Goal: Task Accomplishment & Management: Use online tool/utility

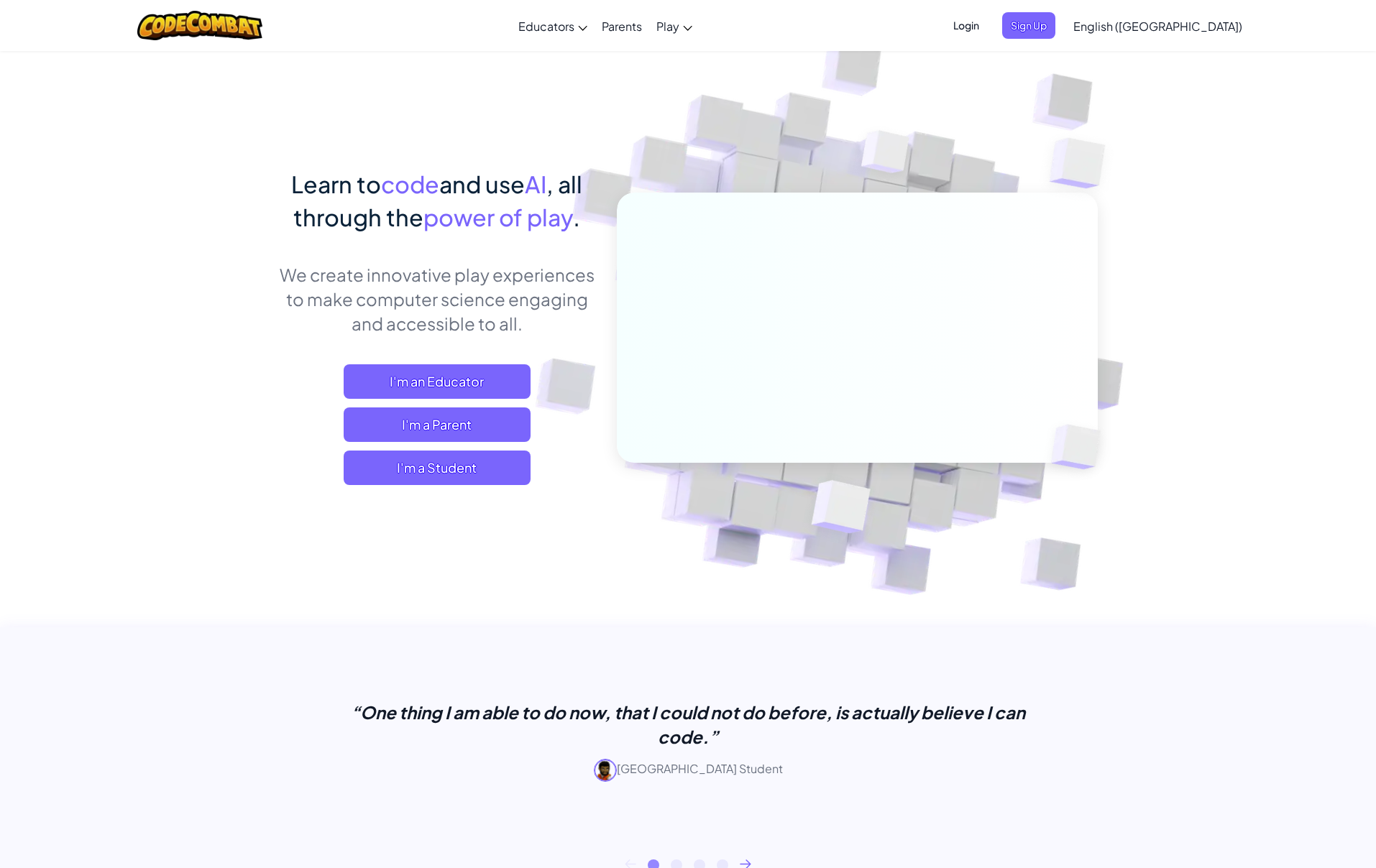
scroll to position [8, 0]
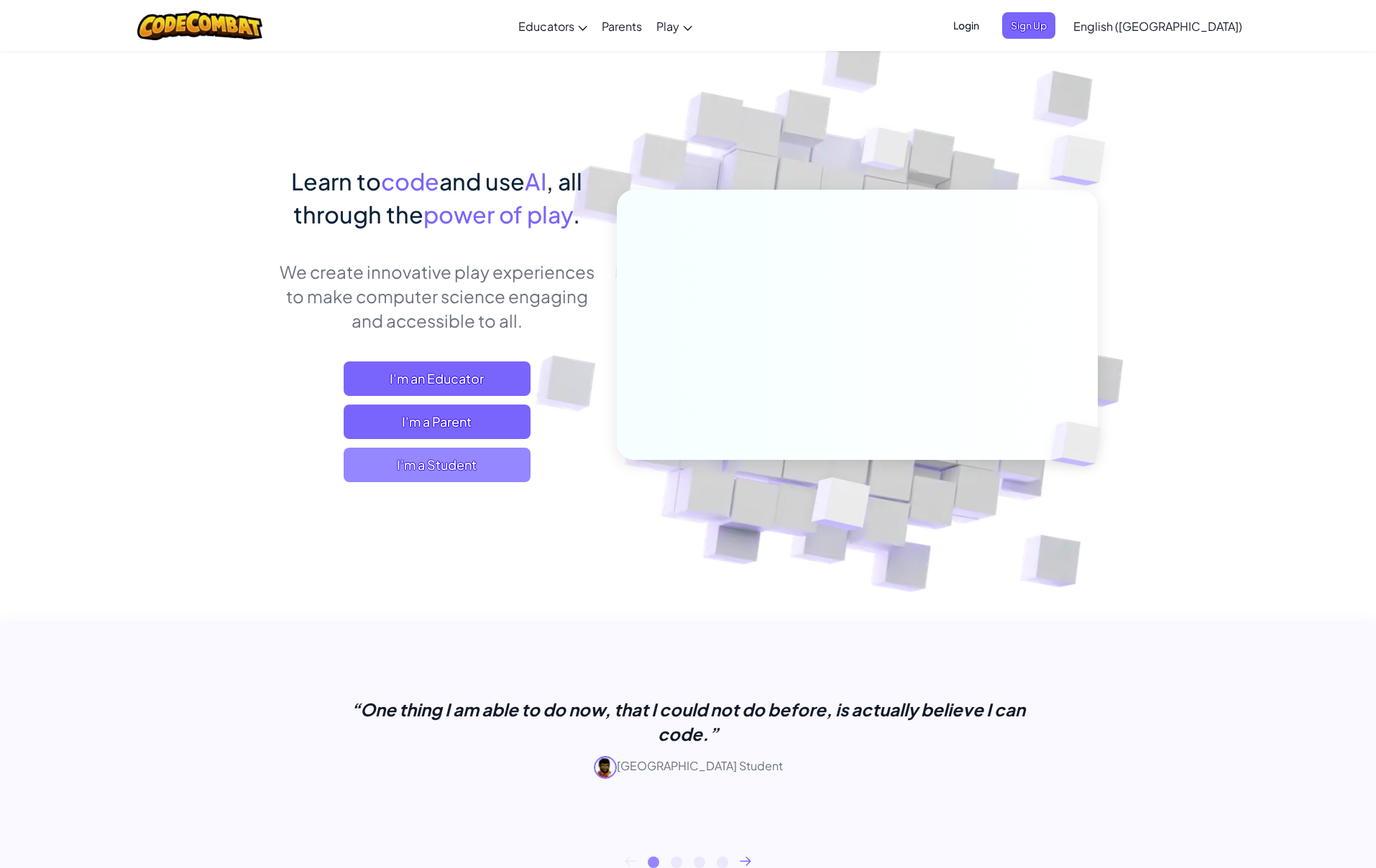
click at [429, 474] on span "I'm a Student" at bounding box center [437, 465] width 187 height 34
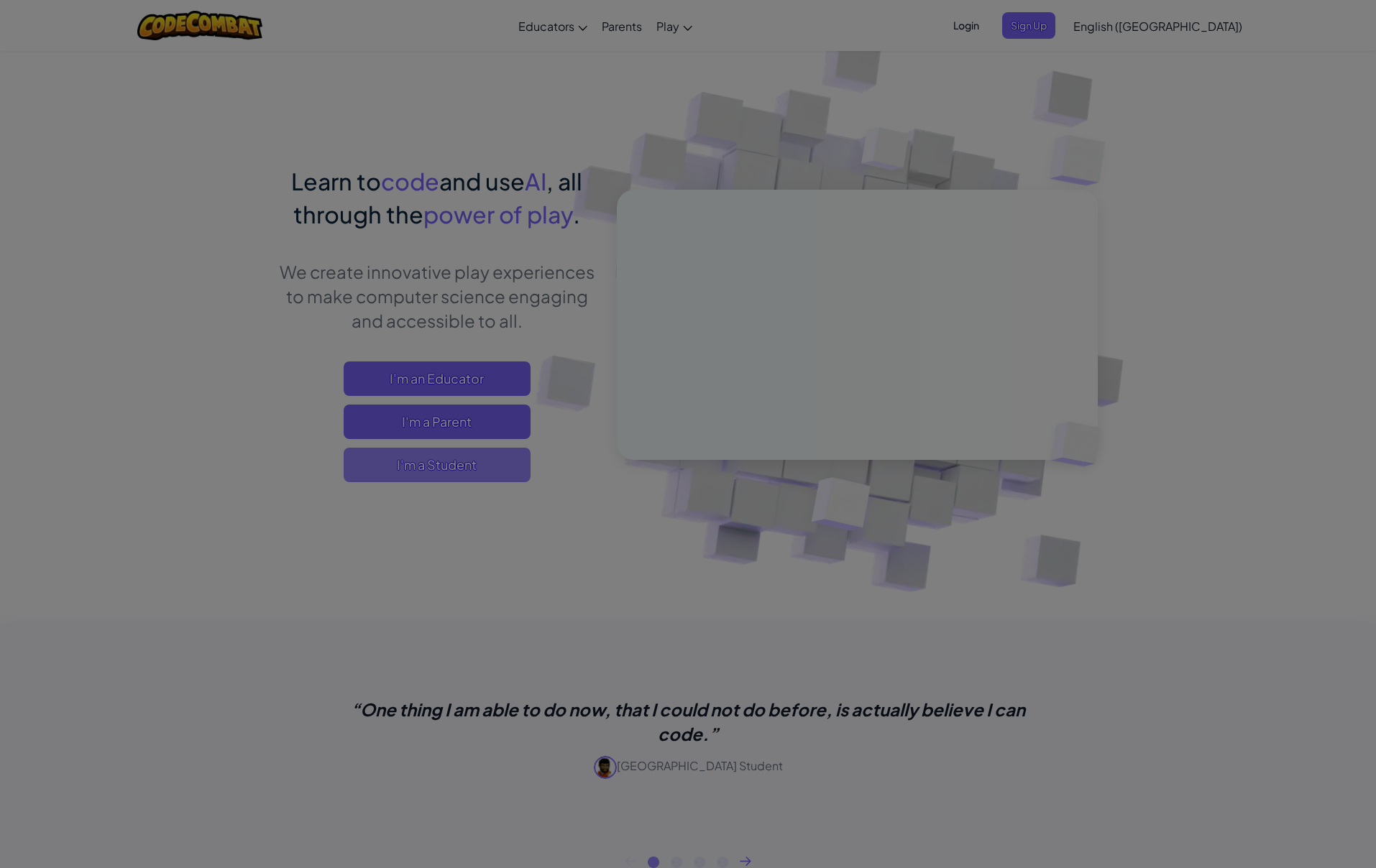
scroll to position [2, 0]
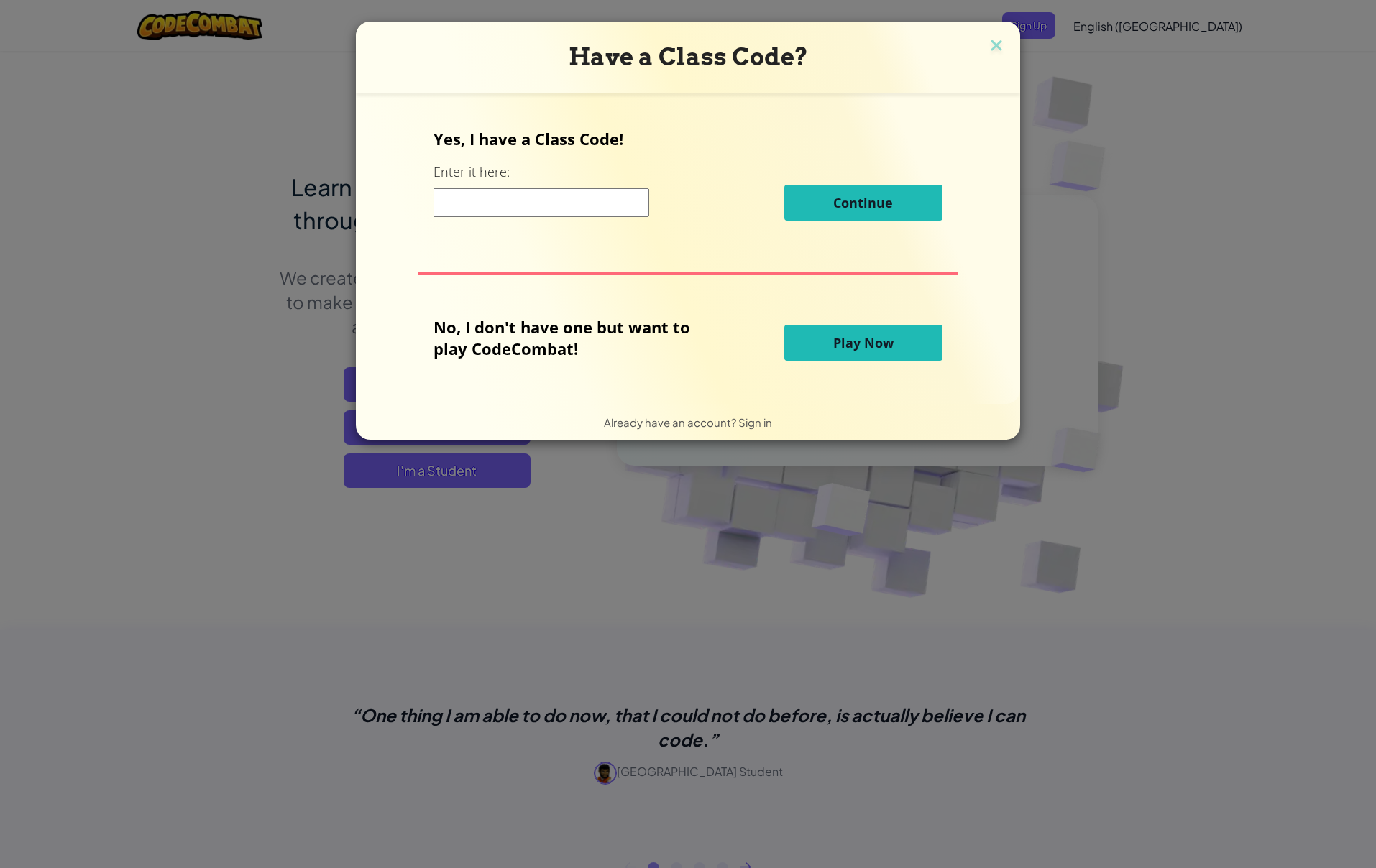
click at [854, 198] on span "Continue" at bounding box center [862, 203] width 60 height 17
click at [844, 349] on span "Play Now" at bounding box center [862, 343] width 61 height 17
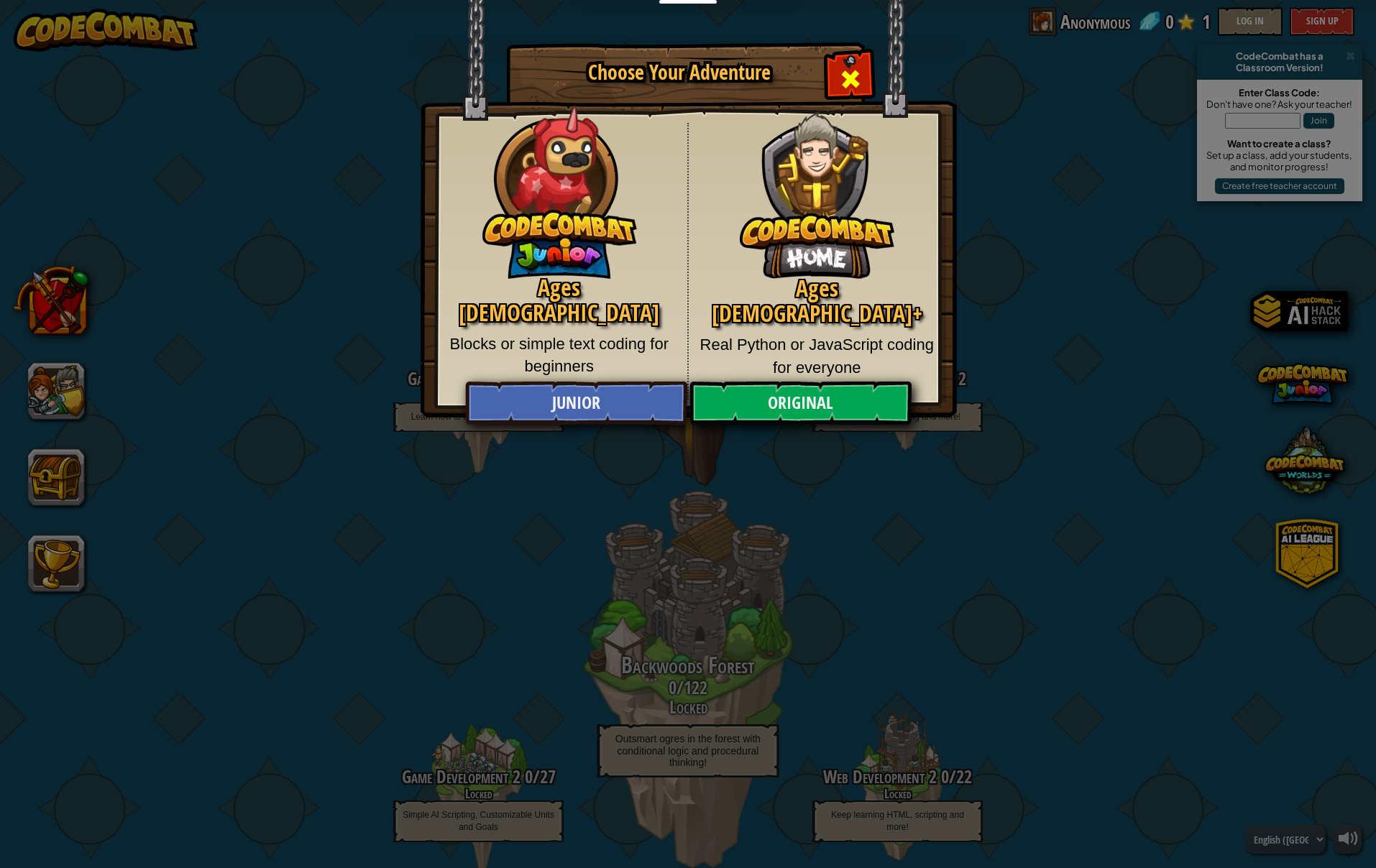
click at [853, 77] on span "Close modal" at bounding box center [850, 79] width 23 height 23
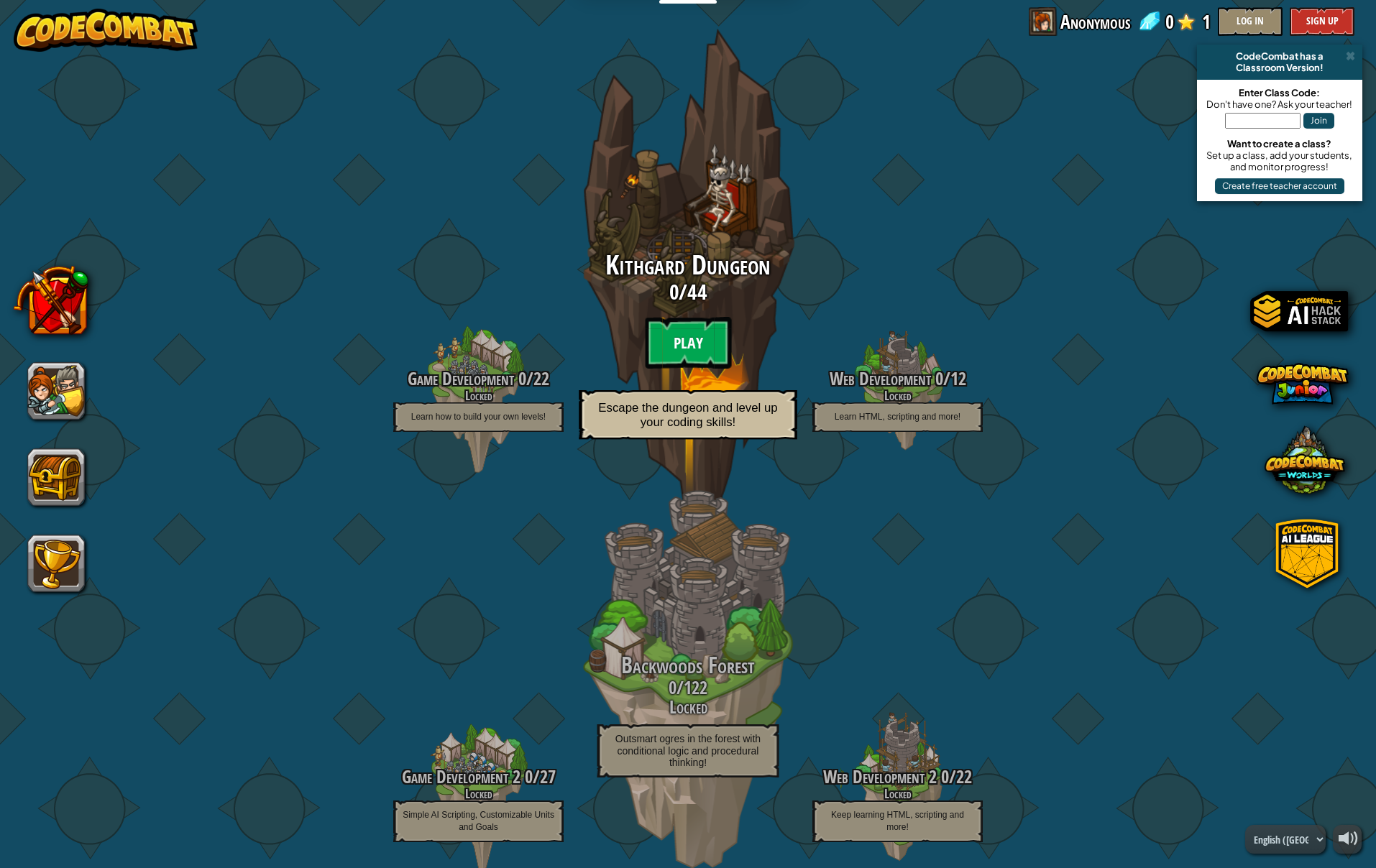
click at [685, 335] on btn "Play" at bounding box center [687, 343] width 86 height 52
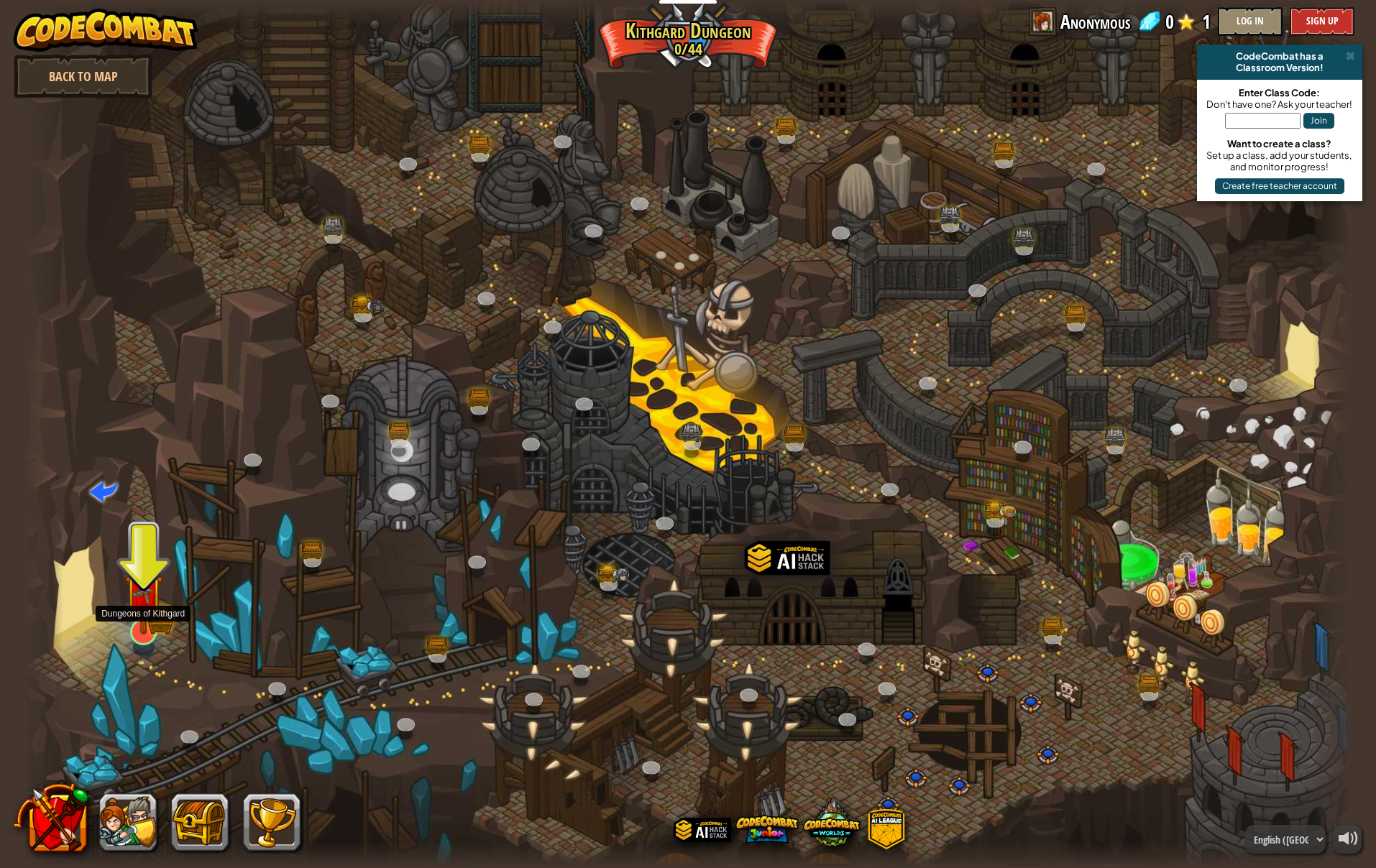
click at [145, 616] on img at bounding box center [144, 594] width 38 height 83
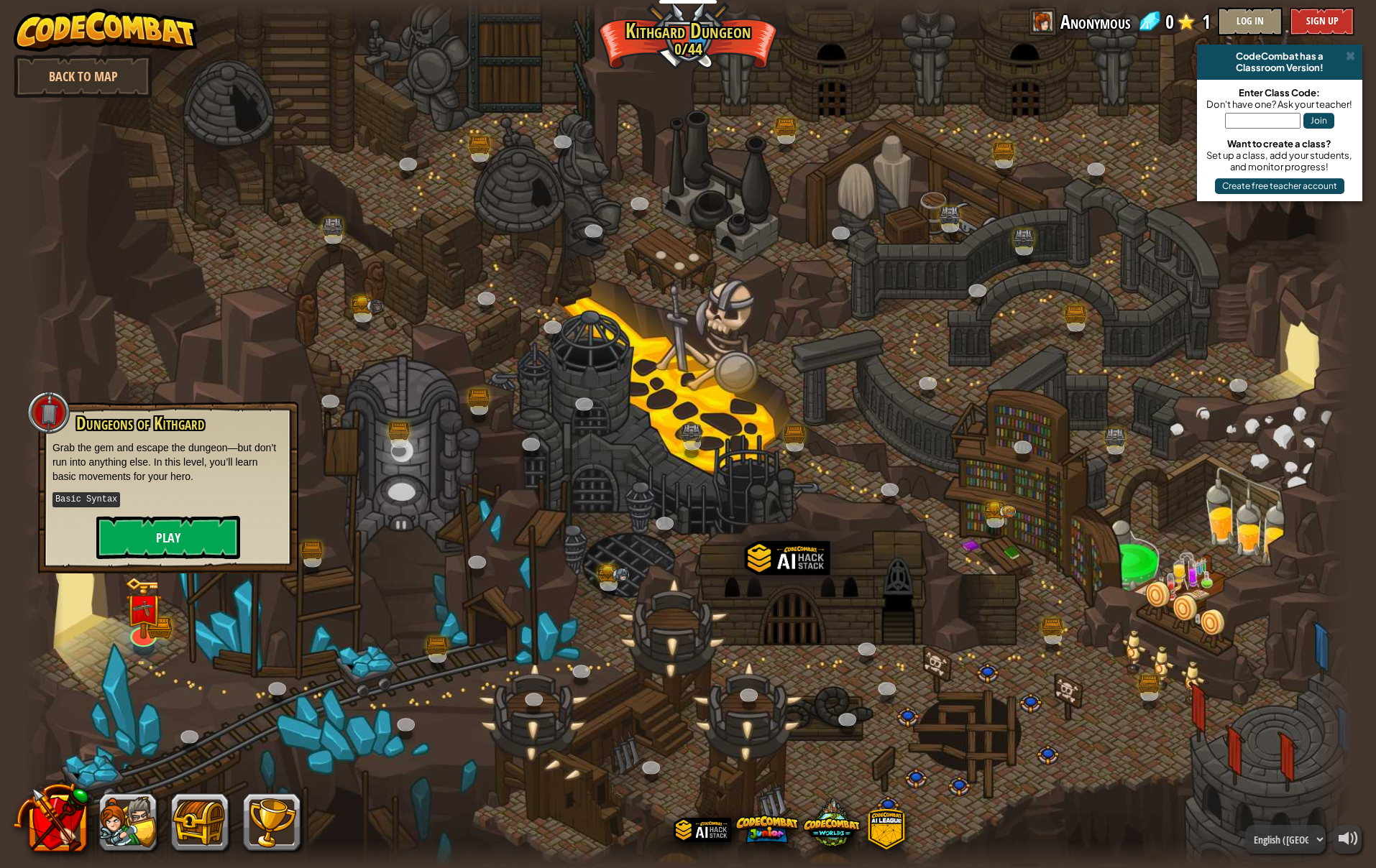
click at [183, 546] on button "Play" at bounding box center [168, 538] width 144 height 43
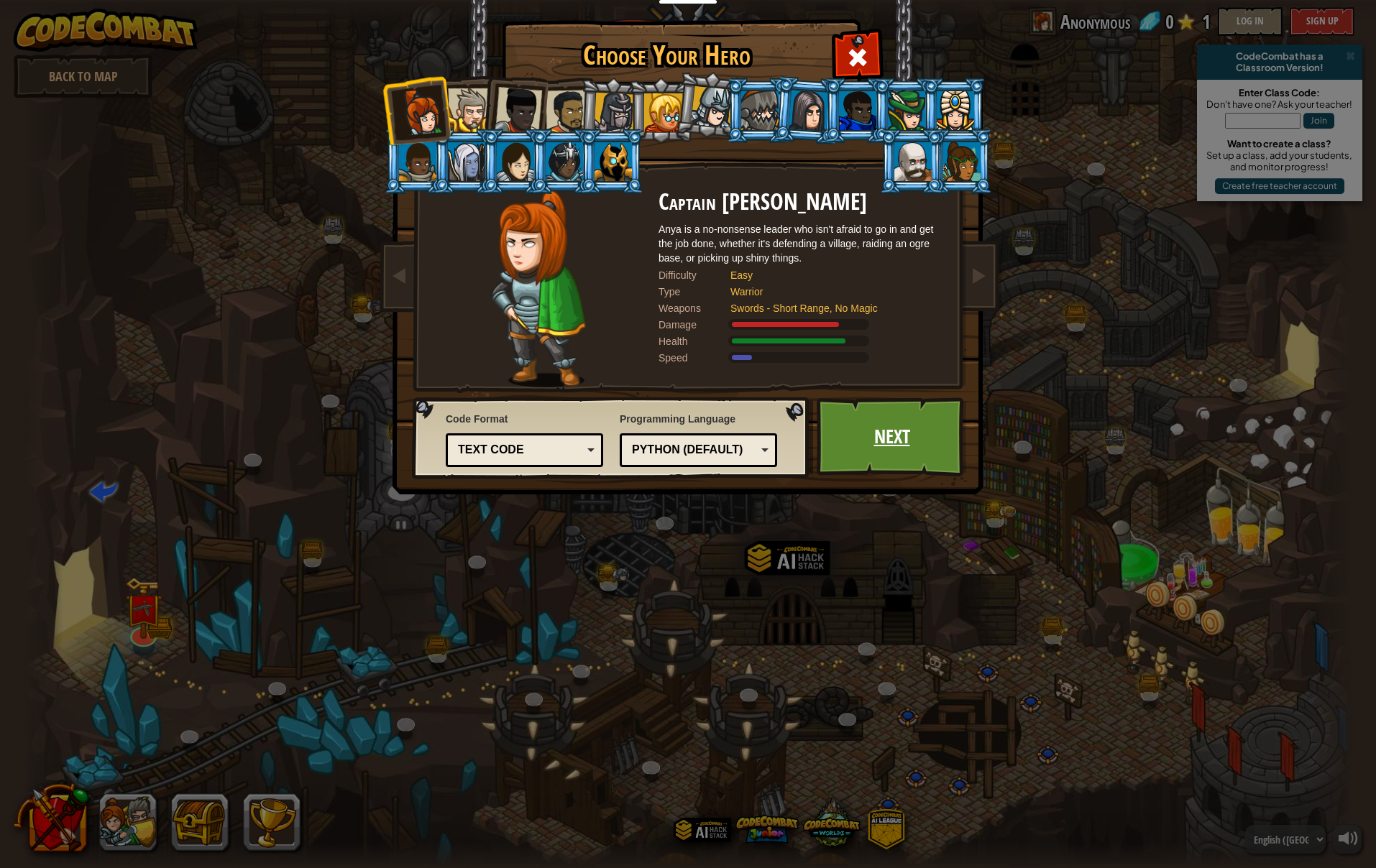
click at [878, 455] on link "Next" at bounding box center [891, 437] width 150 height 79
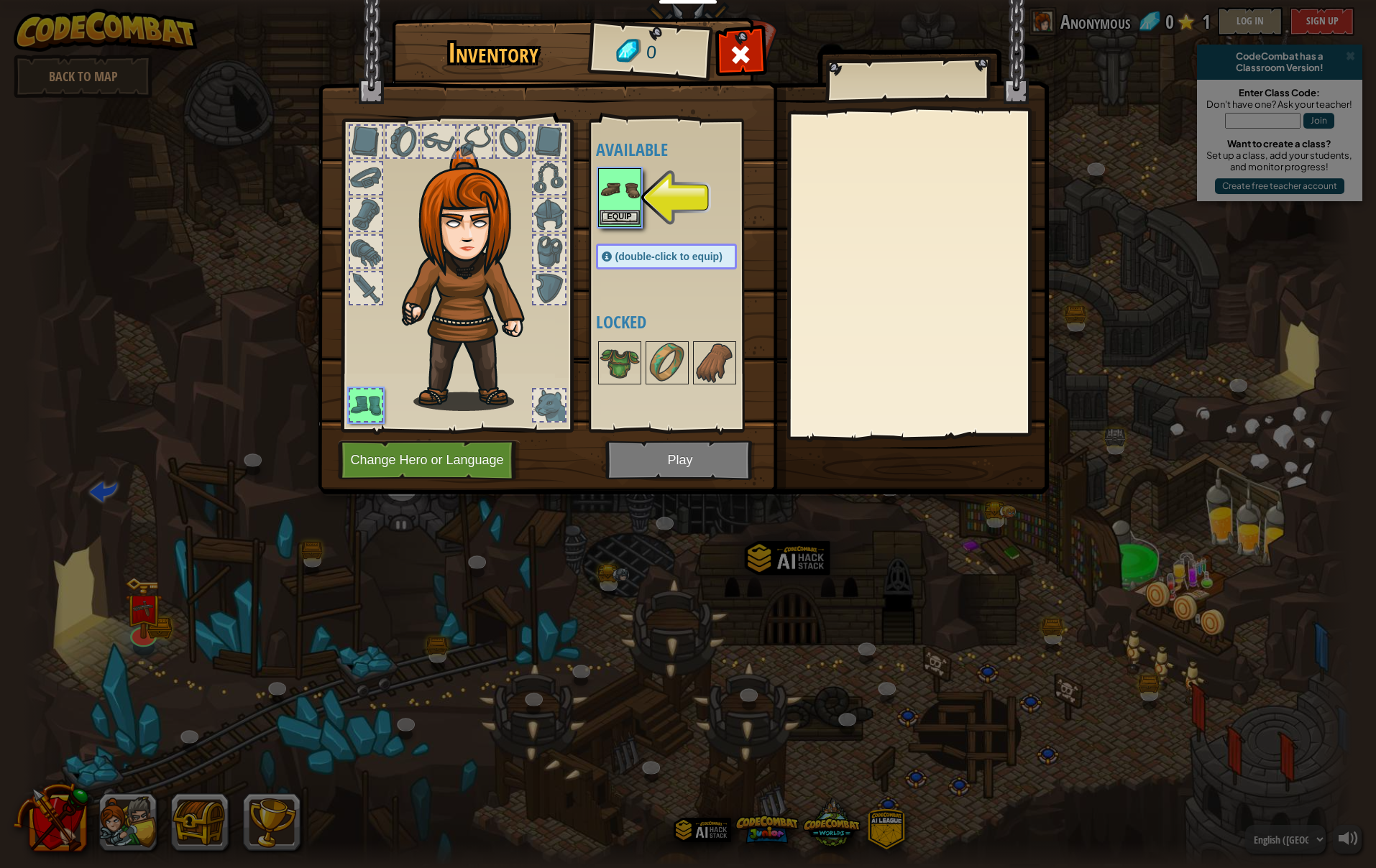
click at [630, 183] on img at bounding box center [619, 190] width 41 height 41
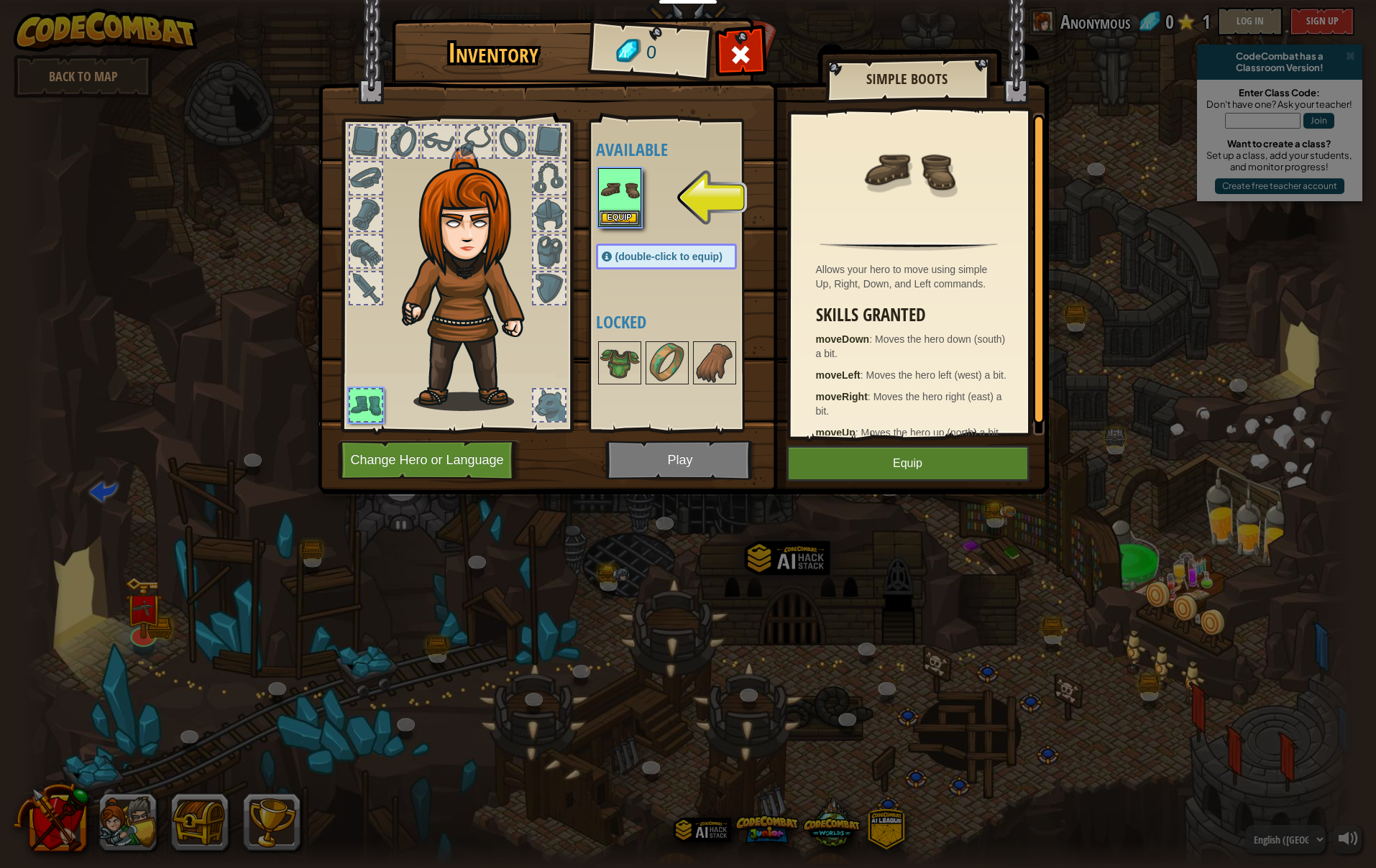
click at [948, 460] on button "Equip" at bounding box center [908, 464] width 243 height 36
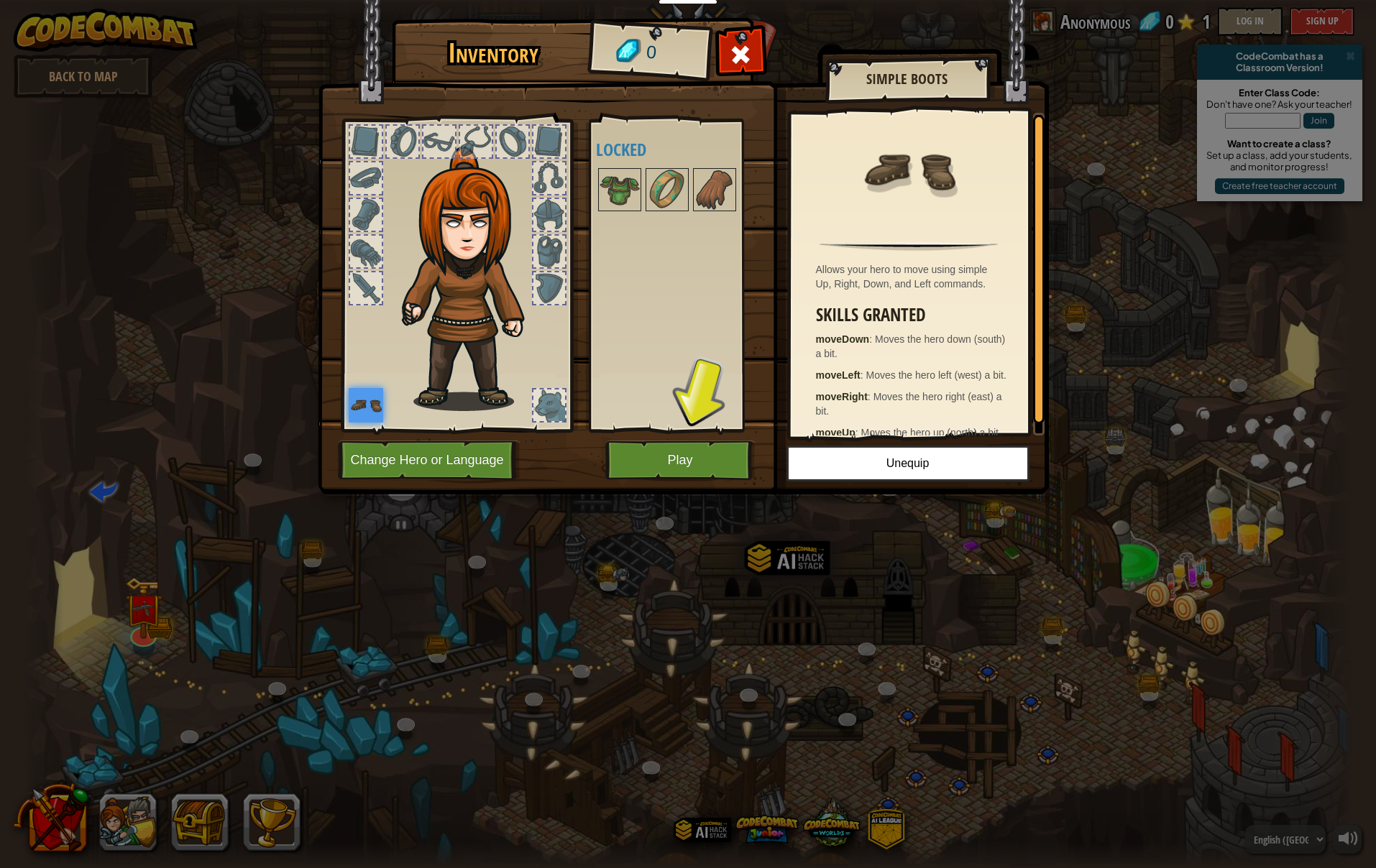
click at [663, 466] on button "Play" at bounding box center [680, 460] width 150 height 40
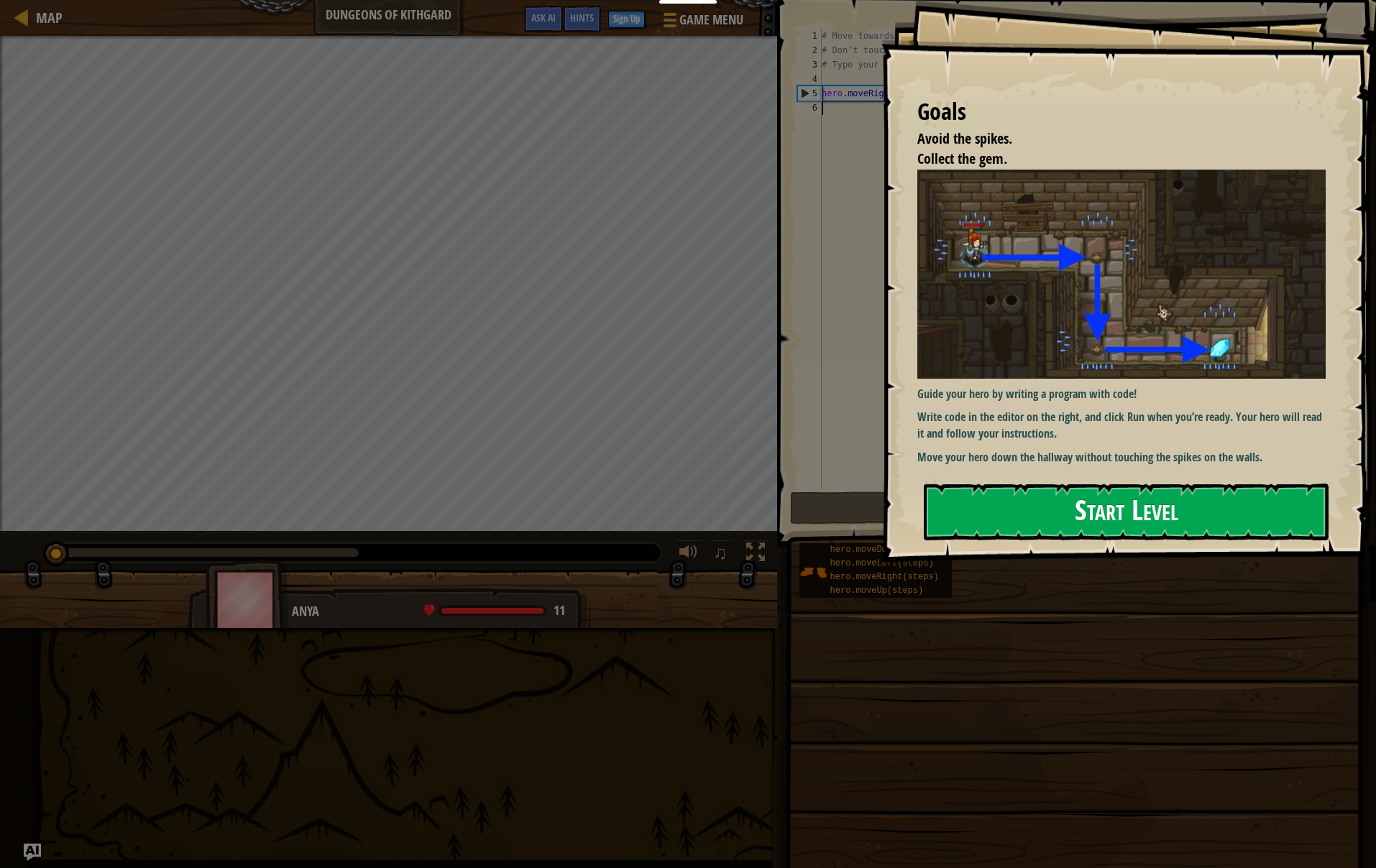
click at [986, 498] on button "Start Level" at bounding box center [1126, 512] width 405 height 57
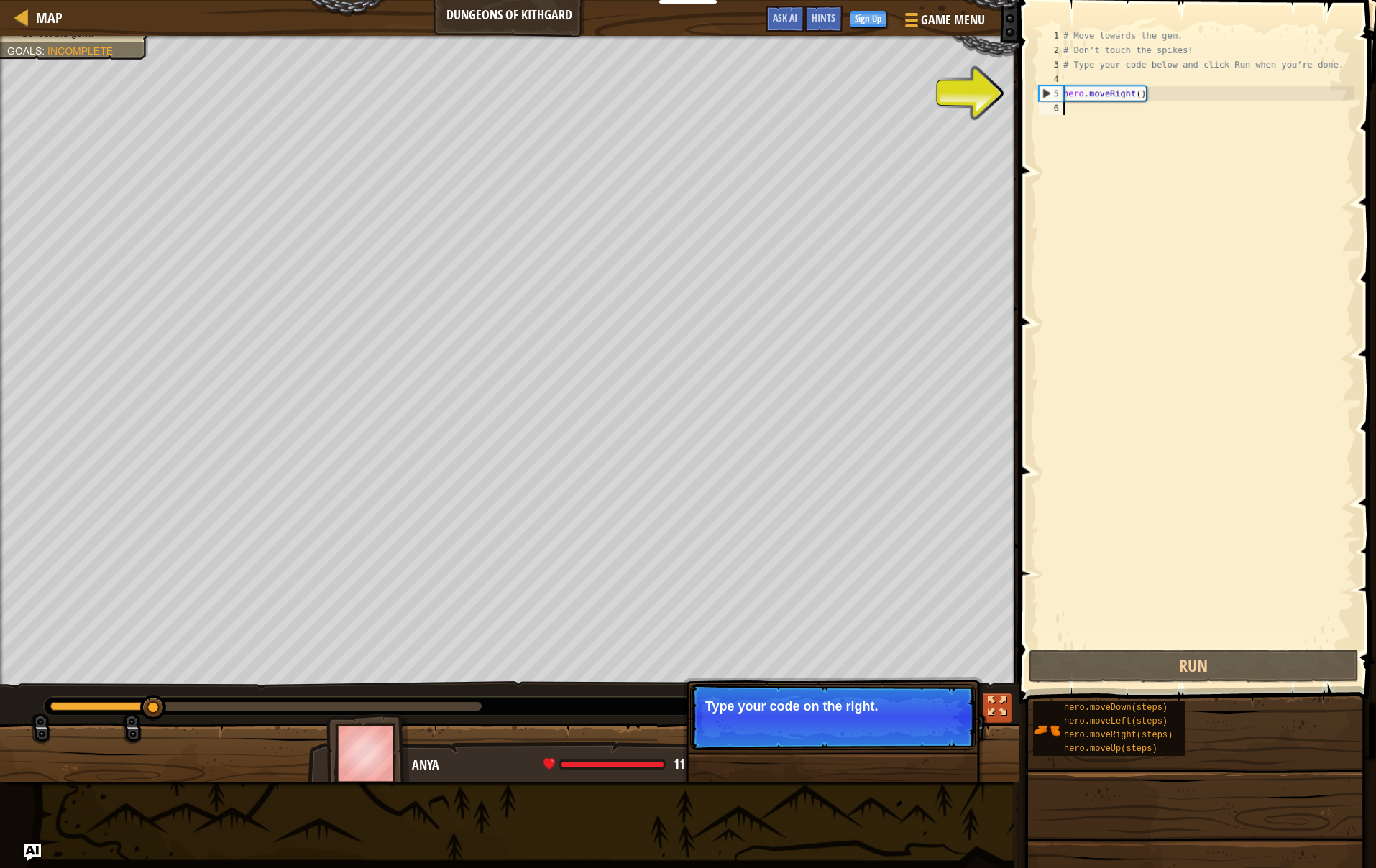
click at [988, 716] on div at bounding box center [996, 706] width 19 height 19
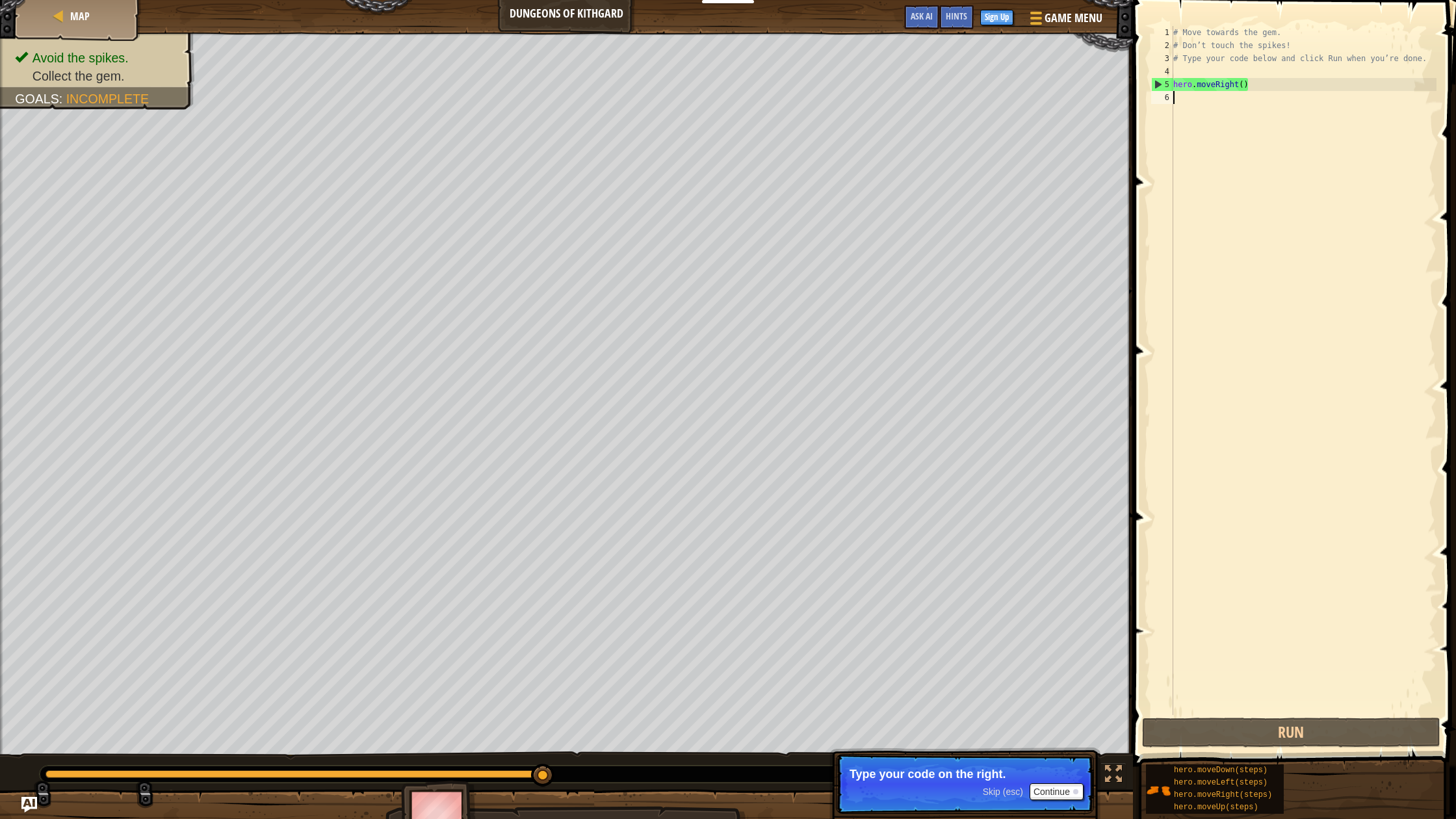
scroll to position [1, 0]
click at [1229, 746] on div "1 2 3 4 5 6 # Move towards the gem. # Don’t touch the spikes! # Type your code …" at bounding box center [1292, 409] width 327 height 804
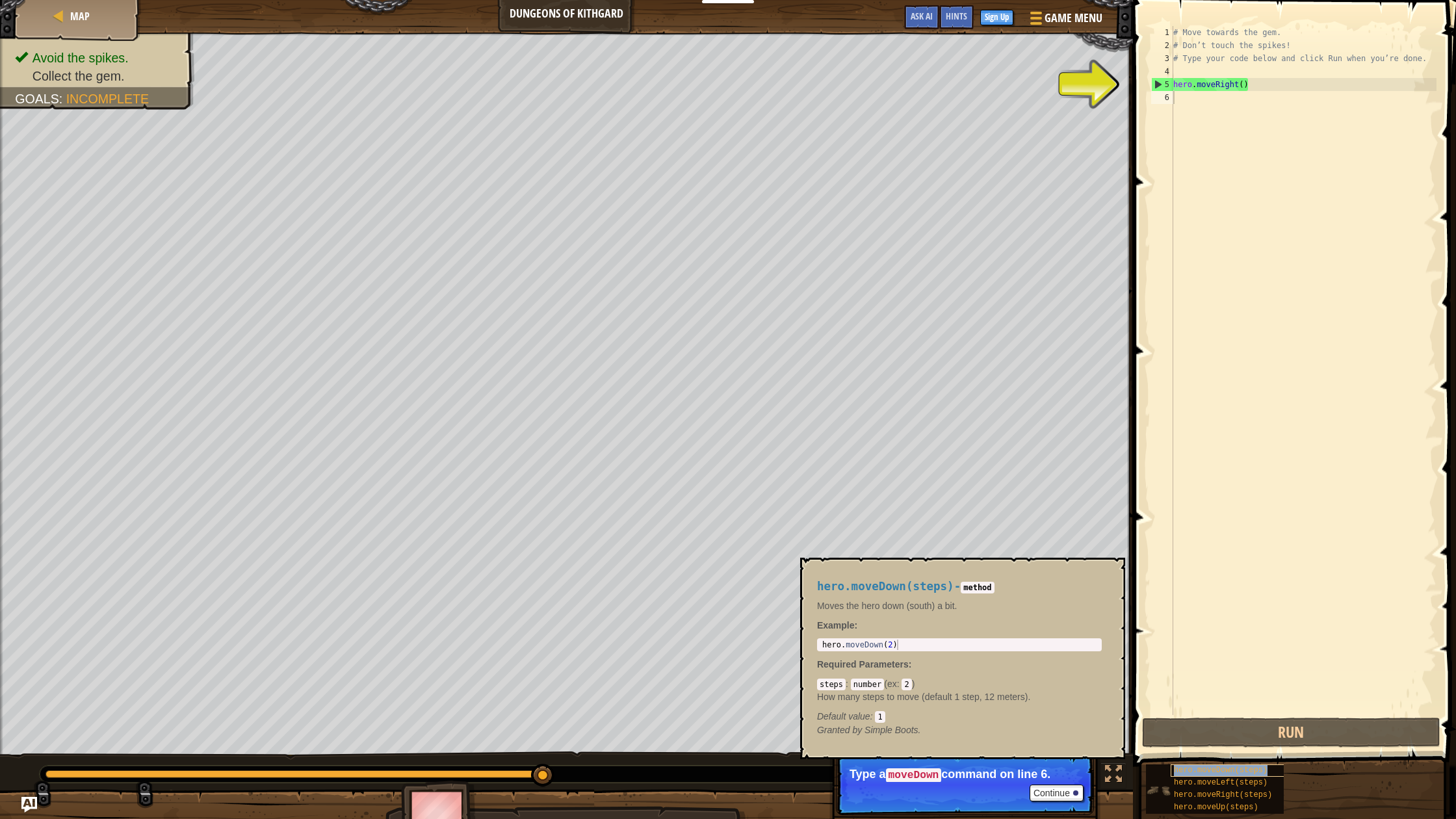
click at [1217, 771] on span "hero.moveDown(steps)" at bounding box center [1221, 770] width 93 height 9
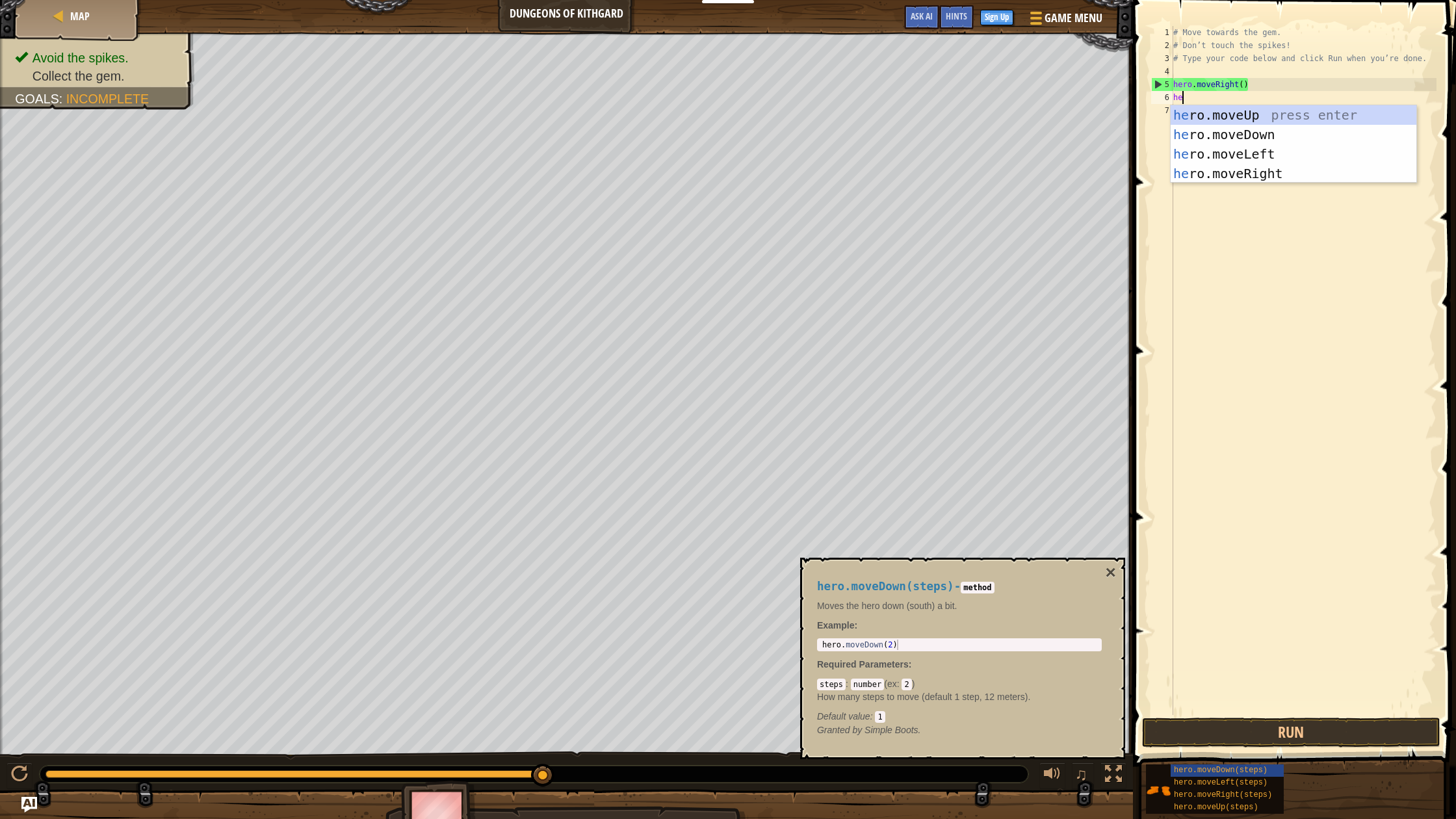
type textarea "her"
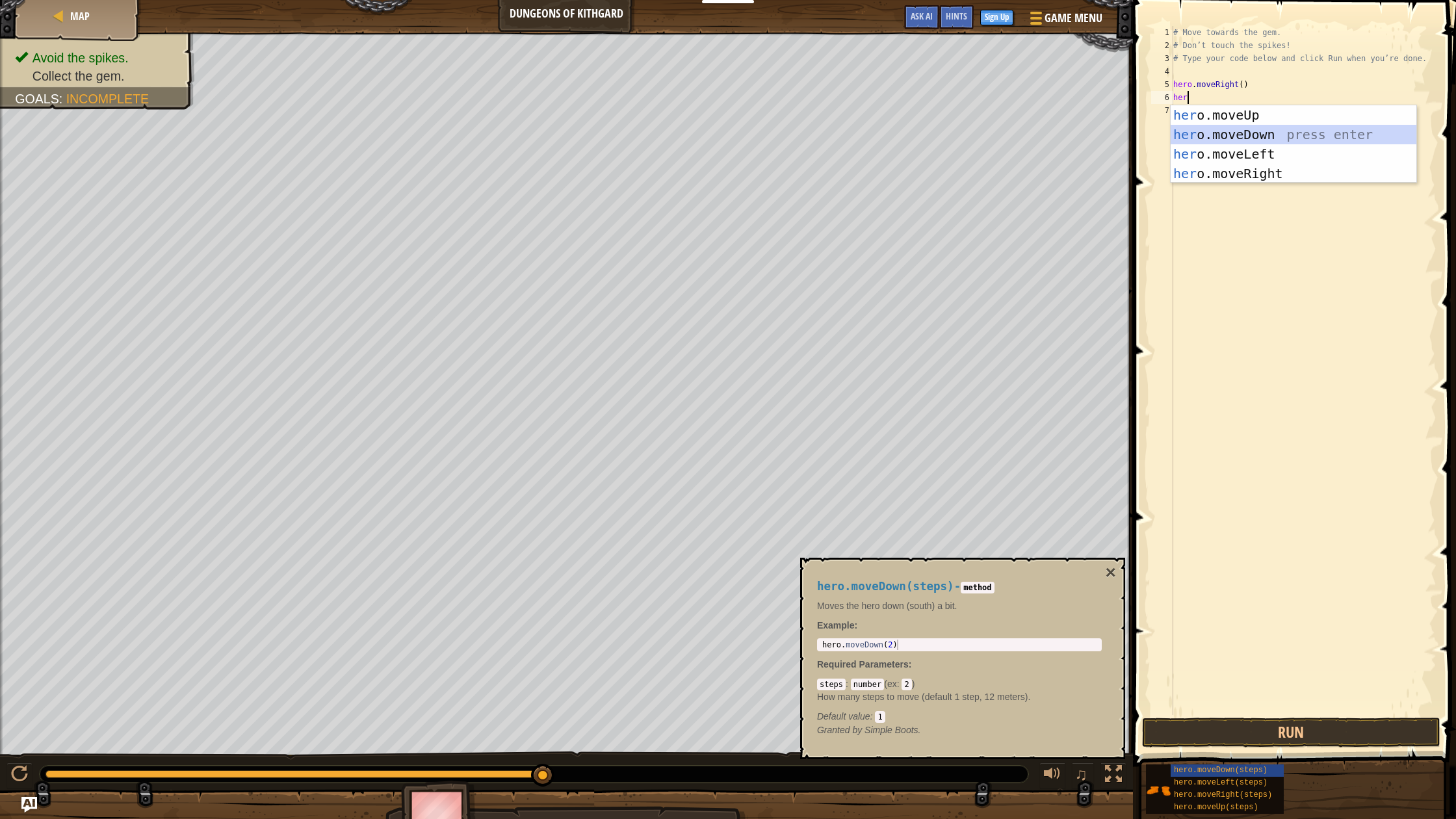
click at [1203, 134] on div "her o.moveUp press enter her o.moveDown press enter her o.moveLeft press enter …" at bounding box center [1293, 163] width 246 height 117
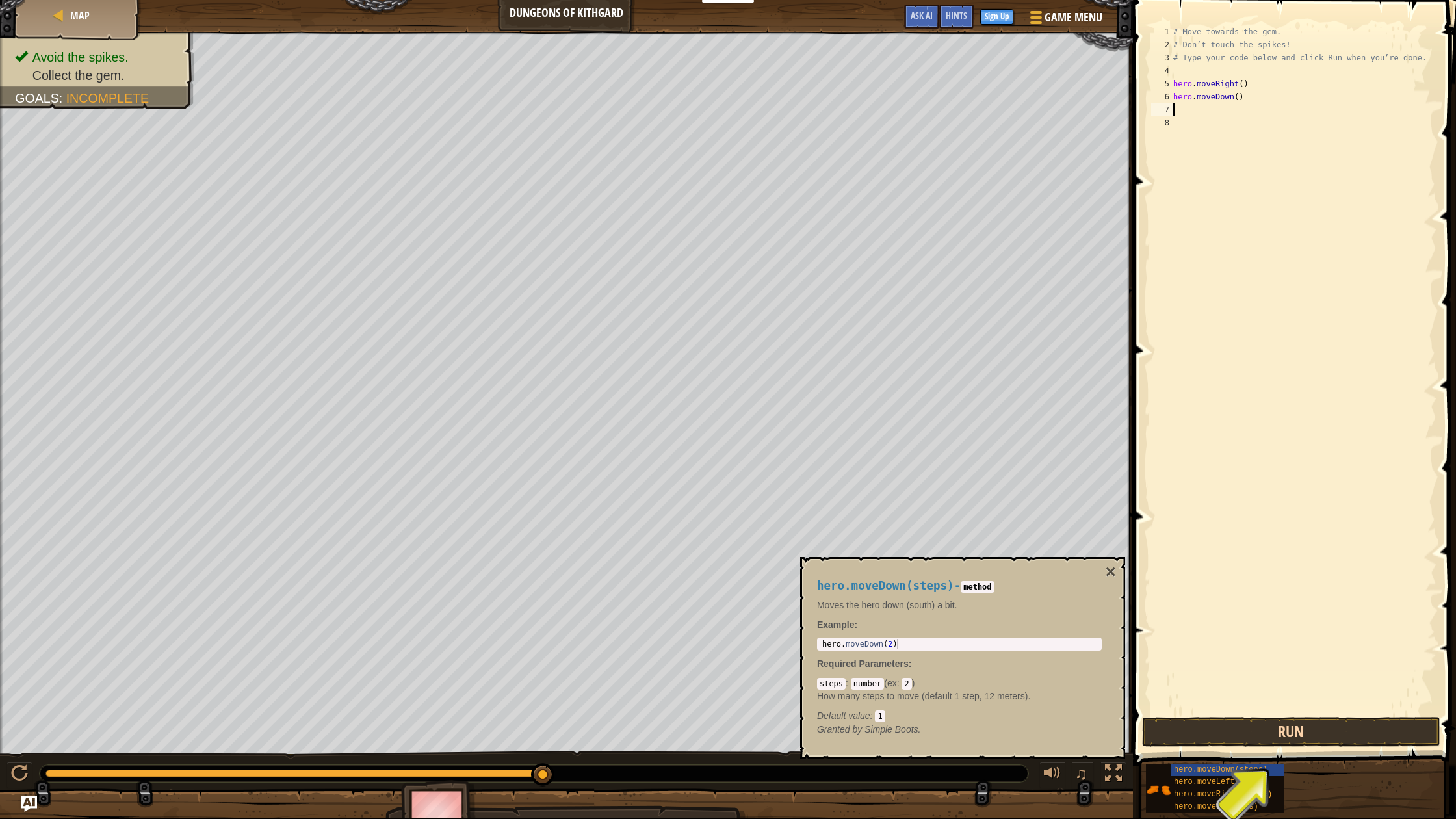
scroll to position [2, 0]
click at [1243, 733] on button "Run" at bounding box center [1291, 732] width 298 height 30
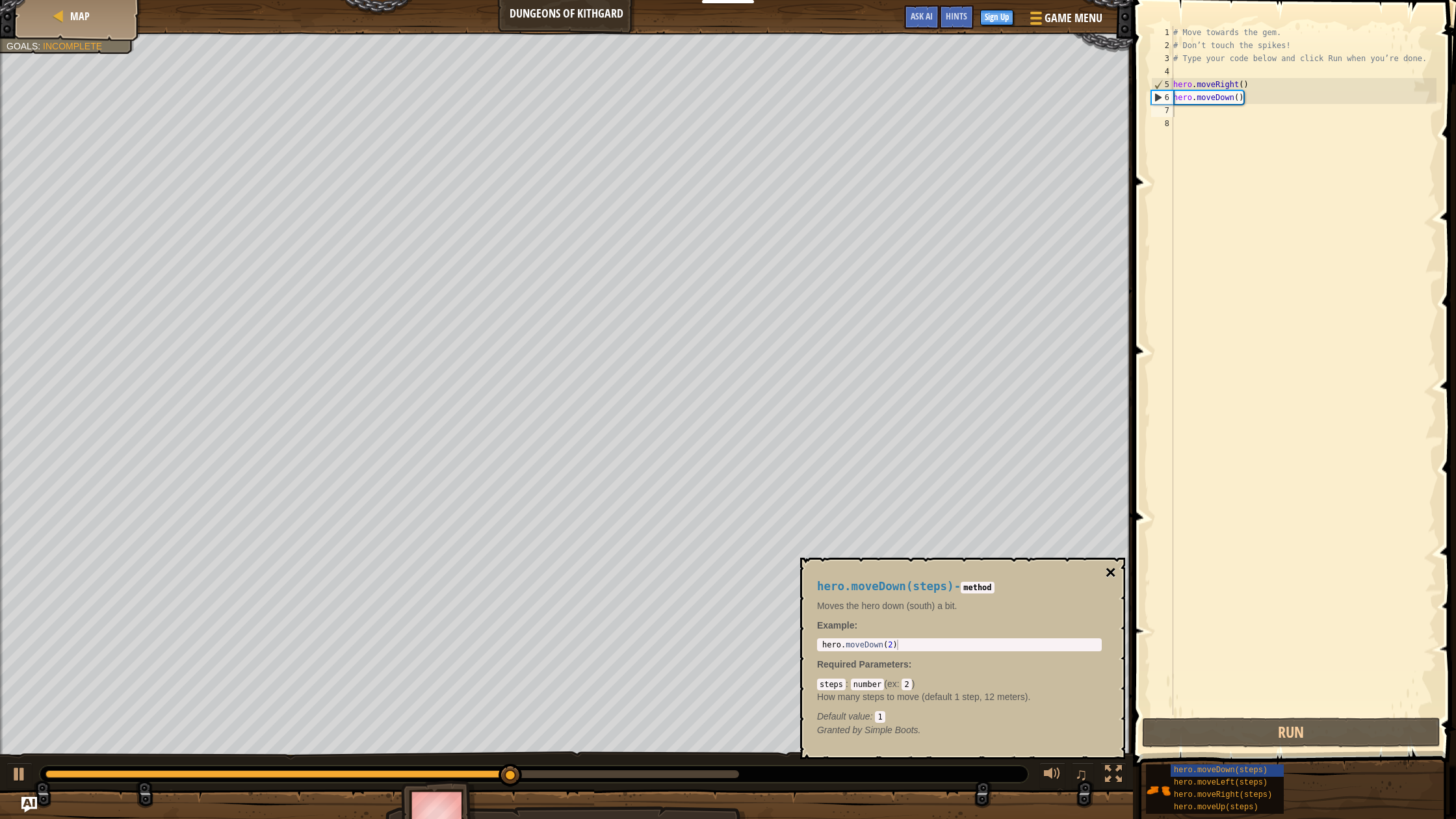
click at [1110, 575] on button "×" at bounding box center [1110, 572] width 11 height 18
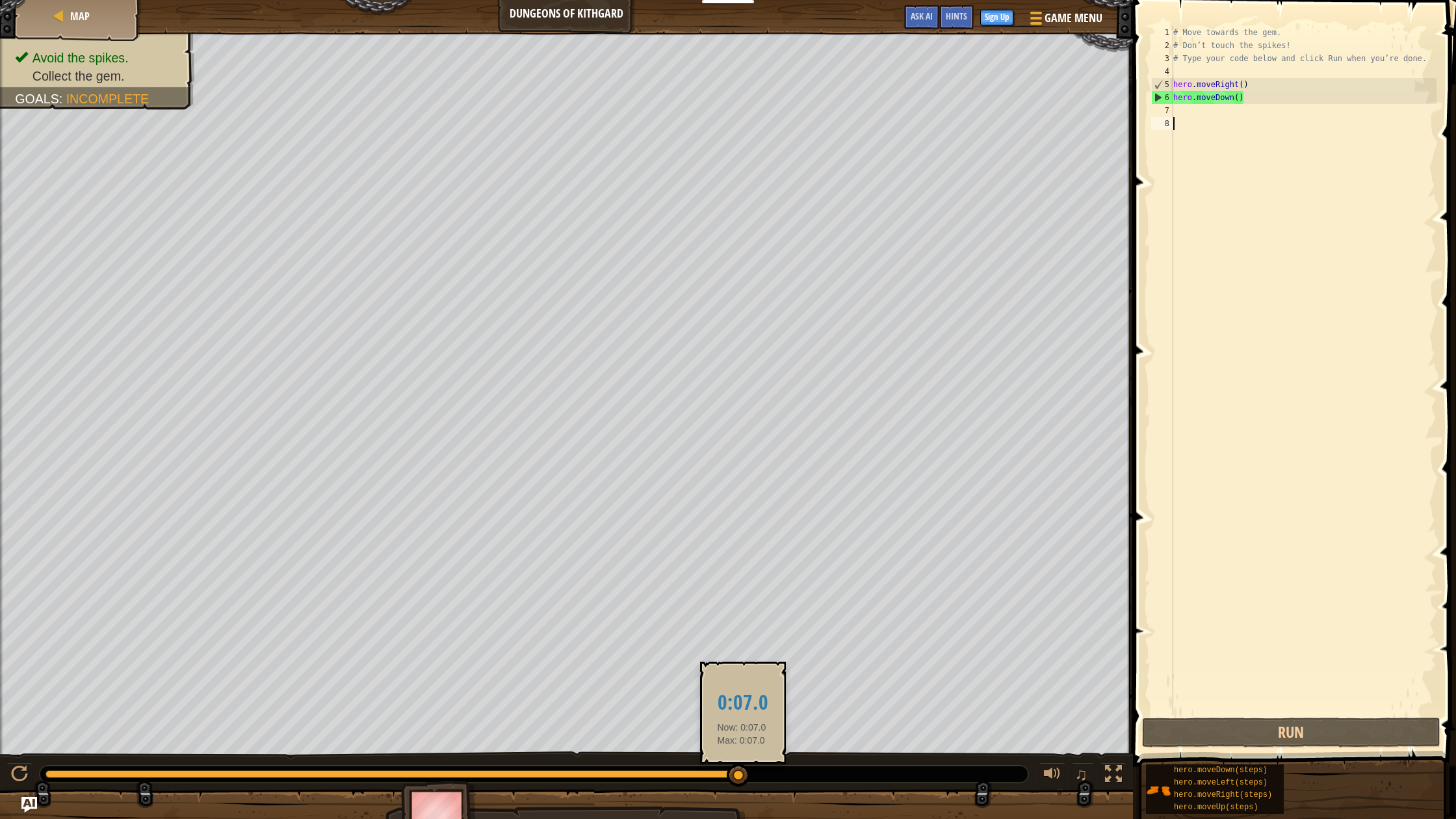
drag, startPoint x: 737, startPoint y: 786, endPoint x: 819, endPoint y: 766, distance: 84.4
click at [818, 766] on div at bounding box center [533, 774] width 988 height 17
drag, startPoint x: 730, startPoint y: 772, endPoint x: 848, endPoint y: 759, distance: 118.7
click at [847, 759] on div "♫" at bounding box center [567, 771] width 1133 height 39
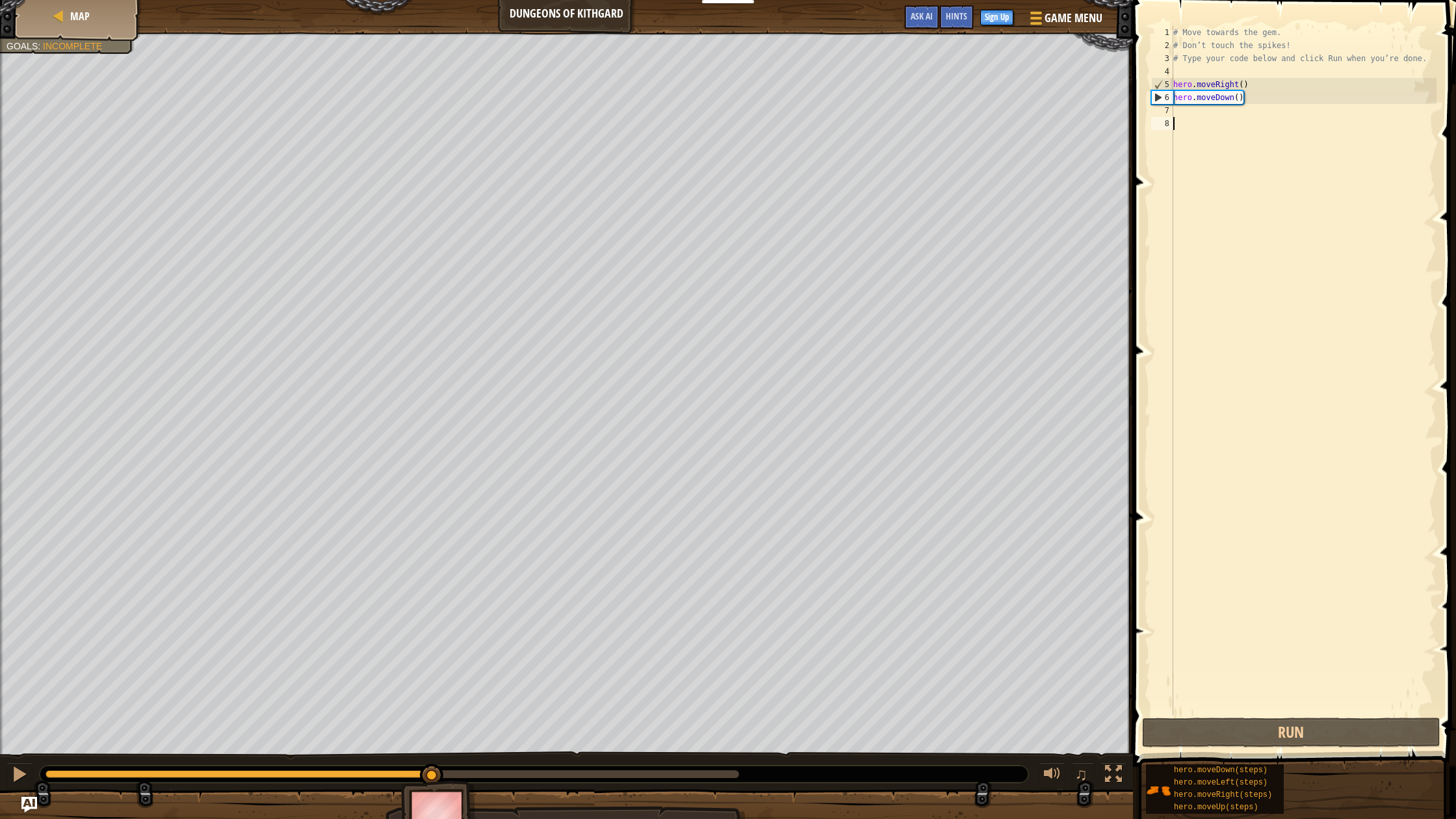
drag, startPoint x: 741, startPoint y: 770, endPoint x: 436, endPoint y: 791, distance: 305.7
click at [436, 785] on div "Avoid the spikes. Collect the gem. Goals : Incomplete ♫ Anya 11 x: 18 y: 7 x: 1…" at bounding box center [728, 437] width 1456 height 810
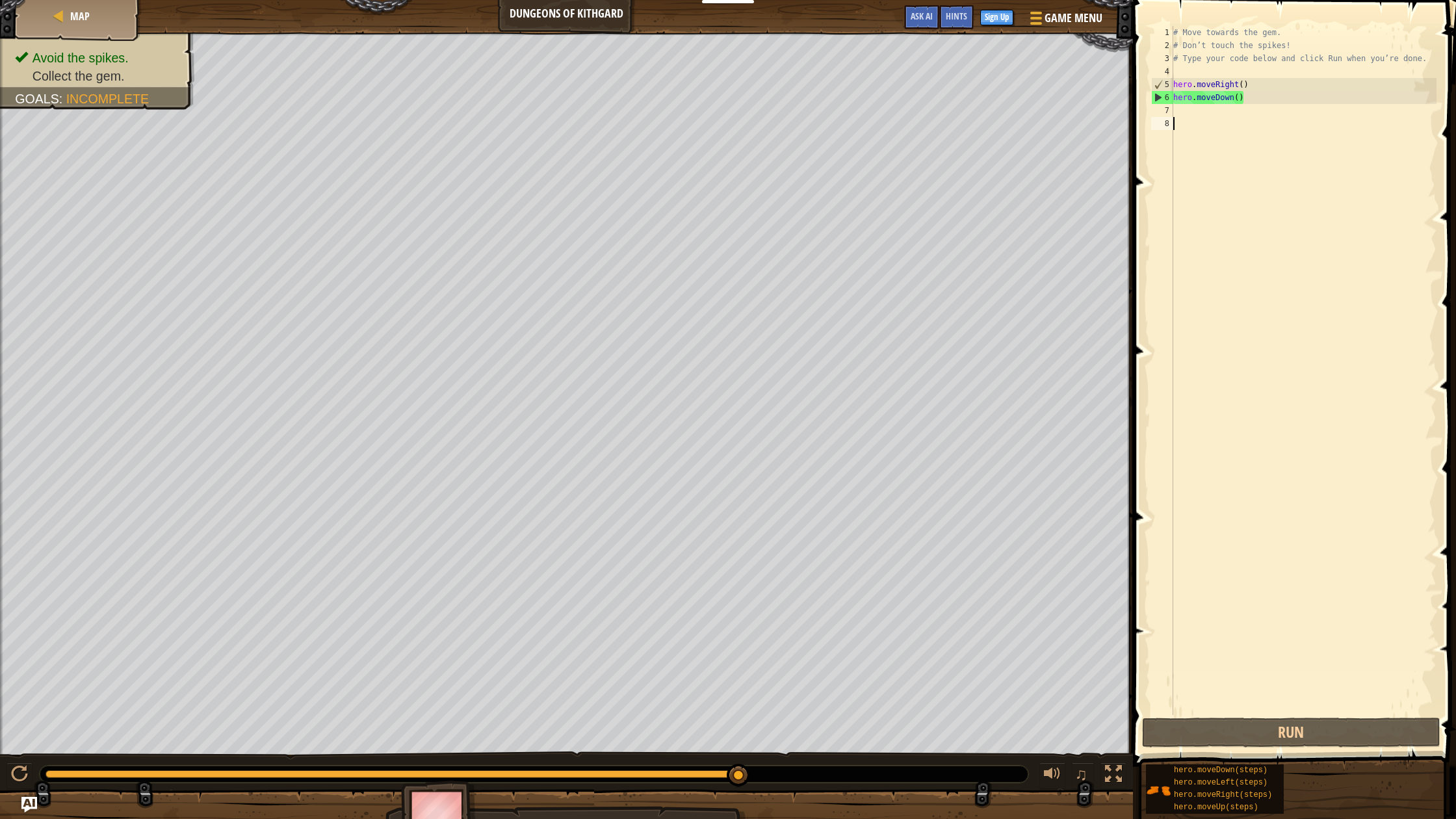
drag, startPoint x: 436, startPoint y: 768, endPoint x: 946, endPoint y: 779, distance: 510.1
click at [946, 779] on div at bounding box center [533, 774] width 988 height 17
type textarea "hero.moveDown()"
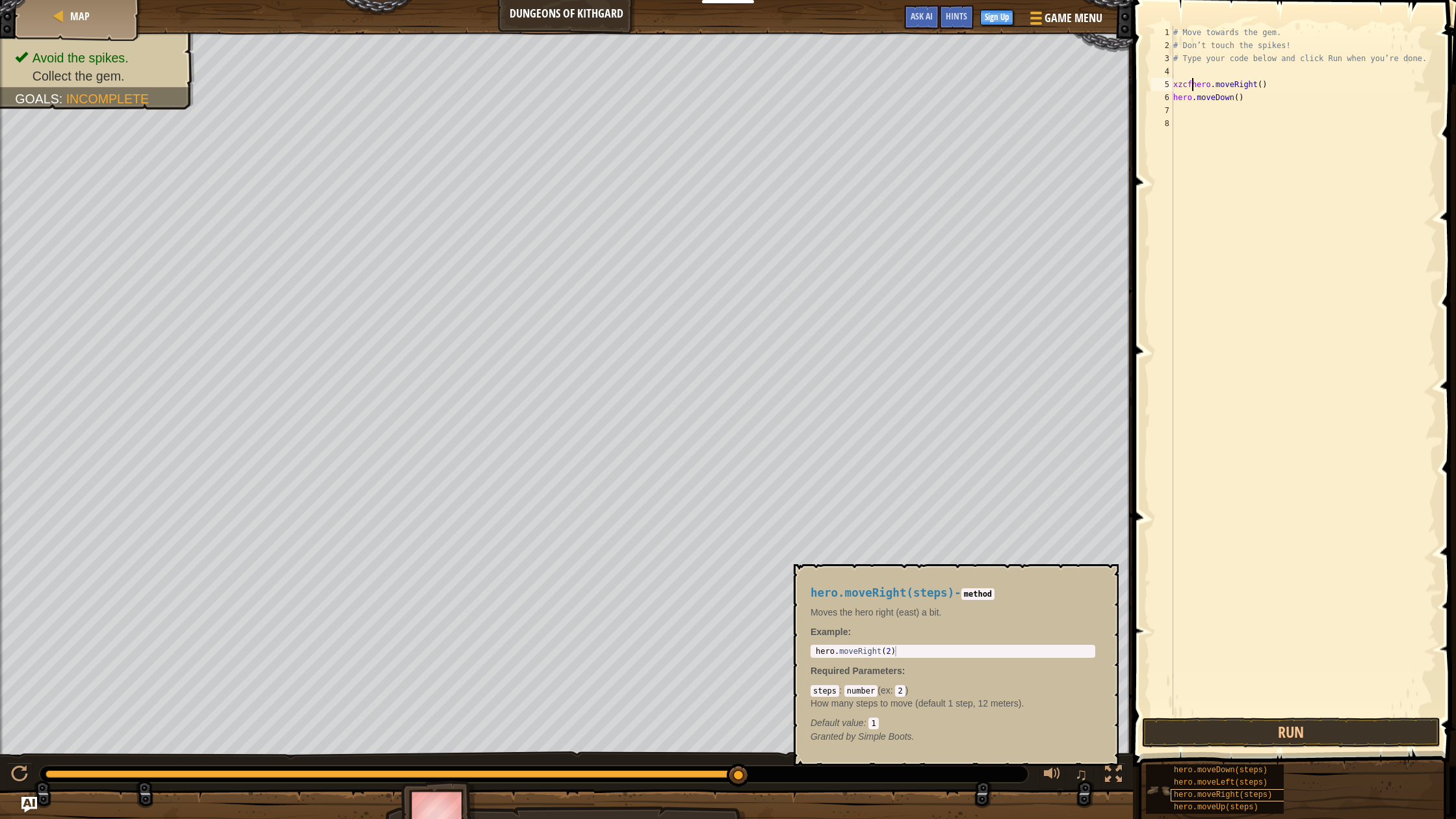
type textarea "xzcfhero.moveRight()"
click at [1243, 785] on span "hero.moveRight(steps)" at bounding box center [1223, 794] width 98 height 9
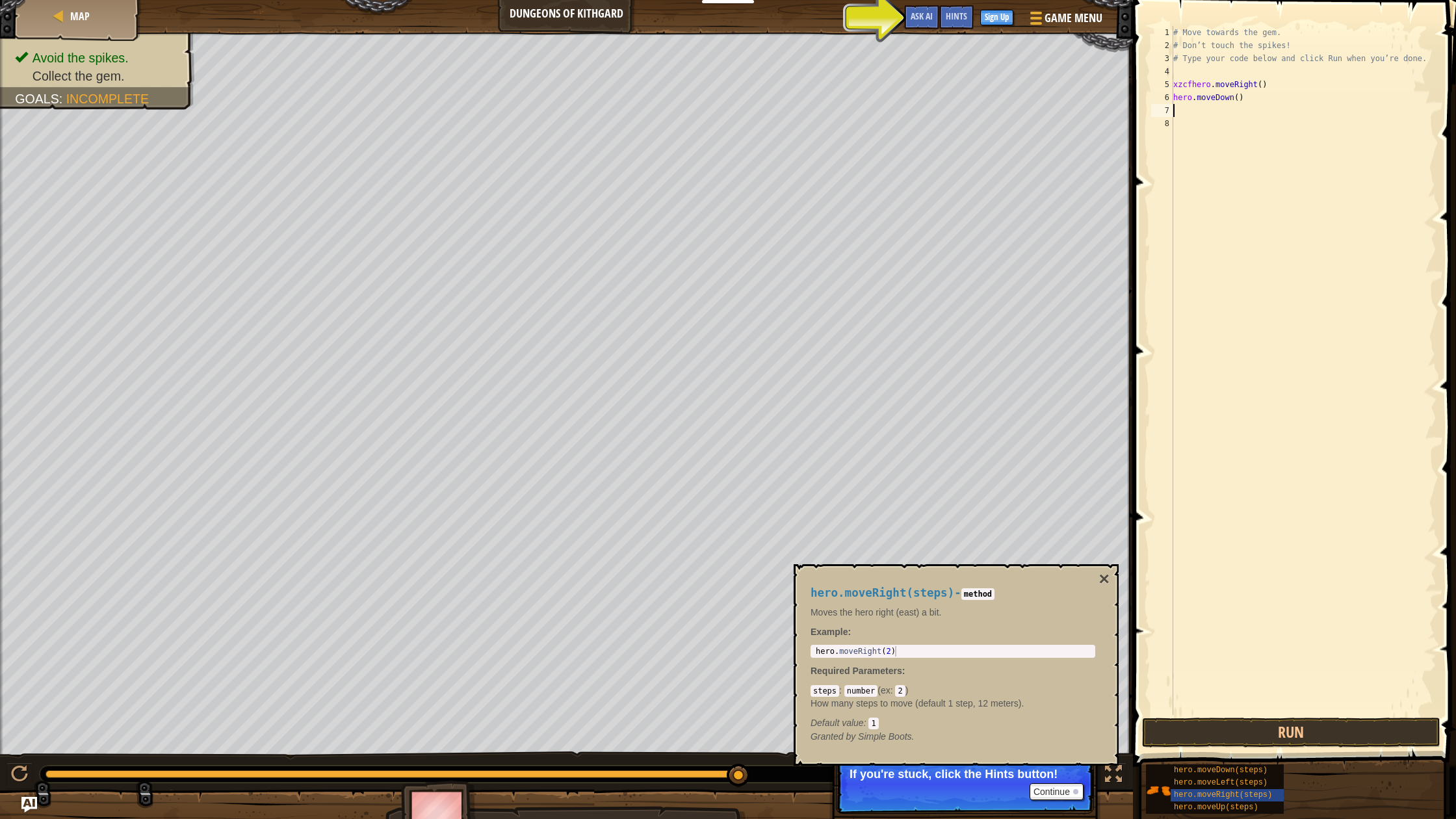
click at [1186, 110] on div "# Move towards the gem. # Don’t touch the spikes! # Type your code below and cl…" at bounding box center [1303, 383] width 266 height 715
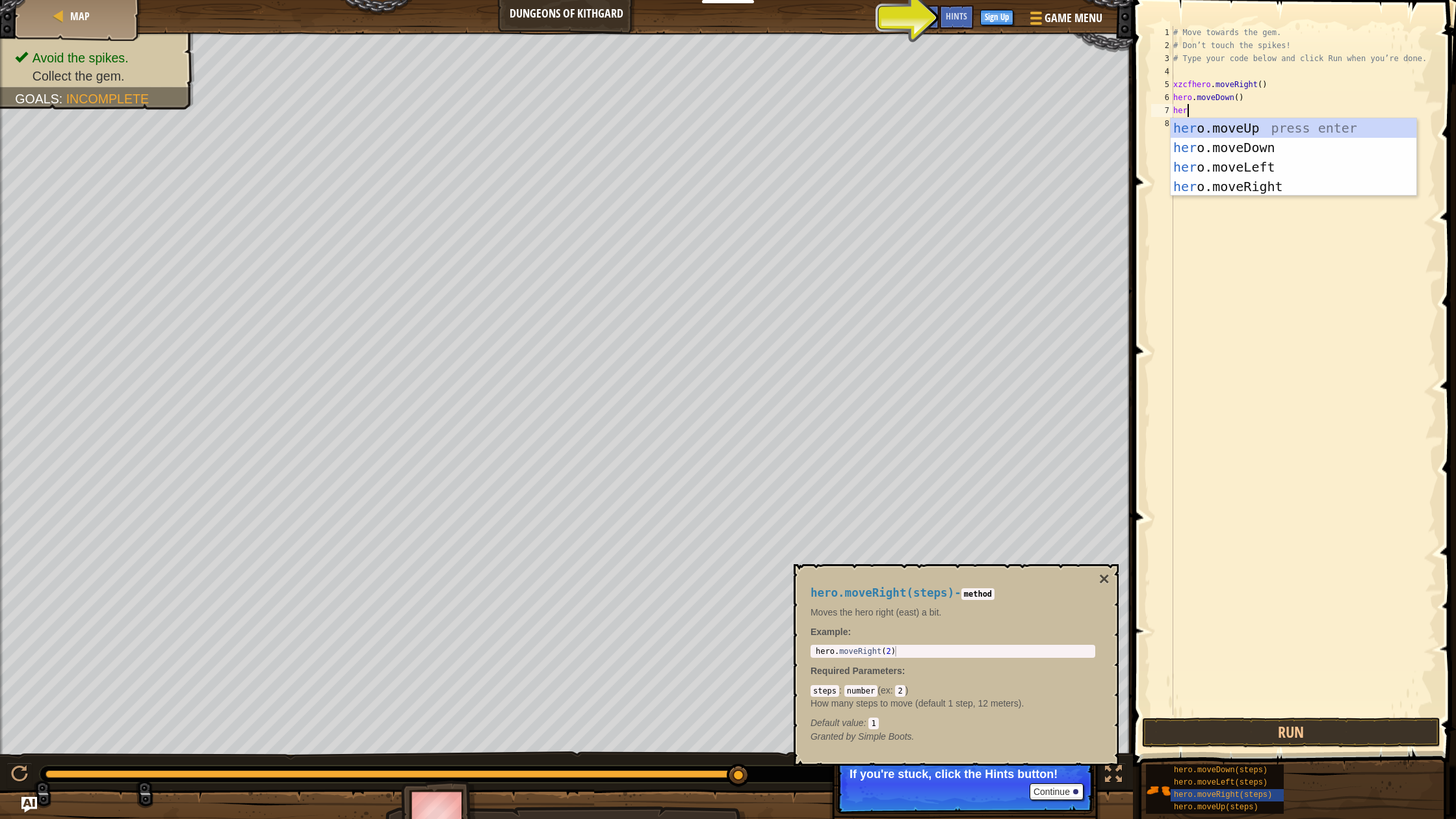
type textarea "hero"
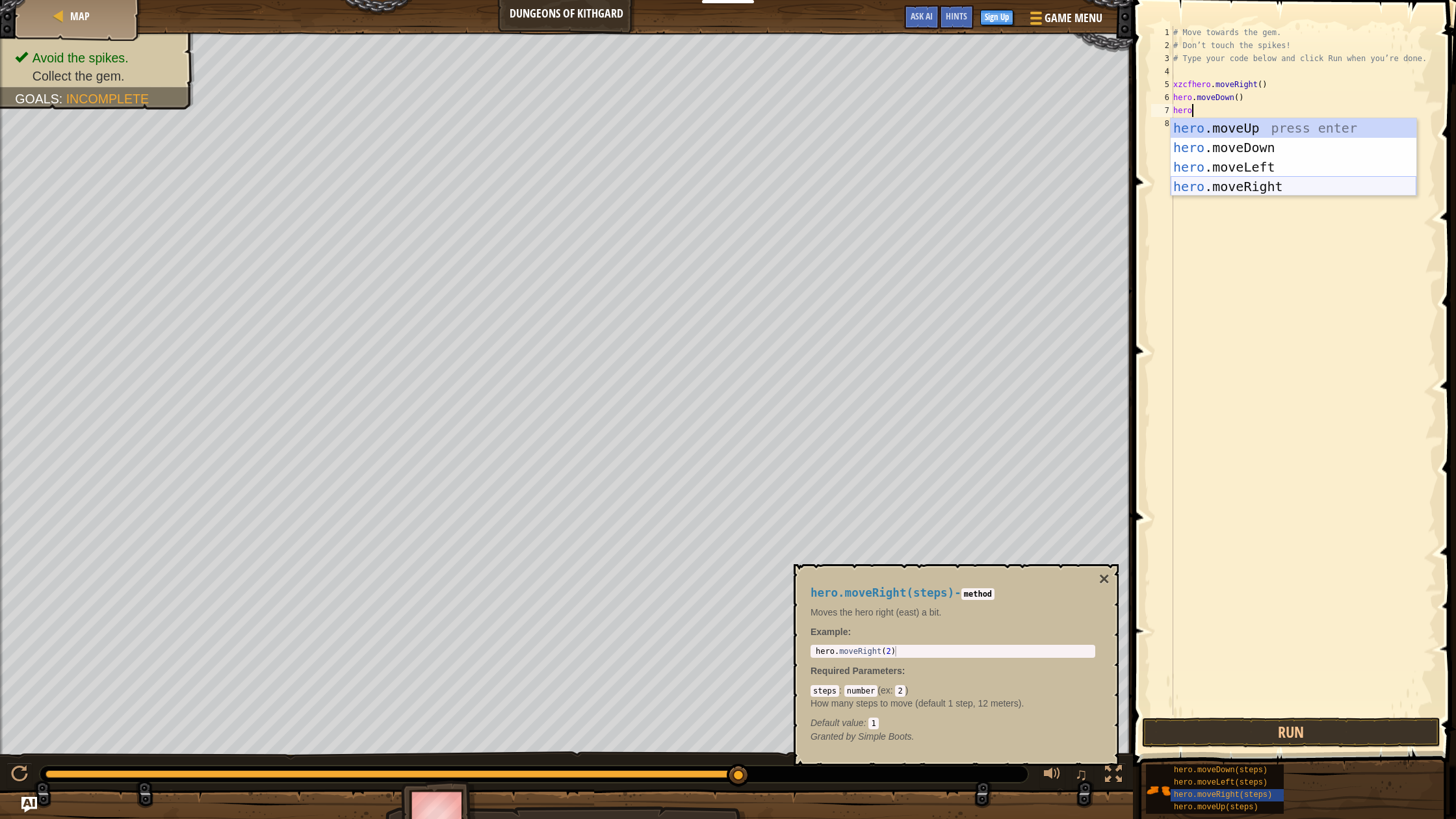
click at [1200, 185] on div "hero .moveUp press enter hero .moveDown press enter hero .moveLeft press enter …" at bounding box center [1293, 177] width 246 height 117
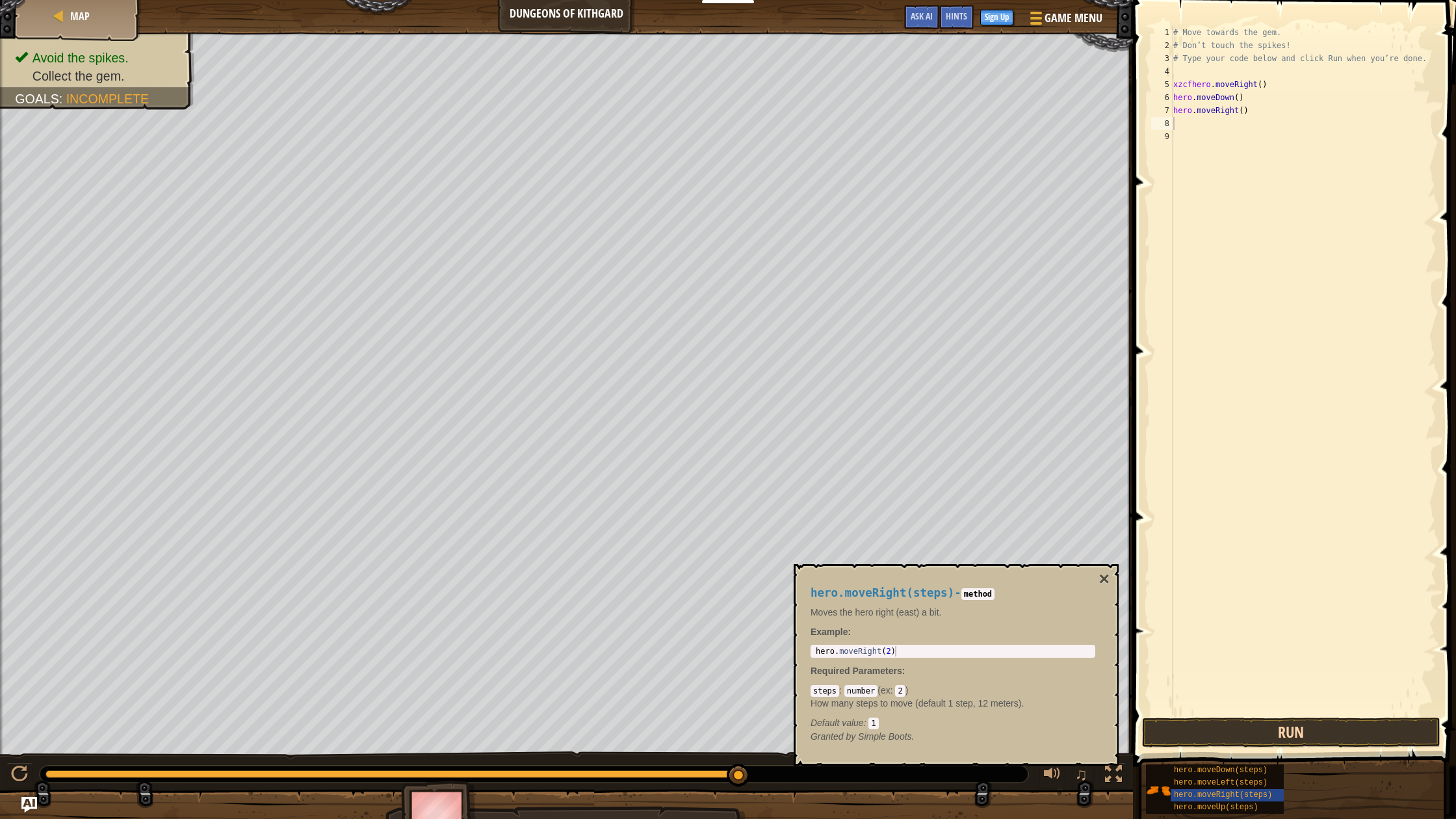
click at [1243, 723] on button "Run" at bounding box center [1291, 732] width 298 height 30
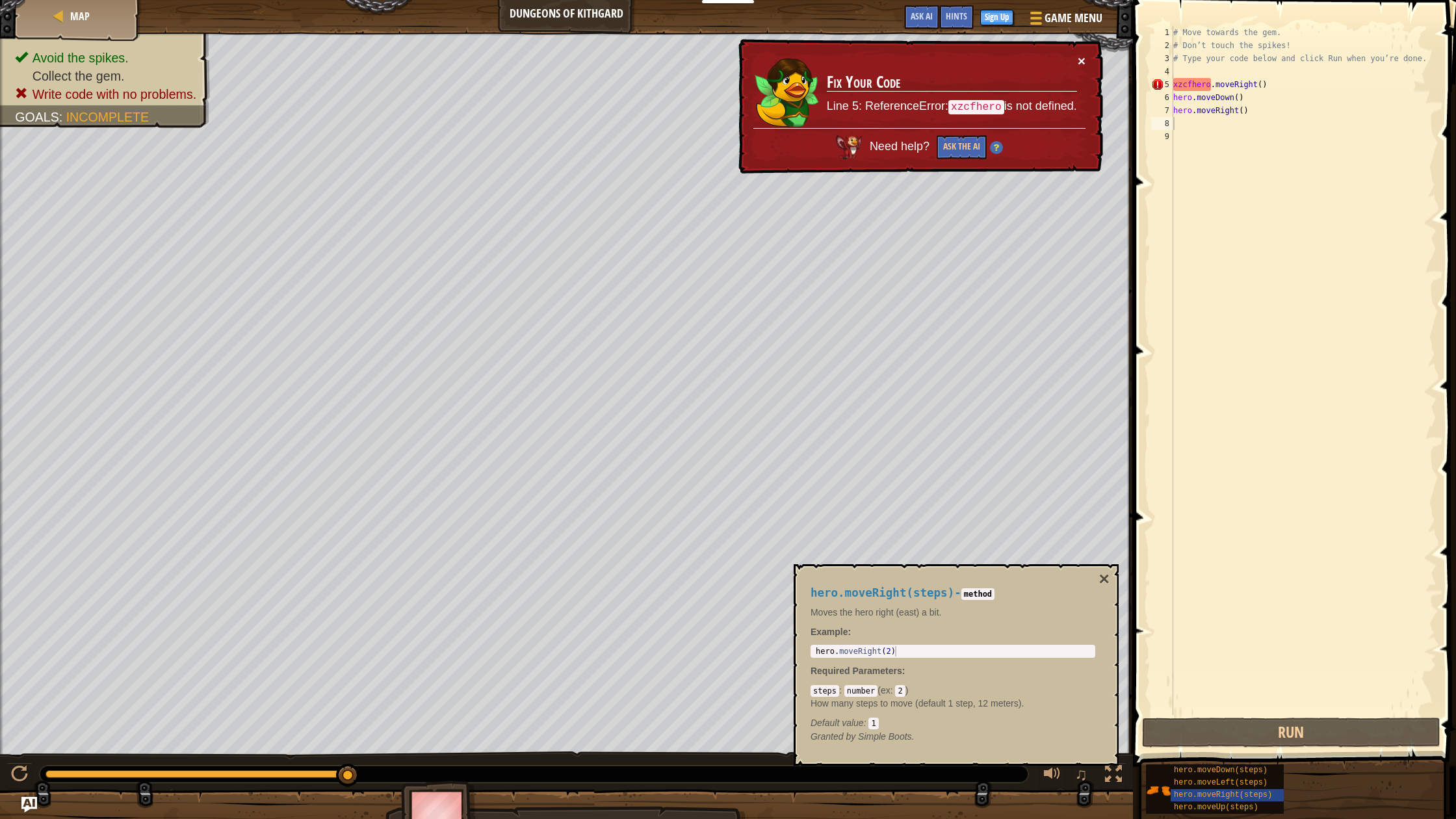
click at [1079, 65] on button "×" at bounding box center [1082, 60] width 8 height 14
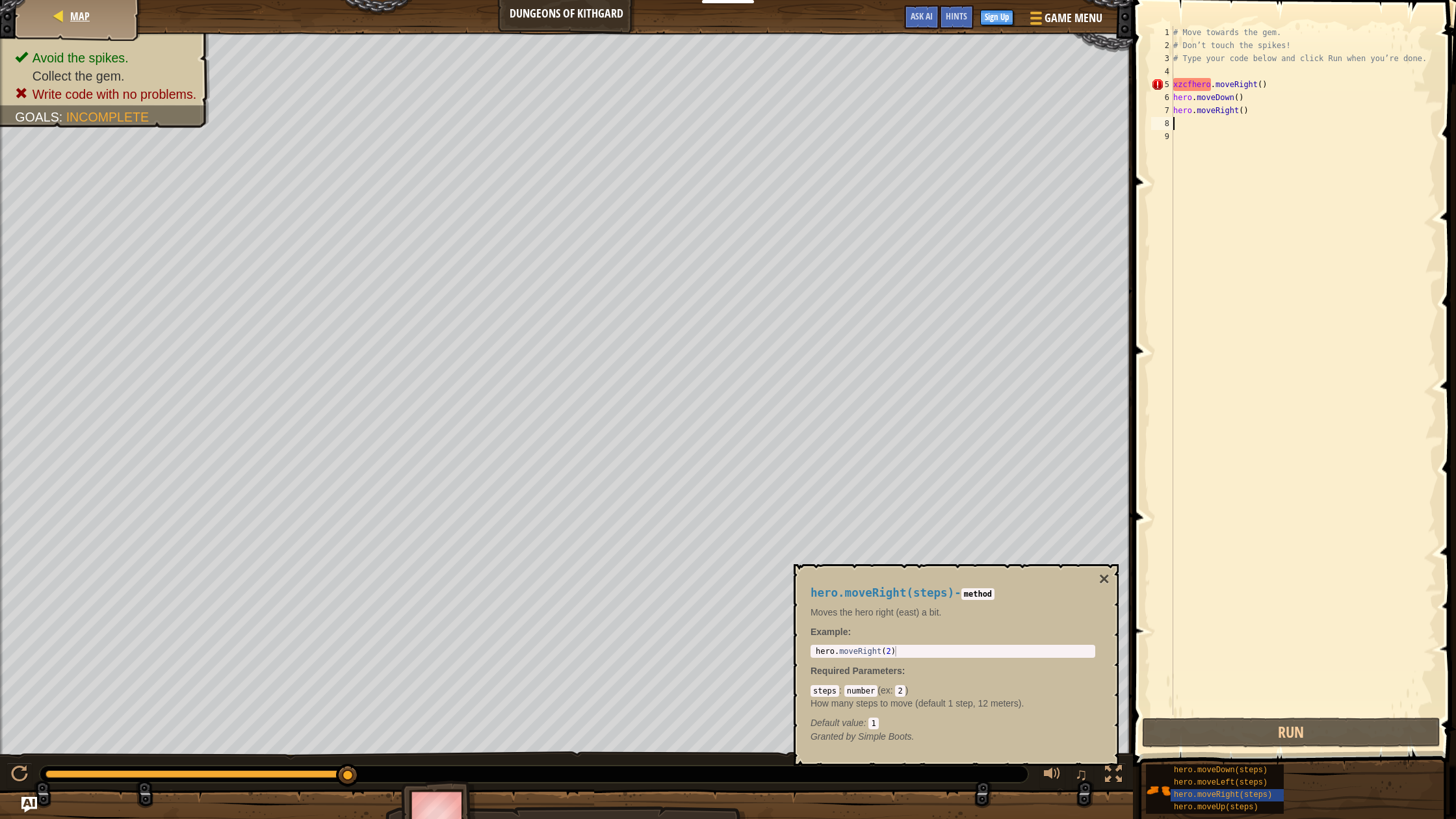
click at [52, 14] on div "Map" at bounding box center [78, 16] width 104 height 33
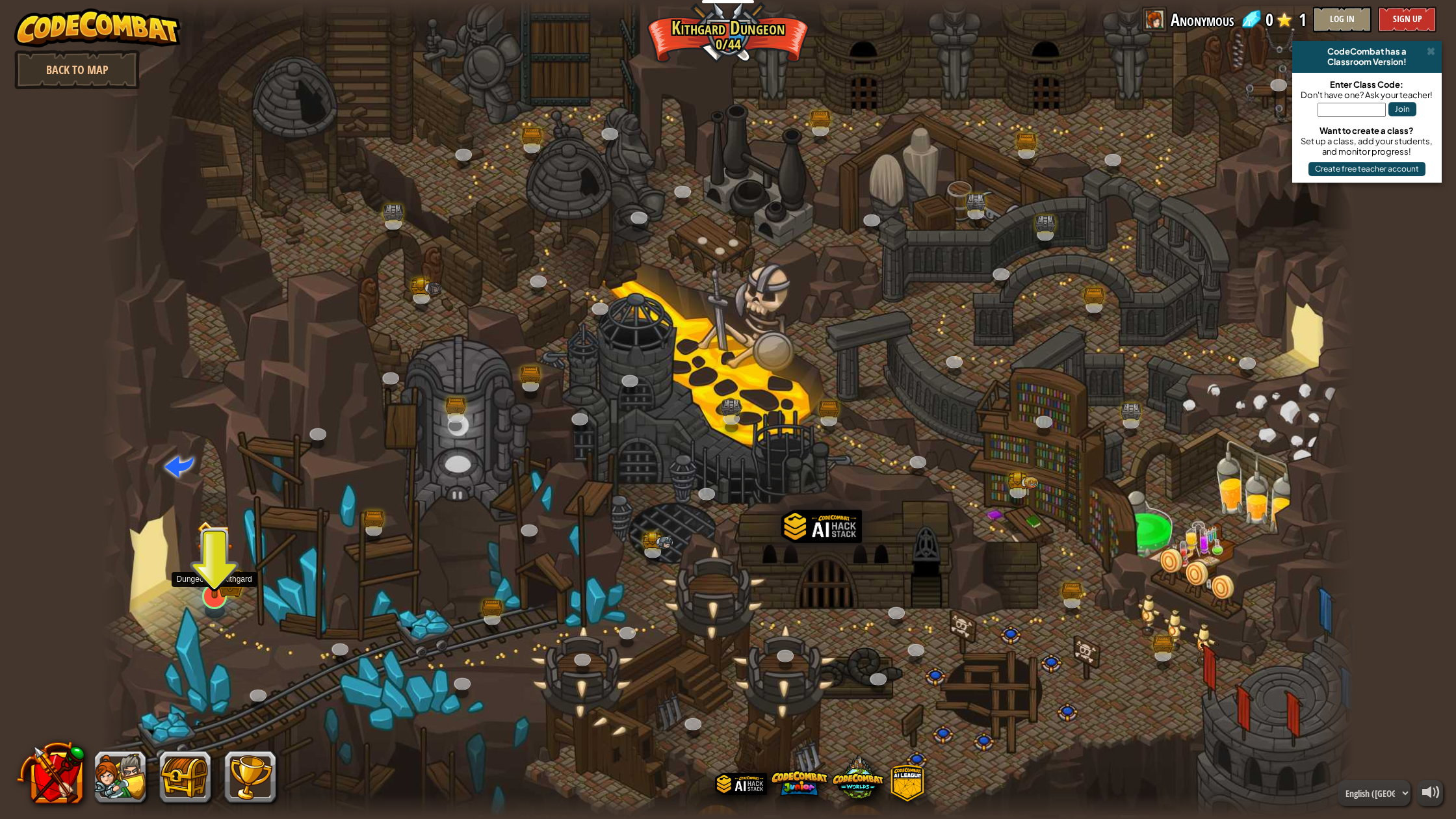
click at [214, 585] on img at bounding box center [214, 559] width 36 height 79
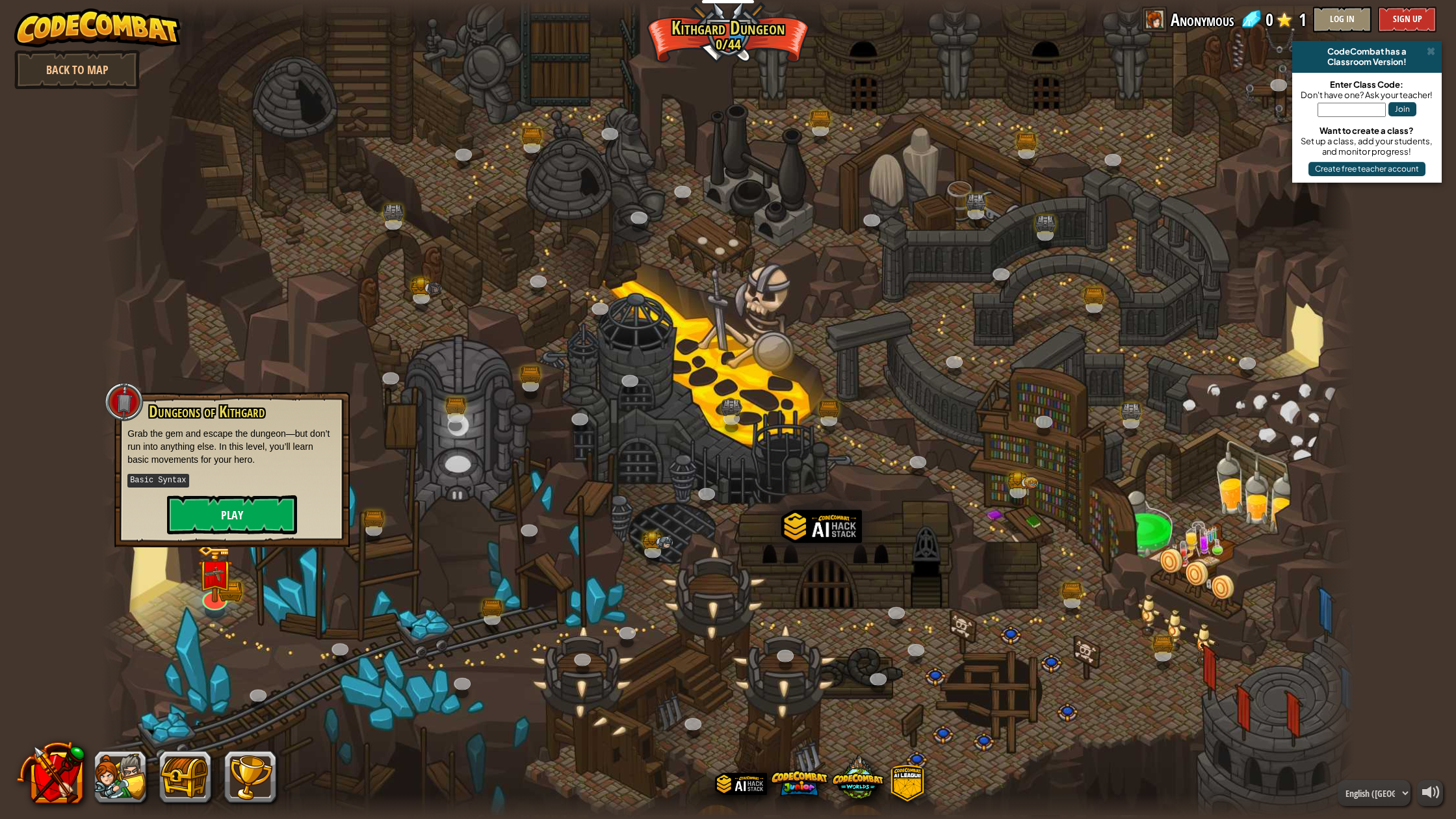
click at [244, 525] on button "Play" at bounding box center [231, 515] width 130 height 39
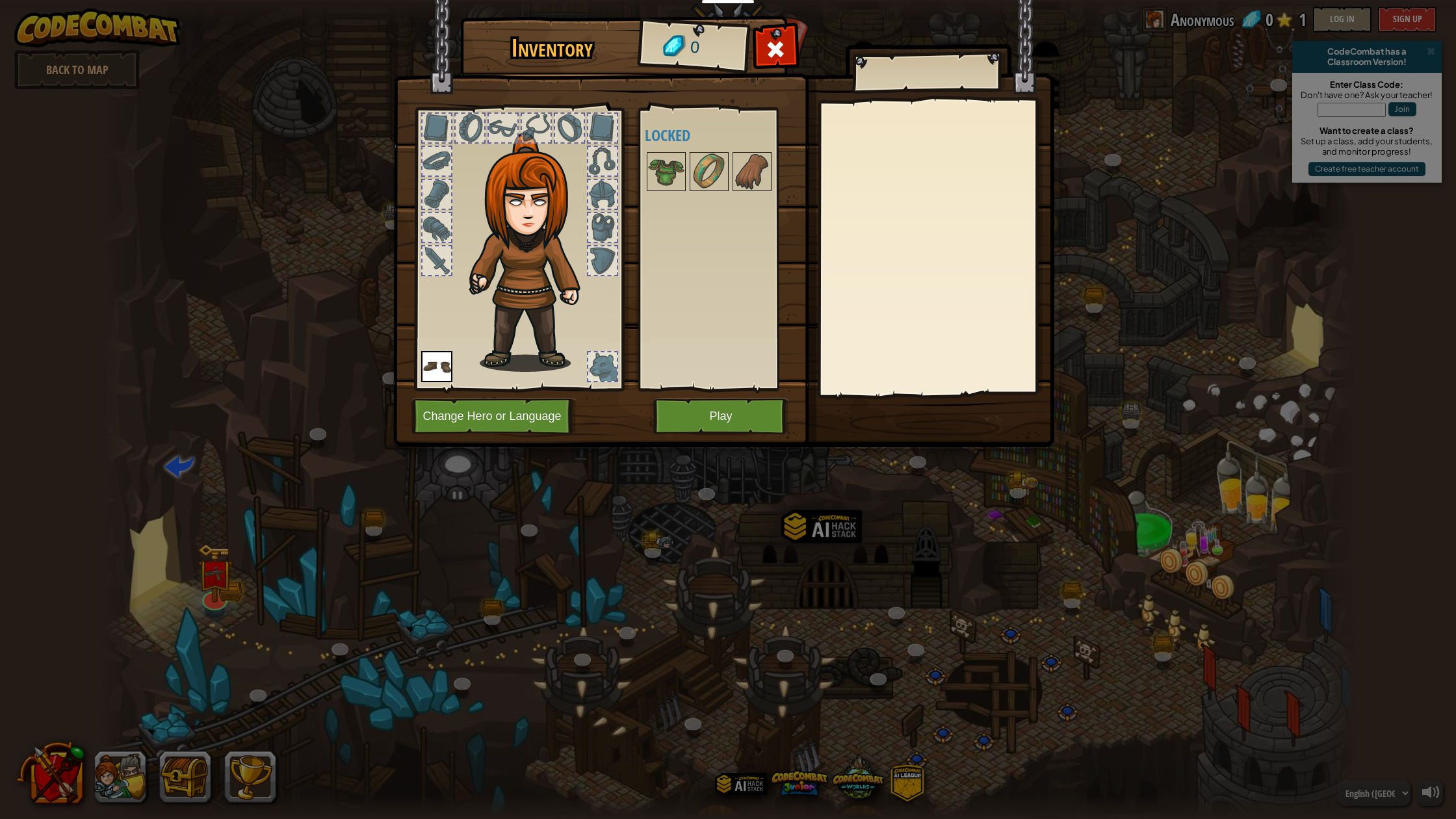
click at [719, 420] on button "Play" at bounding box center [721, 416] width 136 height 36
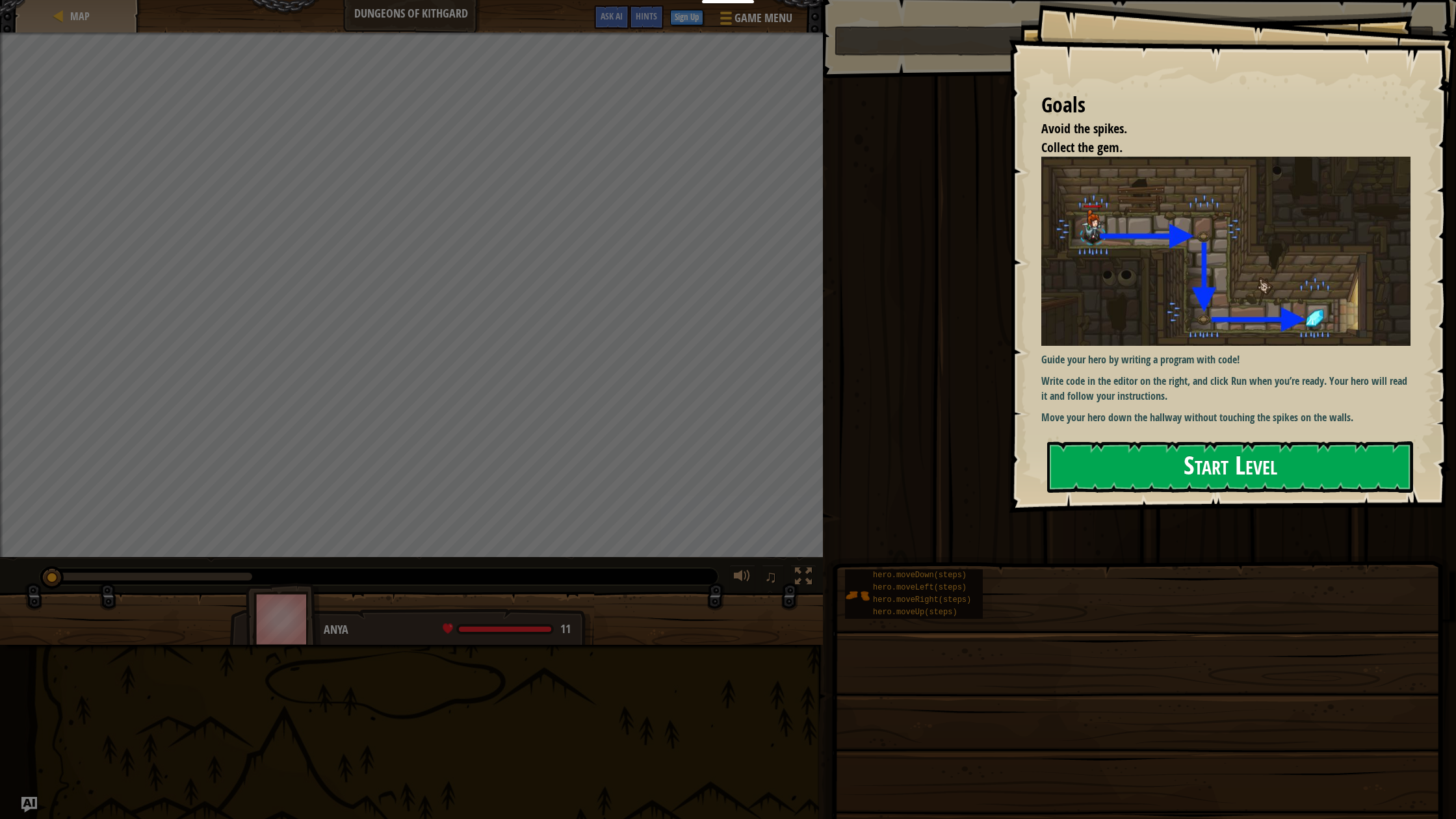
click at [1182, 461] on button "Start Level" at bounding box center [1230, 467] width 366 height 51
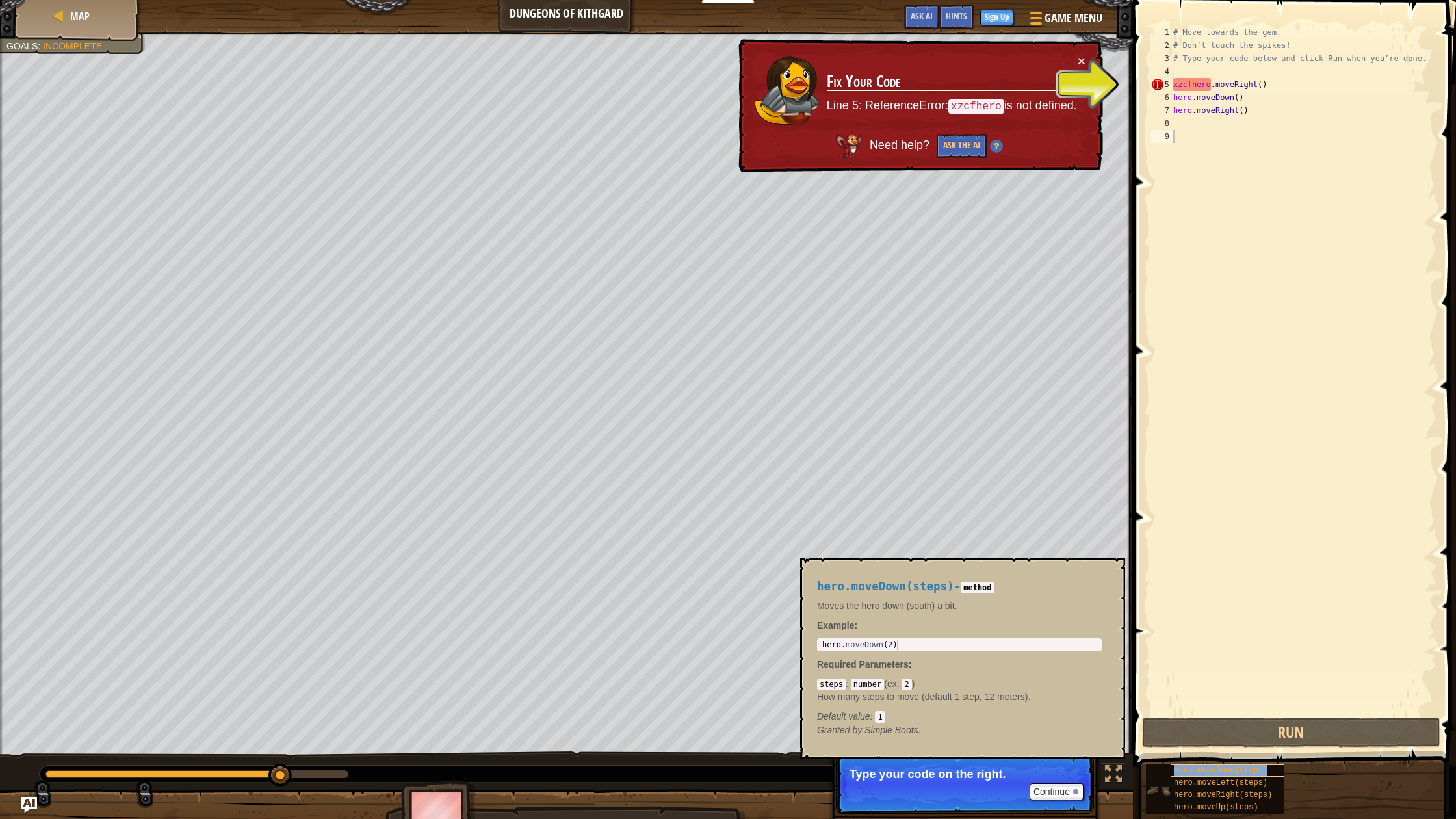
click at [1180, 767] on span "hero.moveDown(steps)" at bounding box center [1221, 770] width 93 height 9
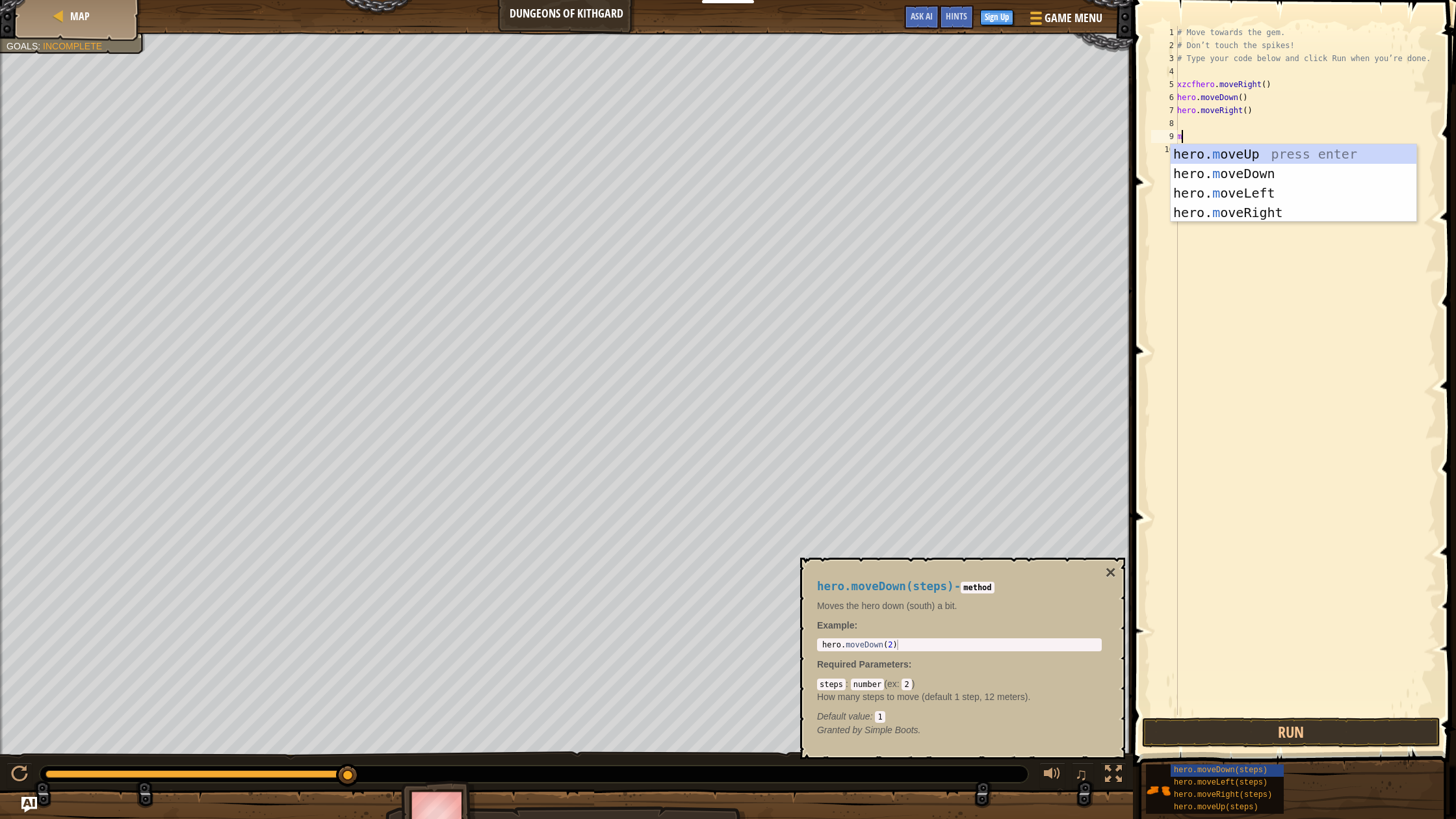
type textarea "mo"
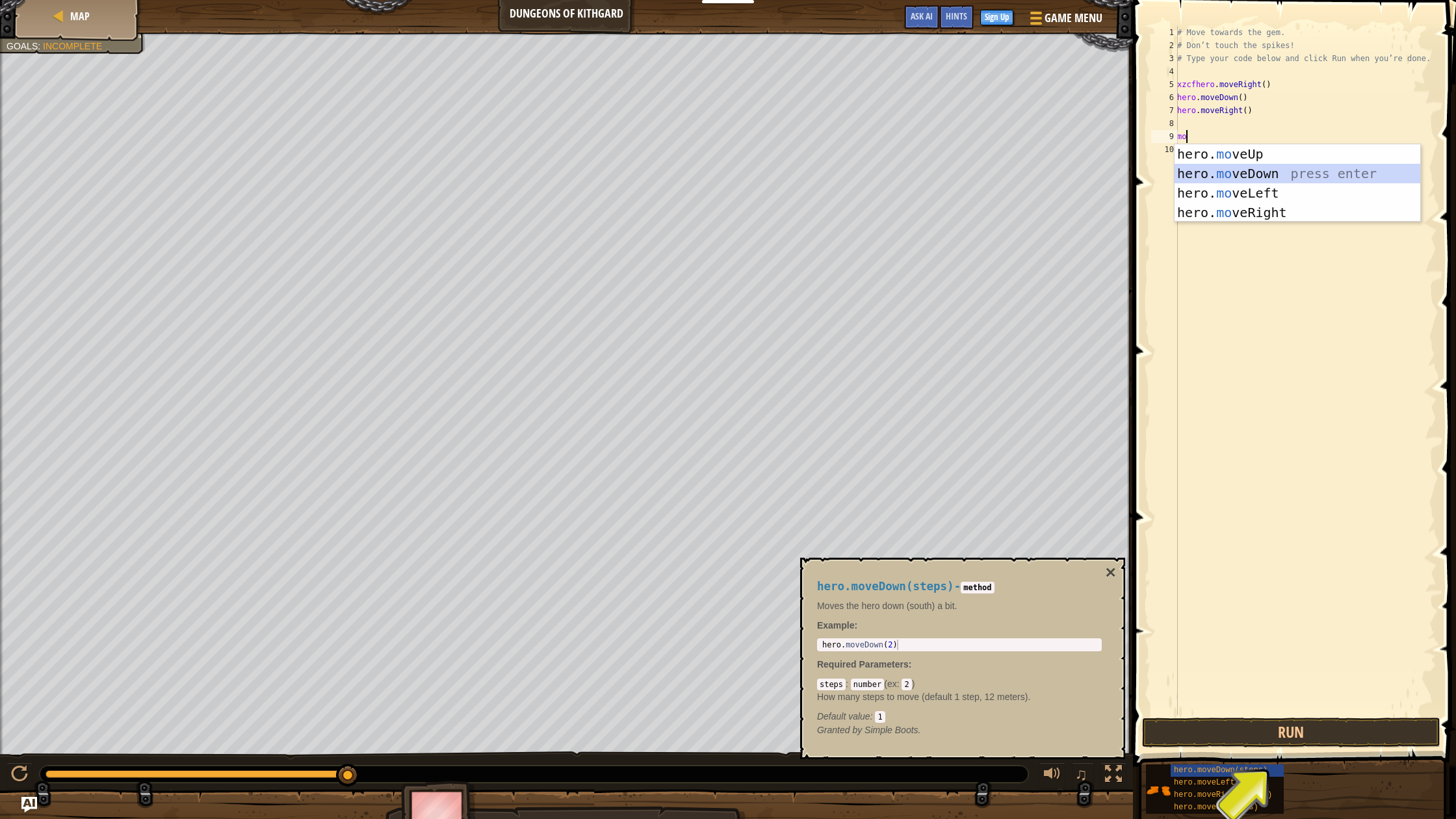
click at [1193, 175] on div "hero. mo veUp press enter hero. mo veDown press enter hero. mo veLeft press ent…" at bounding box center [1297, 202] width 246 height 117
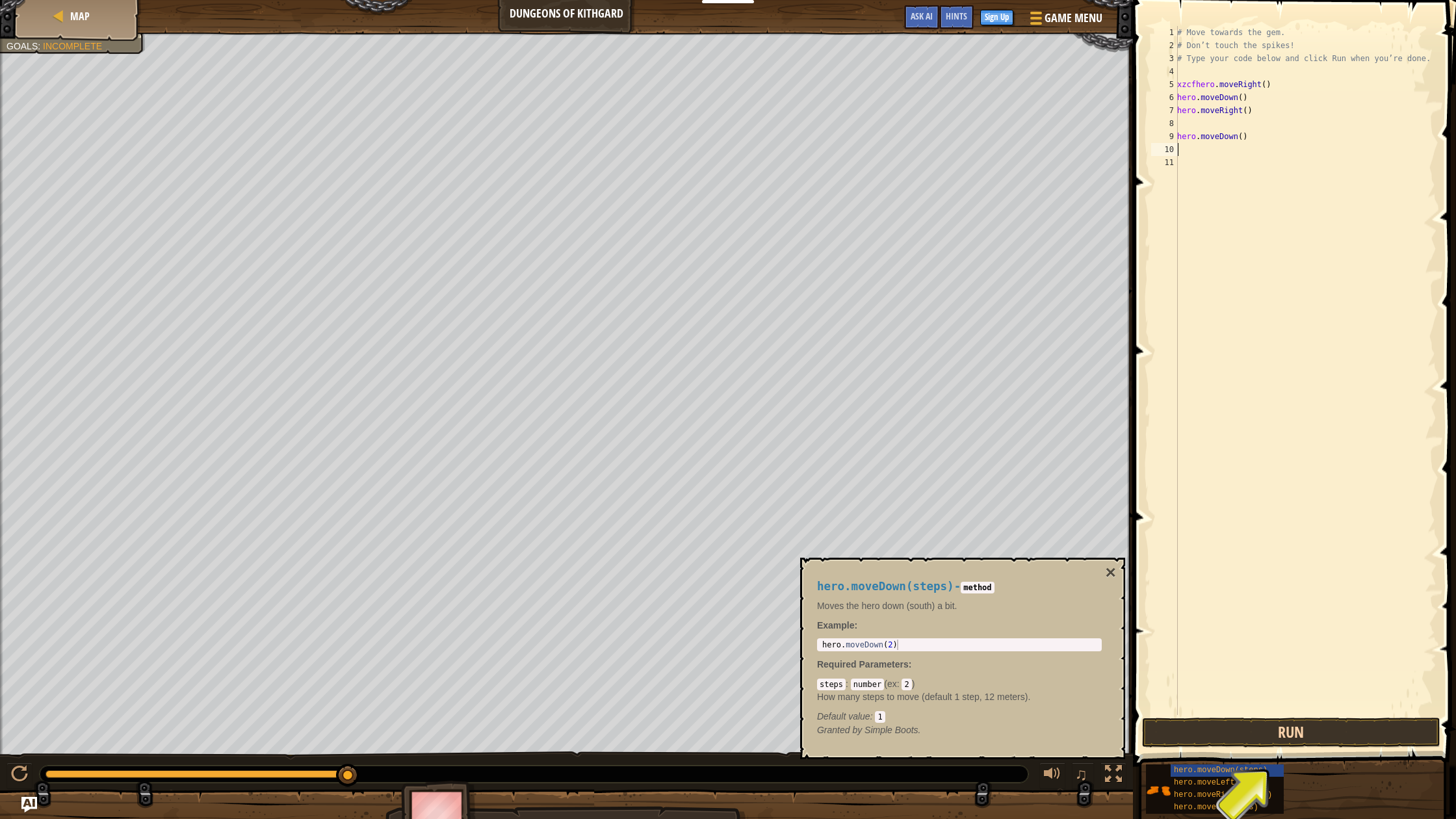
click at [1243, 736] on button "Run" at bounding box center [1291, 732] width 298 height 30
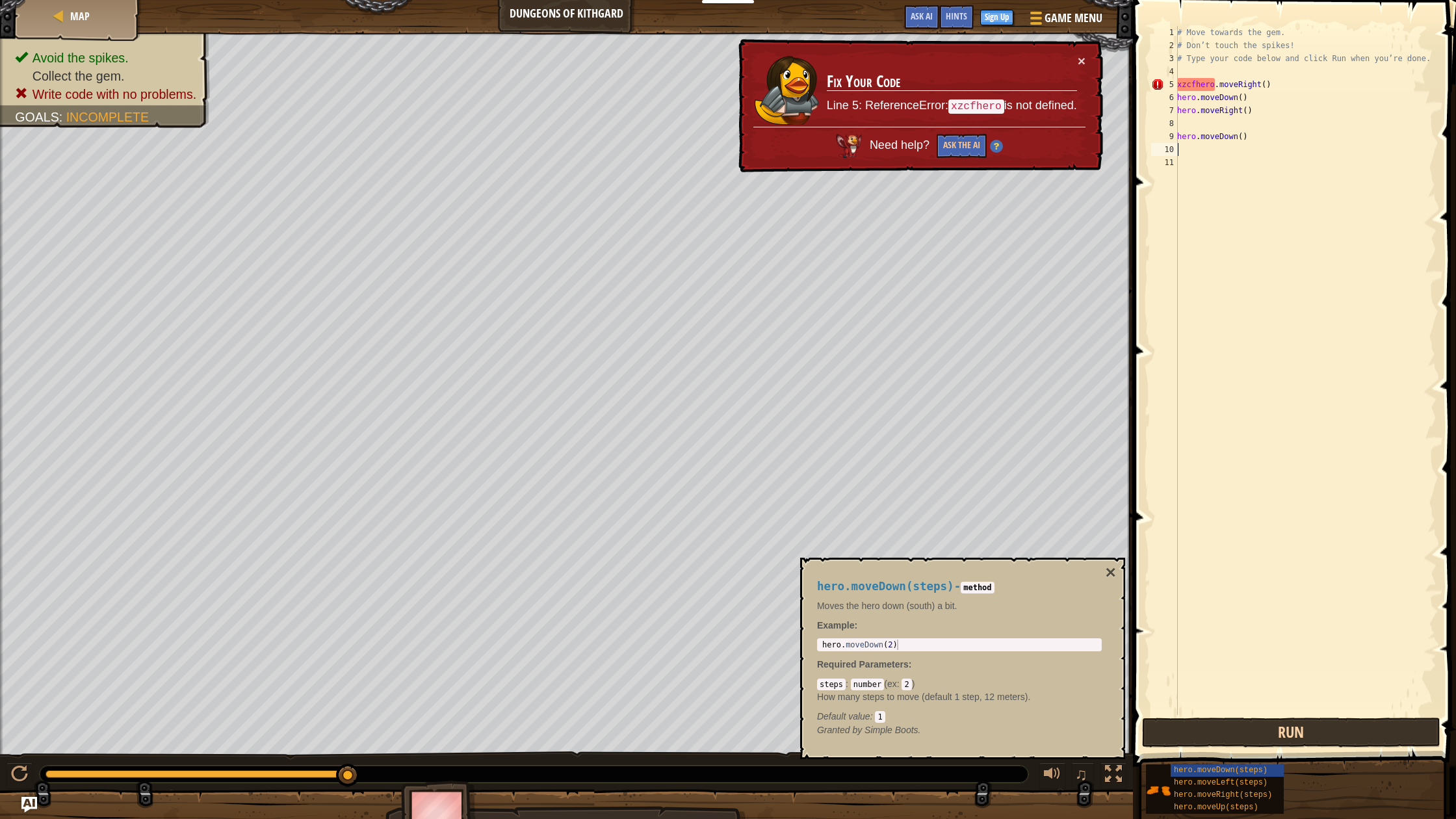
scroll to position [0, 0]
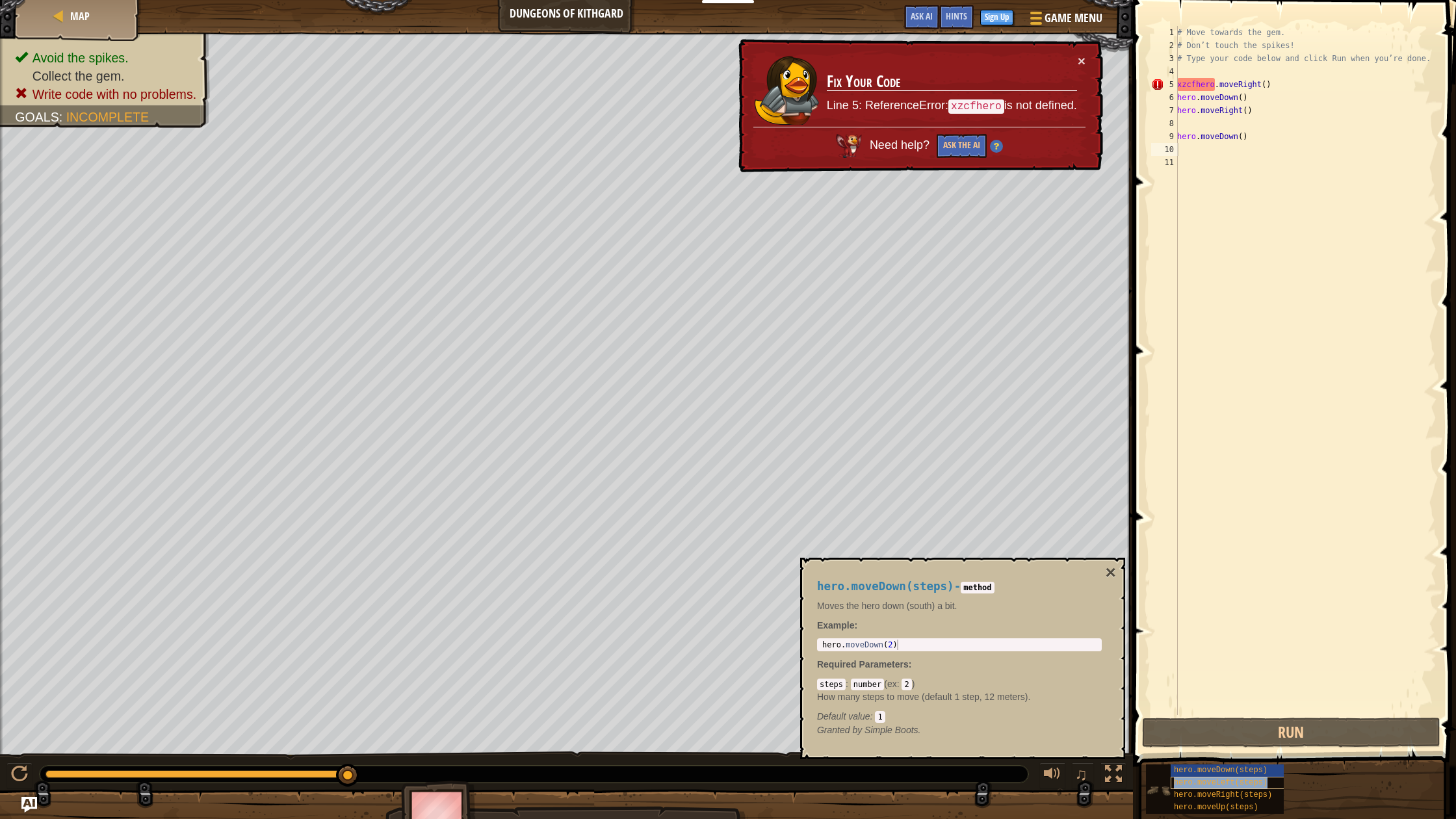
click at [1234, 785] on span "hero.moveLeft(steps)" at bounding box center [1221, 782] width 93 height 9
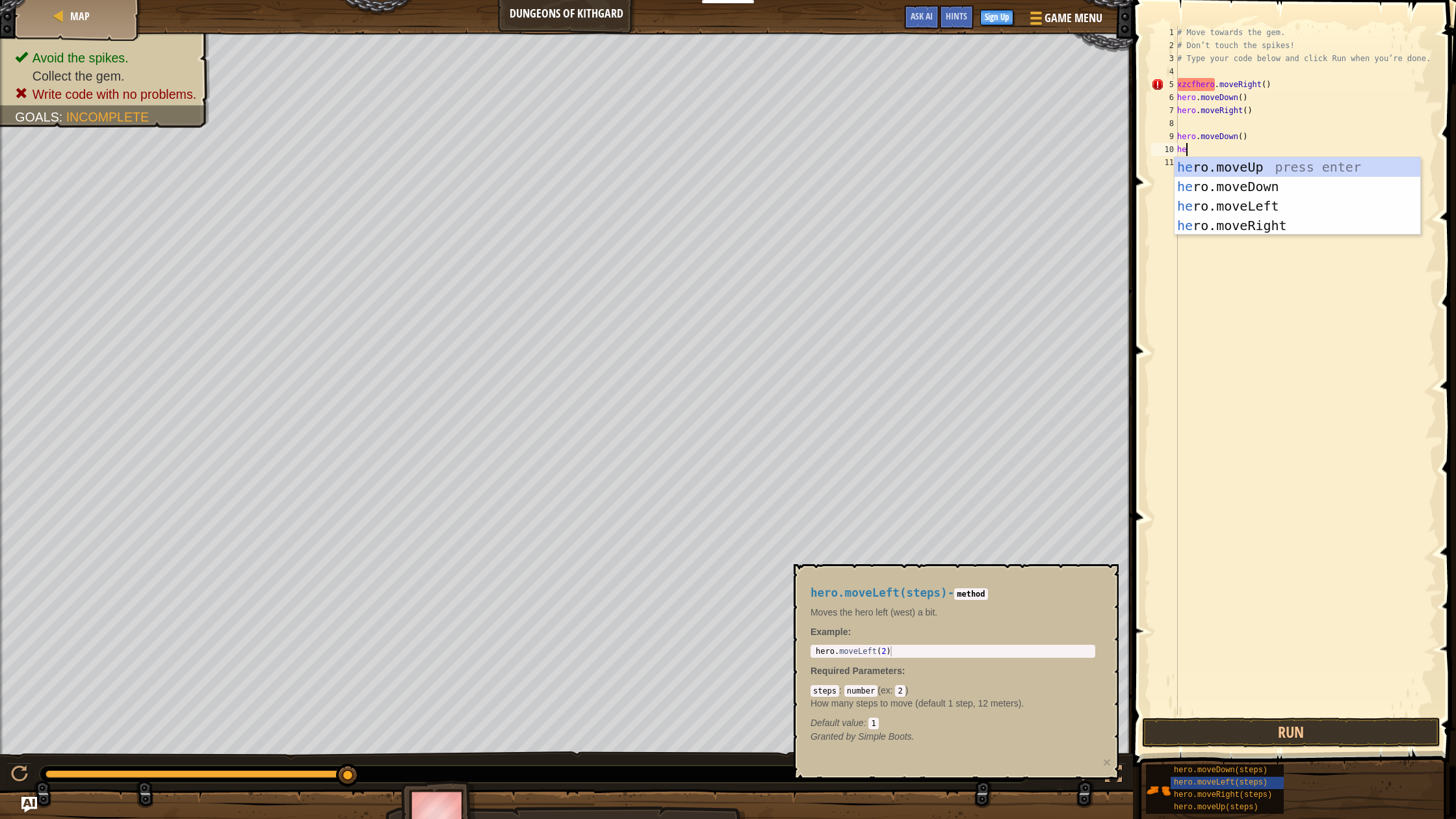
type textarea "her"
click at [1241, 207] on div "her o.moveUp press enter her o.moveDown press enter her o.moveLeft press enter …" at bounding box center [1297, 215] width 246 height 117
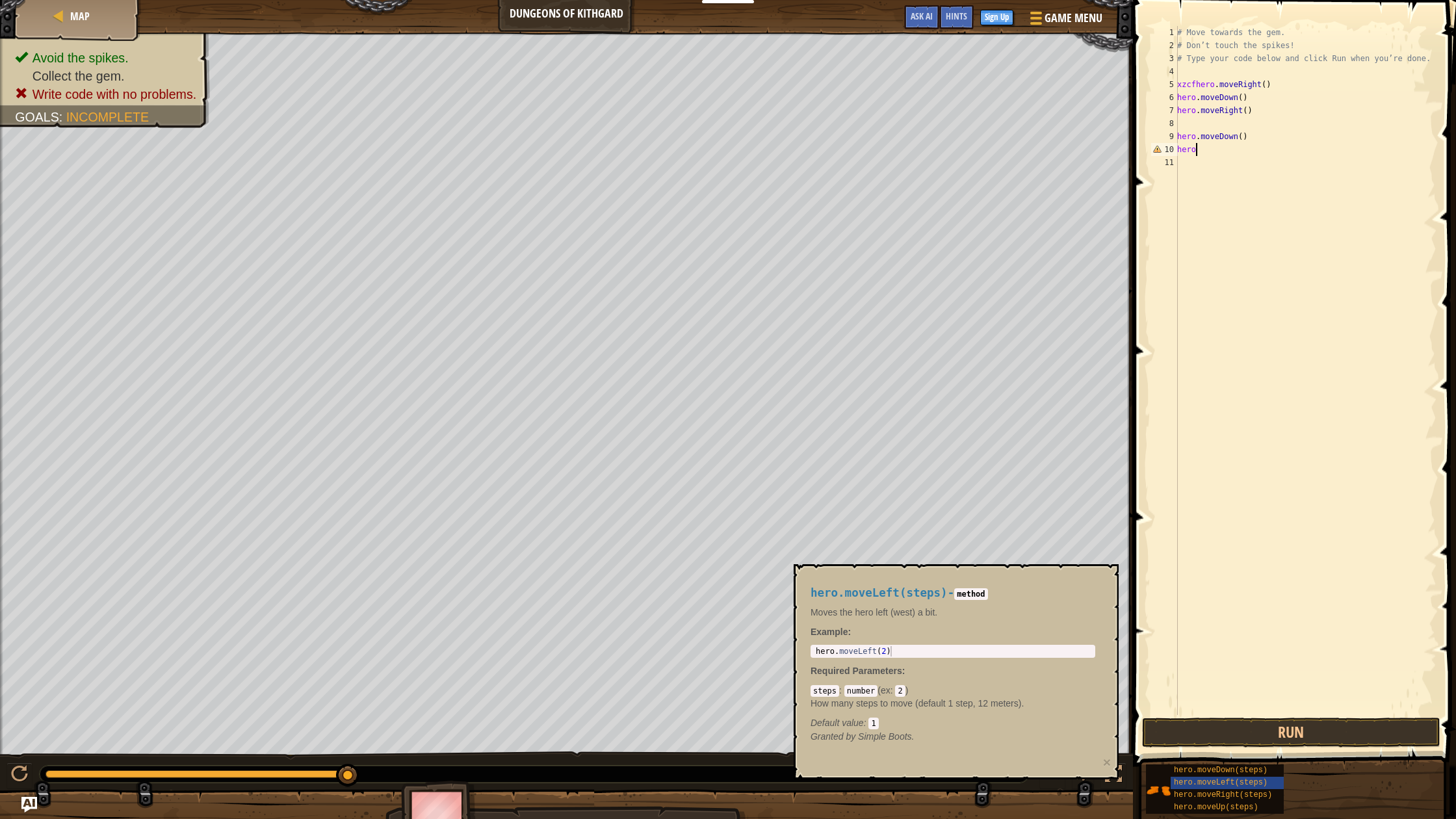
type textarea "h"
type textarea "x"
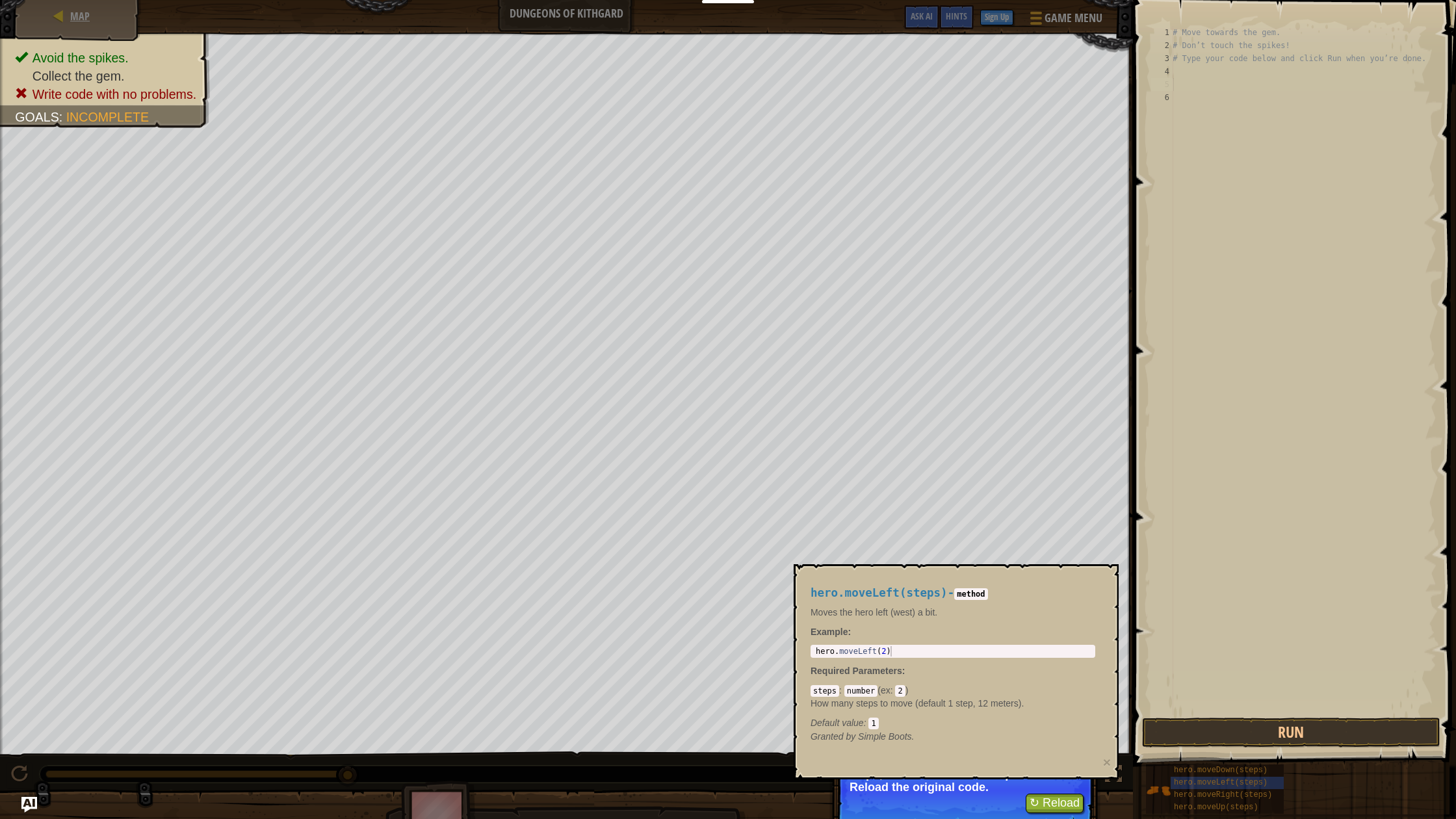
click at [84, 14] on span "Map" at bounding box center [80, 16] width 20 height 14
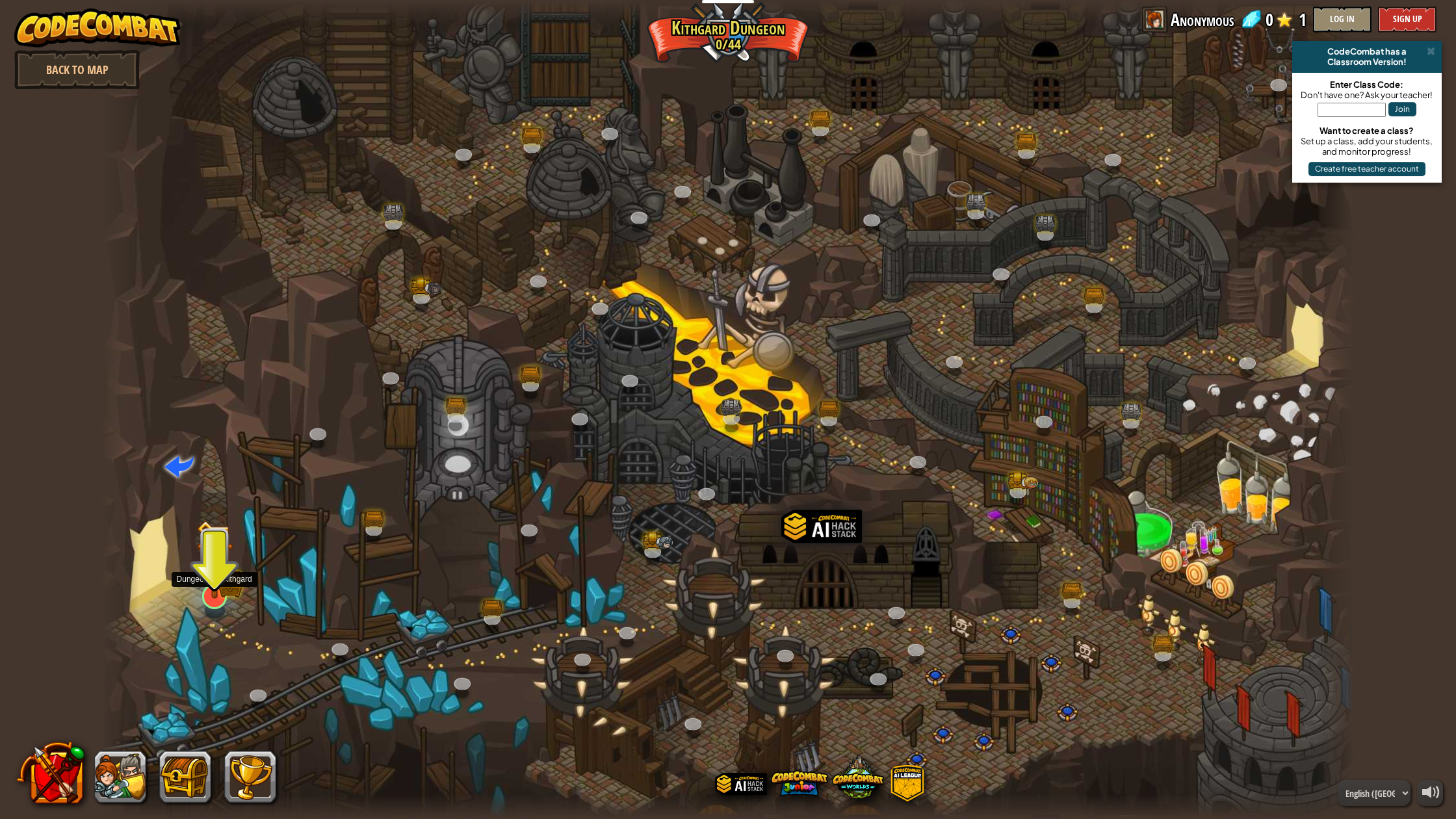
click at [222, 589] on img at bounding box center [214, 559] width 36 height 79
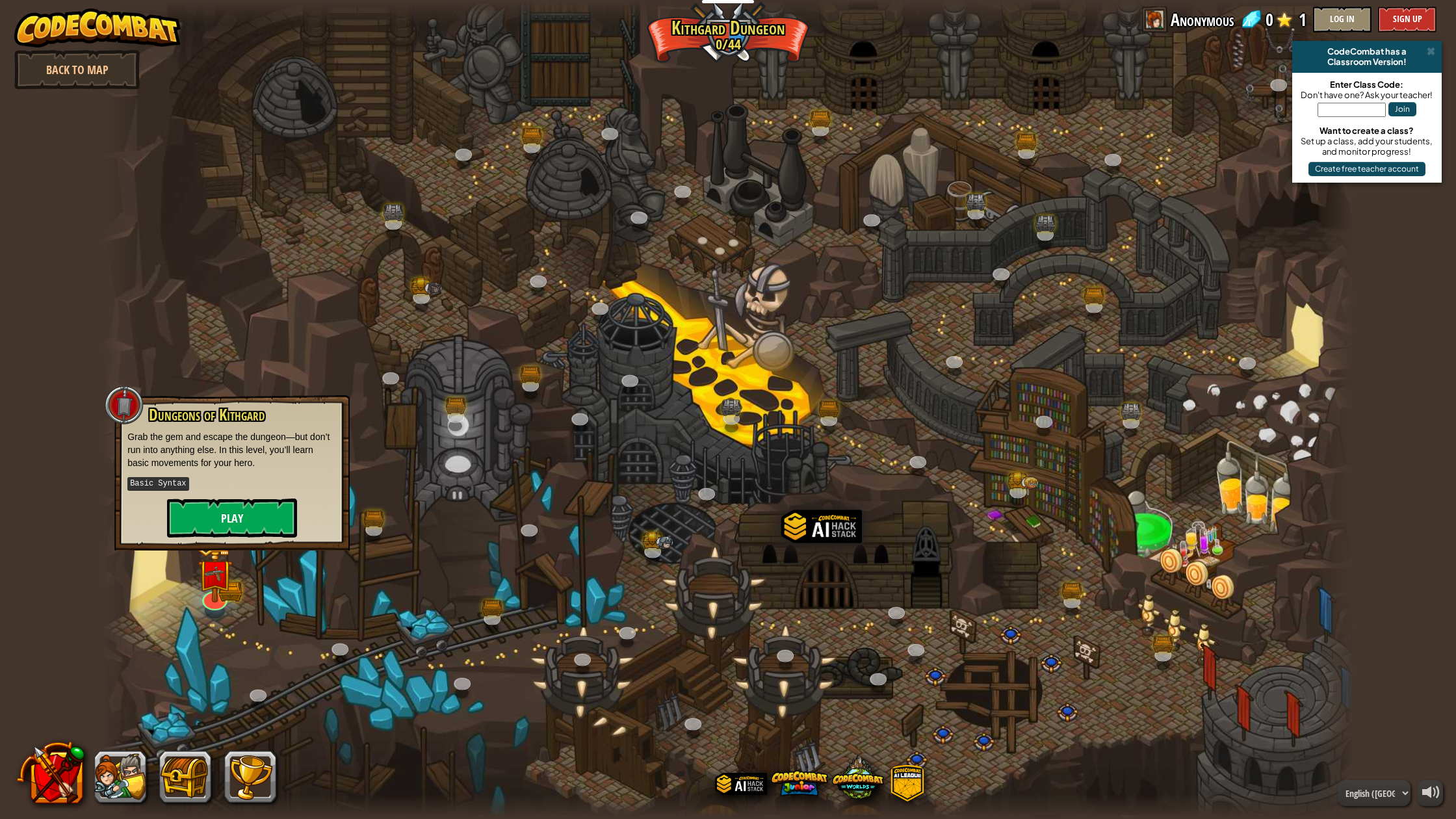
click at [249, 508] on button "Play" at bounding box center [231, 518] width 130 height 39
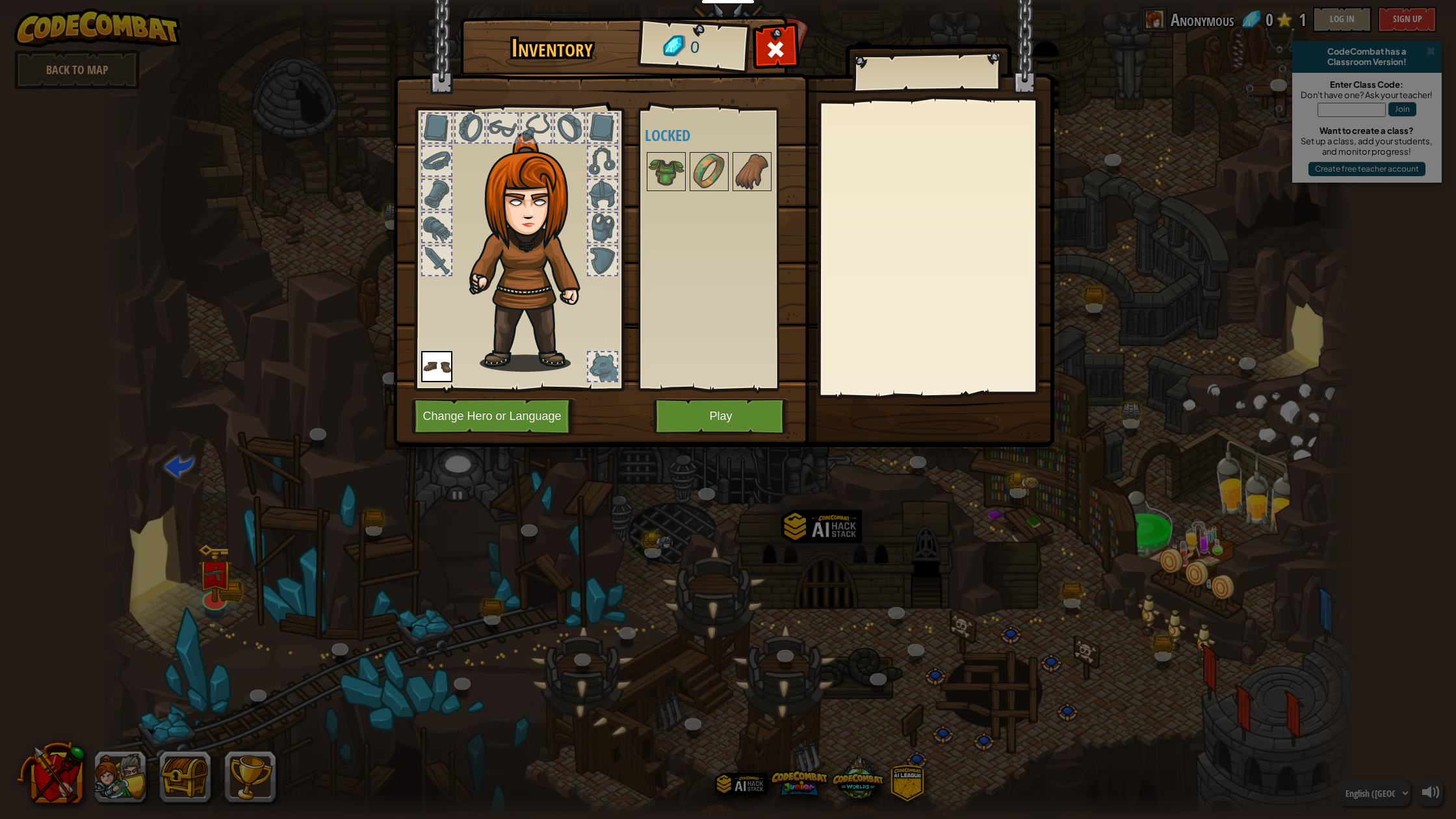
click at [753, 427] on button "Play" at bounding box center [721, 416] width 136 height 36
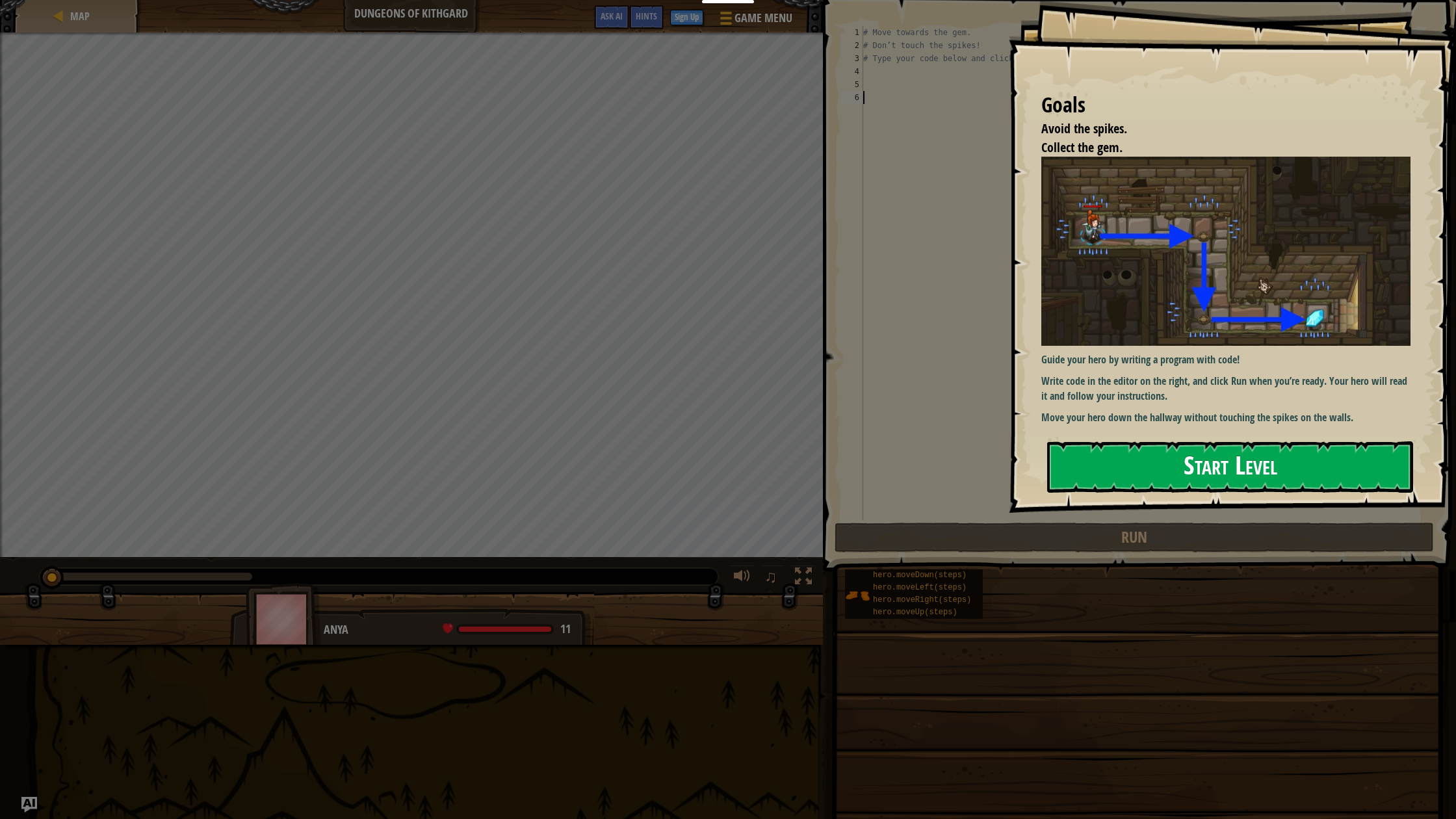
click at [1132, 477] on button "Start Level" at bounding box center [1230, 467] width 366 height 51
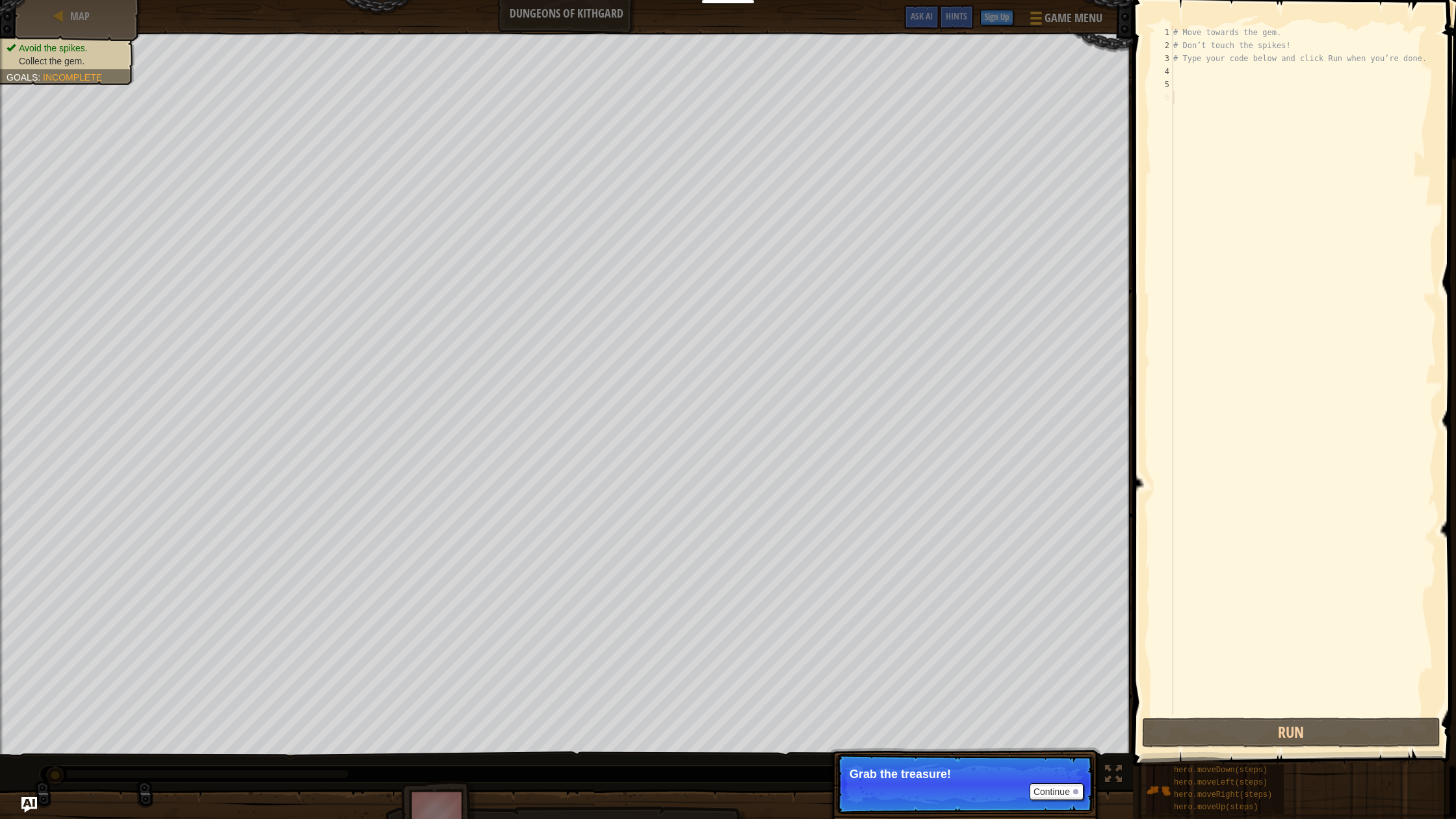
click at [1051, 785] on button "Continue" at bounding box center [1056, 791] width 54 height 17
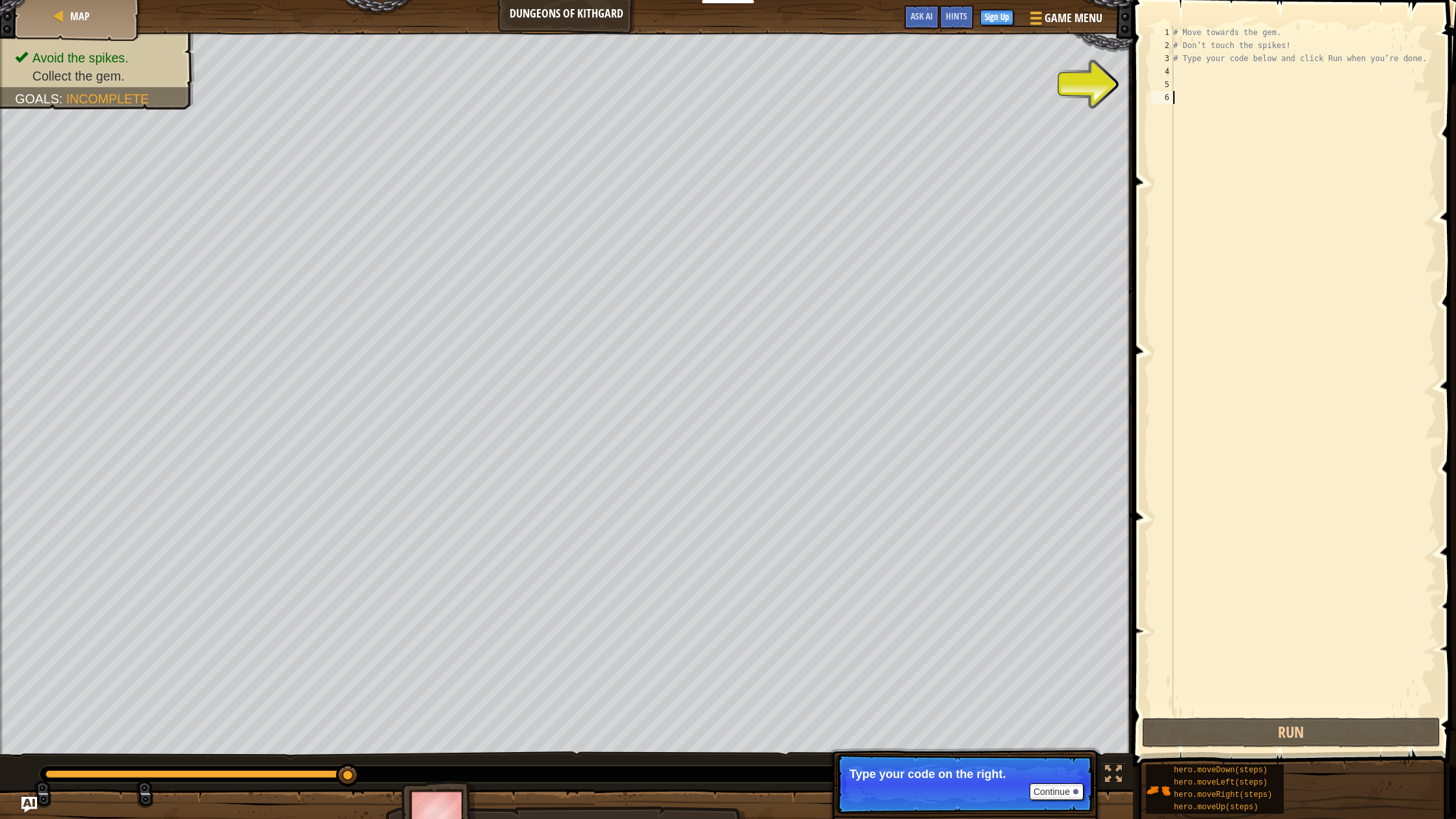
click at [1178, 100] on div "# Move towards the gem. # Don’t touch the spikes! # Type your code below and cl…" at bounding box center [1303, 383] width 266 height 715
click at [1193, 96] on div "# Move towards the gem. # Don’t touch the spikes! # Type your code below and cl…" at bounding box center [1303, 383] width 266 height 715
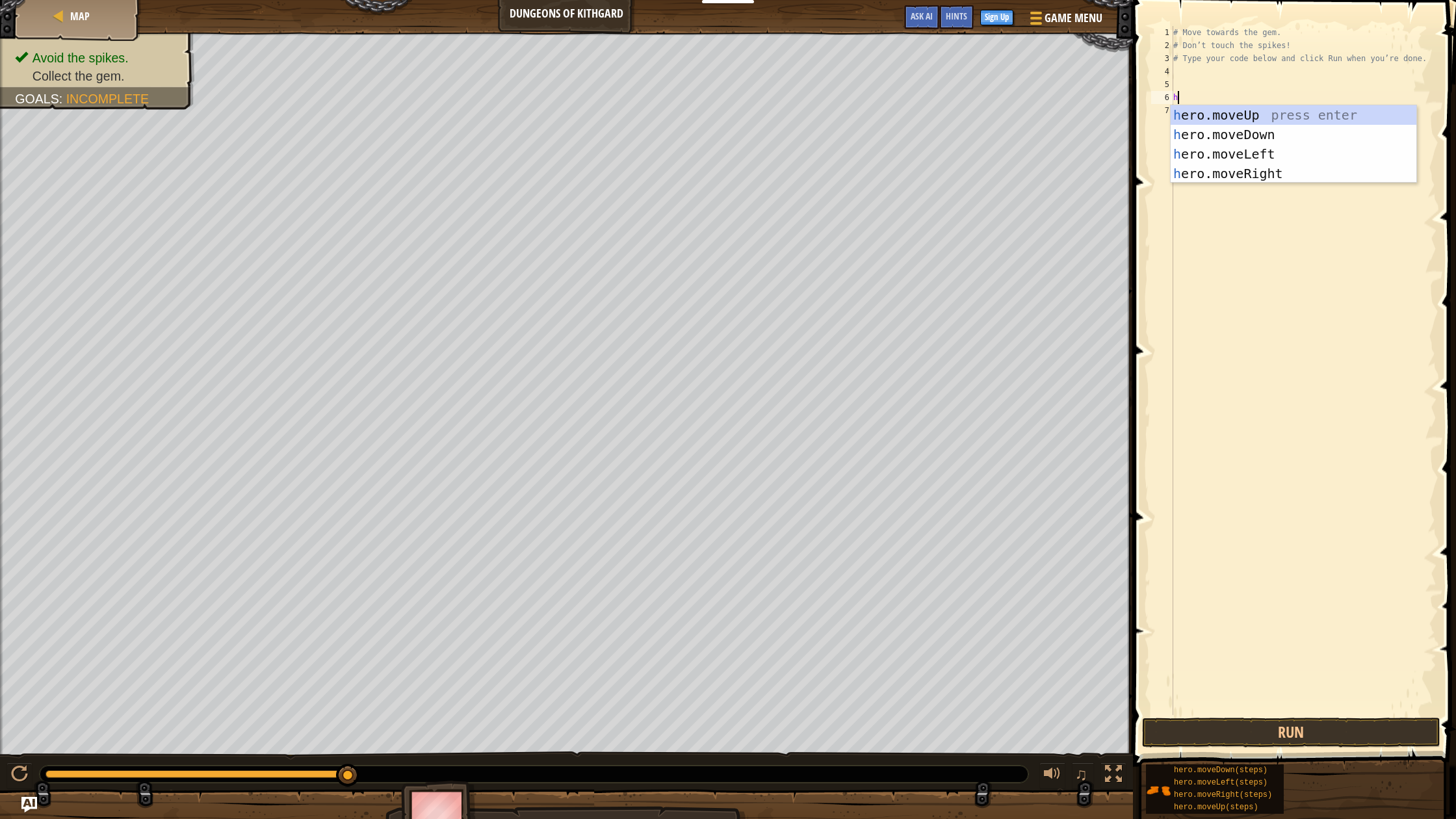
type textarea "he"
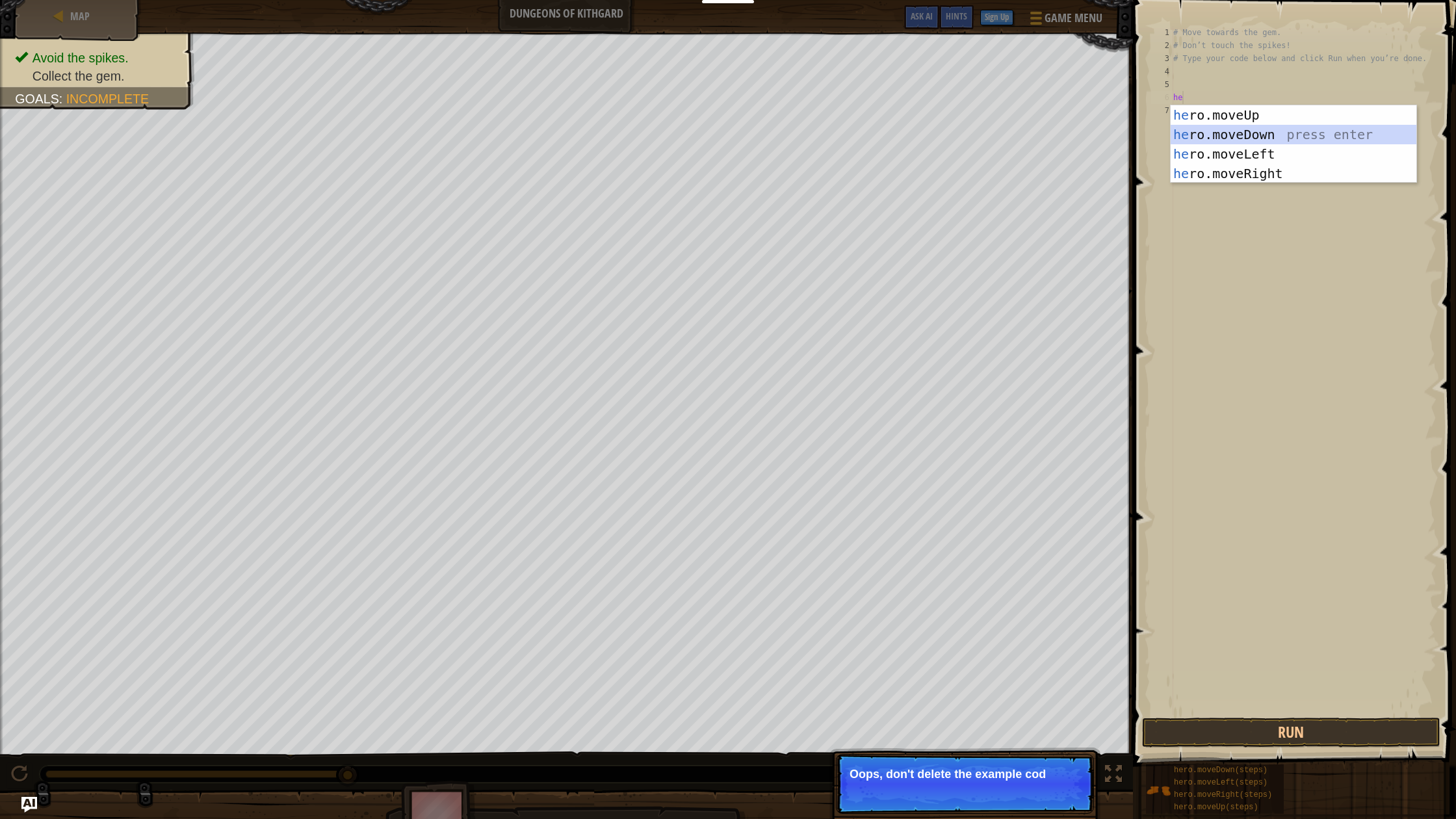
click at [1225, 135] on div "he ro.moveUp press enter he ro.moveDown press enter he ro.moveLeft press enter …" at bounding box center [1293, 163] width 246 height 117
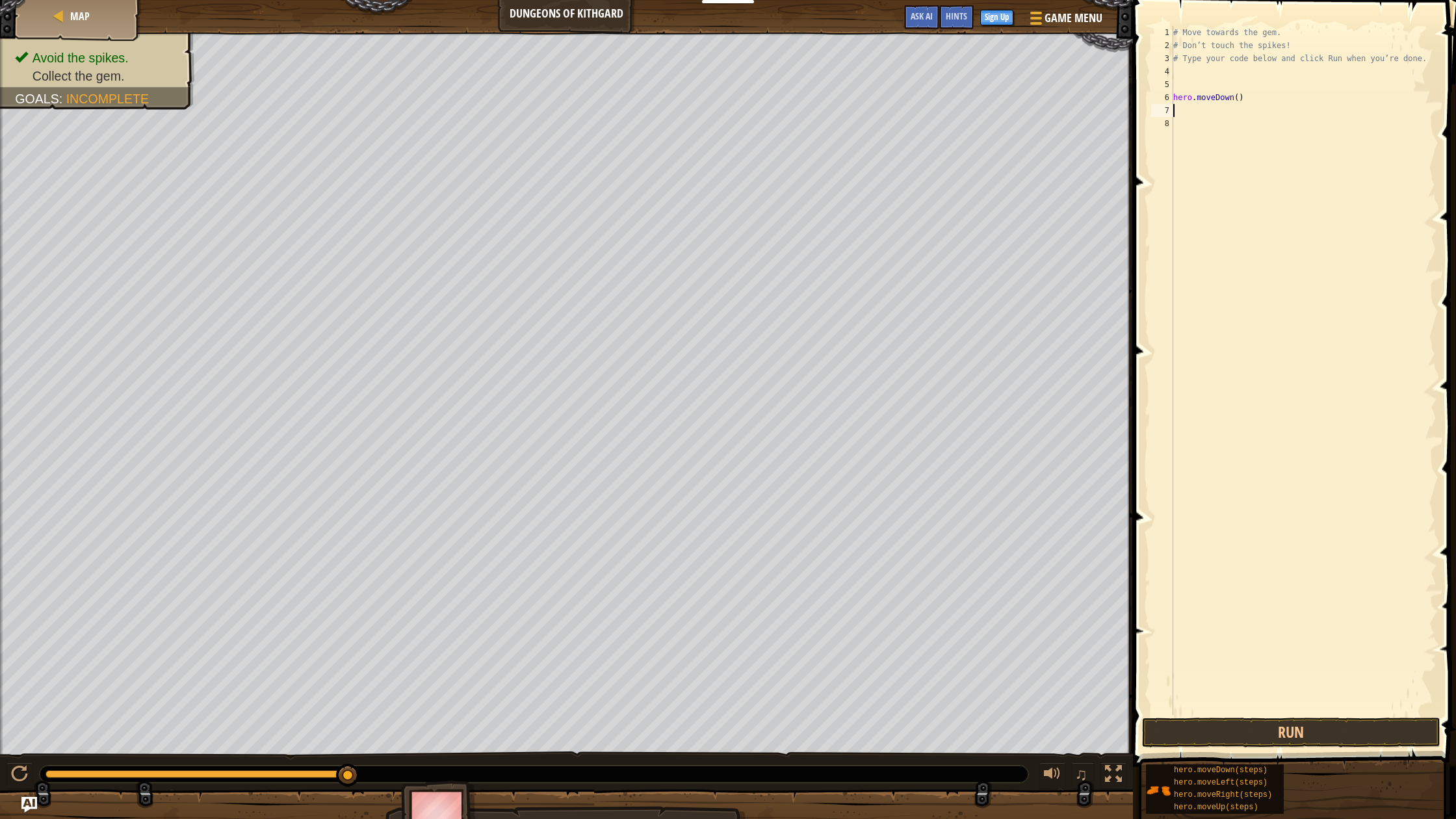
scroll to position [2, 0]
click at [1243, 727] on button "Run" at bounding box center [1291, 732] width 298 height 30
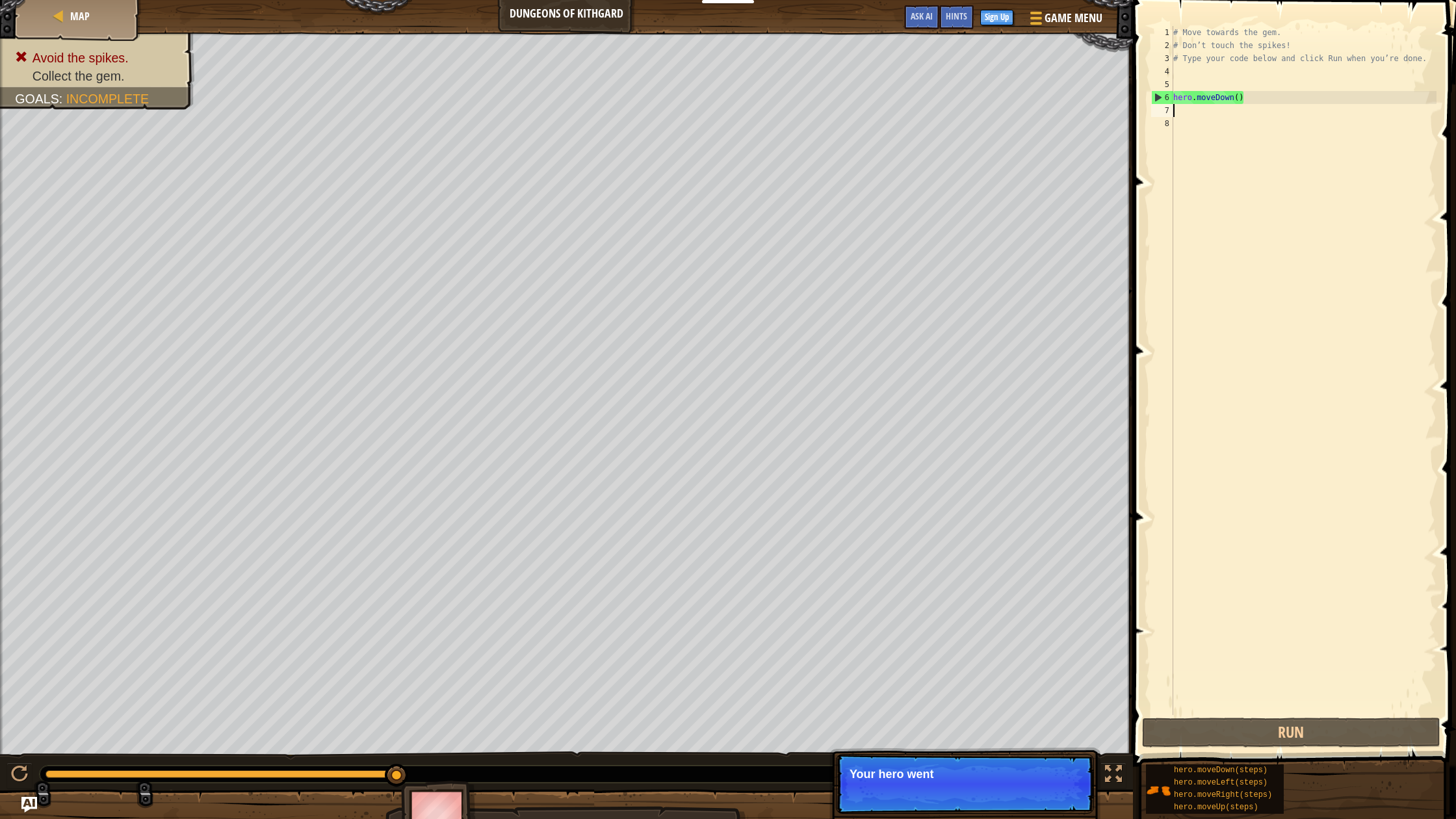
scroll to position [0, 0]
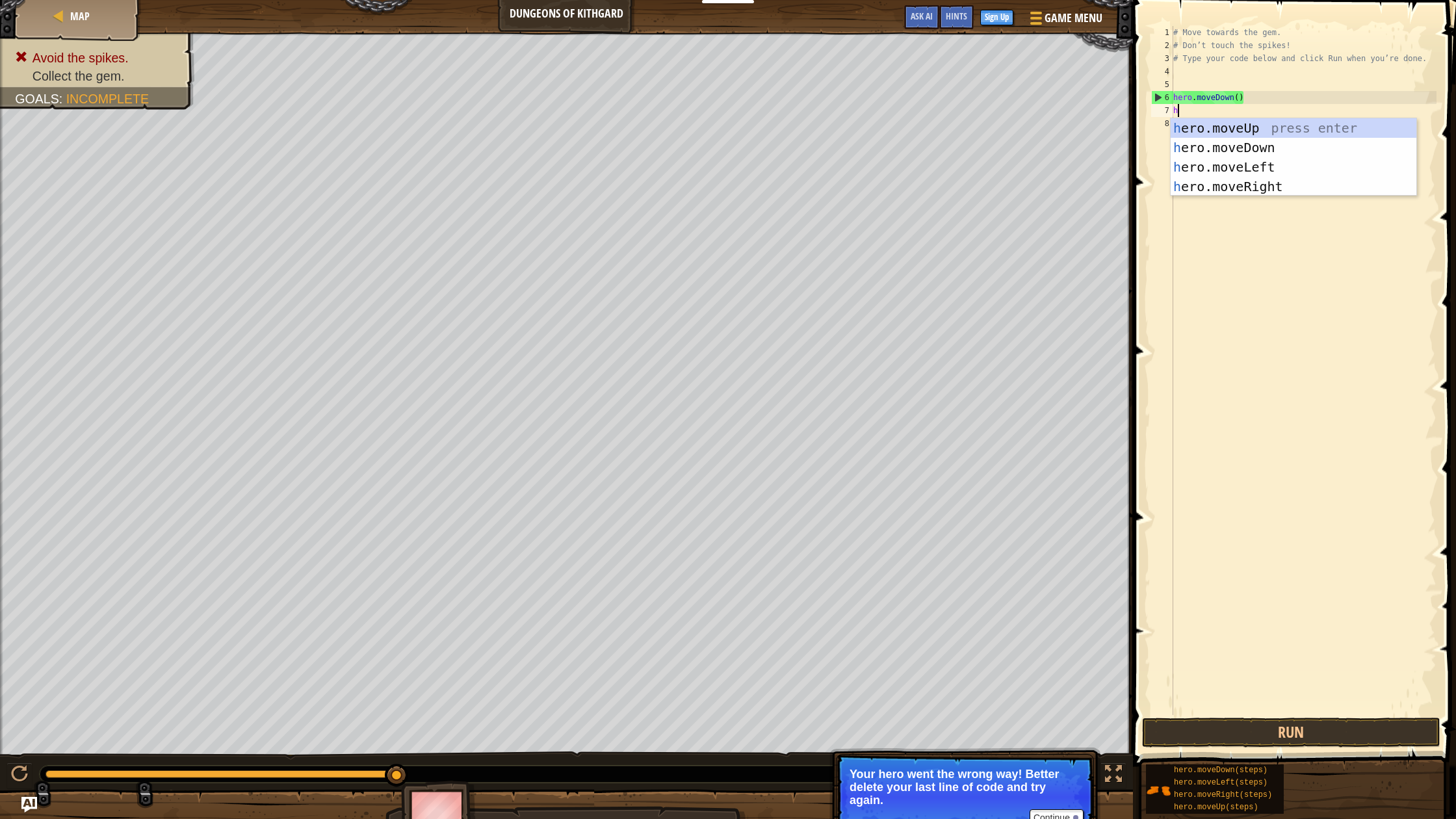
type textarea "he"
click at [1181, 141] on div "he ro.moveUp press enter he ro.moveDown press enter he ro.moveLeft press enter …" at bounding box center [1293, 177] width 246 height 117
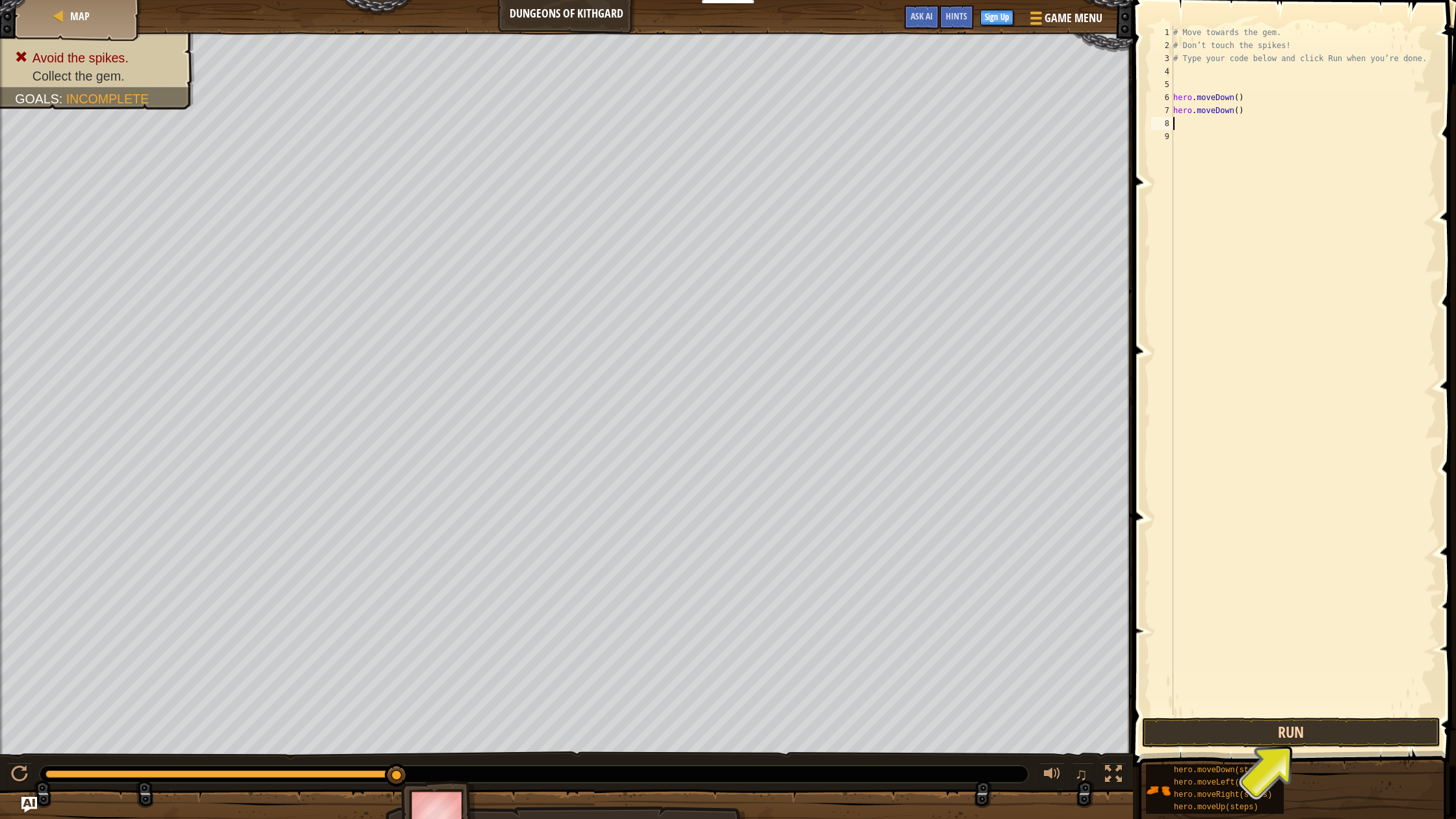
scroll to position [8, 0]
click at [1243, 703] on div "1 2 3 4 5 6 7 8 9 # Move towards the gem. # Don’t touch the spikes! # Type your…" at bounding box center [1292, 409] width 327 height 804
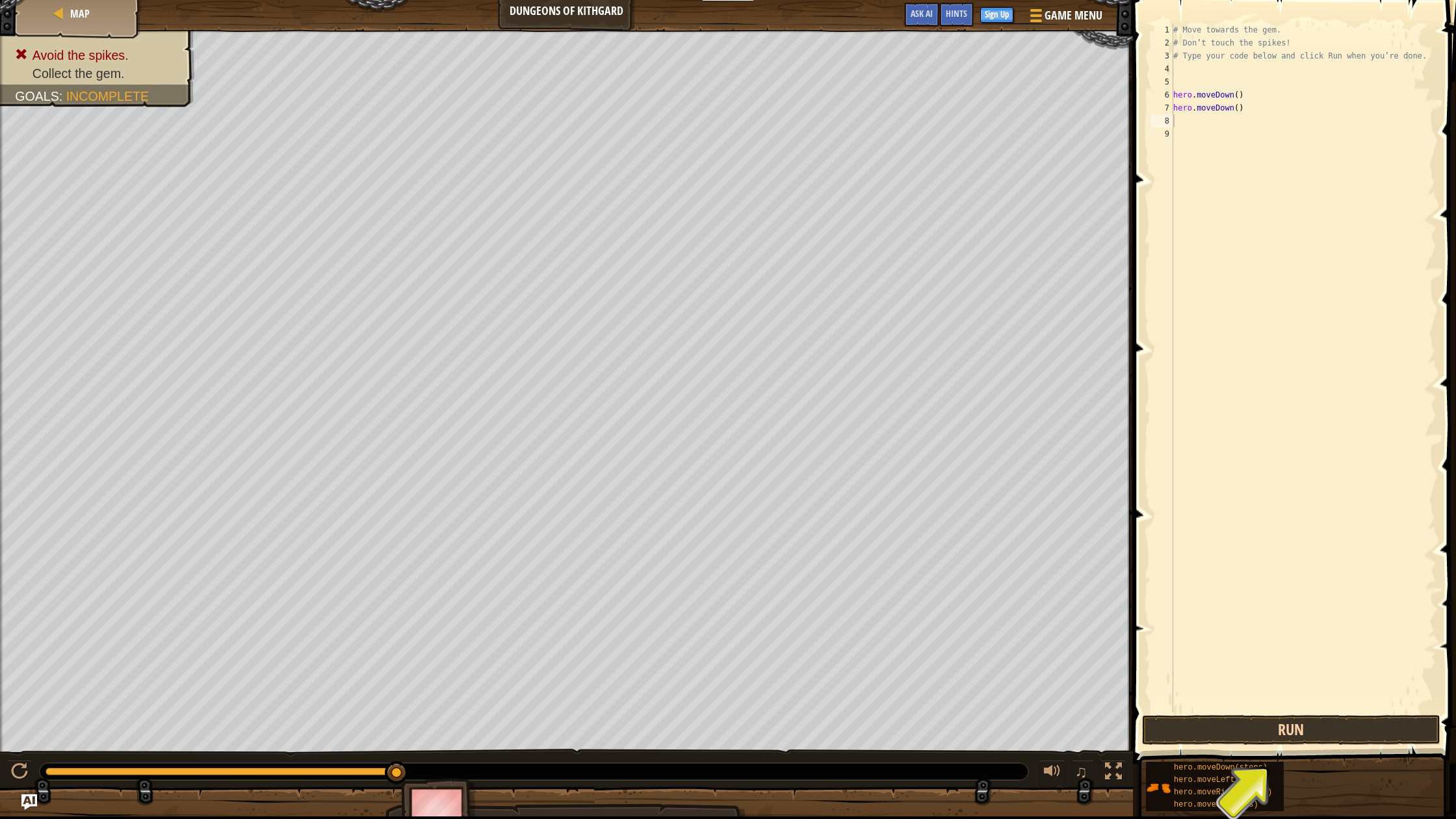
scroll to position [0, 0]
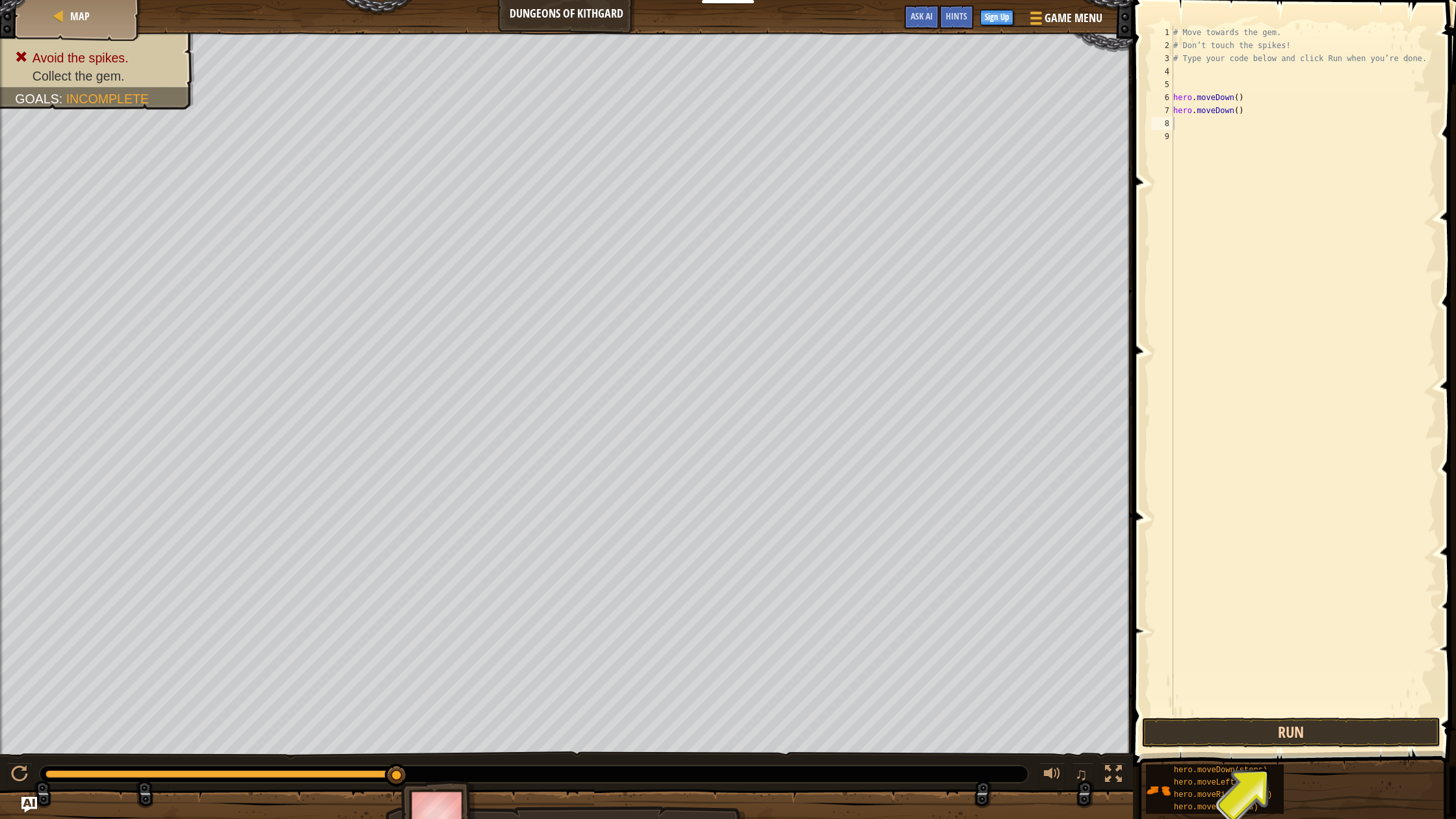
click at [1243, 721] on button "Run" at bounding box center [1291, 732] width 298 height 30
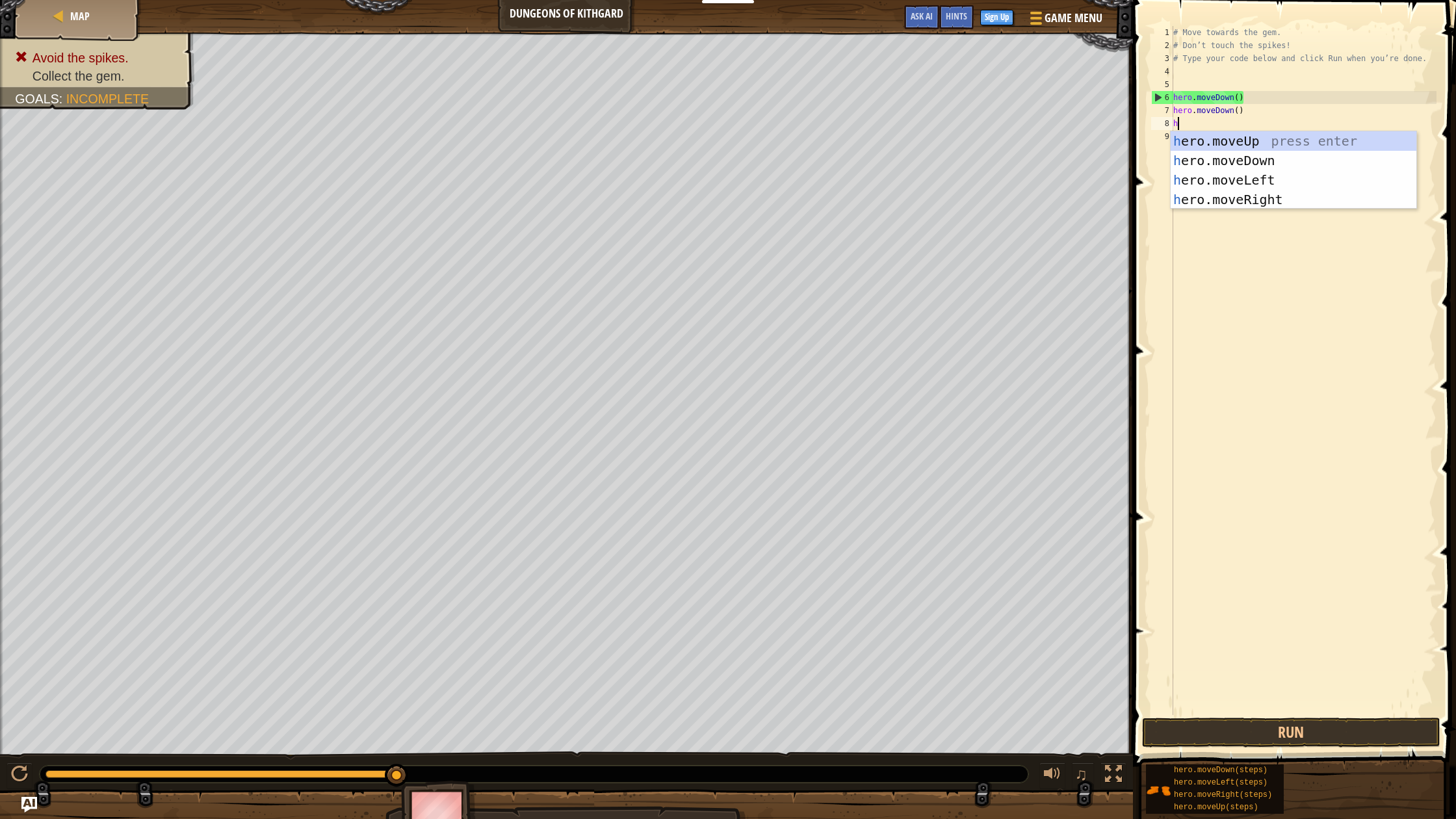
type textarea "he"
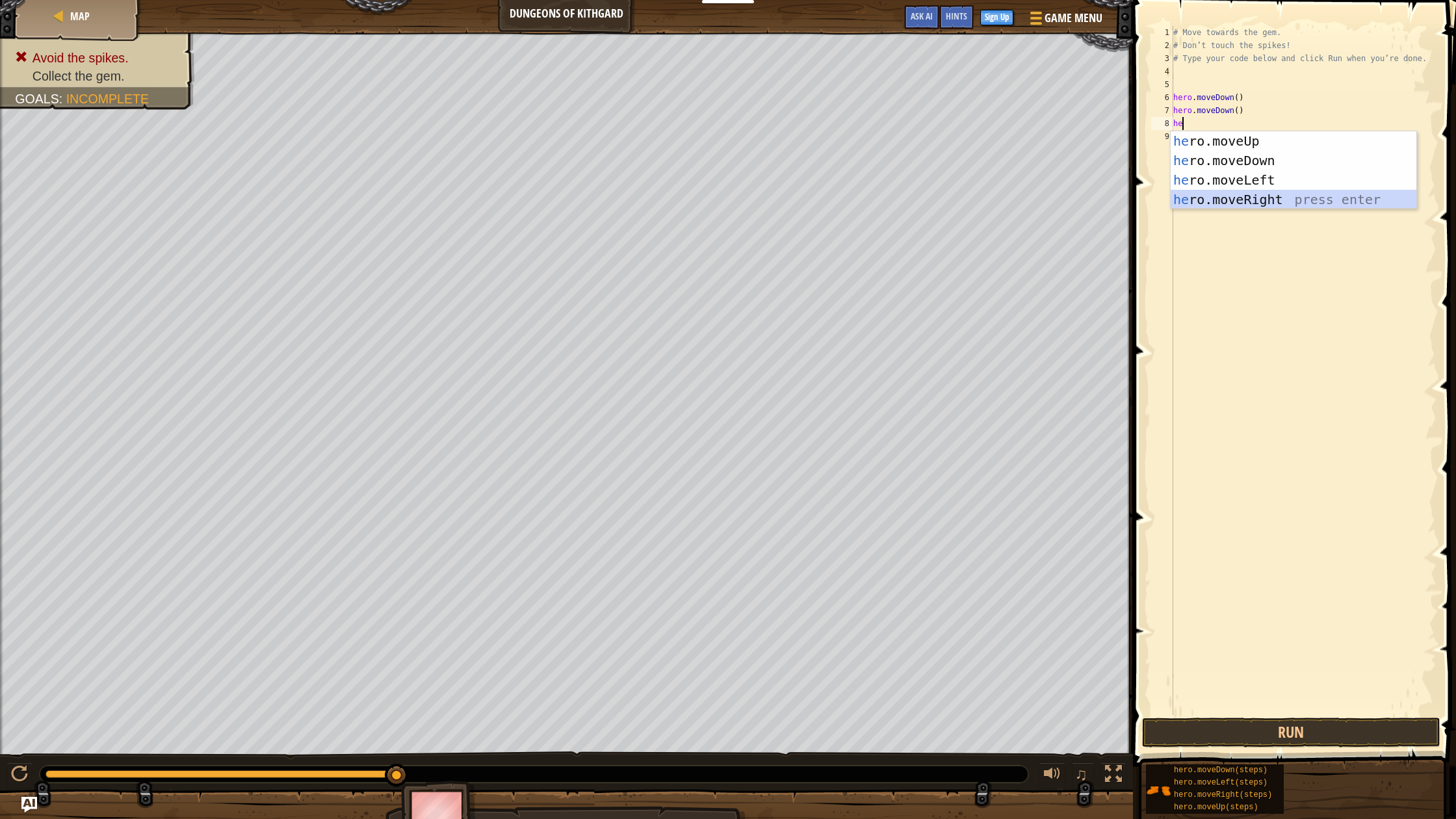
click at [1204, 199] on div "he ro.moveUp press enter he ro.moveDown press enter he ro.moveLeft press enter …" at bounding box center [1293, 190] width 246 height 117
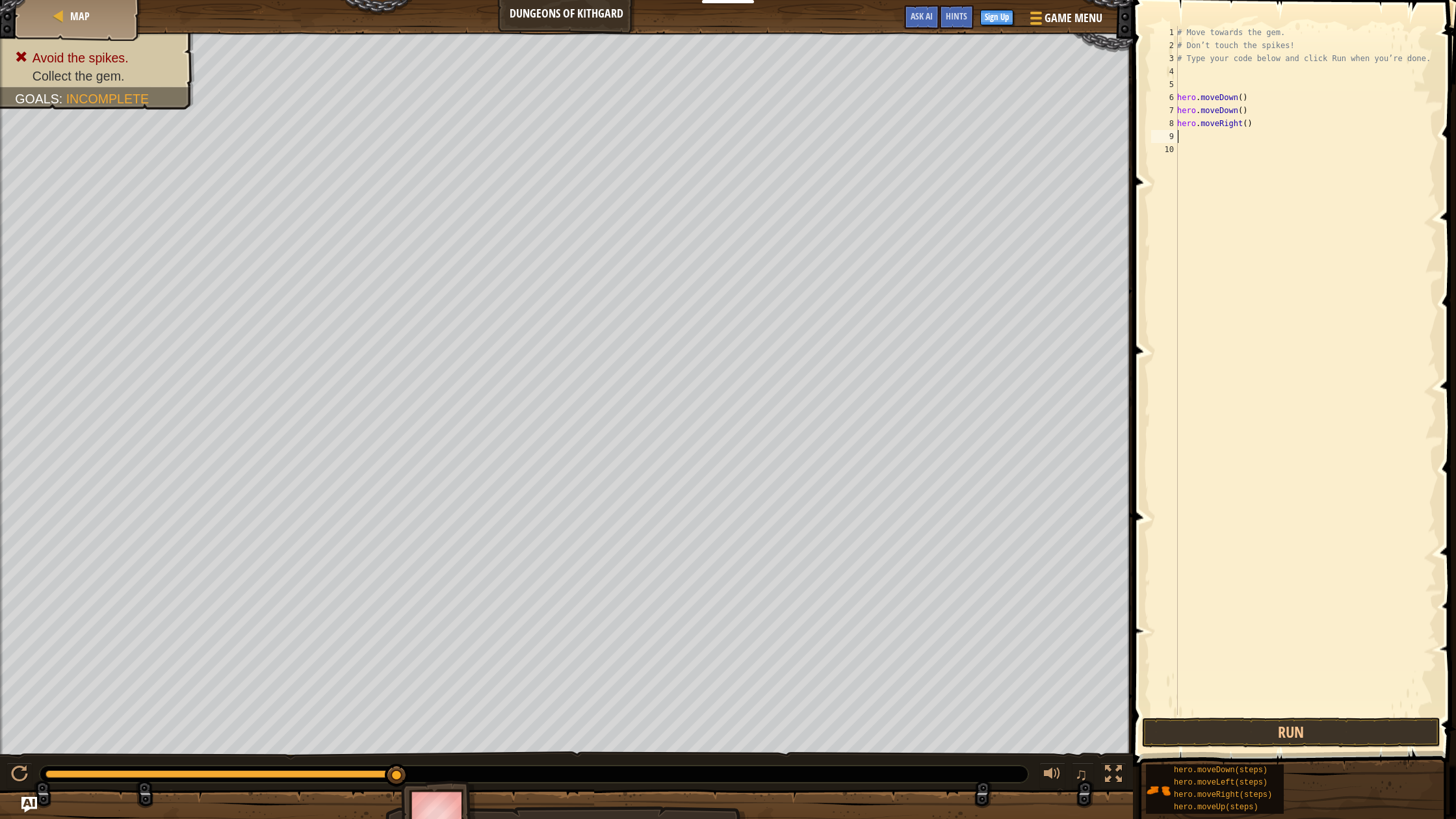
scroll to position [1, 0]
click at [1243, 736] on button "Run" at bounding box center [1291, 732] width 298 height 30
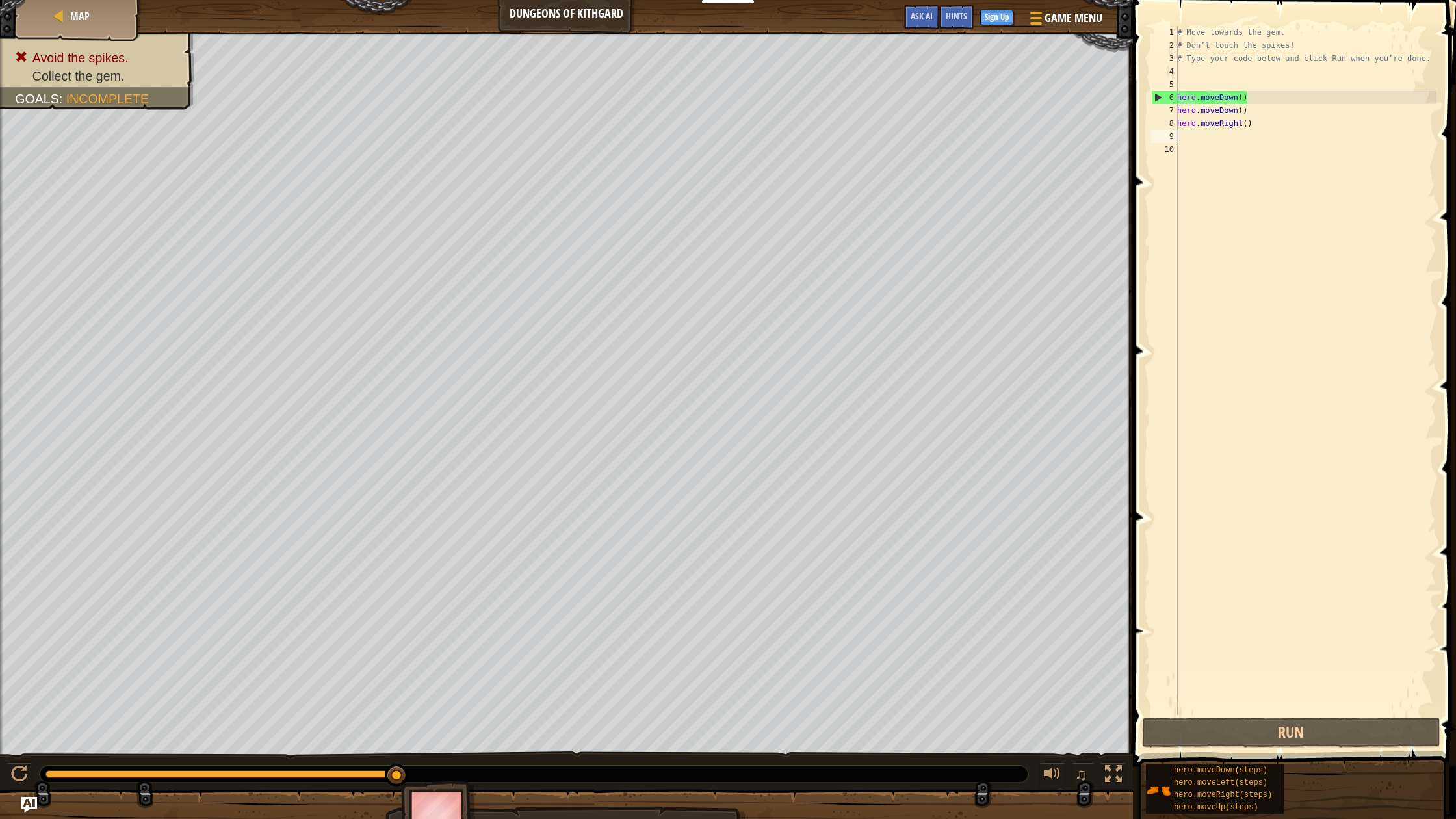
scroll to position [0, 0]
click at [1243, 125] on div "# Move towards the gem. # Don’t touch the spikes! # Type your code below and cl…" at bounding box center [1306, 383] width 262 height 715
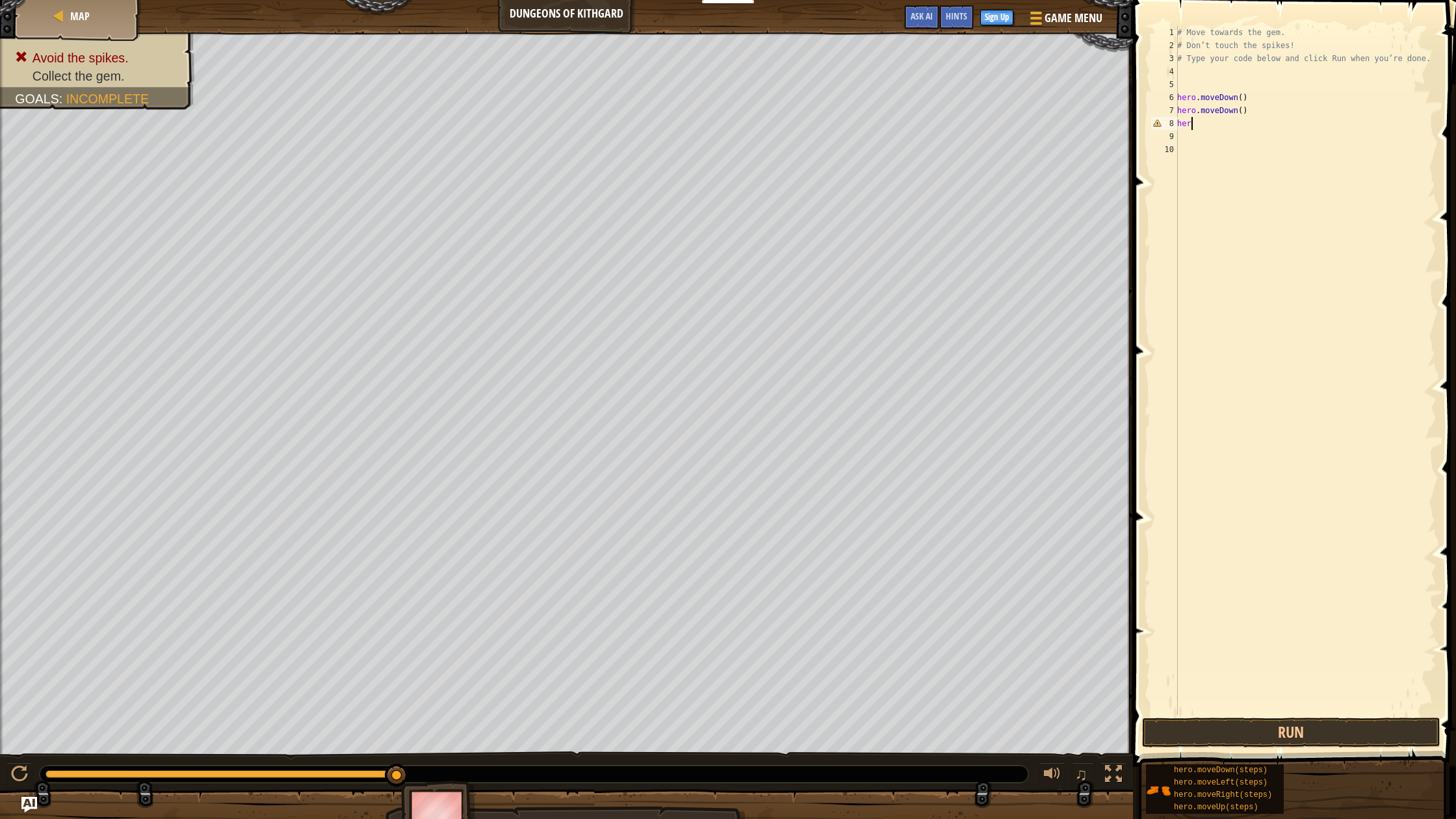
type textarea "h"
drag, startPoint x: 1228, startPoint y: 415, endPoint x: 1244, endPoint y: 344, distance: 72.8
click at [1228, 414] on div "# Move towards the gem. # Don’t touch the spikes! # Type your code below and cl…" at bounding box center [1306, 383] width 262 height 715
click at [1243, 100] on div "# Move towards the gem. # Don’t touch the spikes! # Type your code below and cl…" at bounding box center [1306, 383] width 262 height 715
click at [1243, 110] on div "# Move towards the gem. # Don’t touch the spikes! # Type your code below and cl…" at bounding box center [1306, 383] width 262 height 715
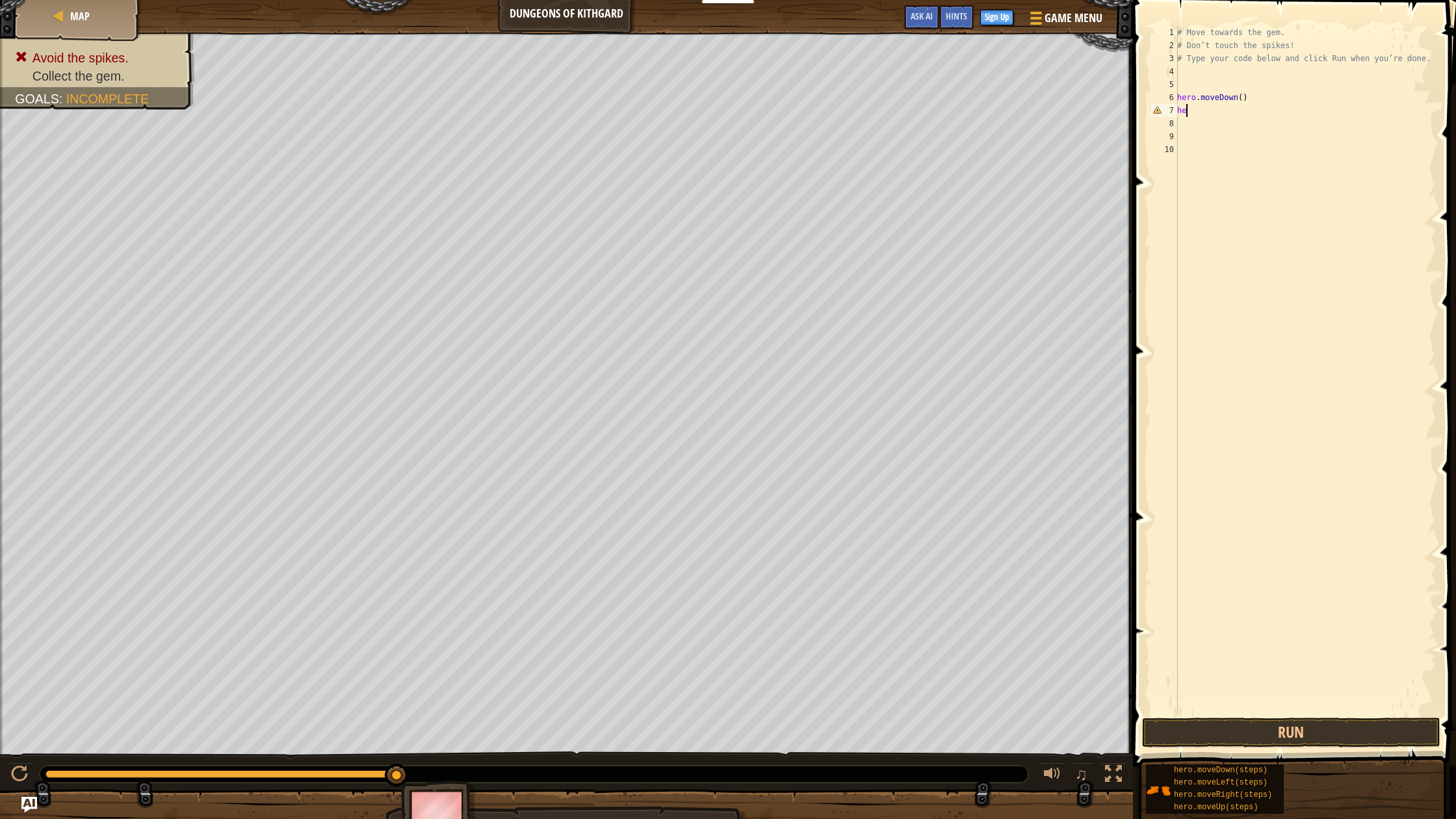
type textarea "h"
type textarea "her"
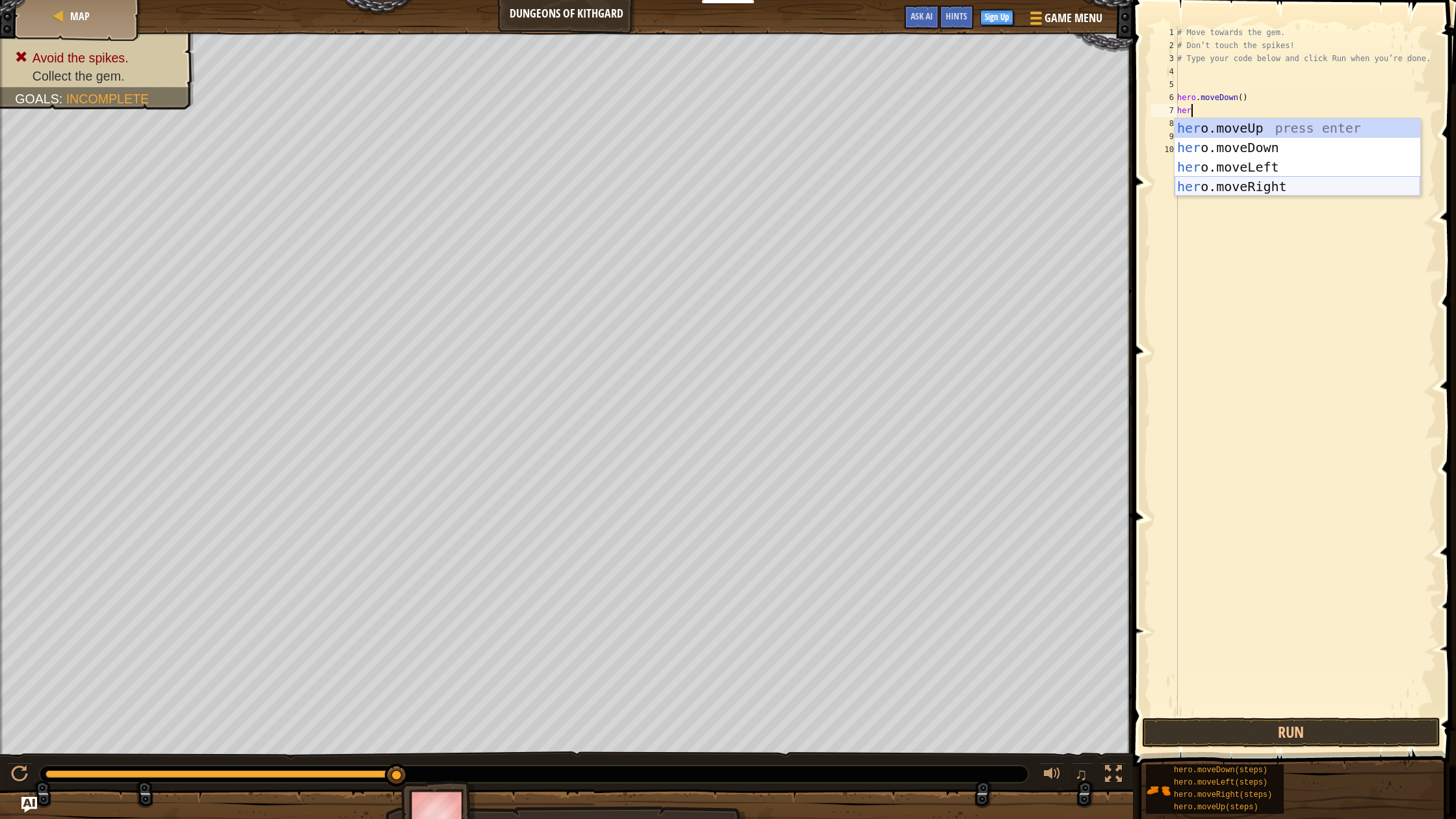
click at [1242, 184] on div "her o.moveUp press enter her o.moveDown press enter her o.moveLeft press enter …" at bounding box center [1297, 177] width 246 height 117
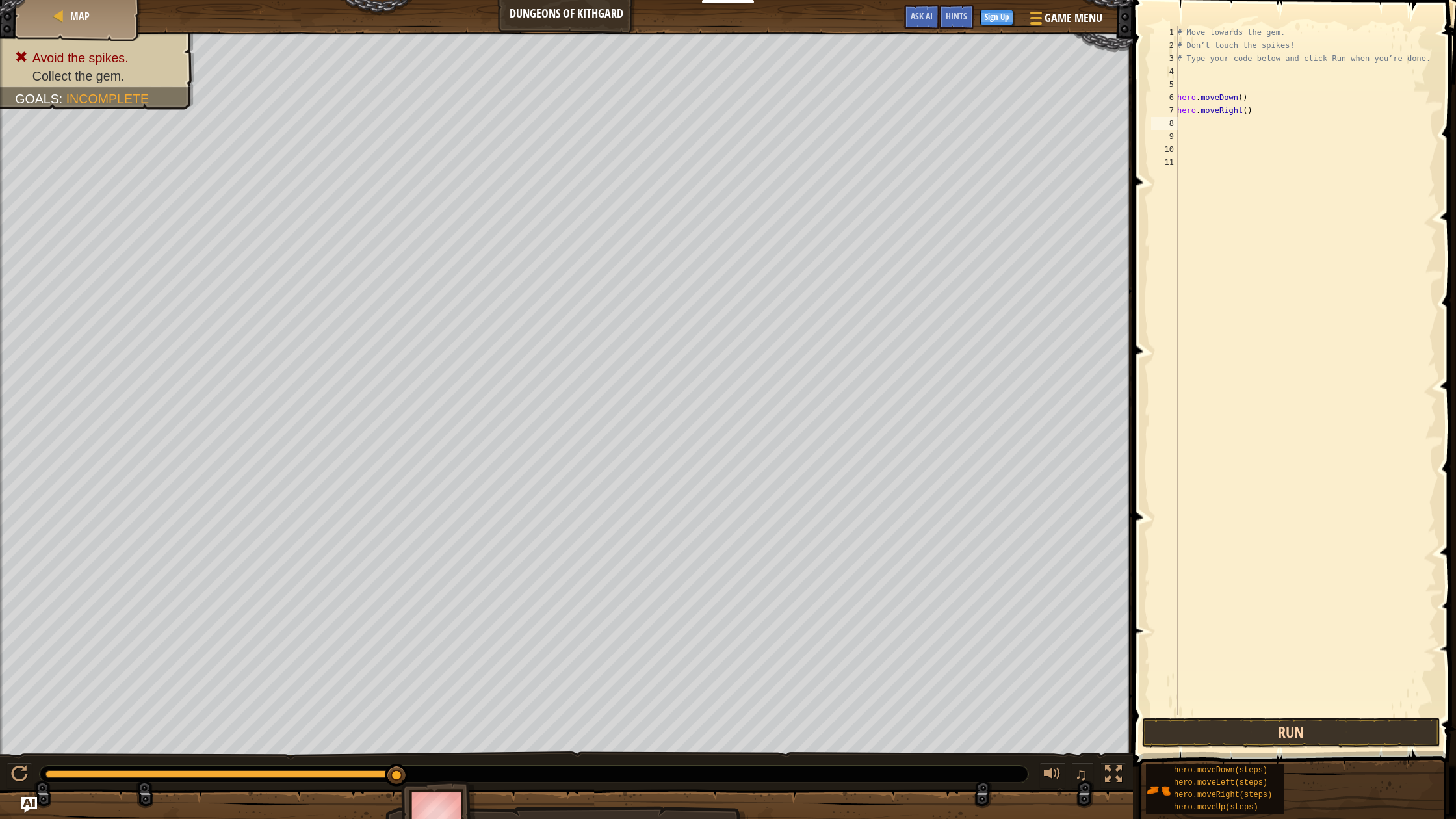
click at [1239, 735] on button "Run" at bounding box center [1291, 732] width 298 height 30
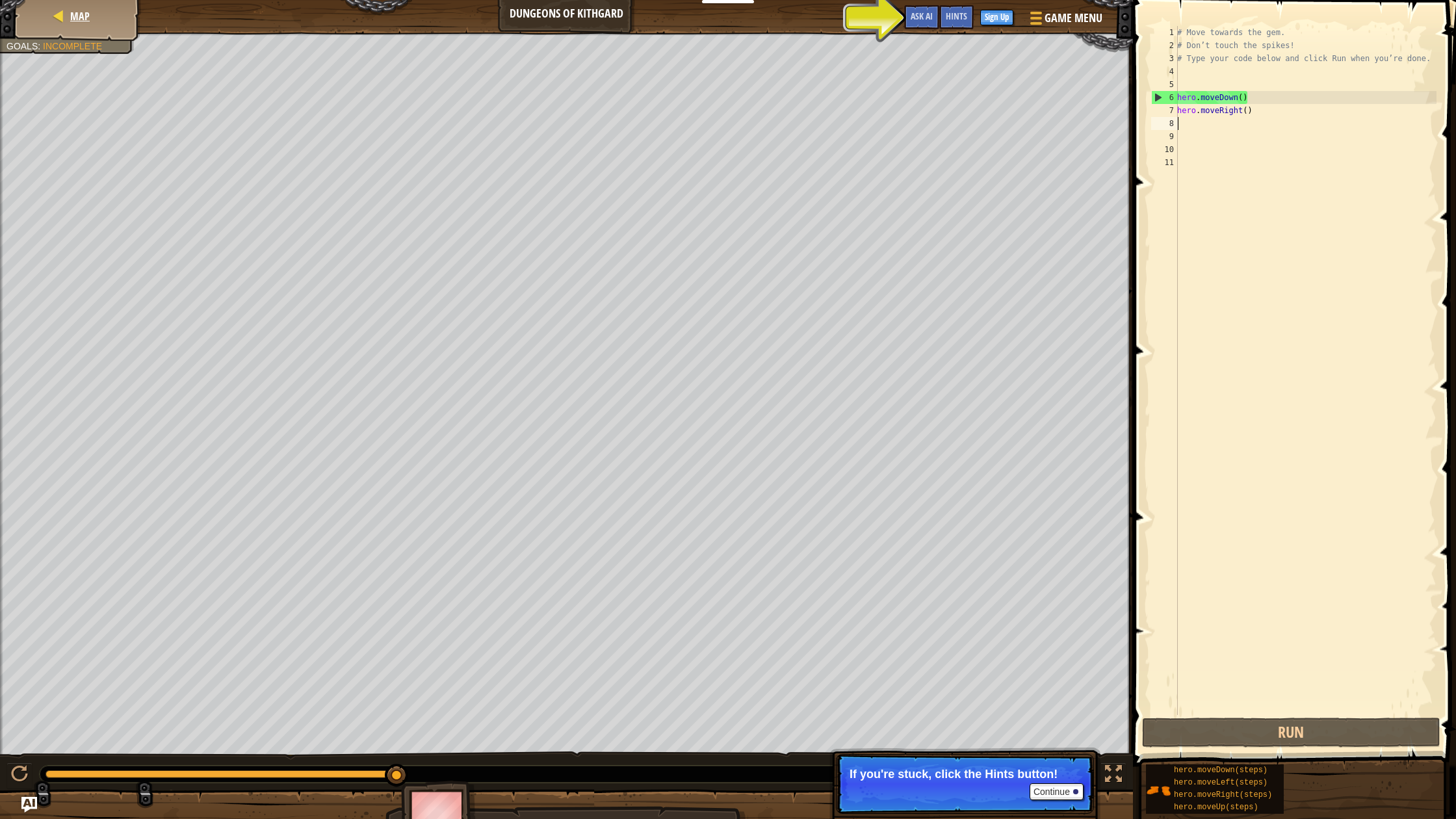
scroll to position [0, 1]
click at [61, 17] on div at bounding box center [59, 16] width 13 height 13
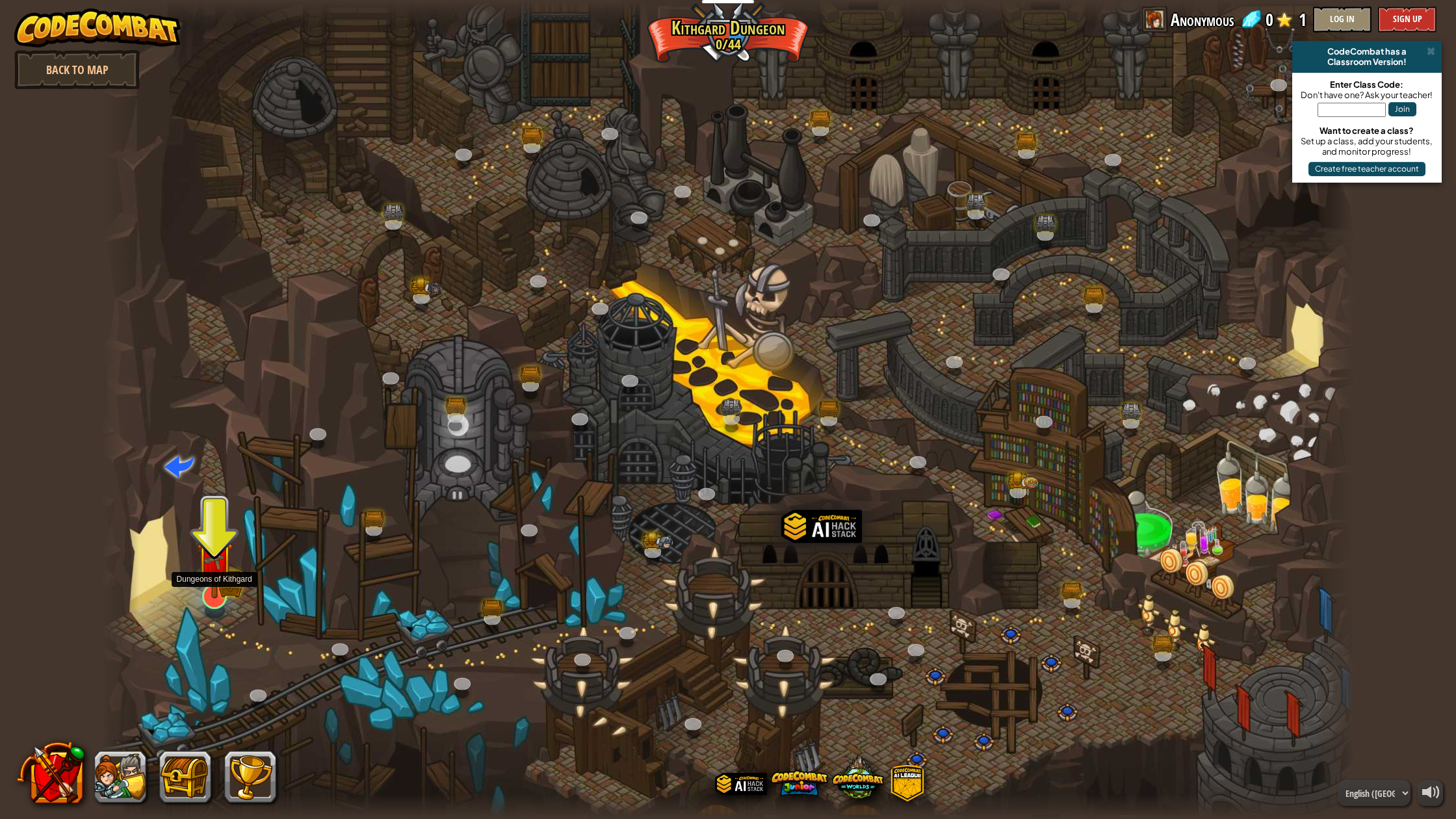
click at [211, 597] on img at bounding box center [214, 559] width 36 height 79
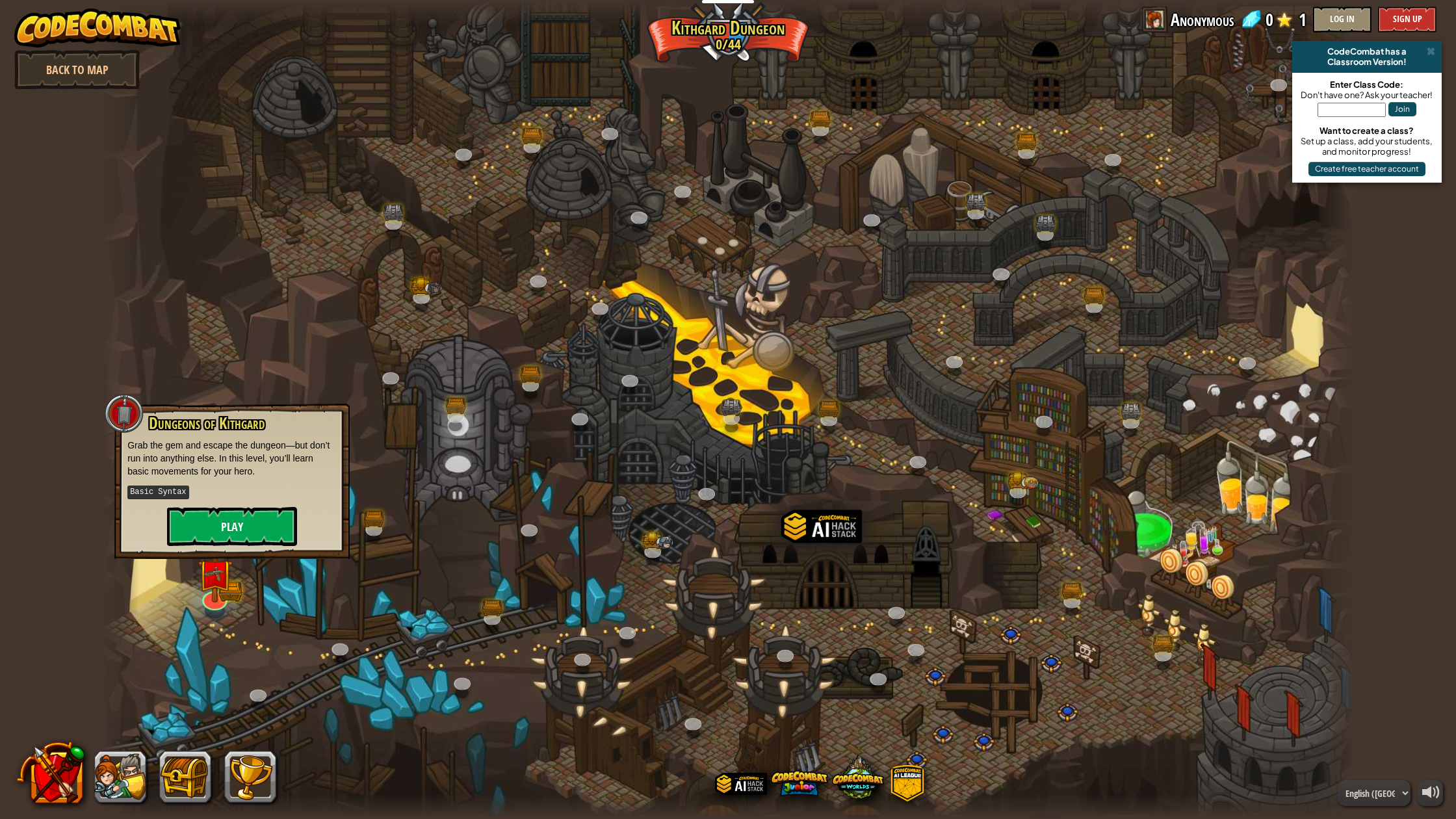
scroll to position [2, 1]
click at [237, 518] on button "Play" at bounding box center [231, 526] width 130 height 39
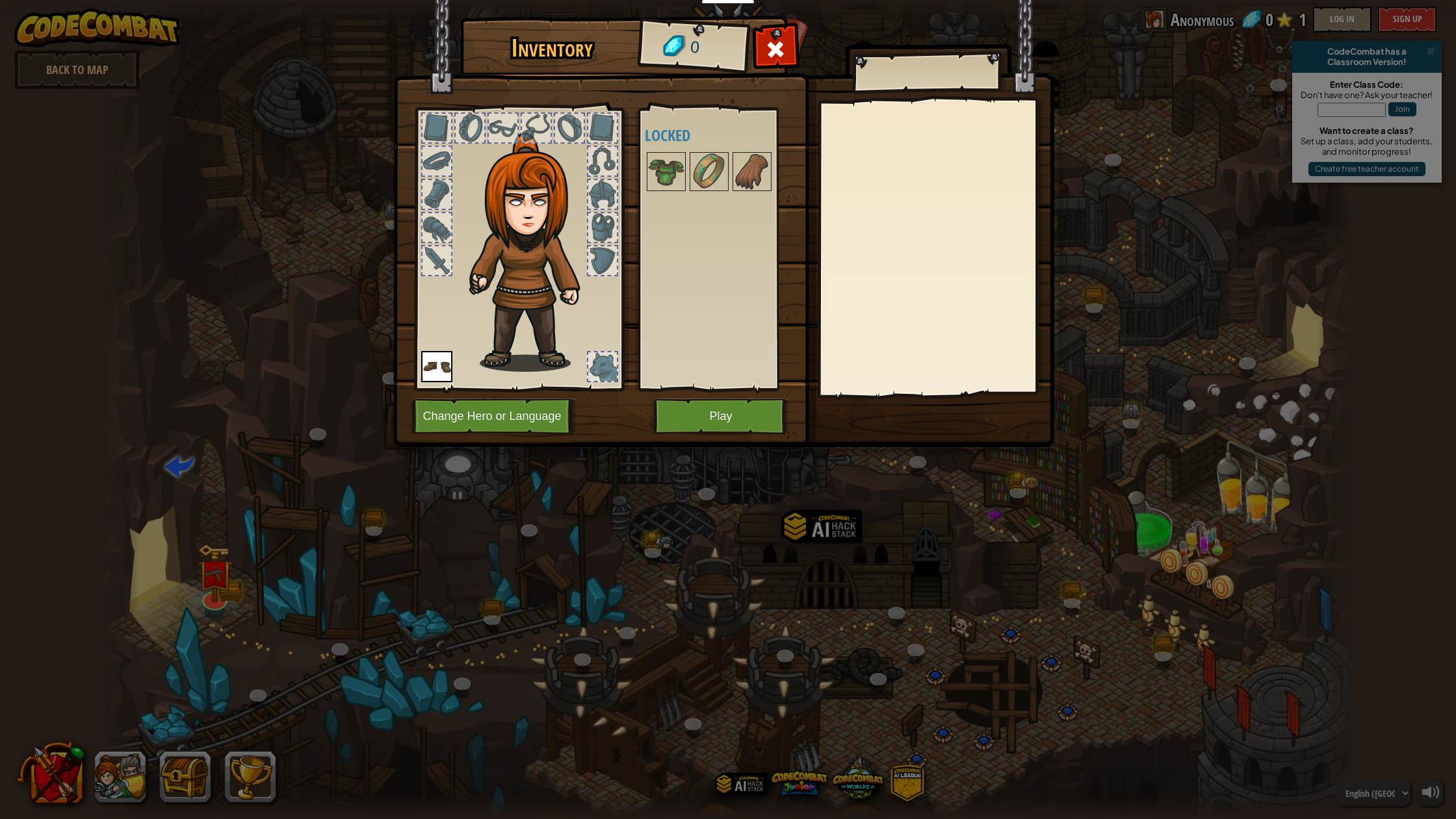
click at [707, 417] on button "Play" at bounding box center [721, 416] width 136 height 36
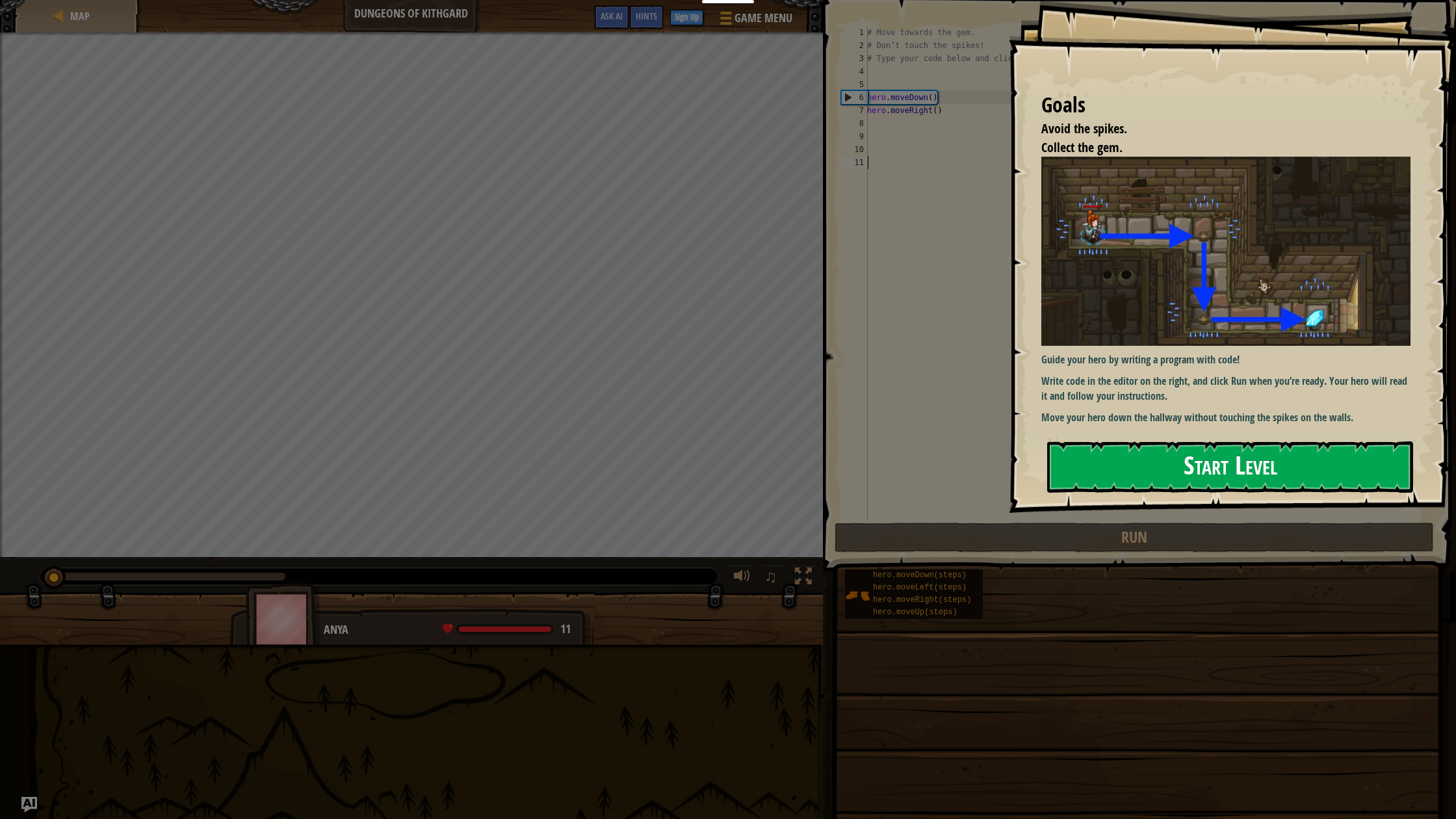
scroll to position [-1, 1]
click at [1172, 459] on button "Start Level" at bounding box center [1230, 467] width 366 height 51
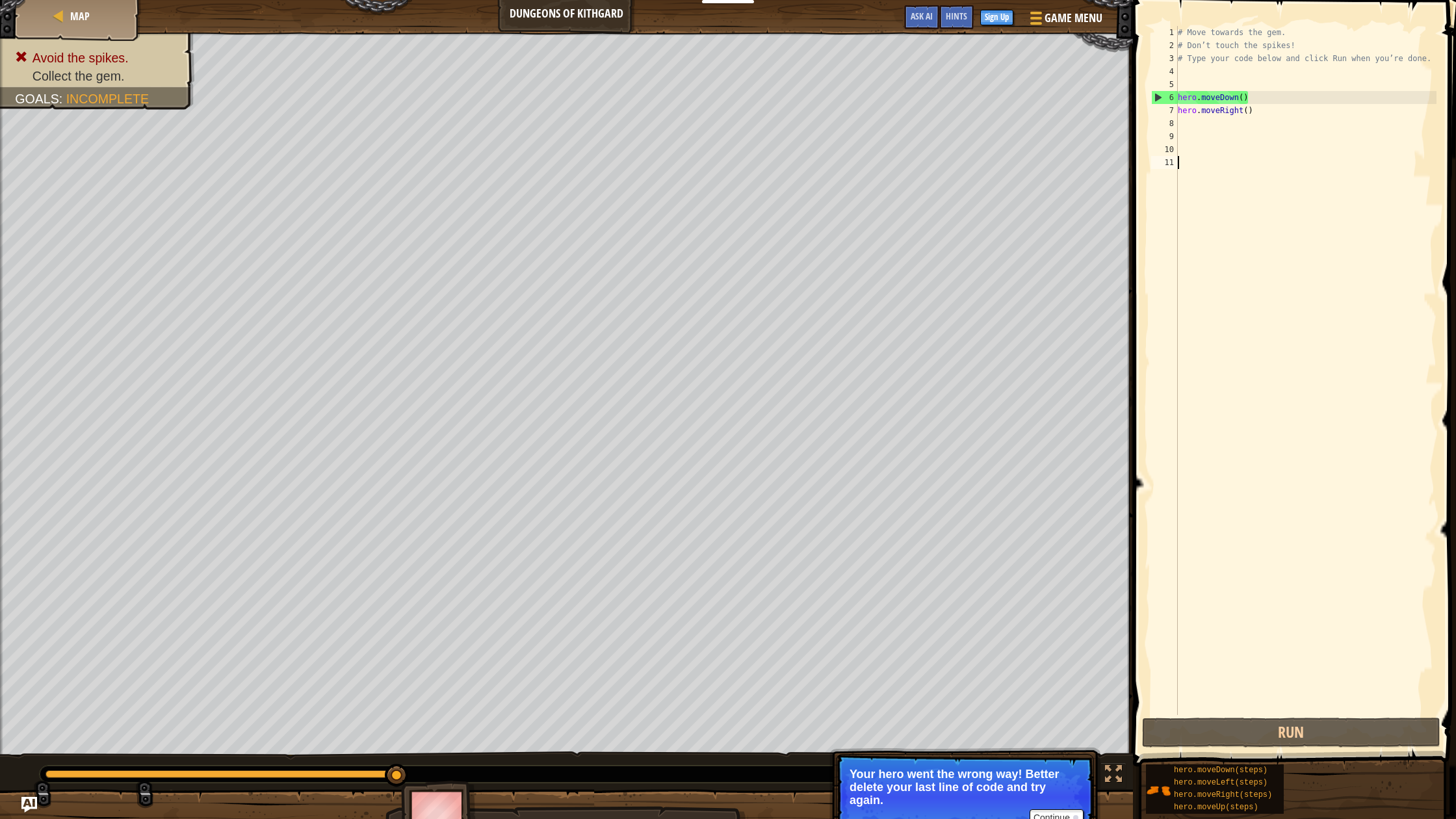
scroll to position [1, 0]
click at [1243, 117] on div "# Move towards the gem. # Don’t touch the spikes! # Type your code below and cl…" at bounding box center [1306, 383] width 262 height 715
click at [1243, 111] on div "# Move towards the gem. # Don’t touch the spikes! # Type your code below and cl…" at bounding box center [1306, 383] width 262 height 715
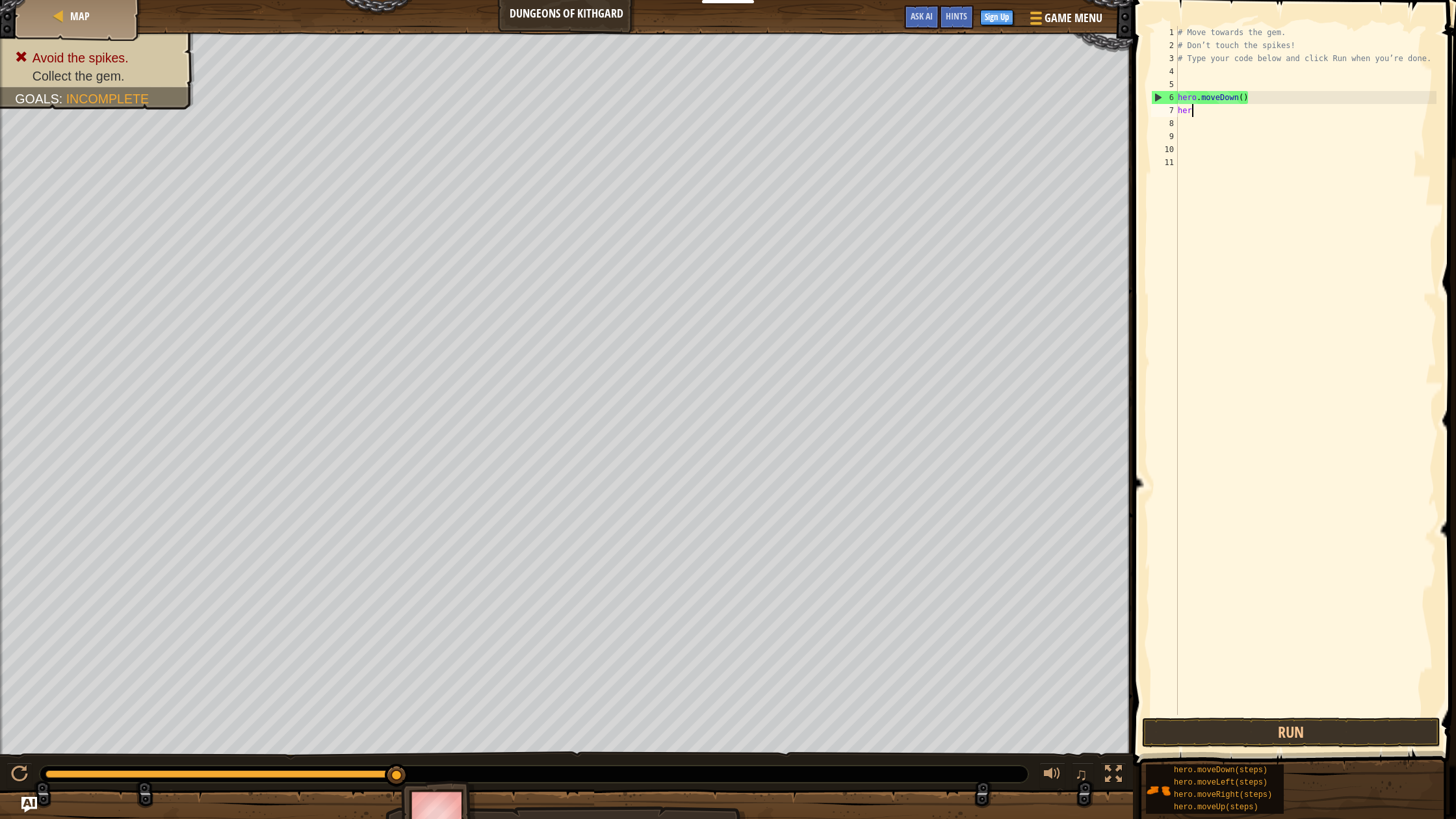
type textarea "h"
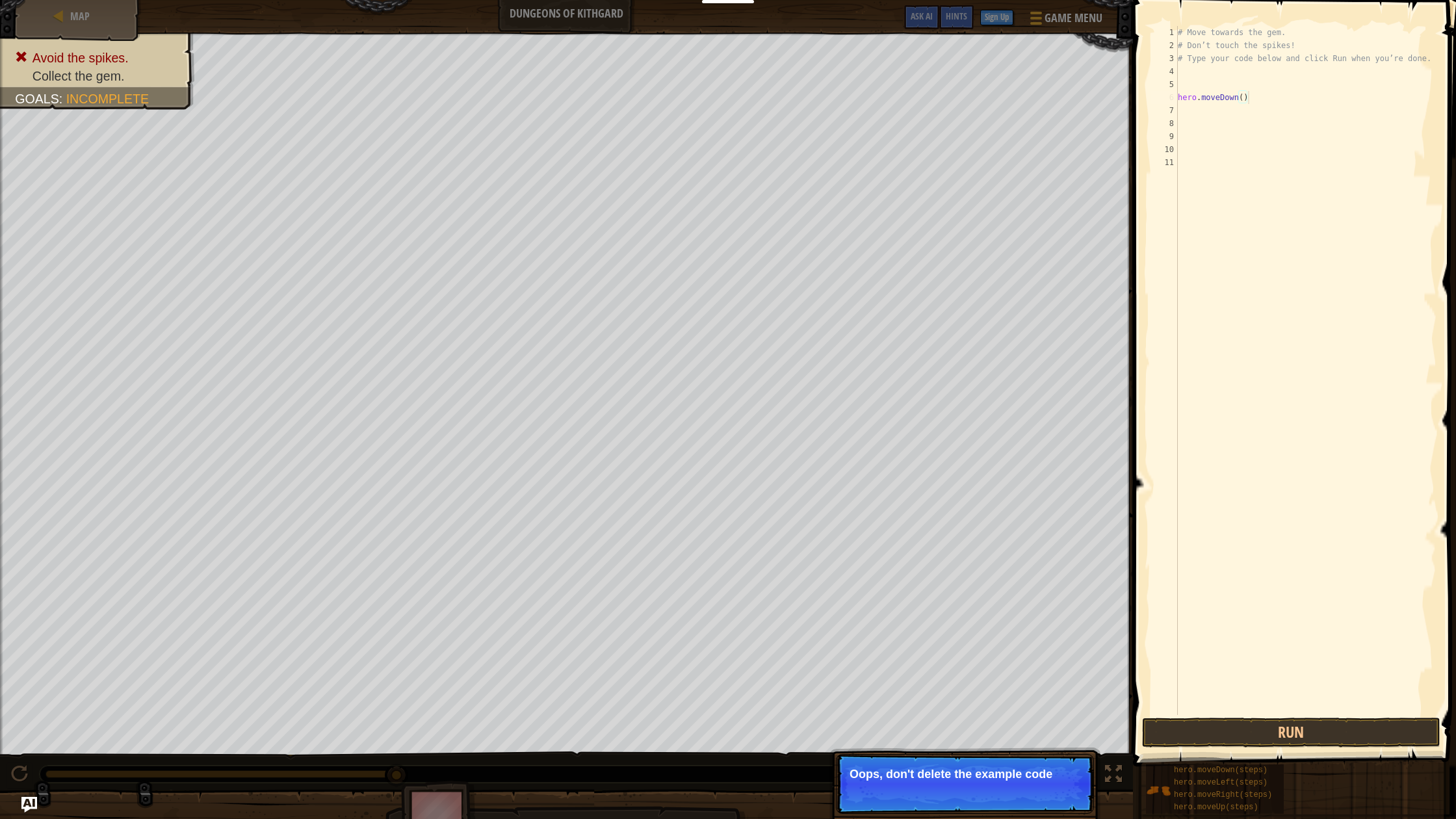
click at [1243, 99] on div "# Move towards the gem. # Don’t touch the spikes! # Type your code below and cl…" at bounding box center [1306, 383] width 262 height 715
type textarea "hero.moveDown()"
click at [1055, 785] on button "↻ Reload" at bounding box center [1055, 803] width 58 height 20
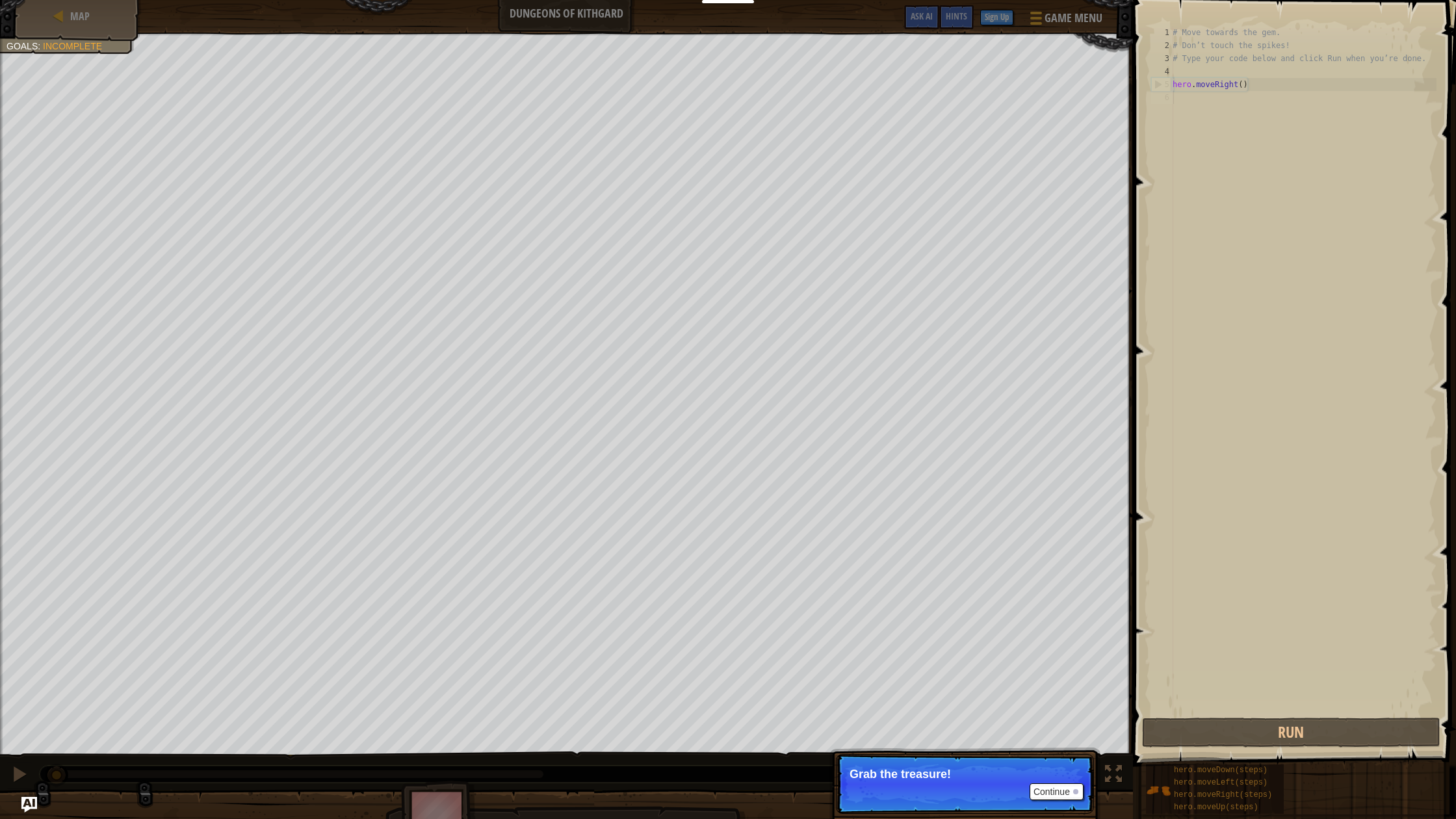
click at [1060, 785] on button "Continue" at bounding box center [1056, 791] width 54 height 17
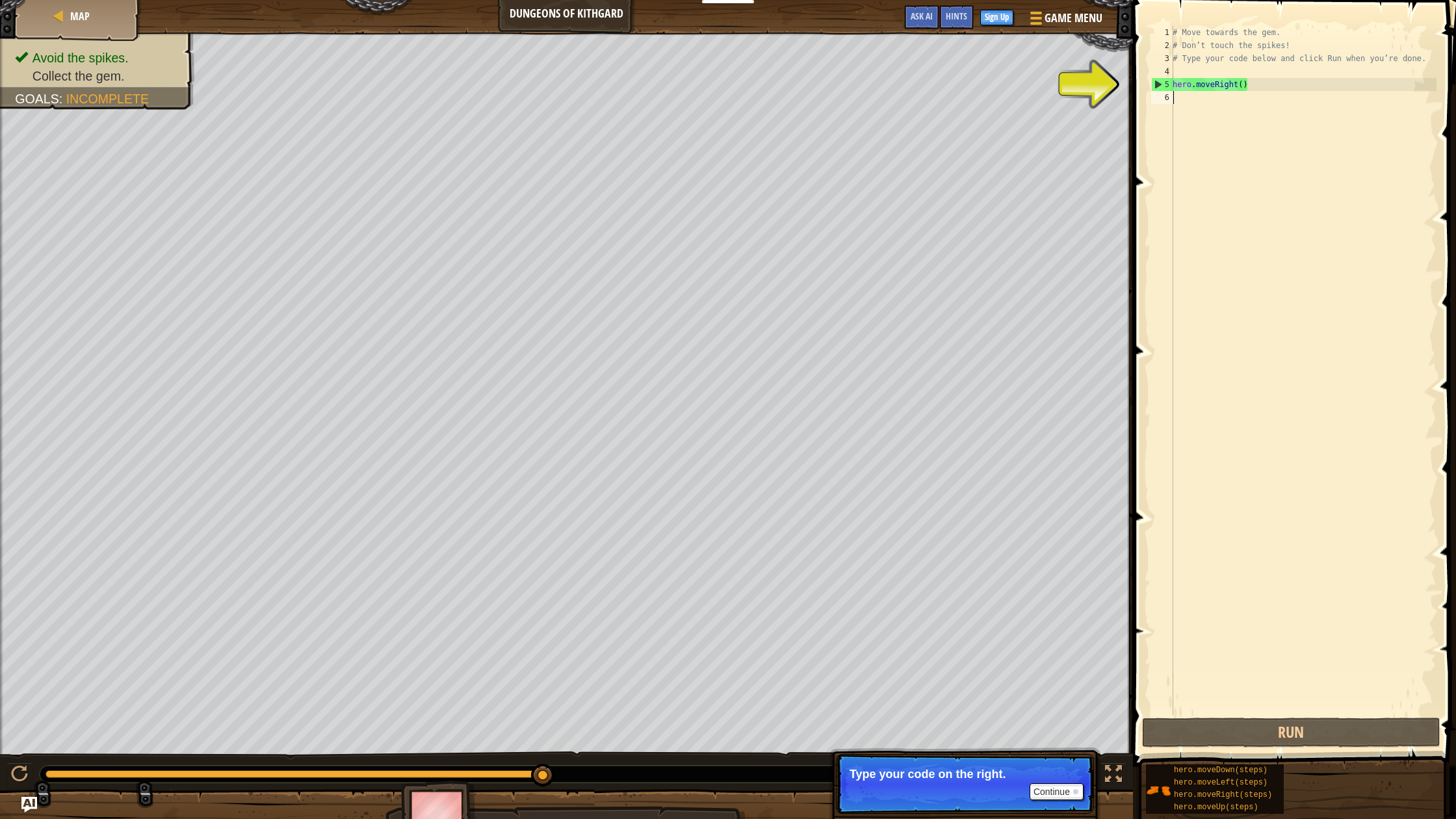
scroll to position [6, 0]
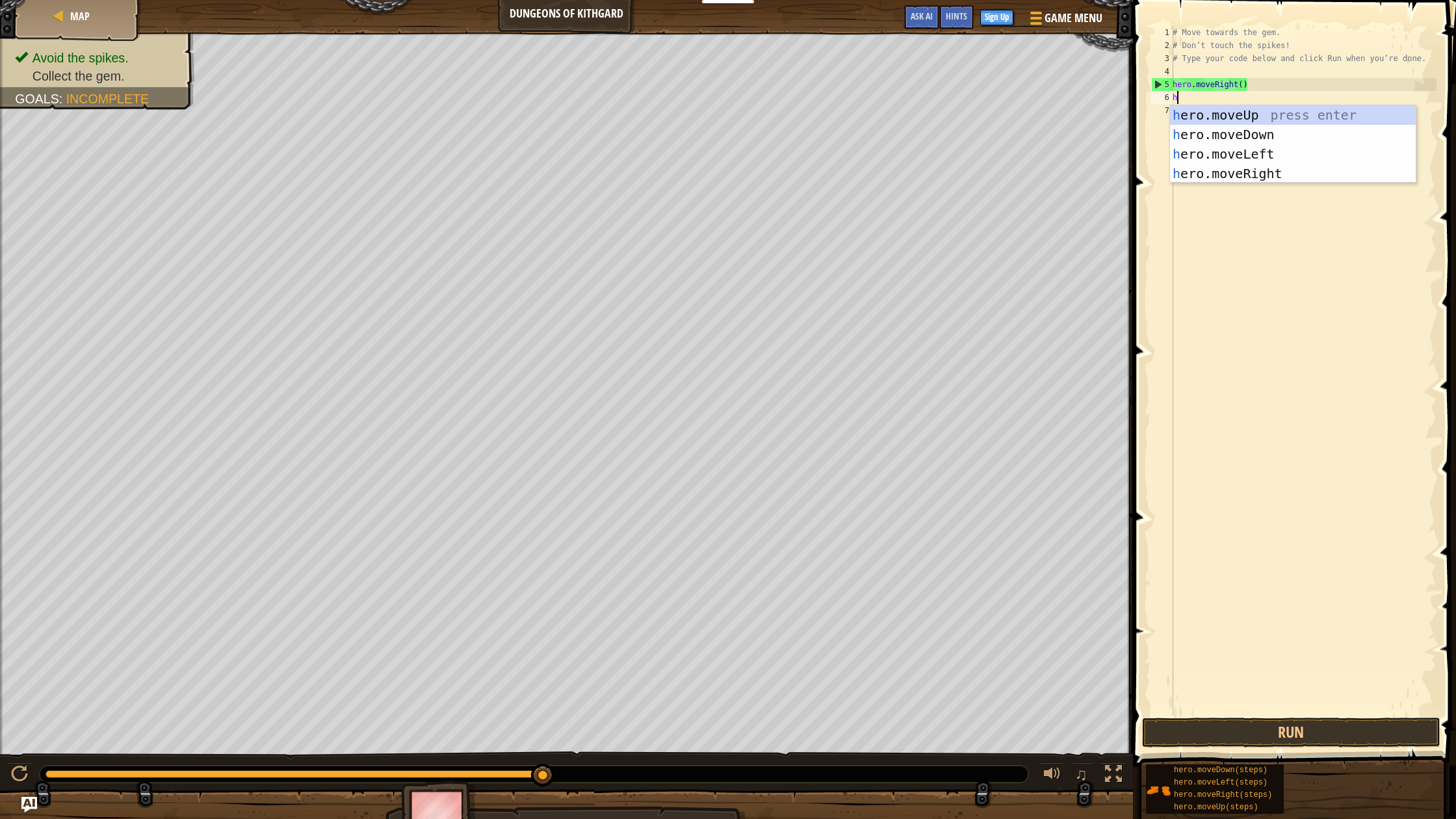
type textarea "he"
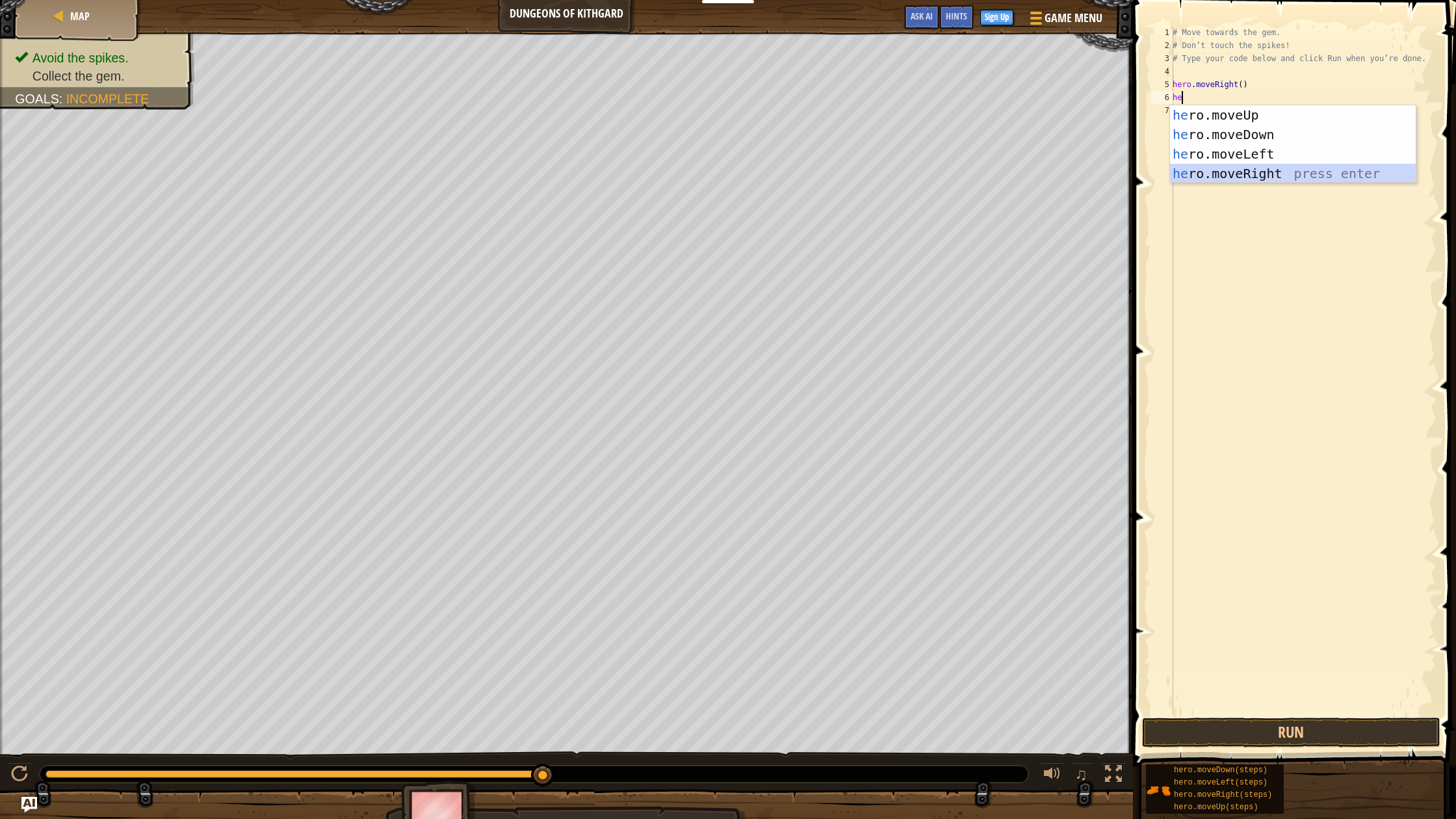
click at [1214, 175] on div "he ro.moveUp press enter he ro.moveDown press enter he ro.moveLeft press enter …" at bounding box center [1292, 163] width 246 height 117
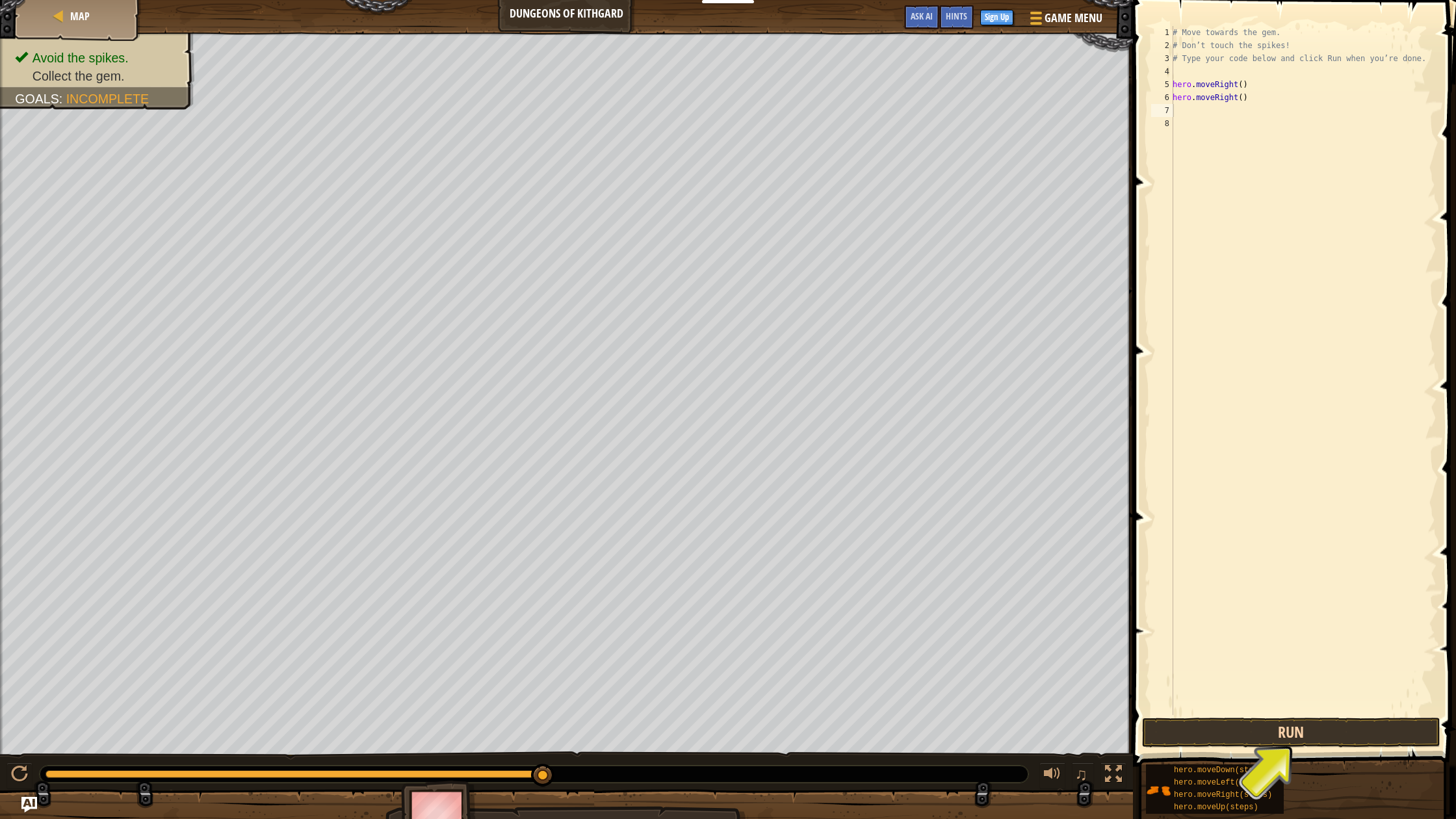
scroll to position [0, 0]
click at [1243, 736] on button "Run" at bounding box center [1291, 732] width 298 height 30
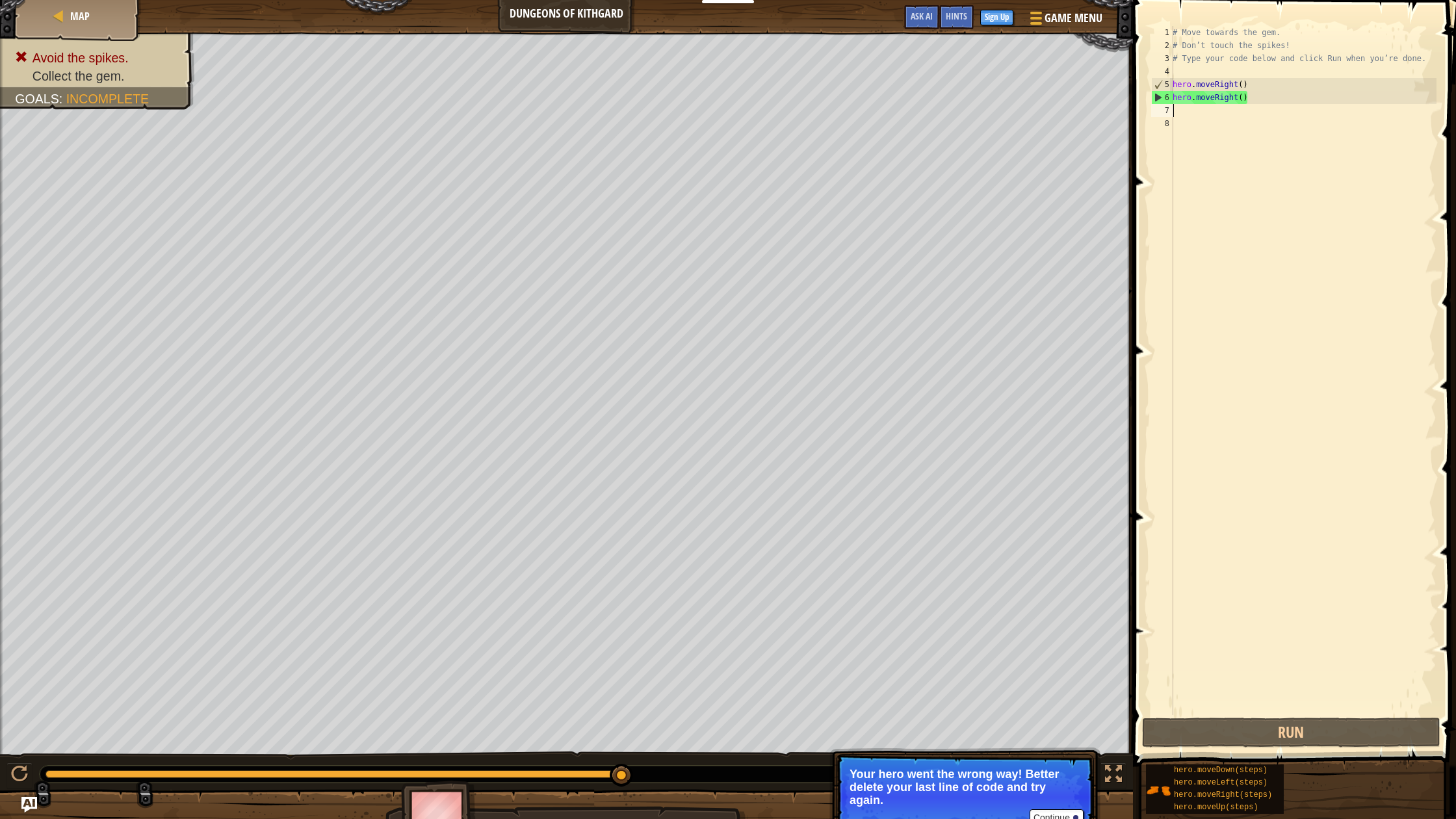
click at [1041, 785] on button "Continue" at bounding box center [1056, 817] width 54 height 17
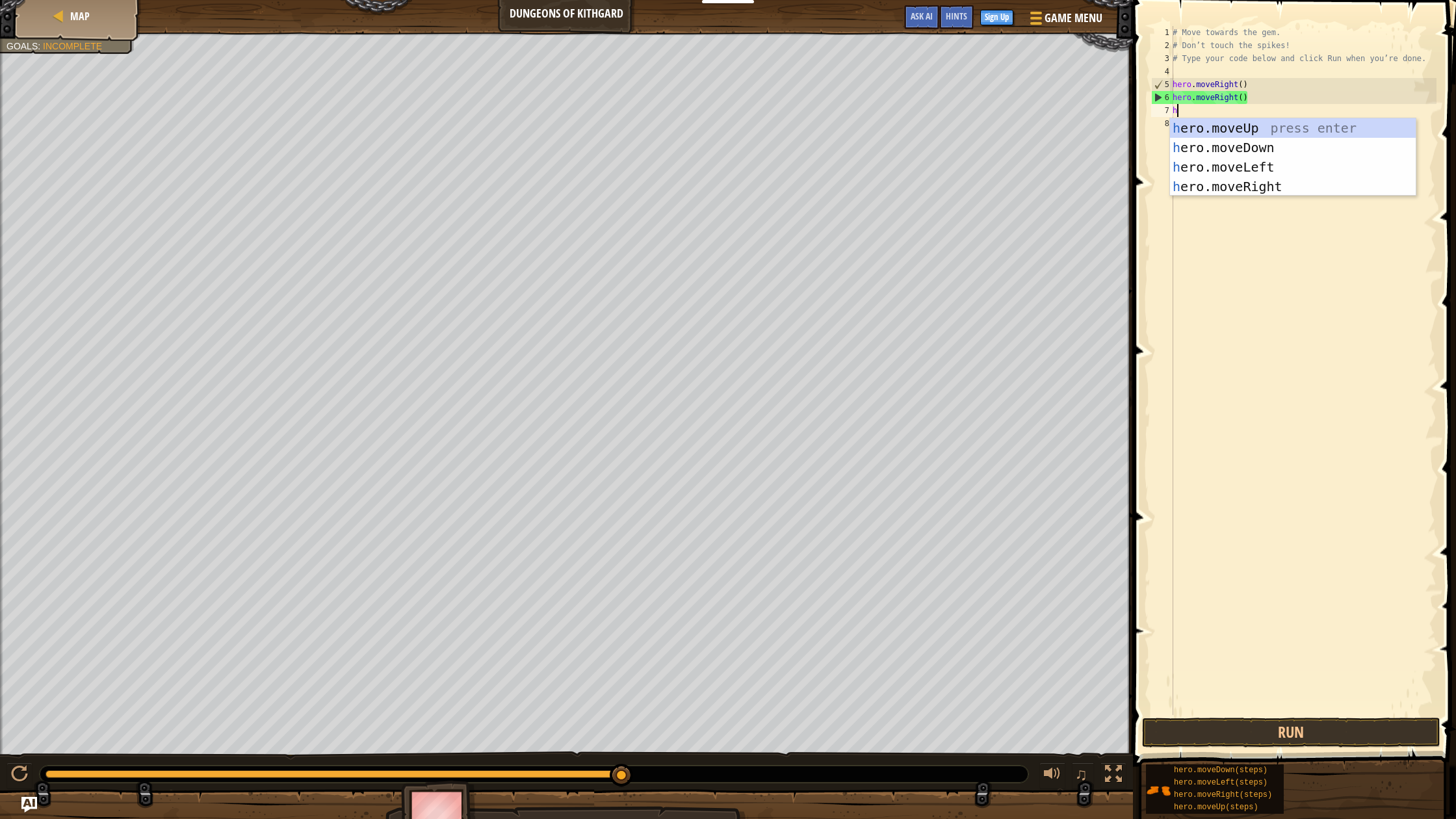
type textarea "he"
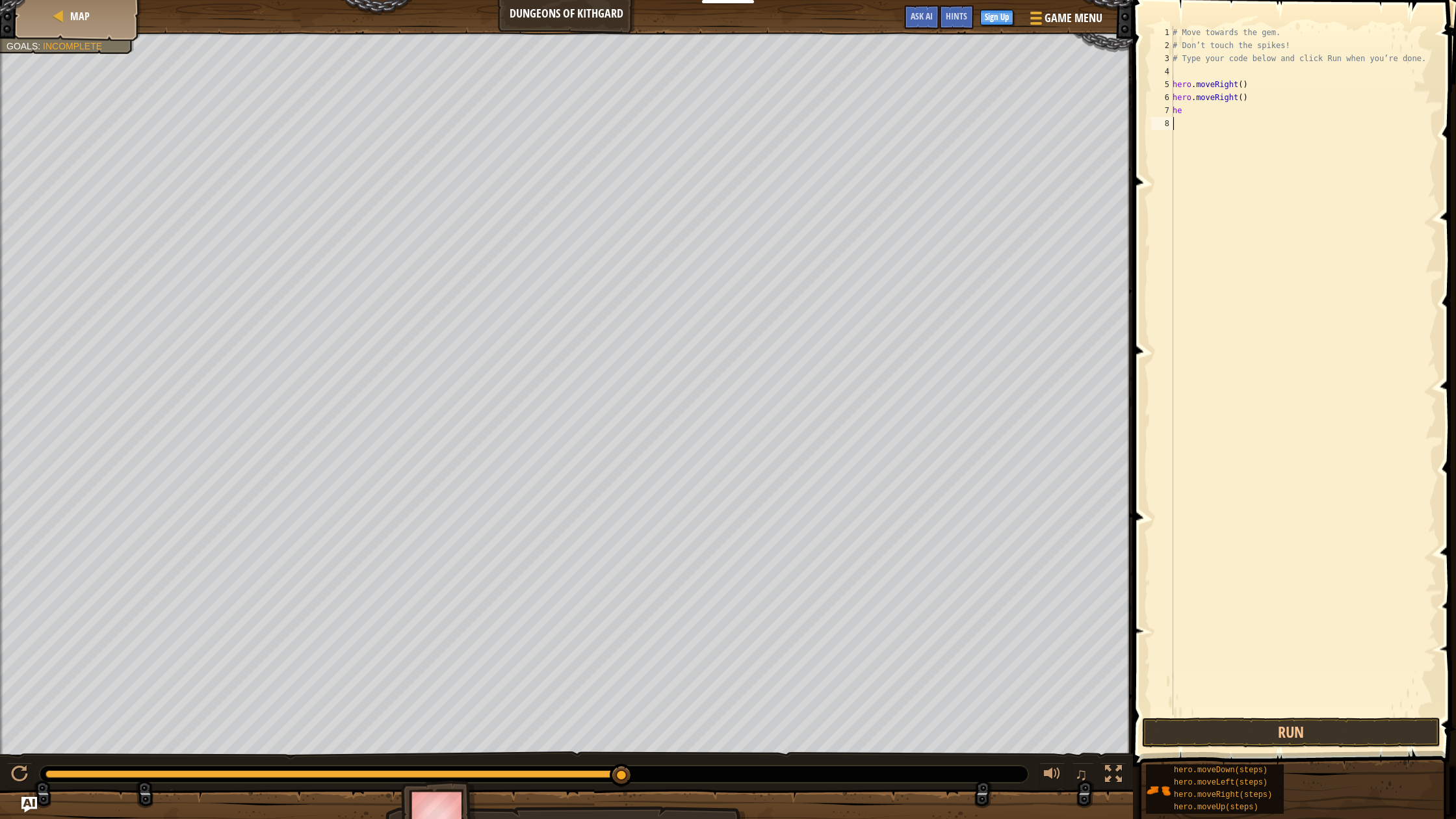
click at [1220, 198] on div "# Move towards the gem. # Don’t touch the spikes! # Type your code below and cl…" at bounding box center [1303, 383] width 267 height 715
click at [1188, 111] on div "# Move towards the gem. # Don’t touch the spikes! # Type your code below and cl…" at bounding box center [1303, 383] width 267 height 715
type textarea "her"
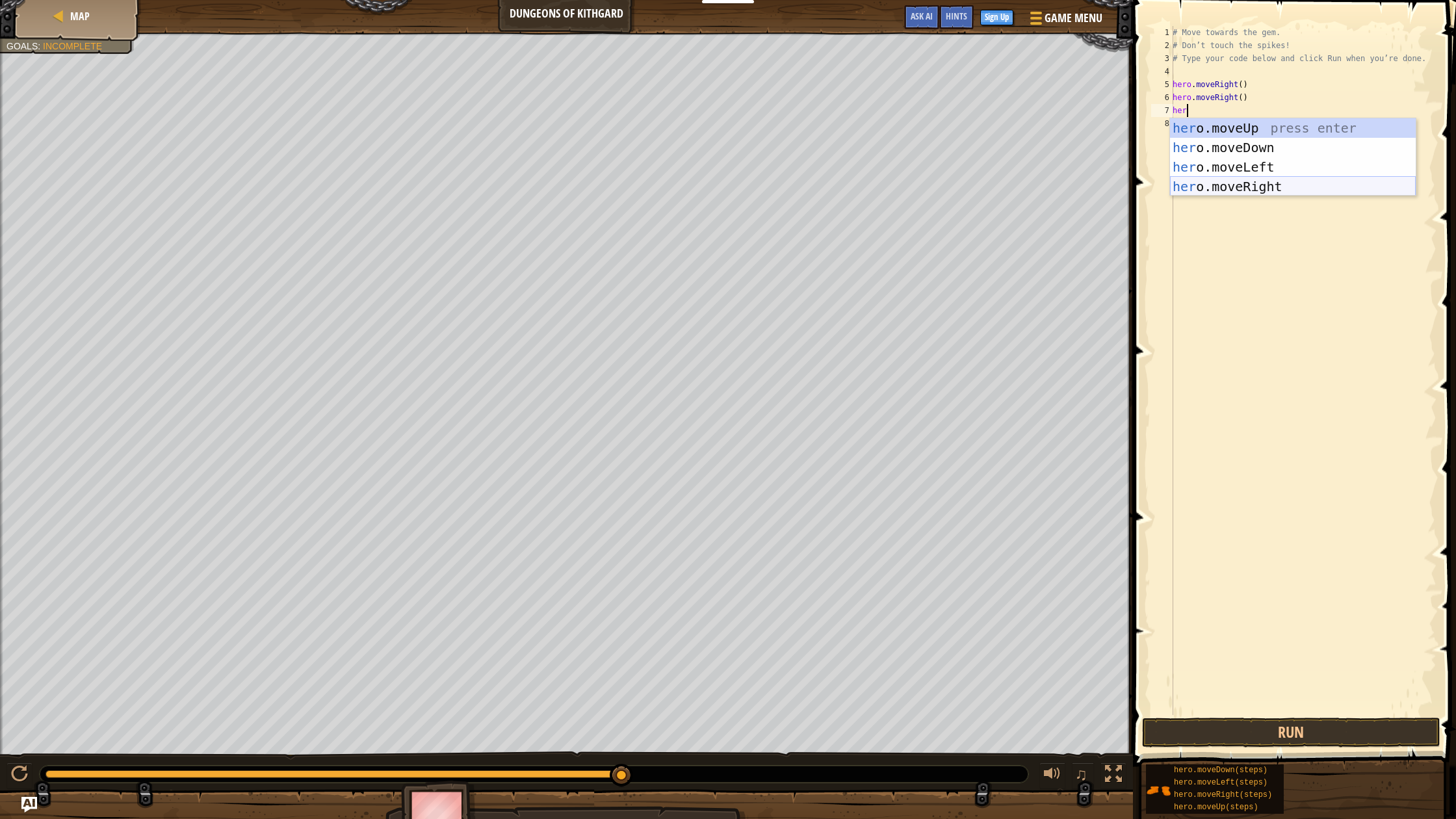
click at [1233, 181] on div "her o.moveUp press enter her o.moveDown press enter her o.moveLeft press enter …" at bounding box center [1292, 177] width 246 height 117
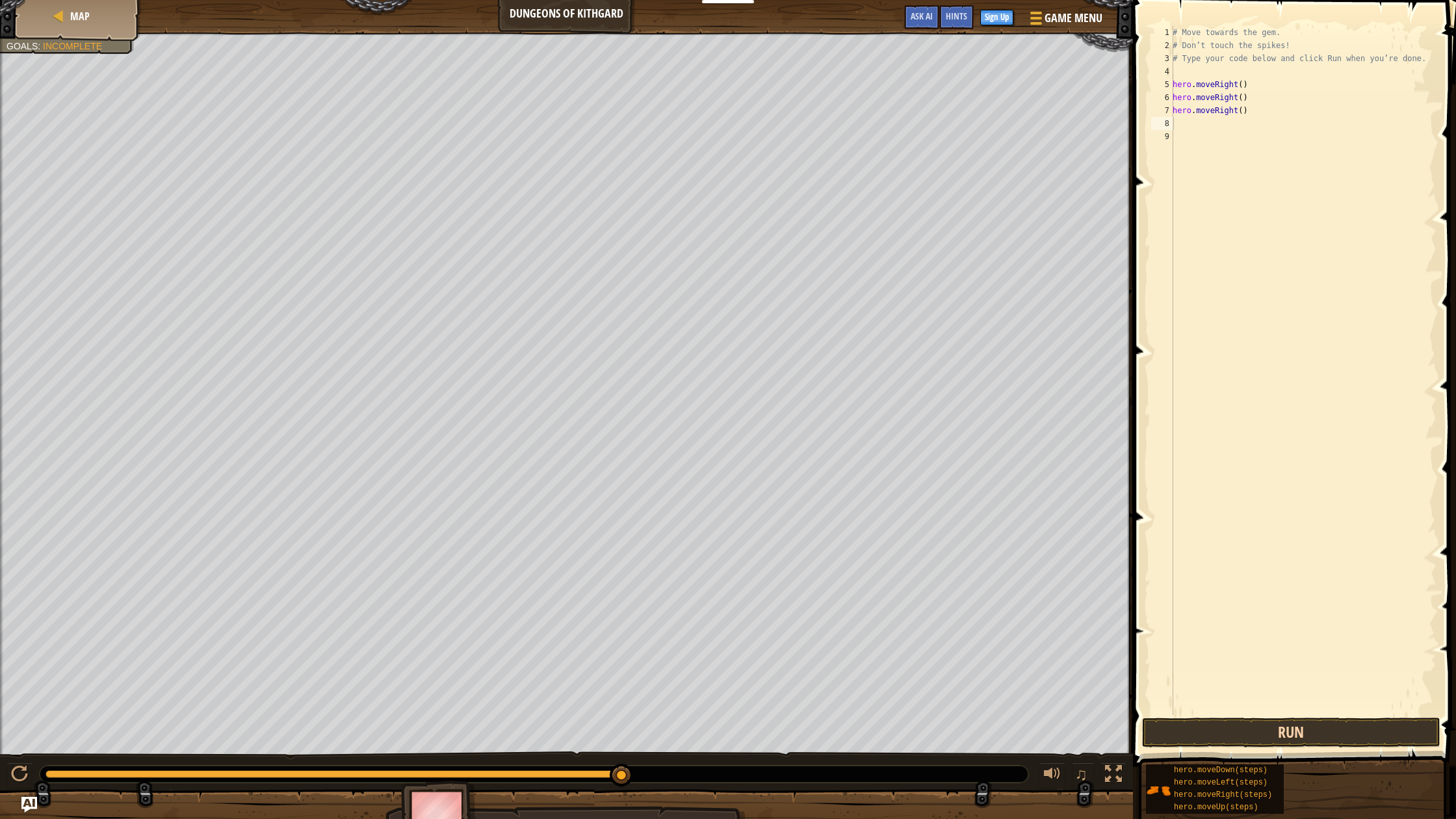
click at [1239, 738] on button "Run" at bounding box center [1291, 732] width 298 height 30
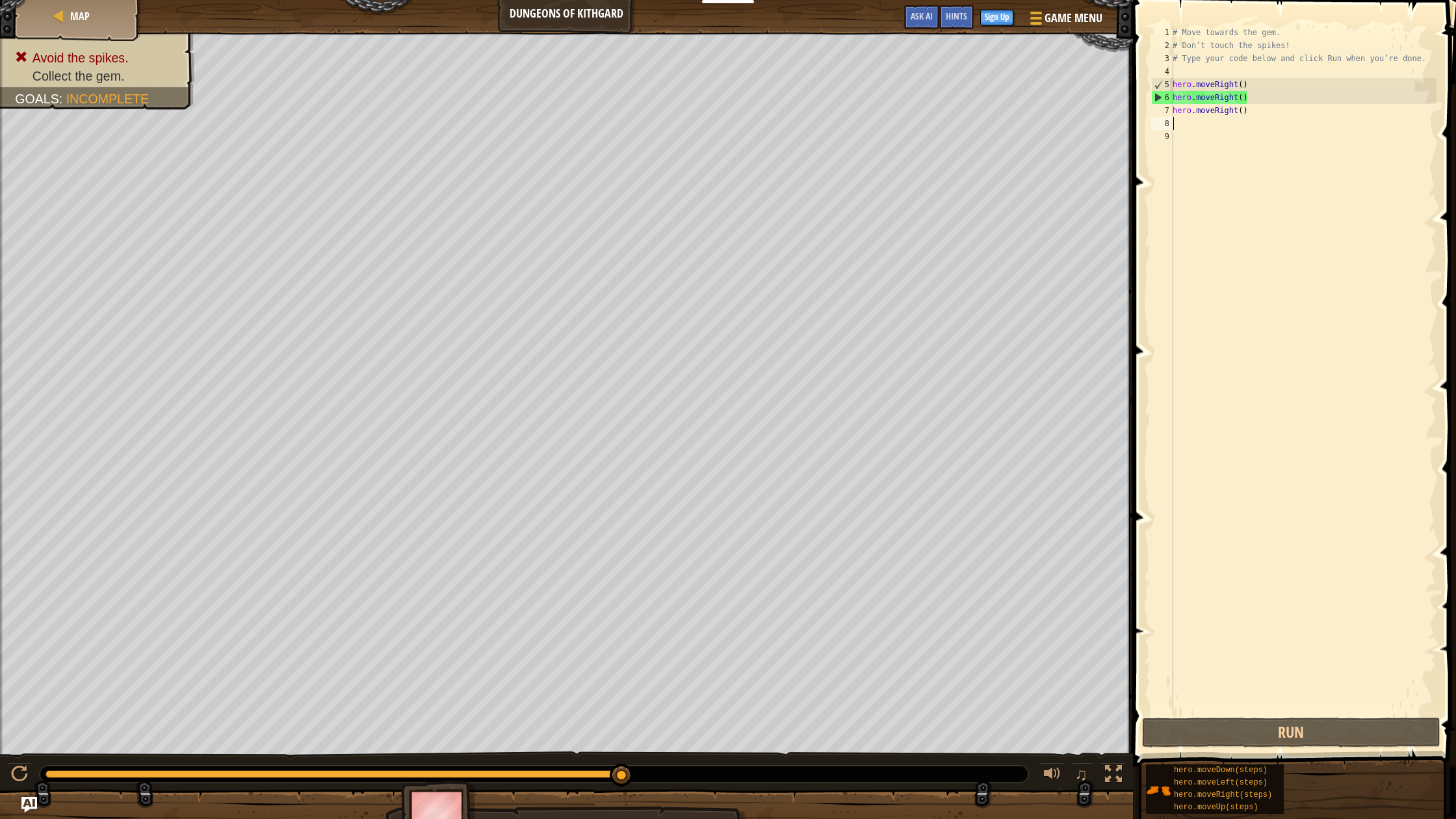
click at [1243, 110] on div "# Move towards the gem. # Don’t touch the spikes! # Type your code below and cl…" at bounding box center [1303, 383] width 267 height 715
type textarea "h"
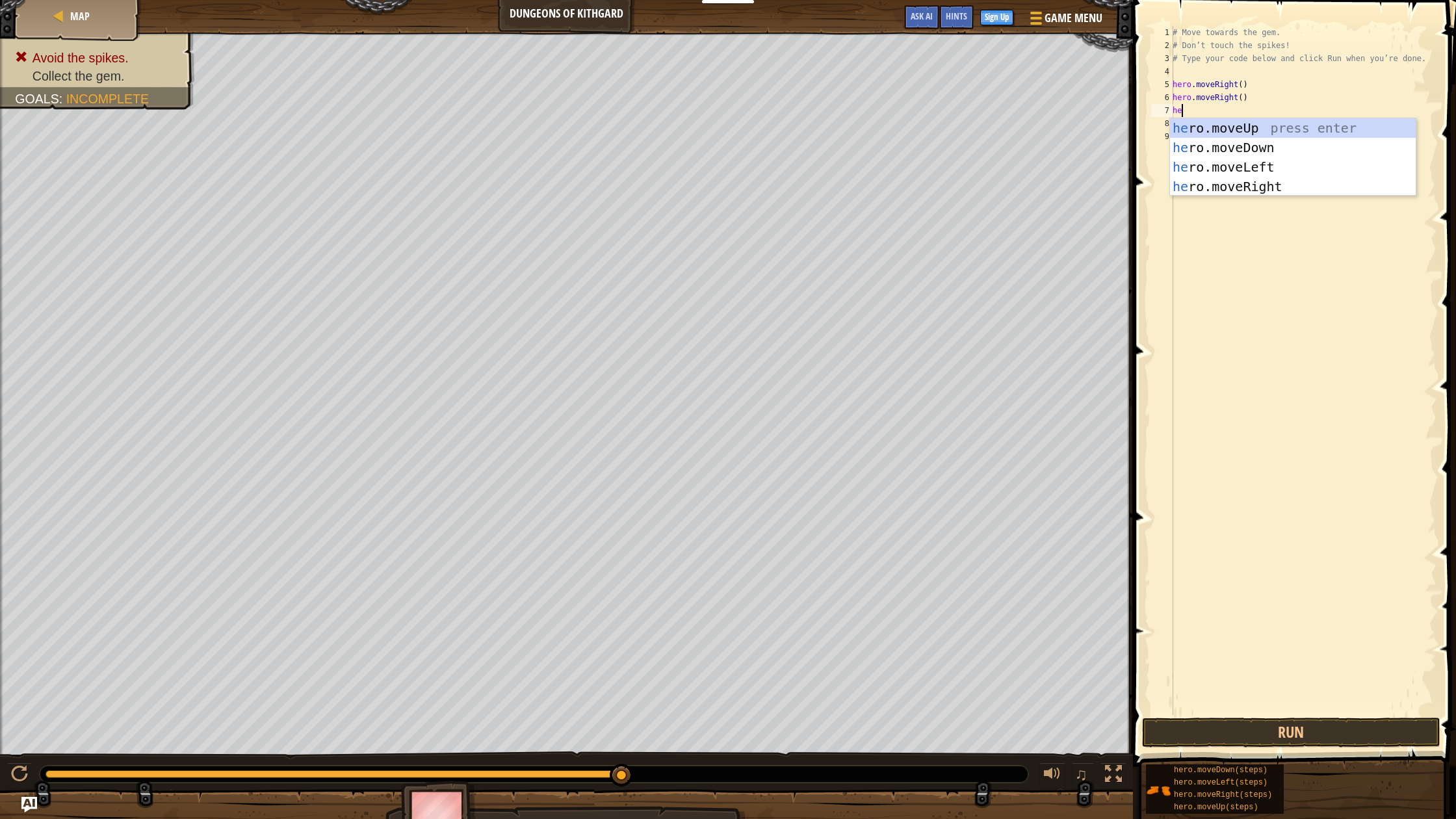
type textarea "her"
click at [1243, 147] on div "her o.moveUp press enter her o.moveDown press enter her o.moveLeft press enter …" at bounding box center [1292, 177] width 246 height 117
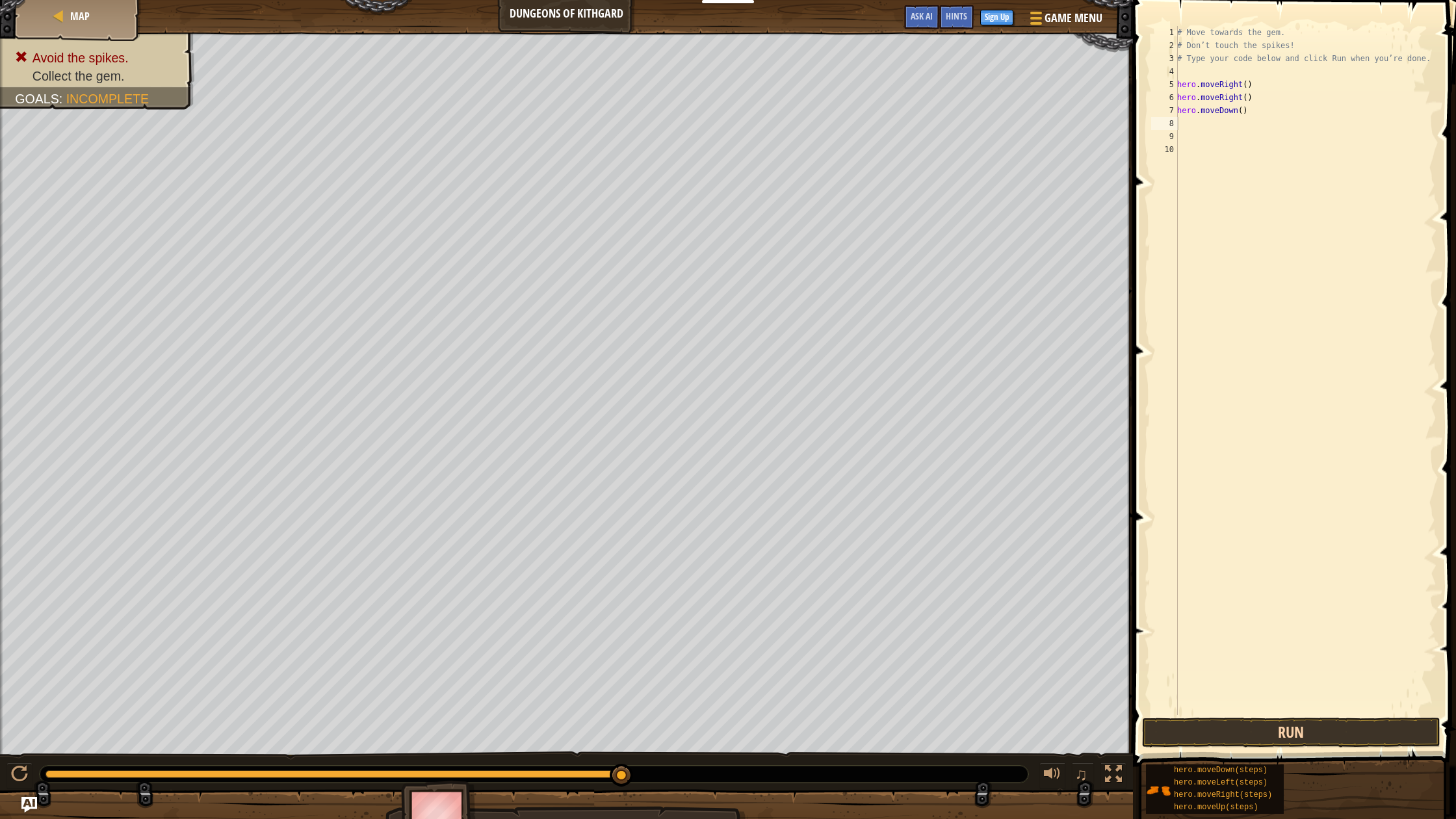
click at [1243, 737] on button "Run" at bounding box center [1291, 732] width 298 height 30
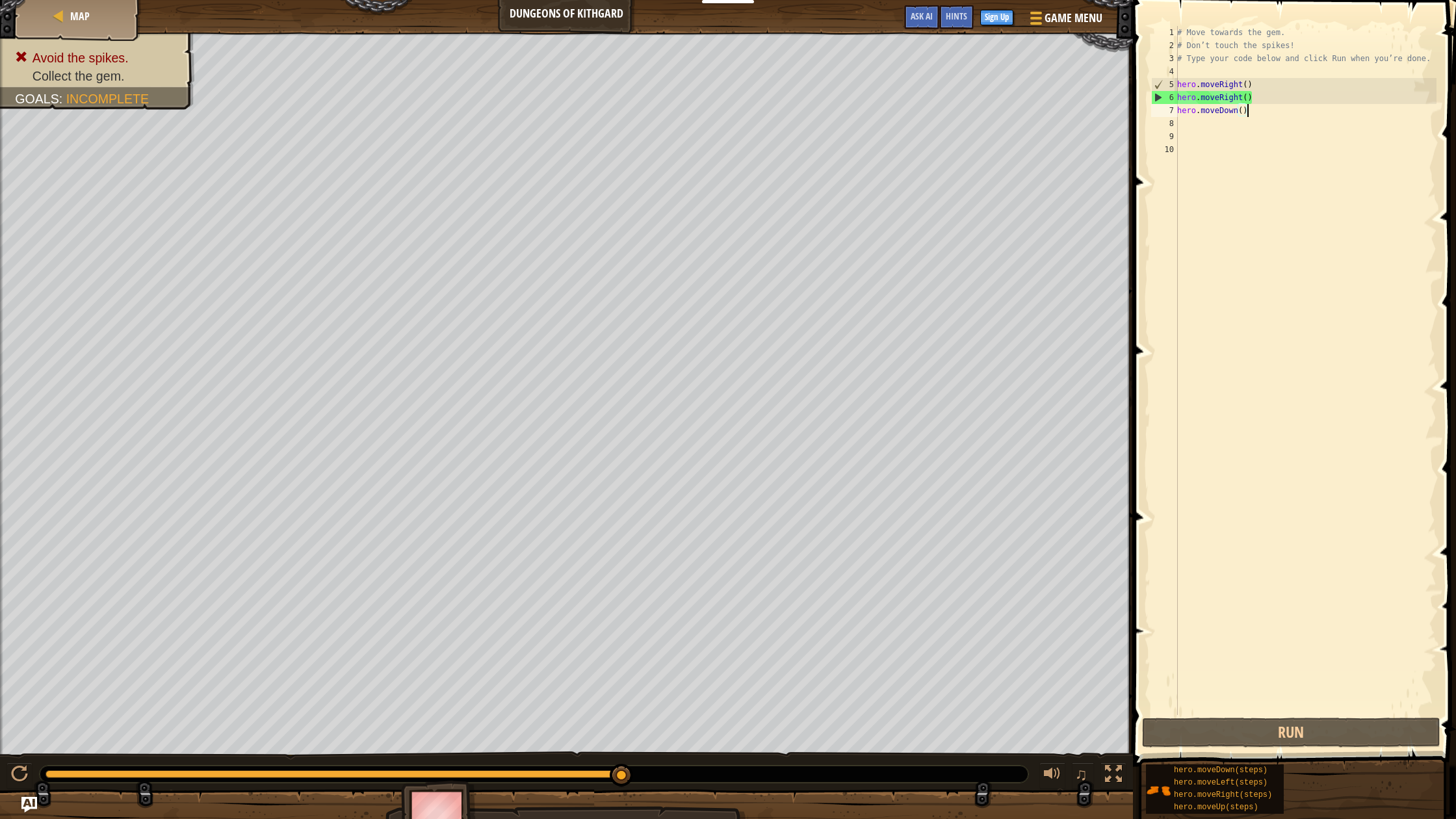
click at [1243, 112] on div "# Move towards the gem. # Don’t touch the spikes! # Type your code below and cl…" at bounding box center [1306, 383] width 262 height 715
type textarea "h"
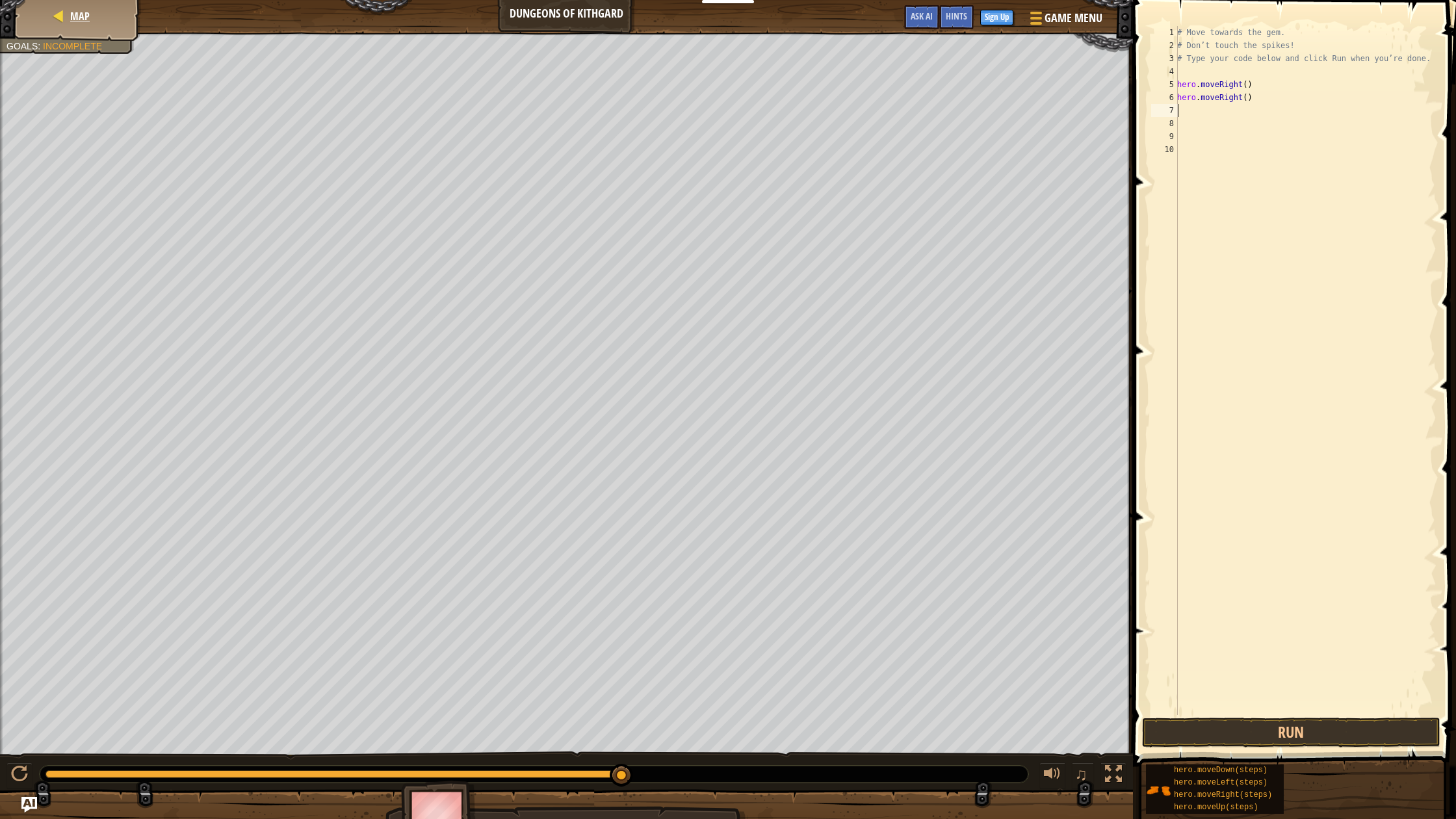
click at [52, 5] on div "Map" at bounding box center [78, 16] width 104 height 33
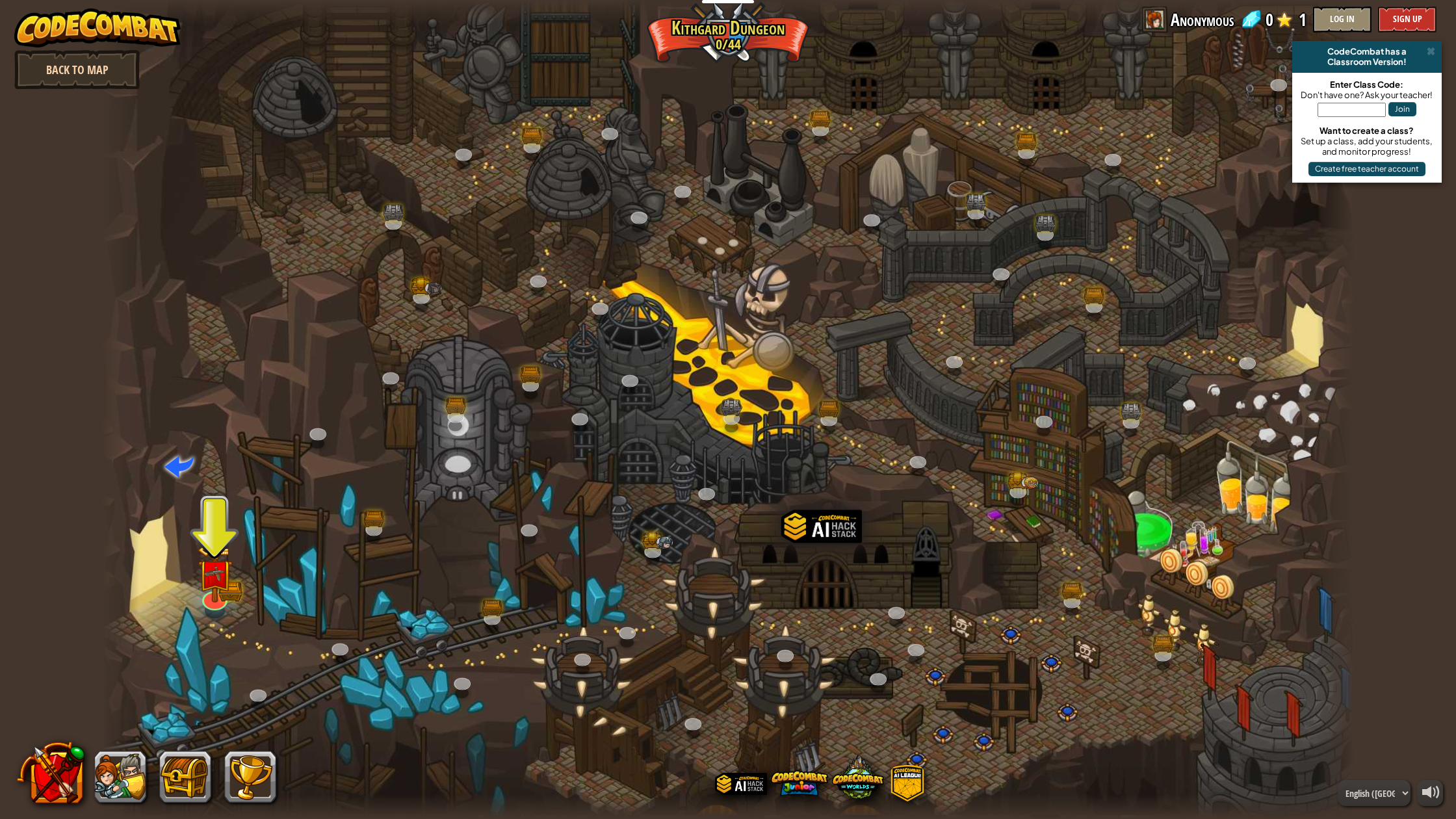
click at [51, 60] on link "Back to Map" at bounding box center [76, 69] width 125 height 39
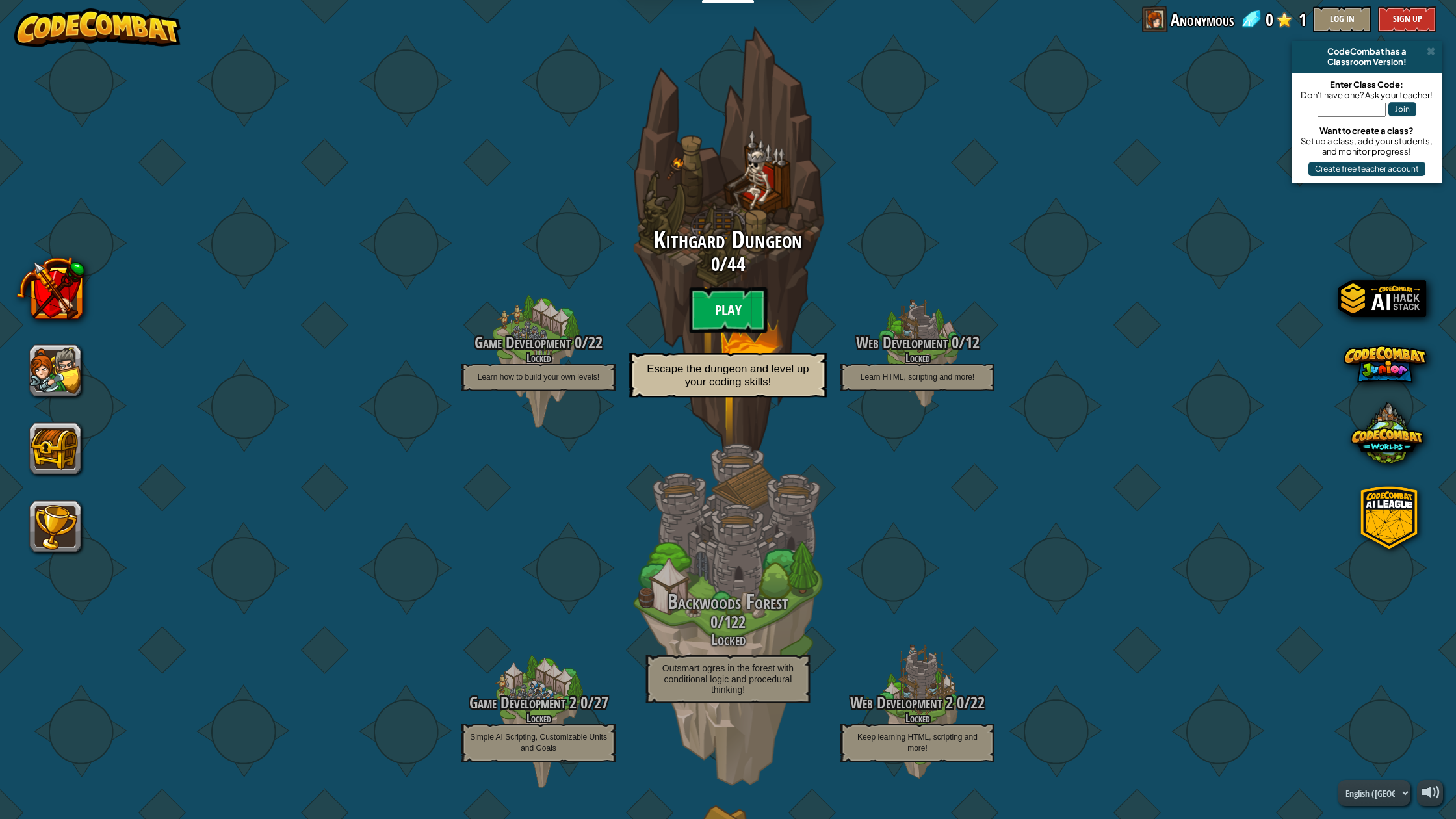
click at [734, 305] on btn "Play" at bounding box center [728, 310] width 78 height 47
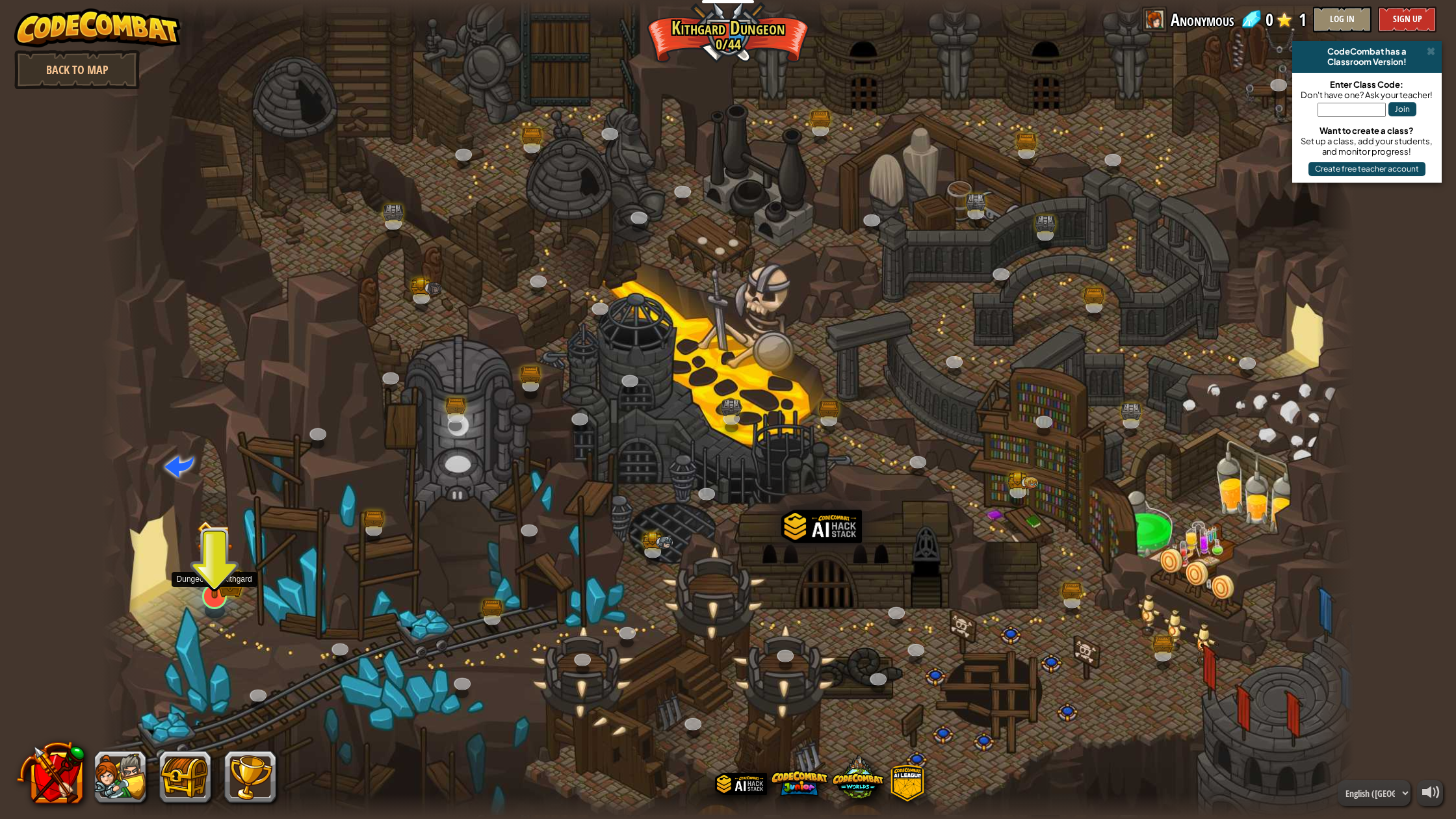
click at [221, 566] on img at bounding box center [215, 561] width 21 height 21
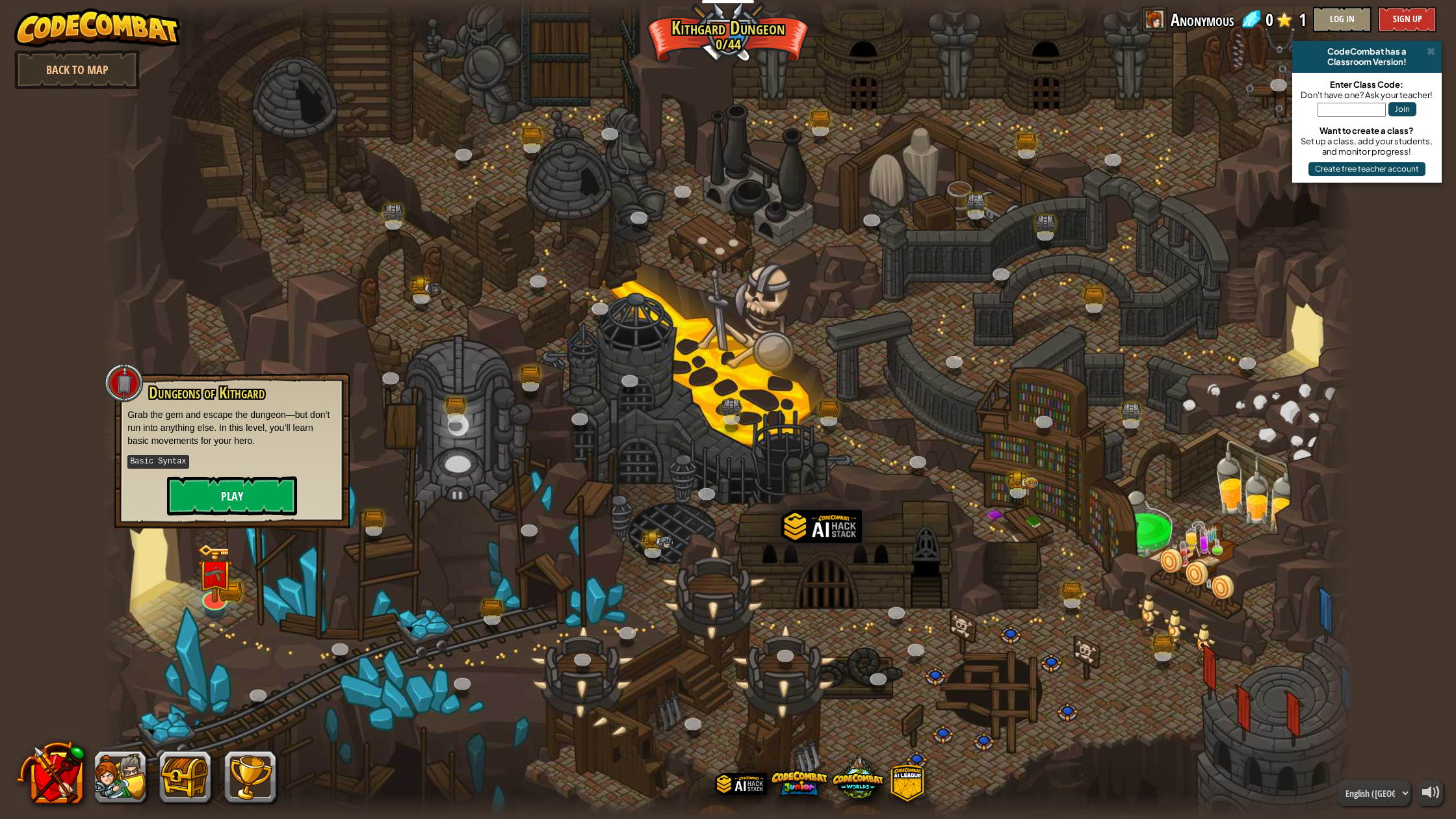
click at [208, 490] on button "Play" at bounding box center [231, 496] width 130 height 39
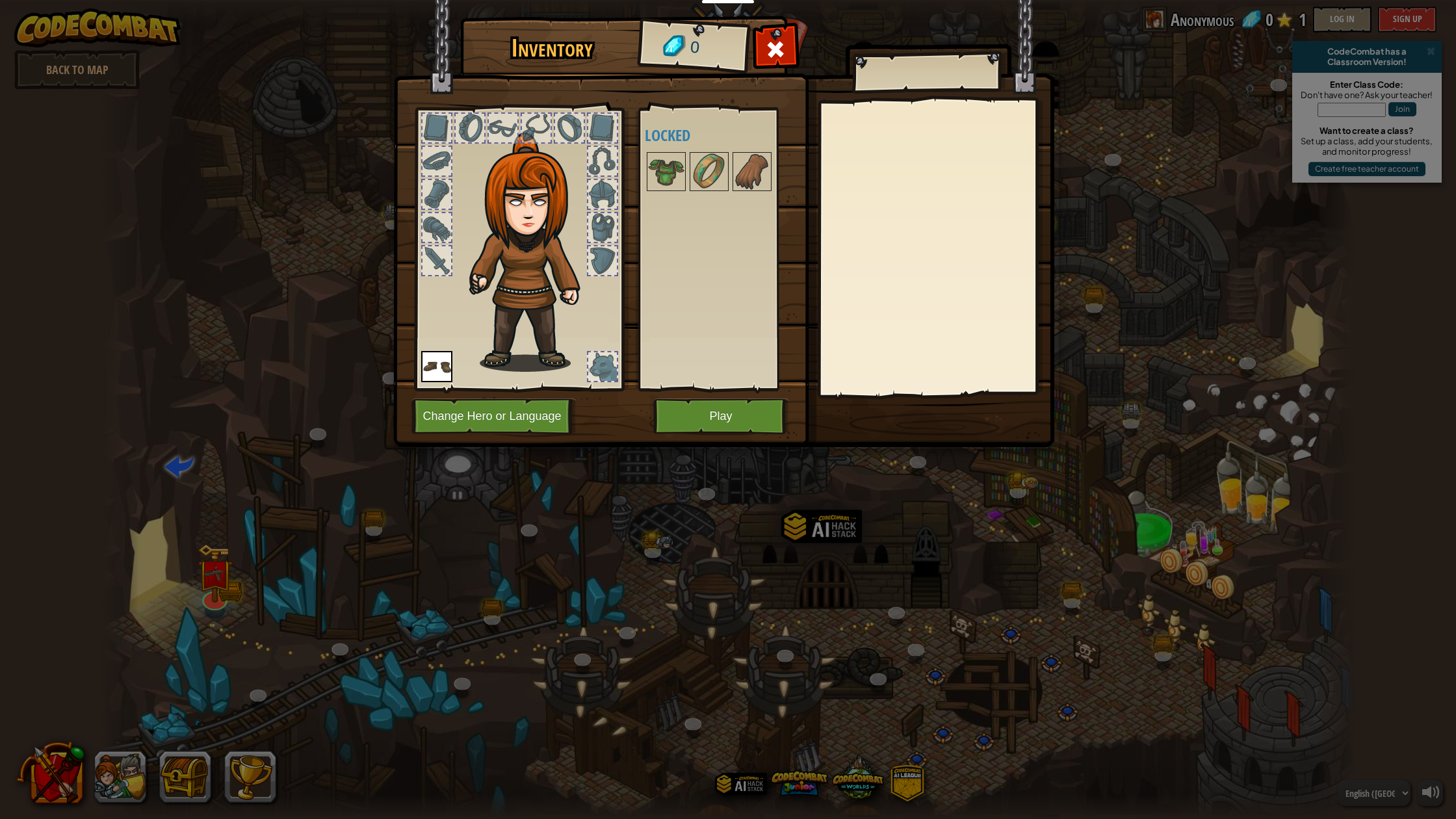
click at [703, 423] on button "Play" at bounding box center [721, 416] width 136 height 36
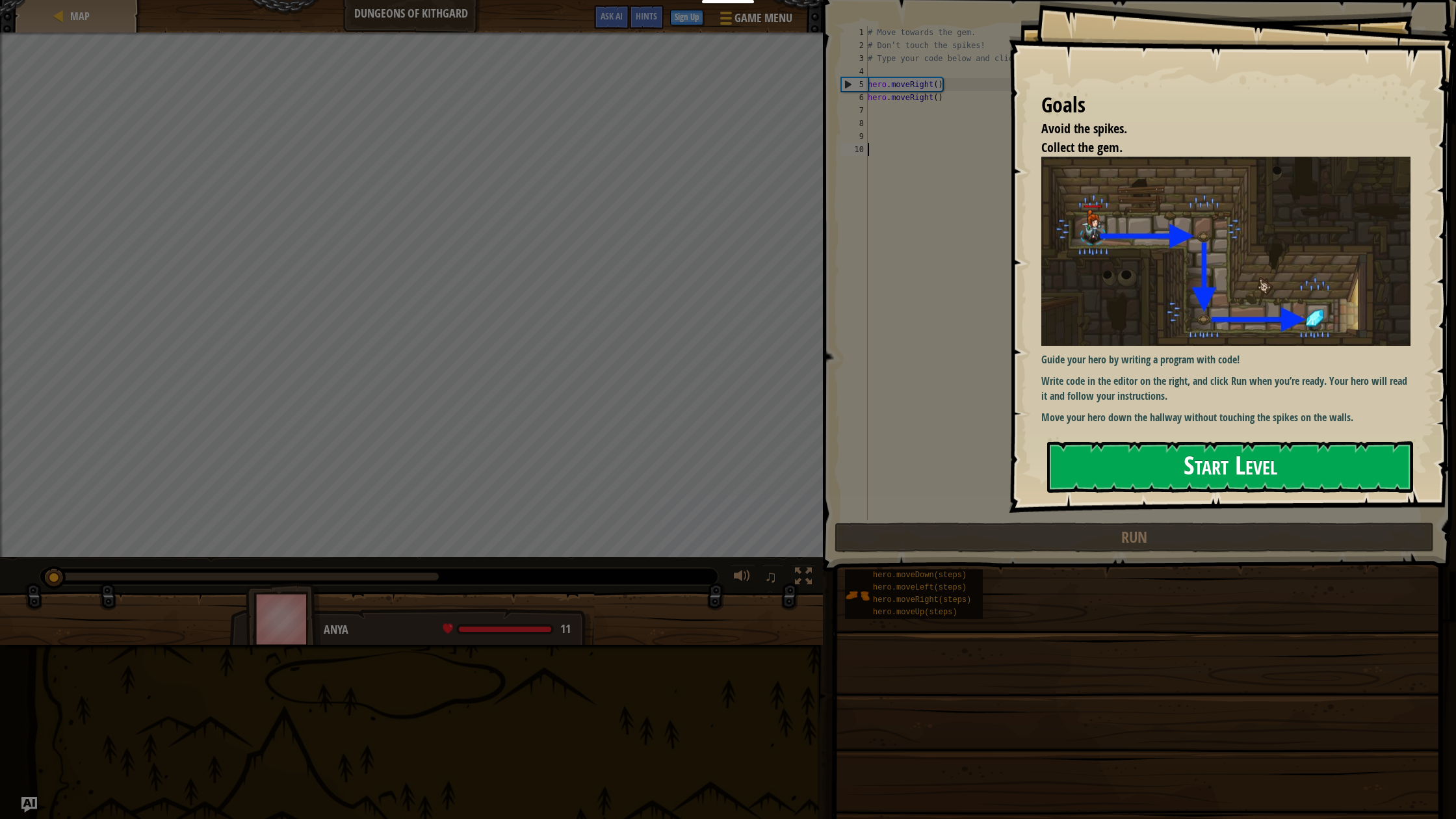
click at [1149, 479] on button "Start Level" at bounding box center [1230, 467] width 366 height 51
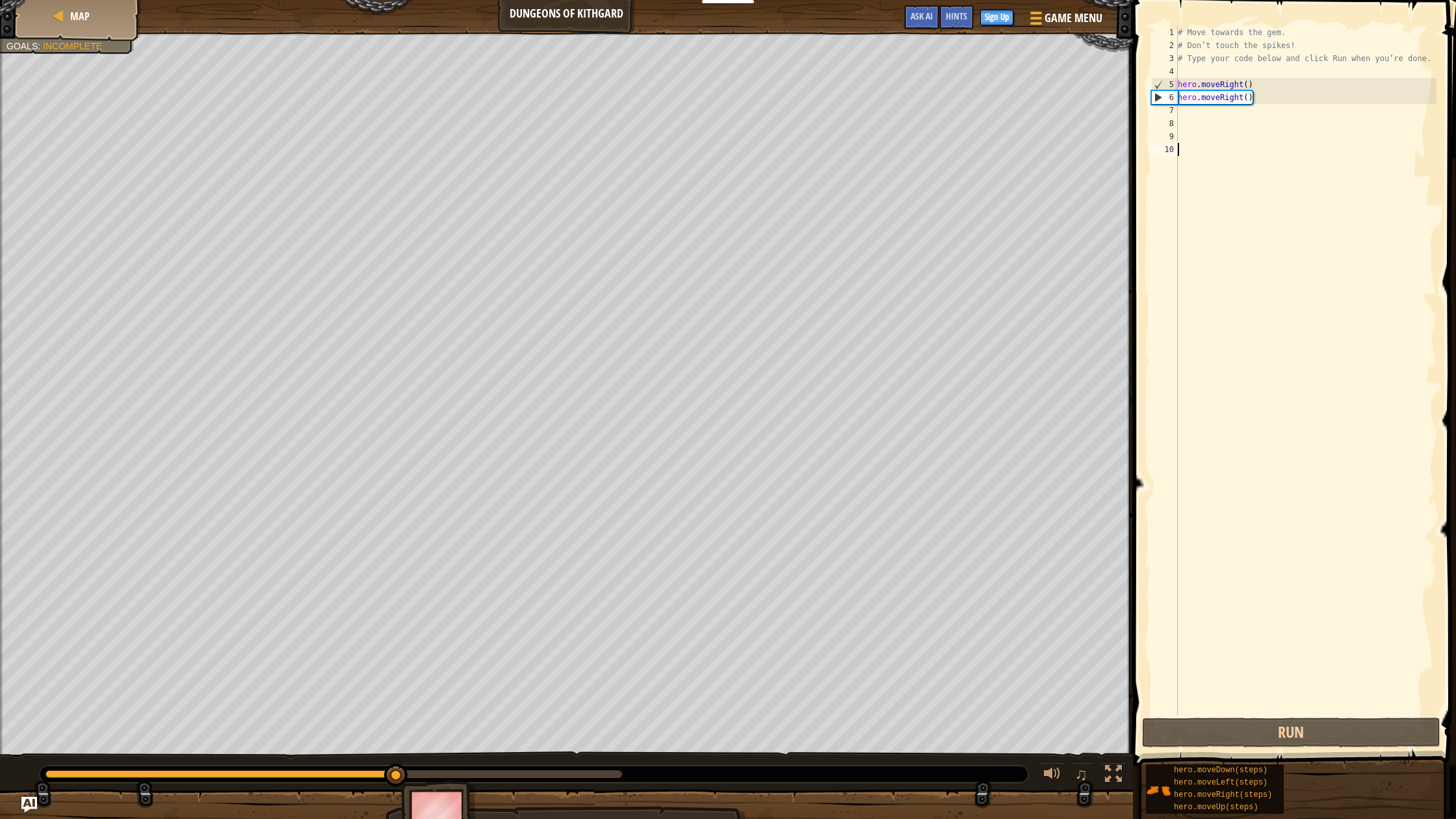
scroll to position [0, 1]
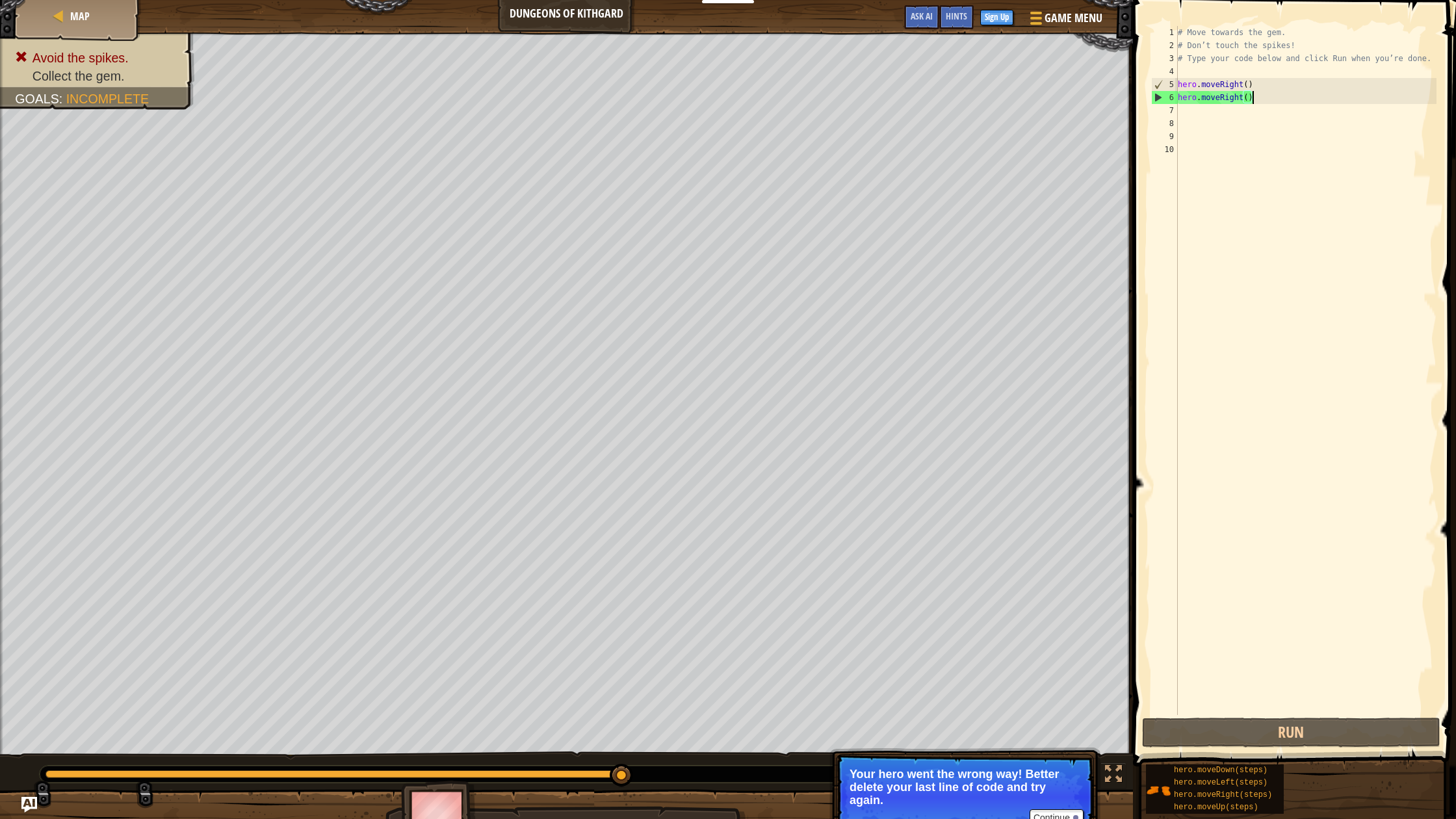
click at [1243, 98] on div "# Move towards the gem. # Don’t touch the spikes! # Type your code below and cl…" at bounding box center [1306, 383] width 262 height 715
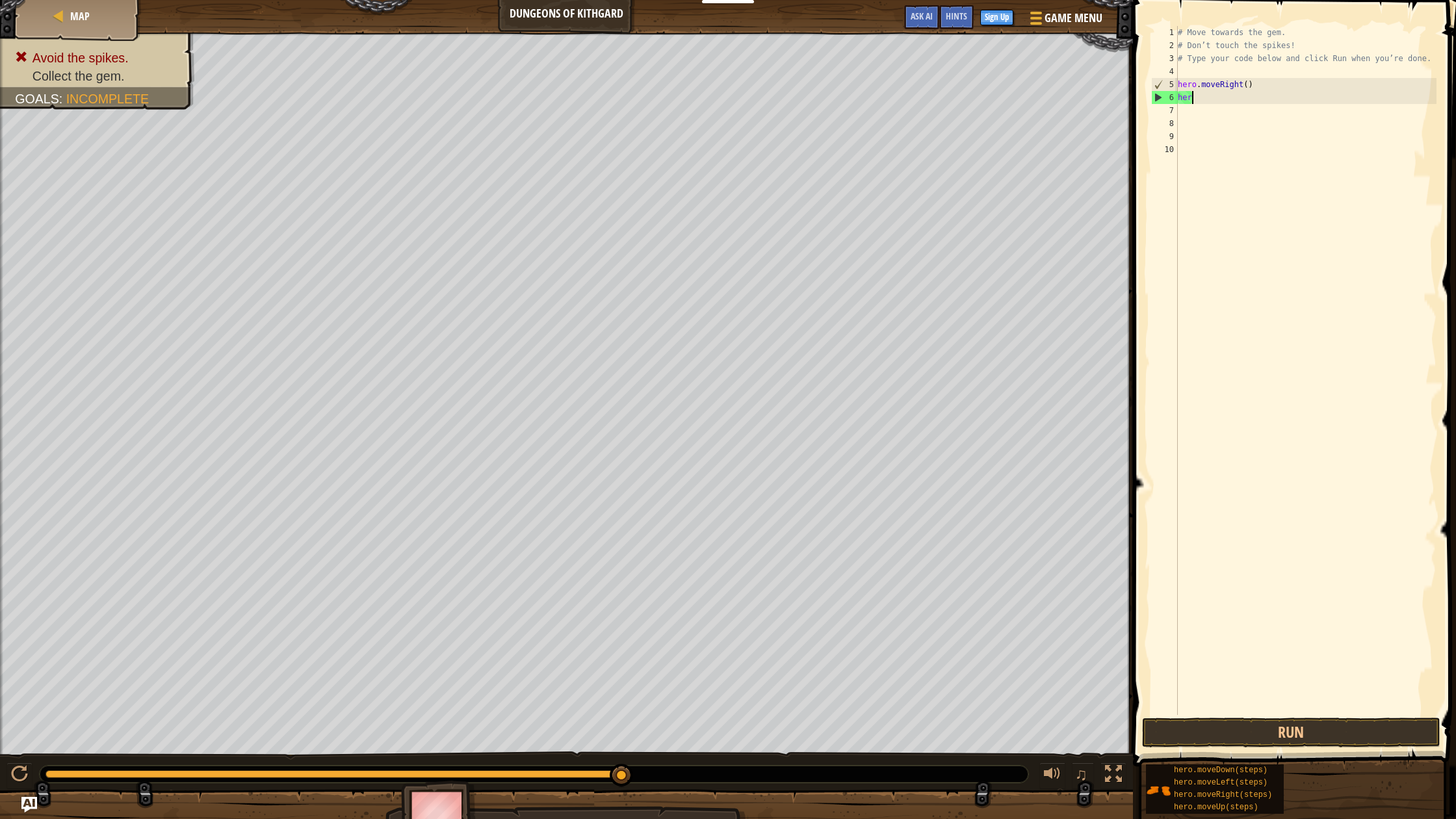
type textarea "h"
click at [1243, 735] on button "Run" at bounding box center [1291, 732] width 298 height 30
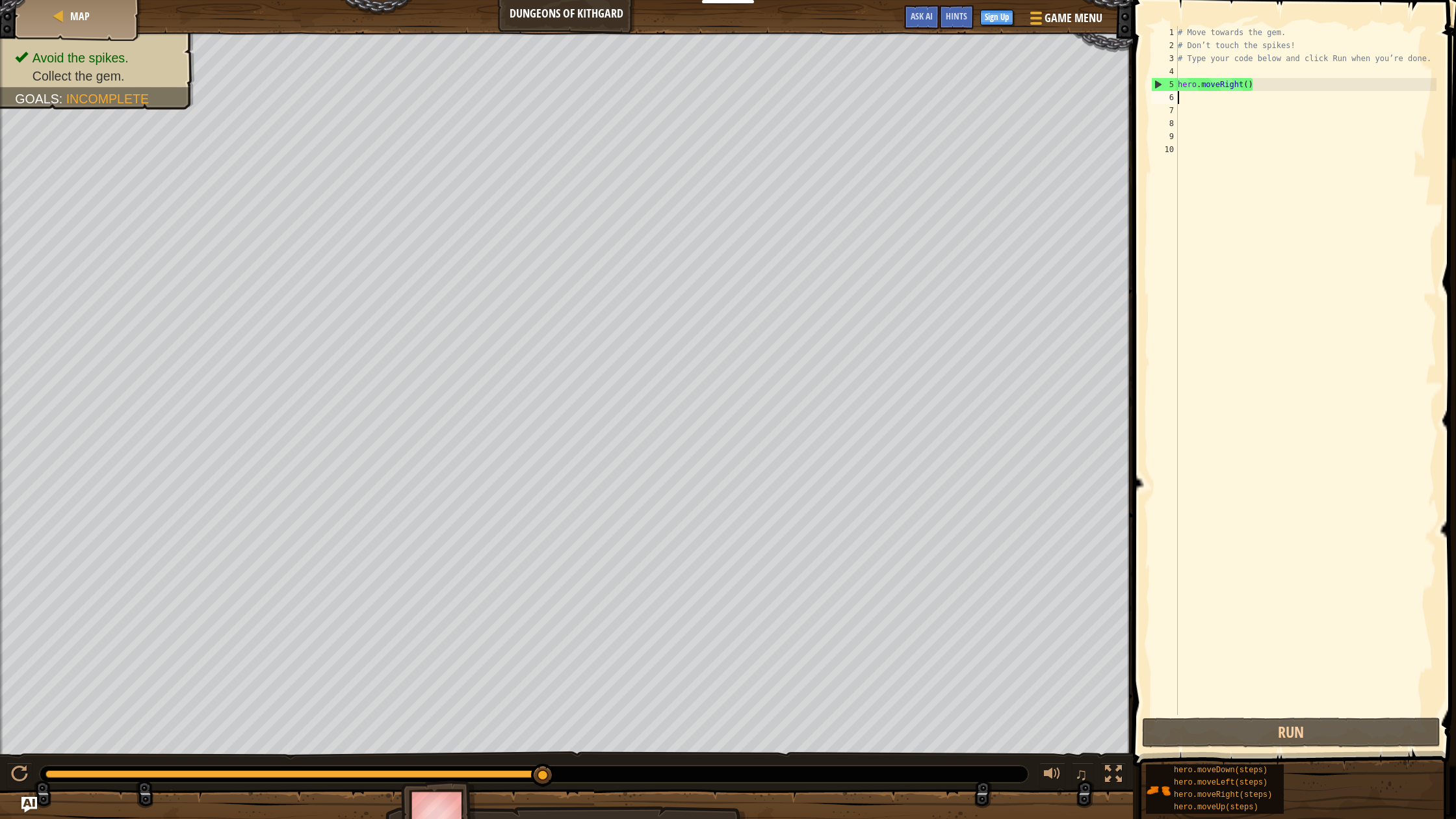
scroll to position [6, 0]
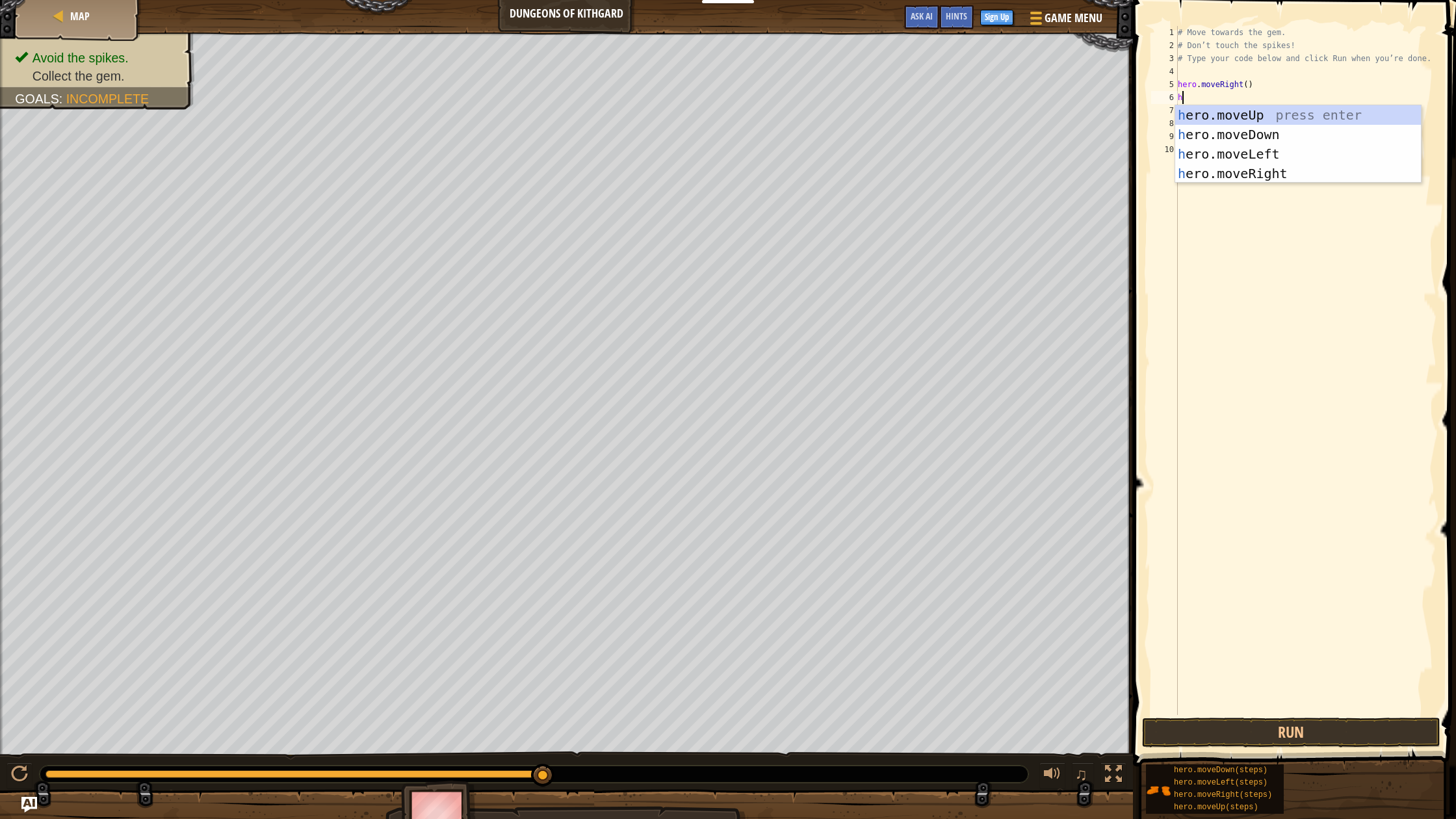
type textarea "he"
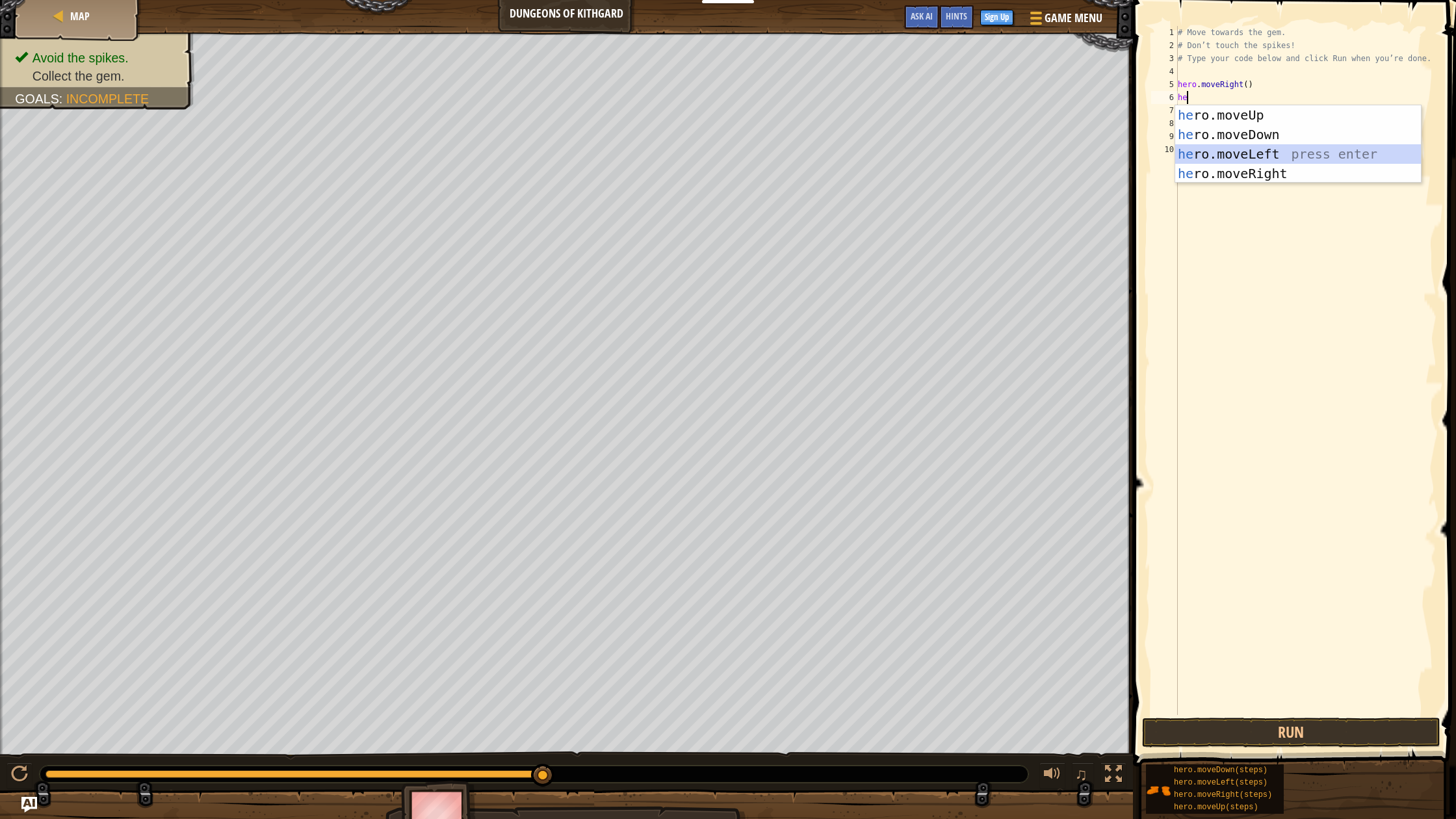
click at [1239, 157] on div "he ro.moveUp press enter he ro.moveDown press enter he ro.moveLeft press enter …" at bounding box center [1297, 163] width 246 height 117
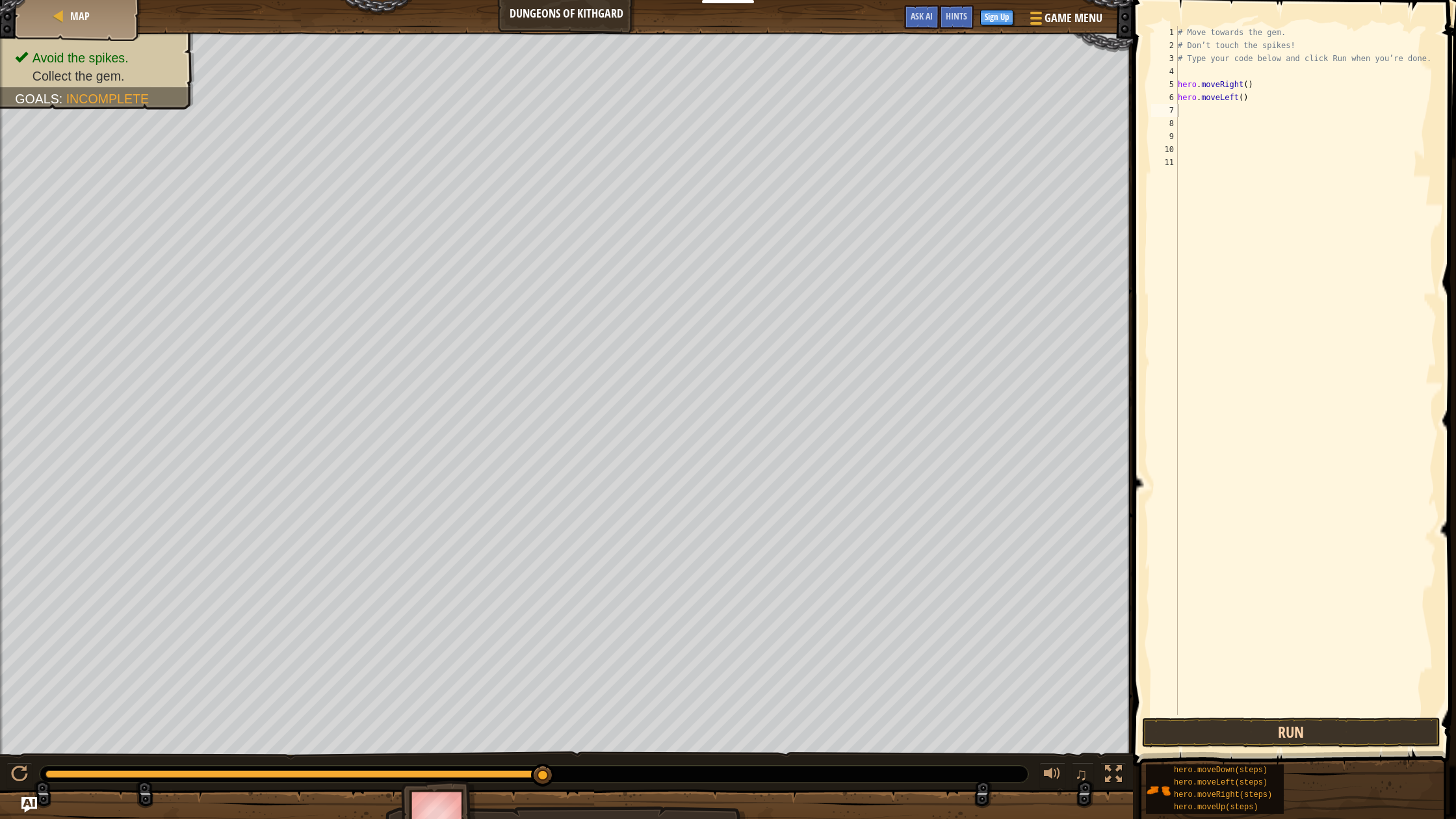
click at [1243, 731] on button "Run" at bounding box center [1291, 732] width 298 height 30
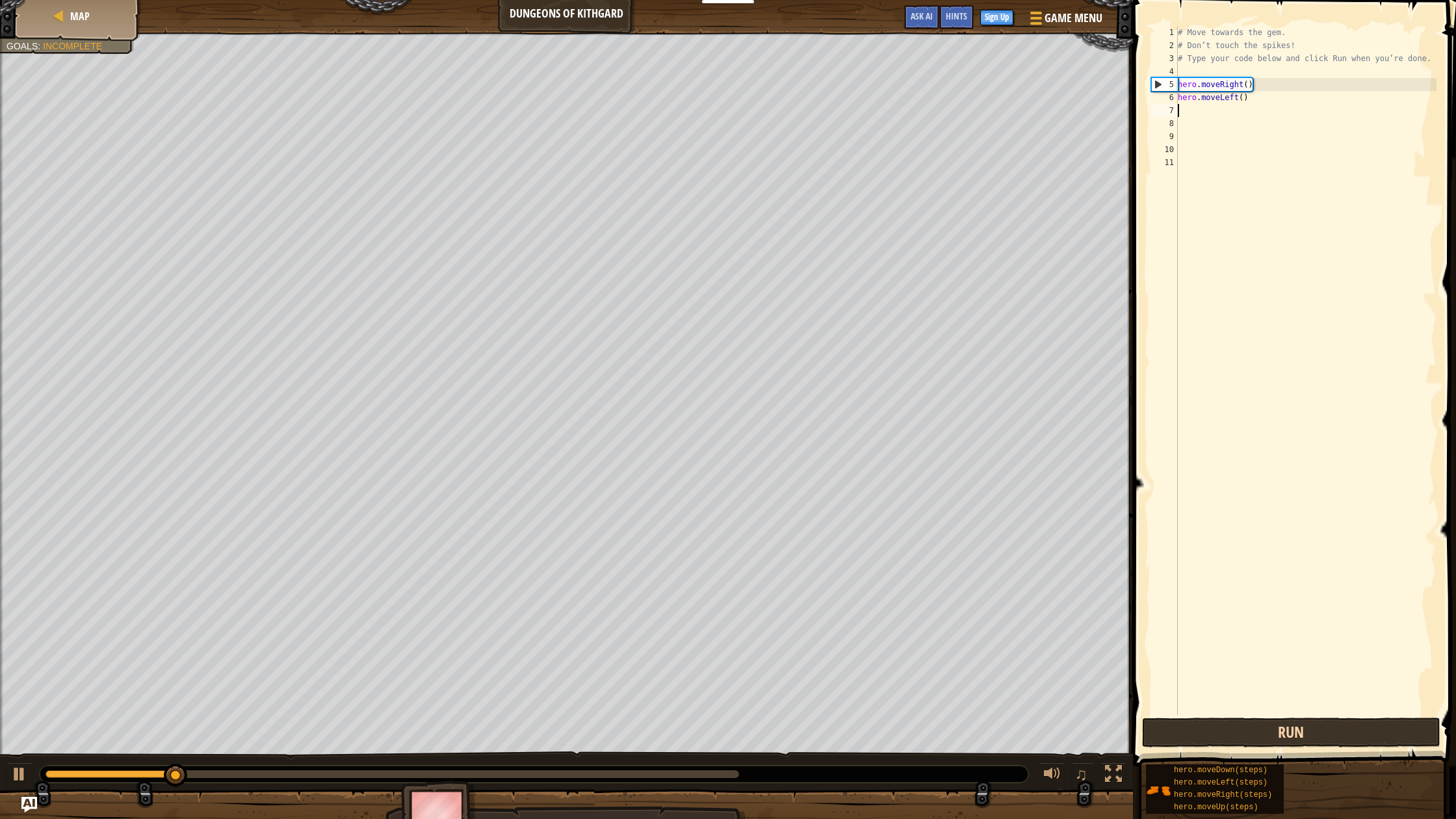
scroll to position [0, 0]
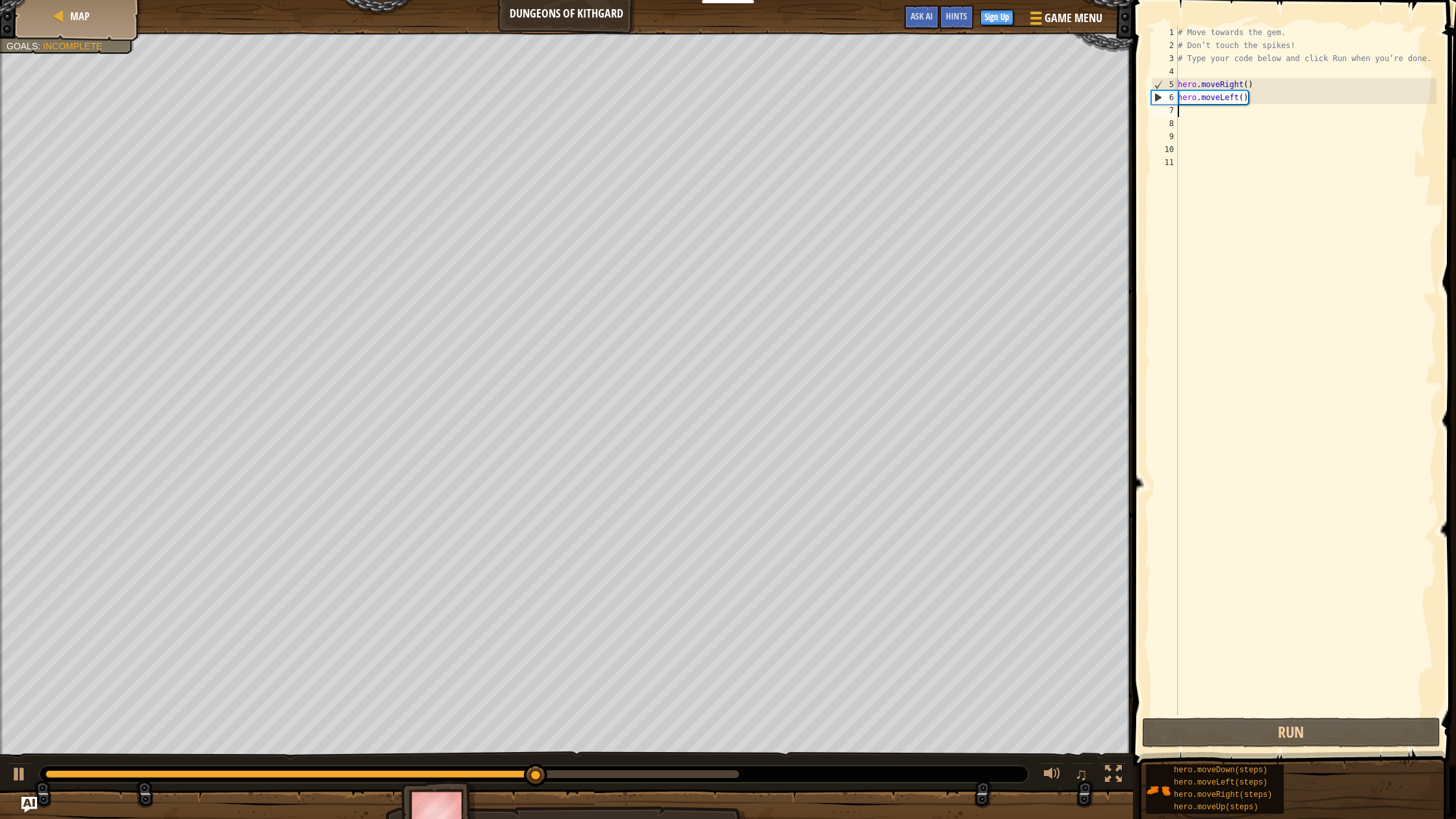
click at [1243, 96] on div "# Move towards the gem. # Don’t touch the spikes! # Type your code below and cl…" at bounding box center [1306, 383] width 262 height 715
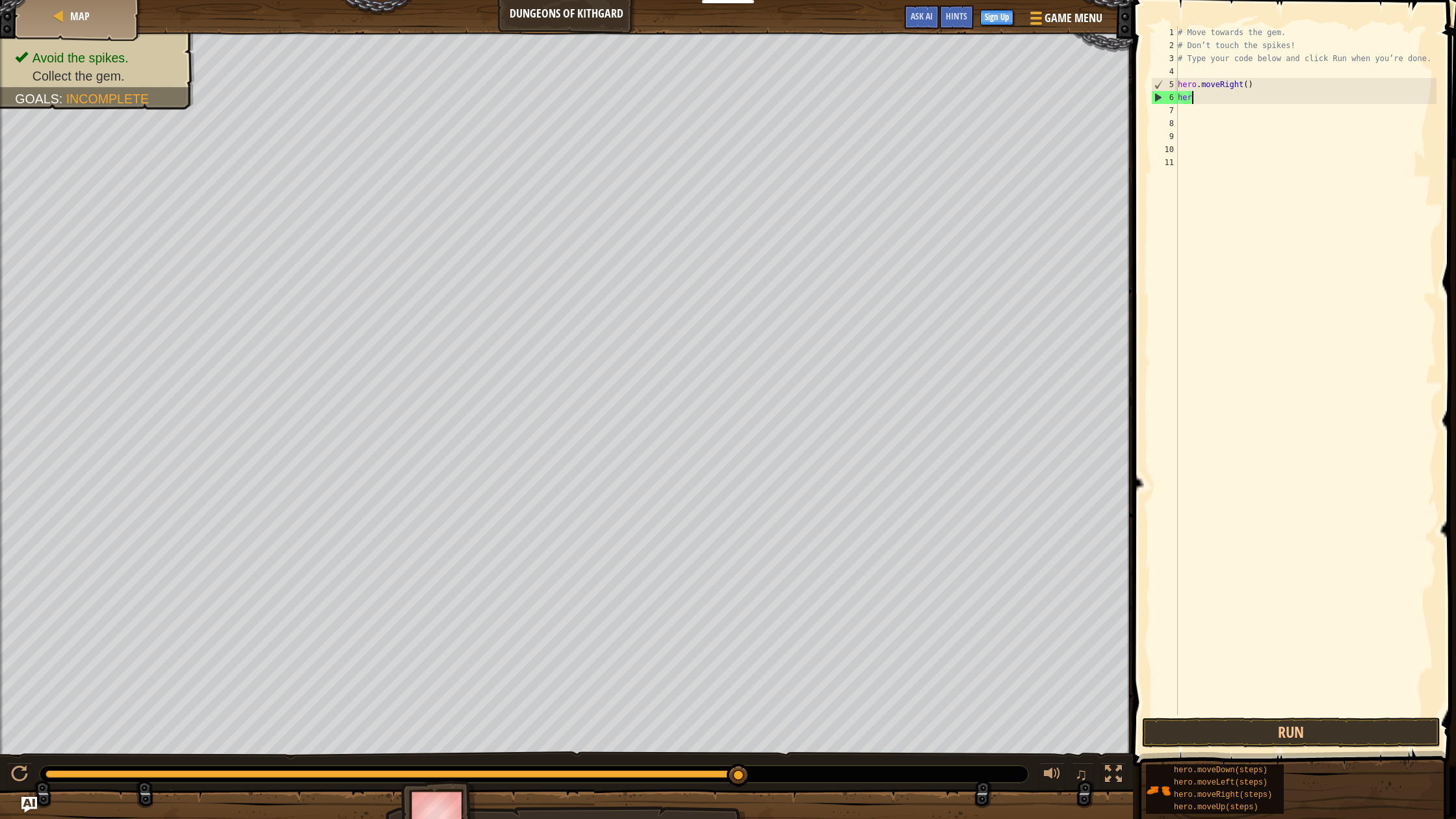
type textarea "h"
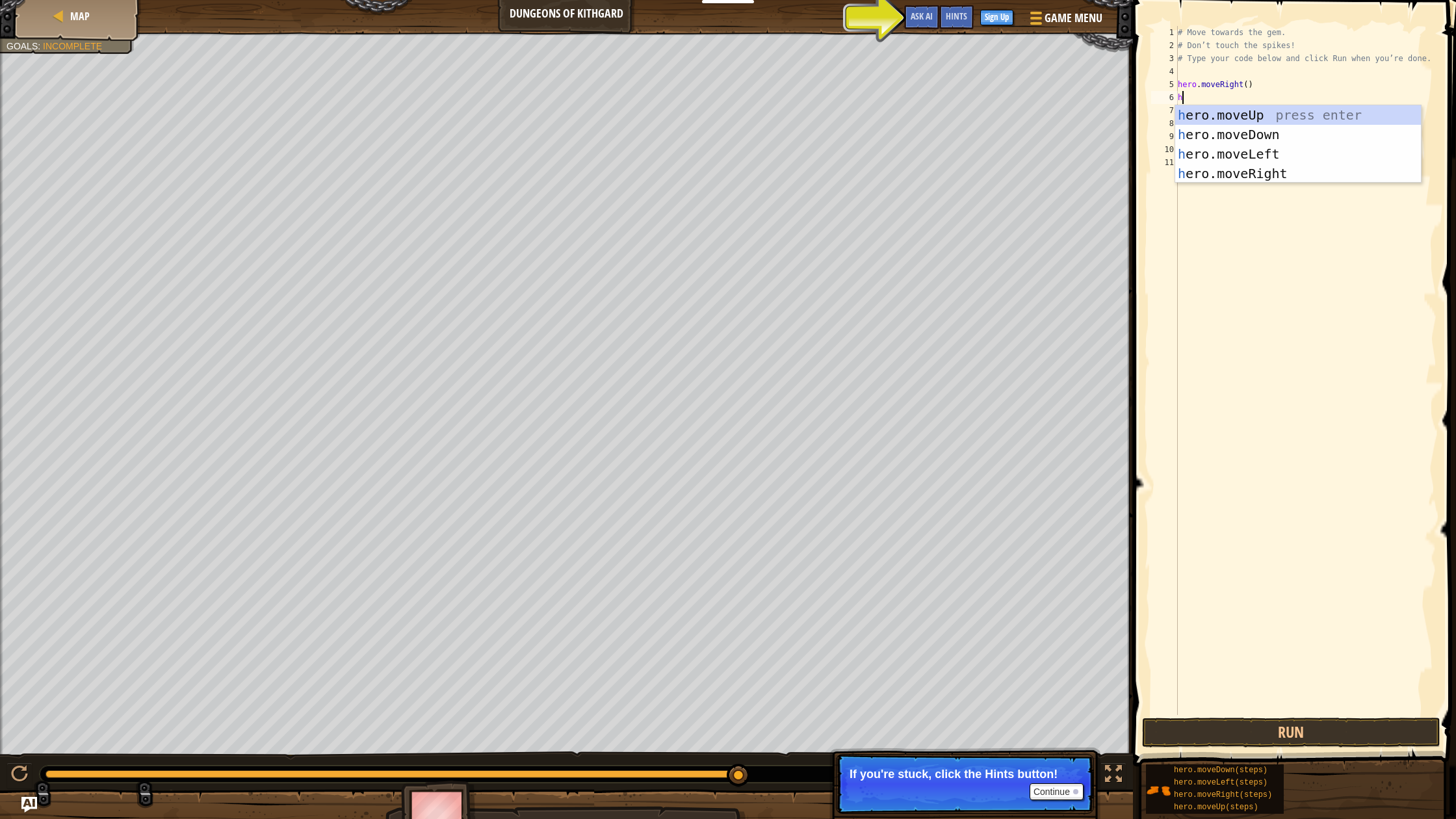
type textarea "he"
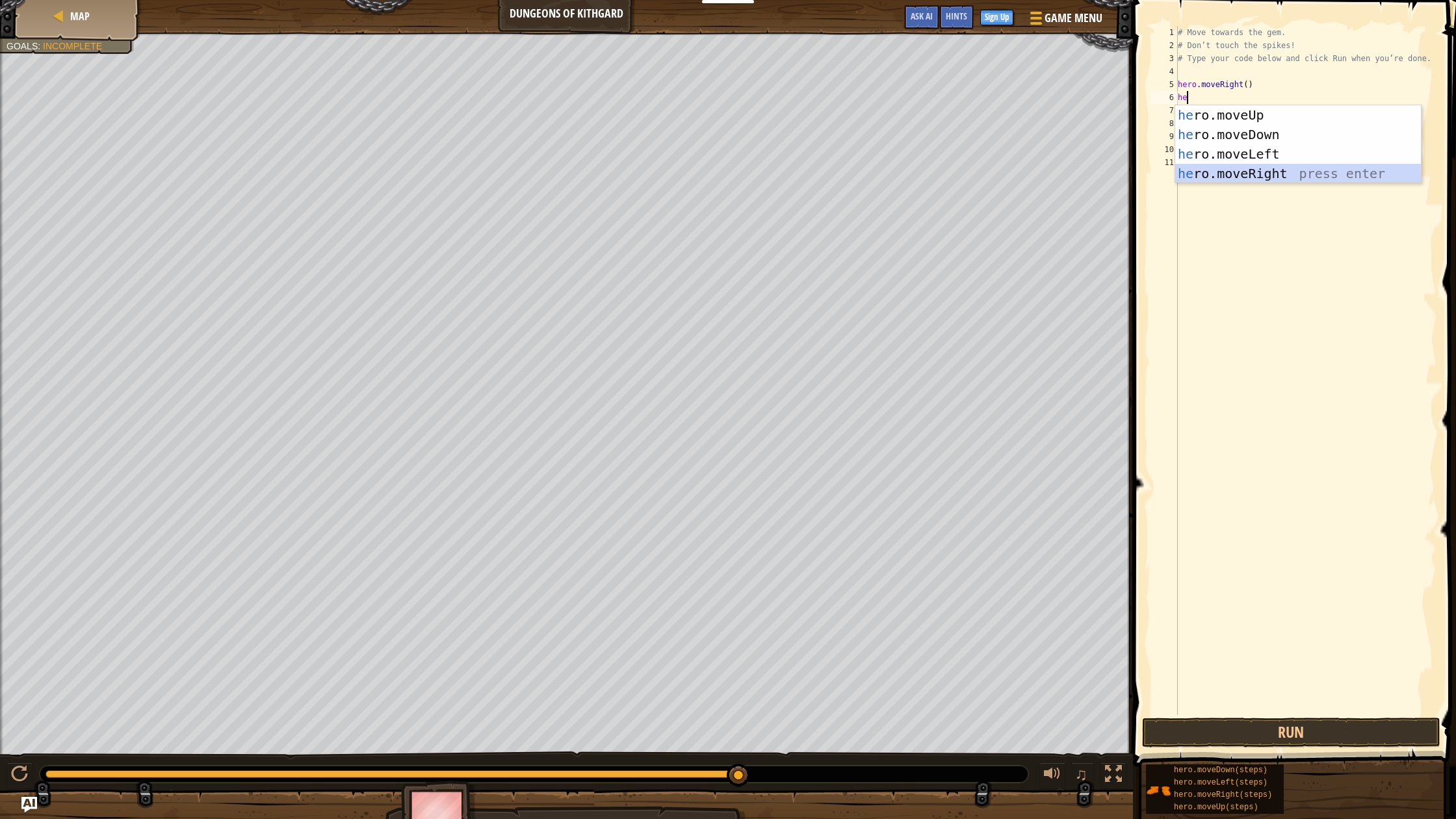
click at [1225, 170] on div "he ro.moveUp press enter he ro.moveDown press enter he ro.moveLeft press enter …" at bounding box center [1297, 163] width 246 height 117
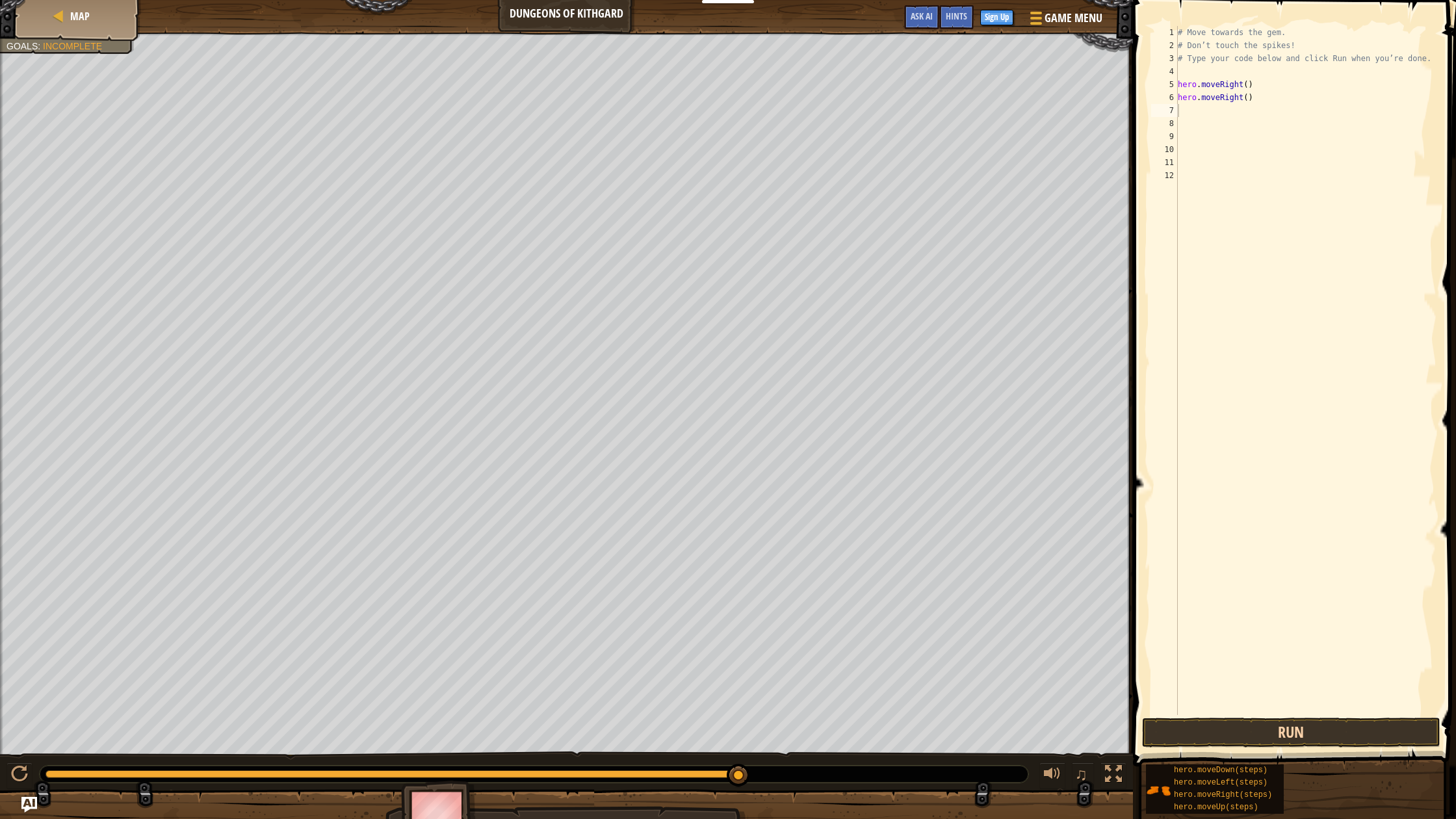
click at [1243, 721] on button "Run" at bounding box center [1291, 732] width 298 height 30
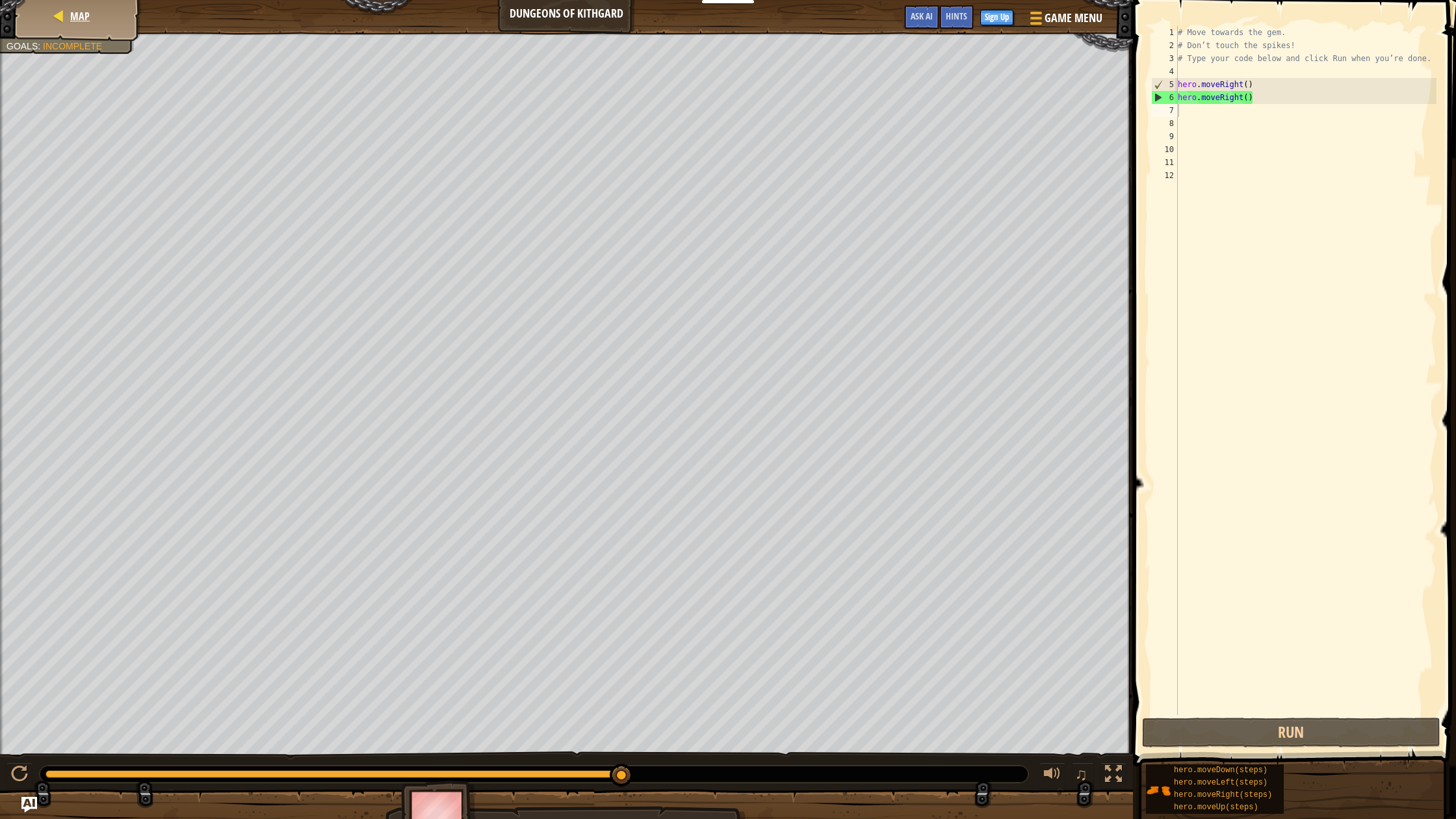
click at [74, 25] on div "Map" at bounding box center [78, 16] width 104 height 33
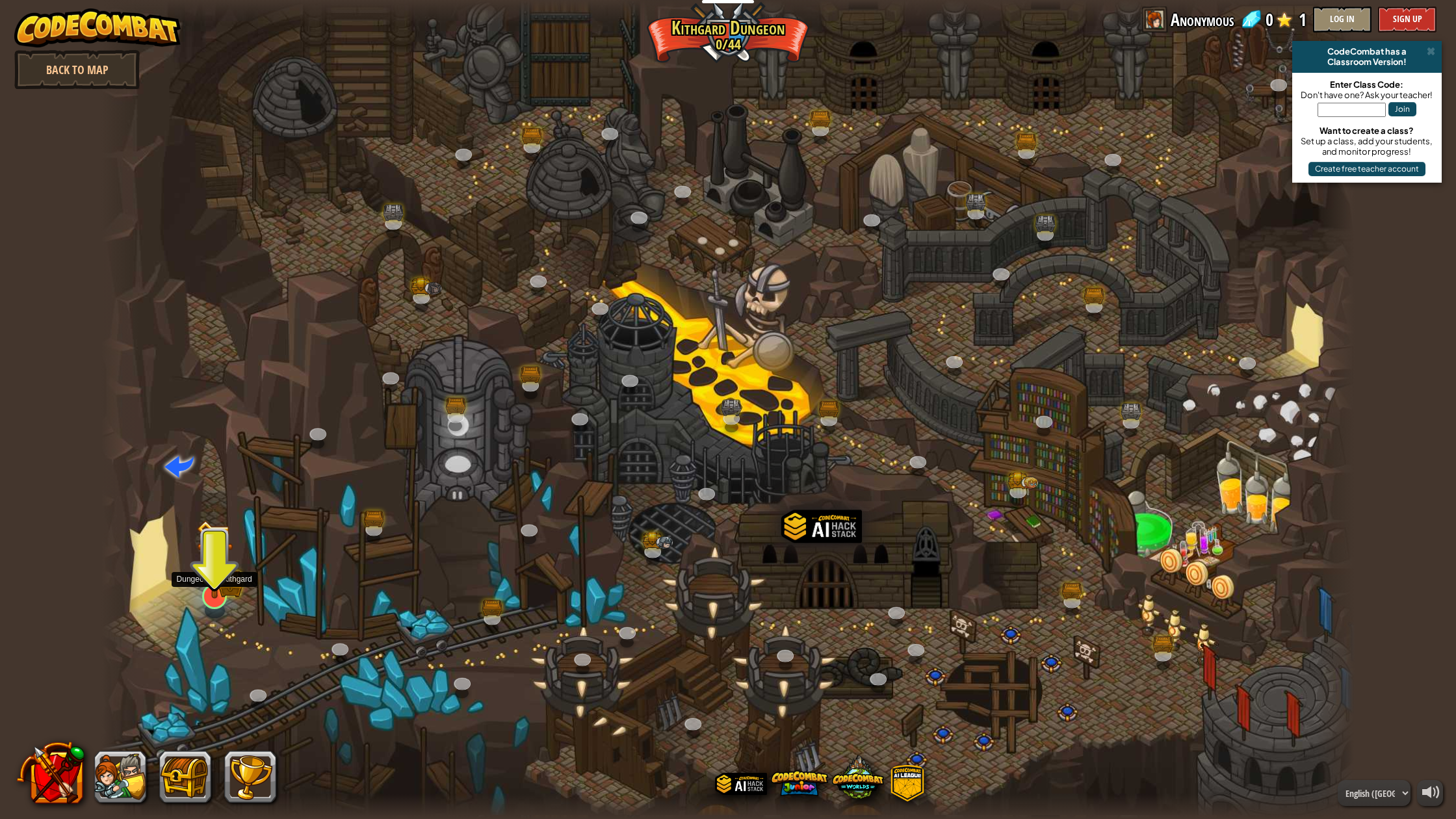
click at [212, 587] on img at bounding box center [214, 559] width 36 height 79
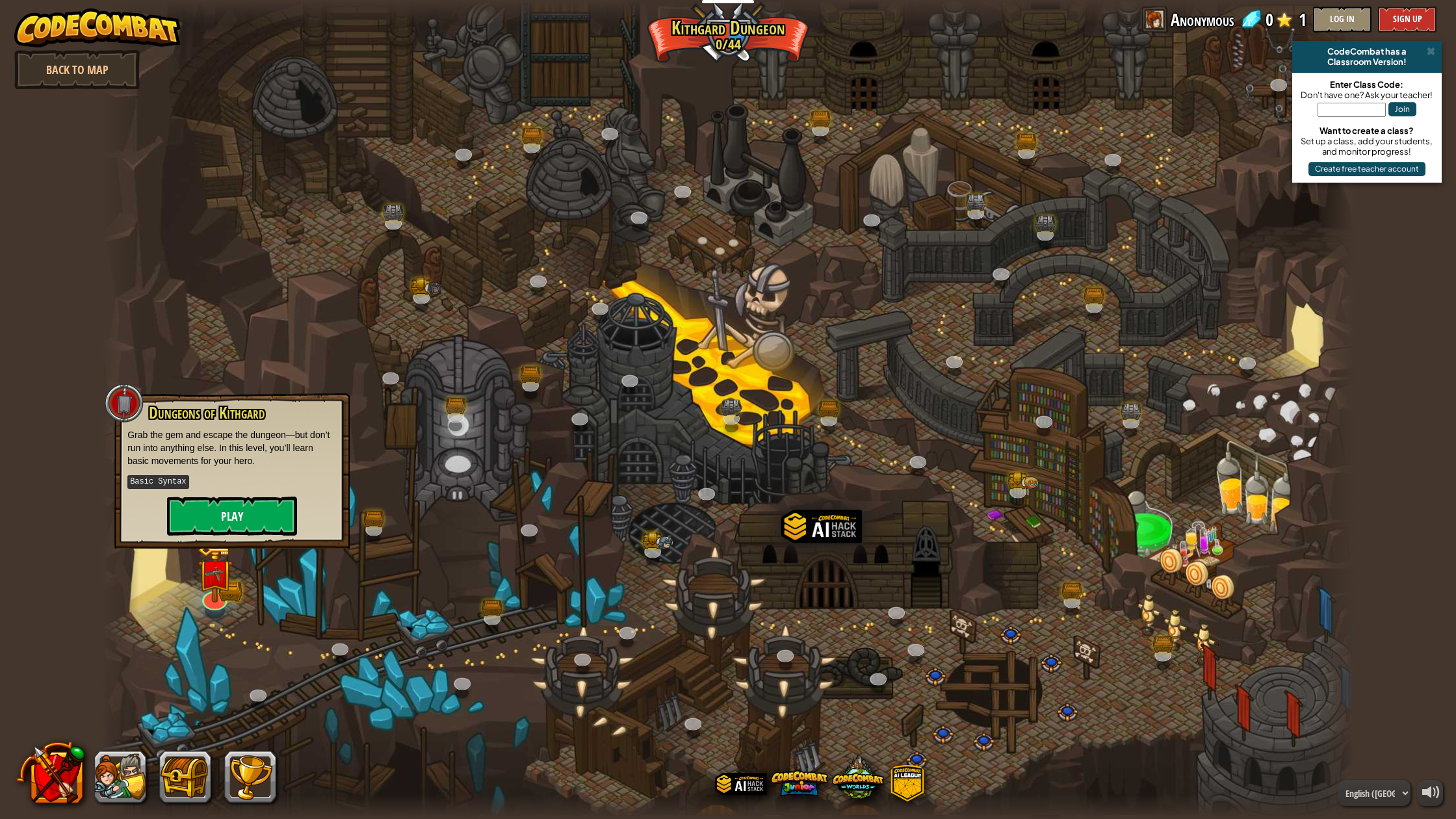
click at [233, 515] on button "Play" at bounding box center [231, 516] width 130 height 39
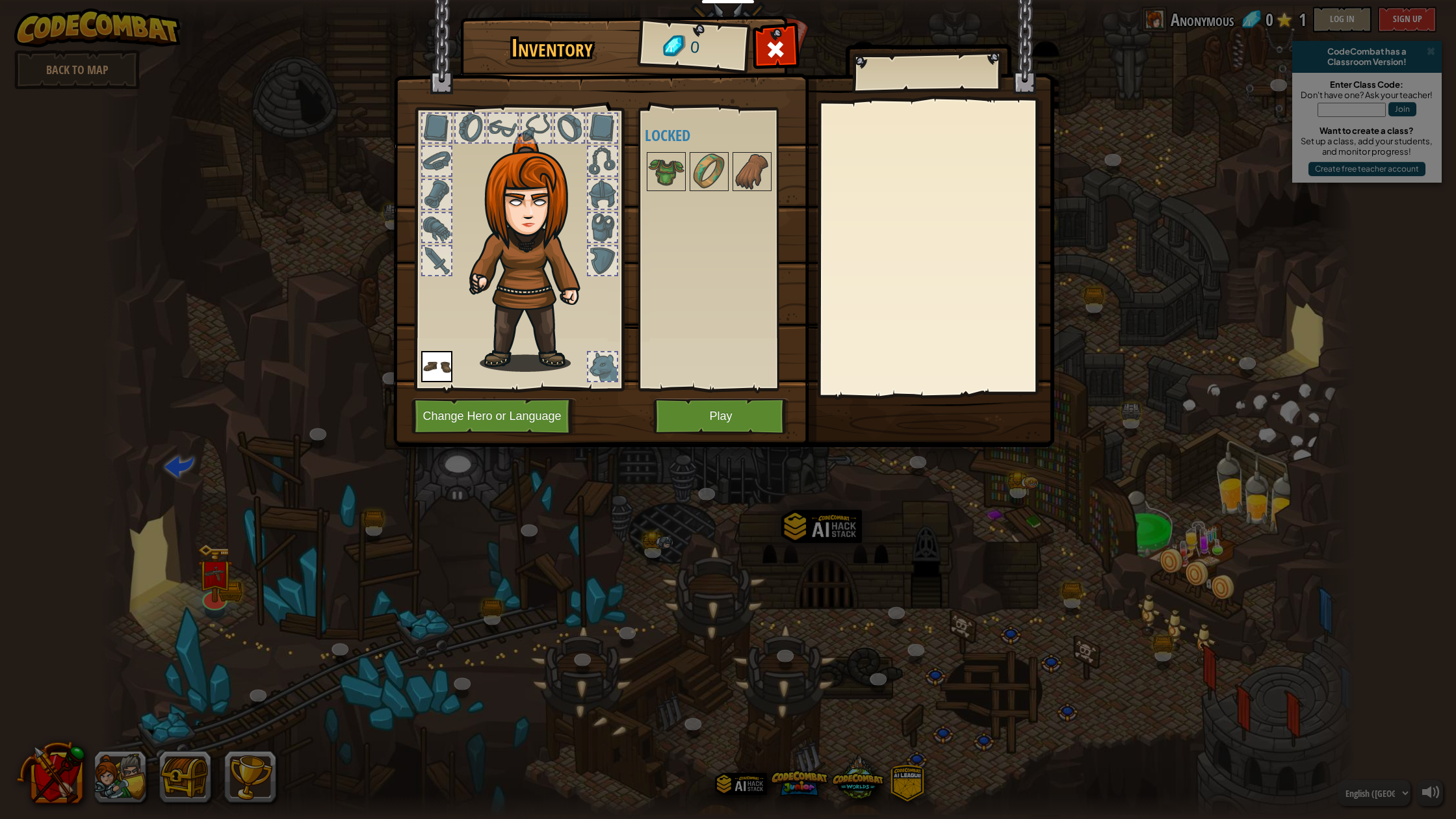
click at [677, 423] on button "Play" at bounding box center [721, 416] width 136 height 36
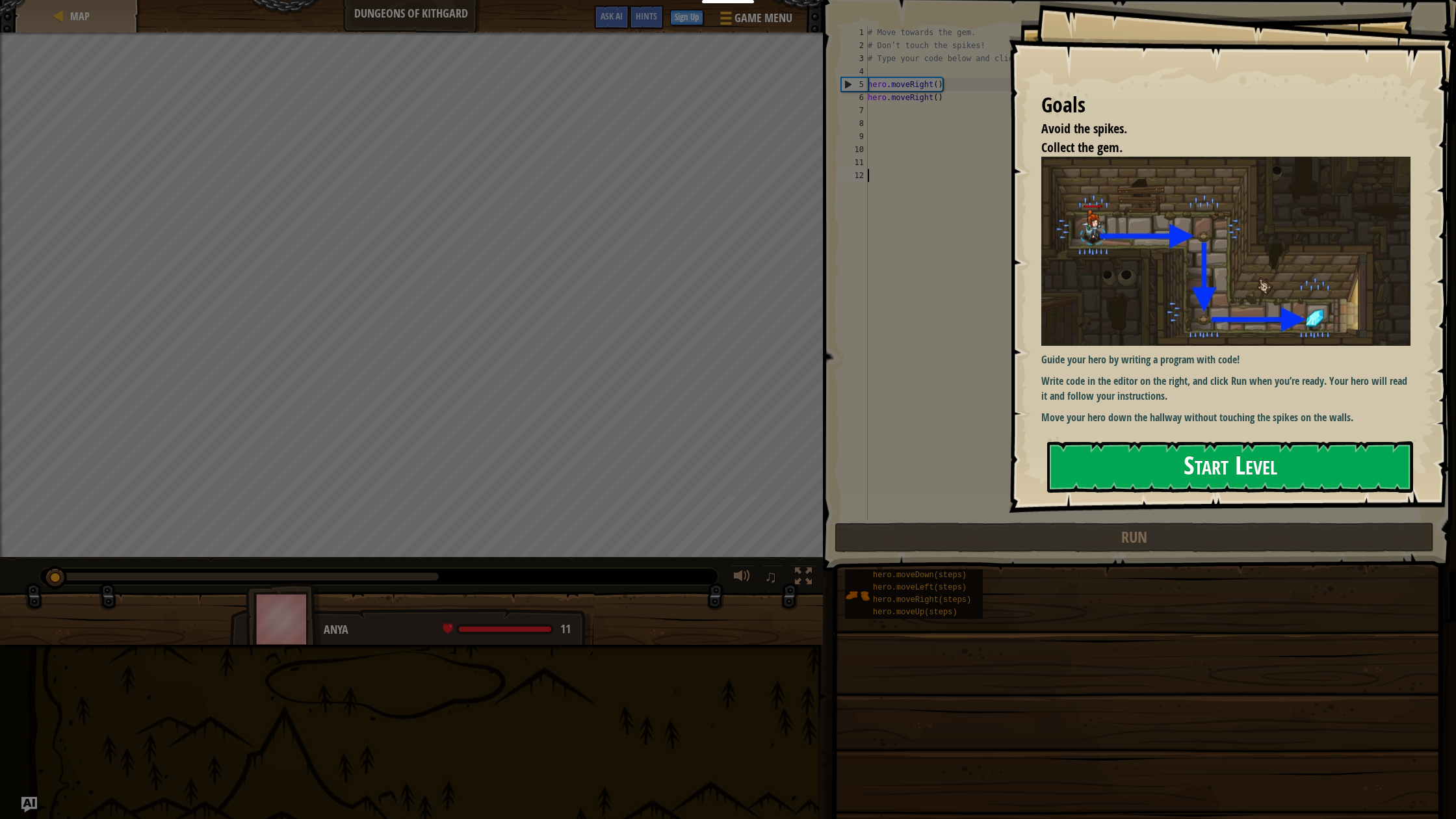
click at [1060, 470] on button "Start Level" at bounding box center [1230, 467] width 366 height 51
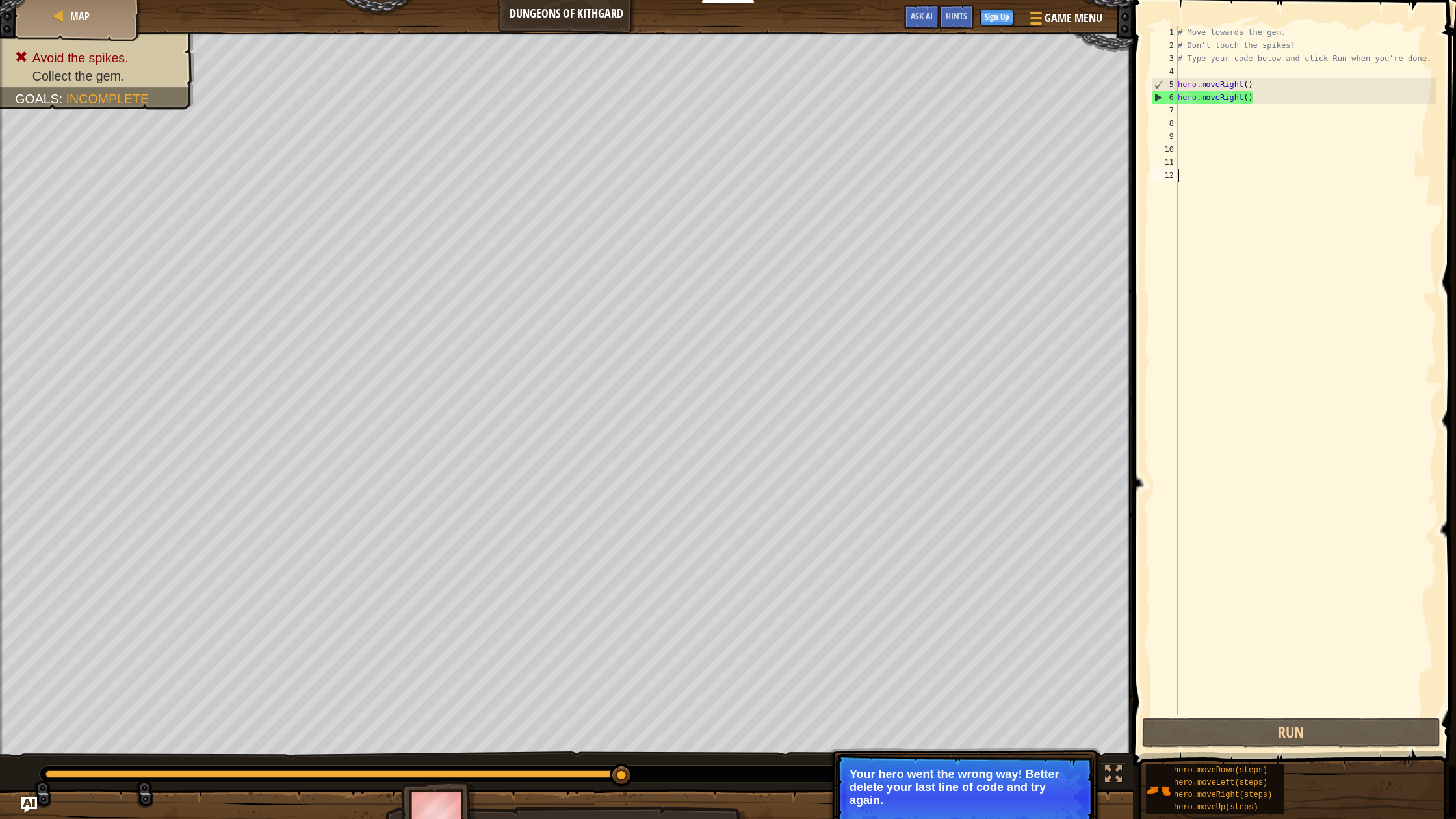
click at [1185, 180] on div "# Move towards the gem. # Don’t touch the spikes! # Type your code below and cl…" at bounding box center [1306, 383] width 262 height 715
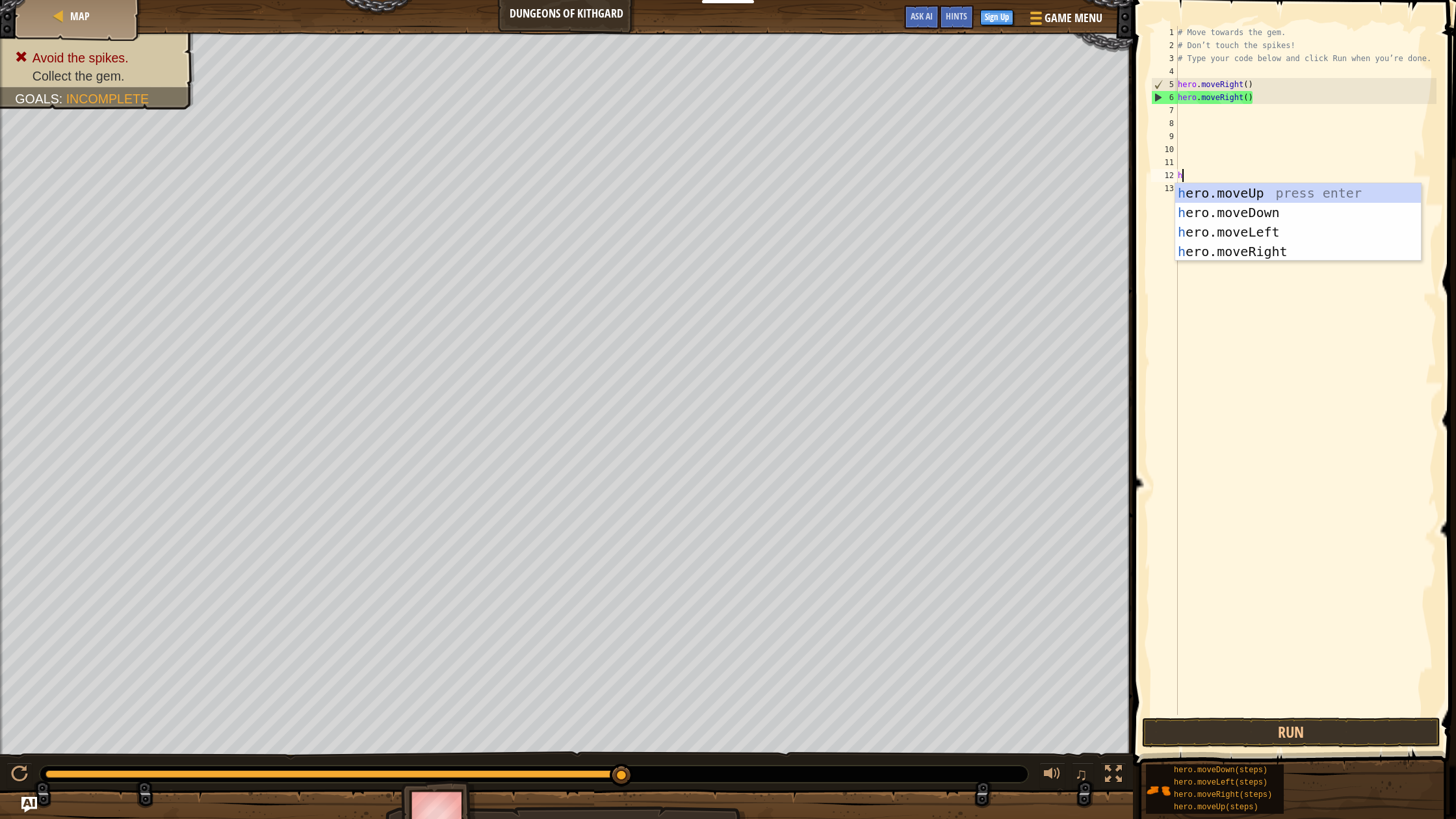
scroll to position [6, 0]
type textarea "her"
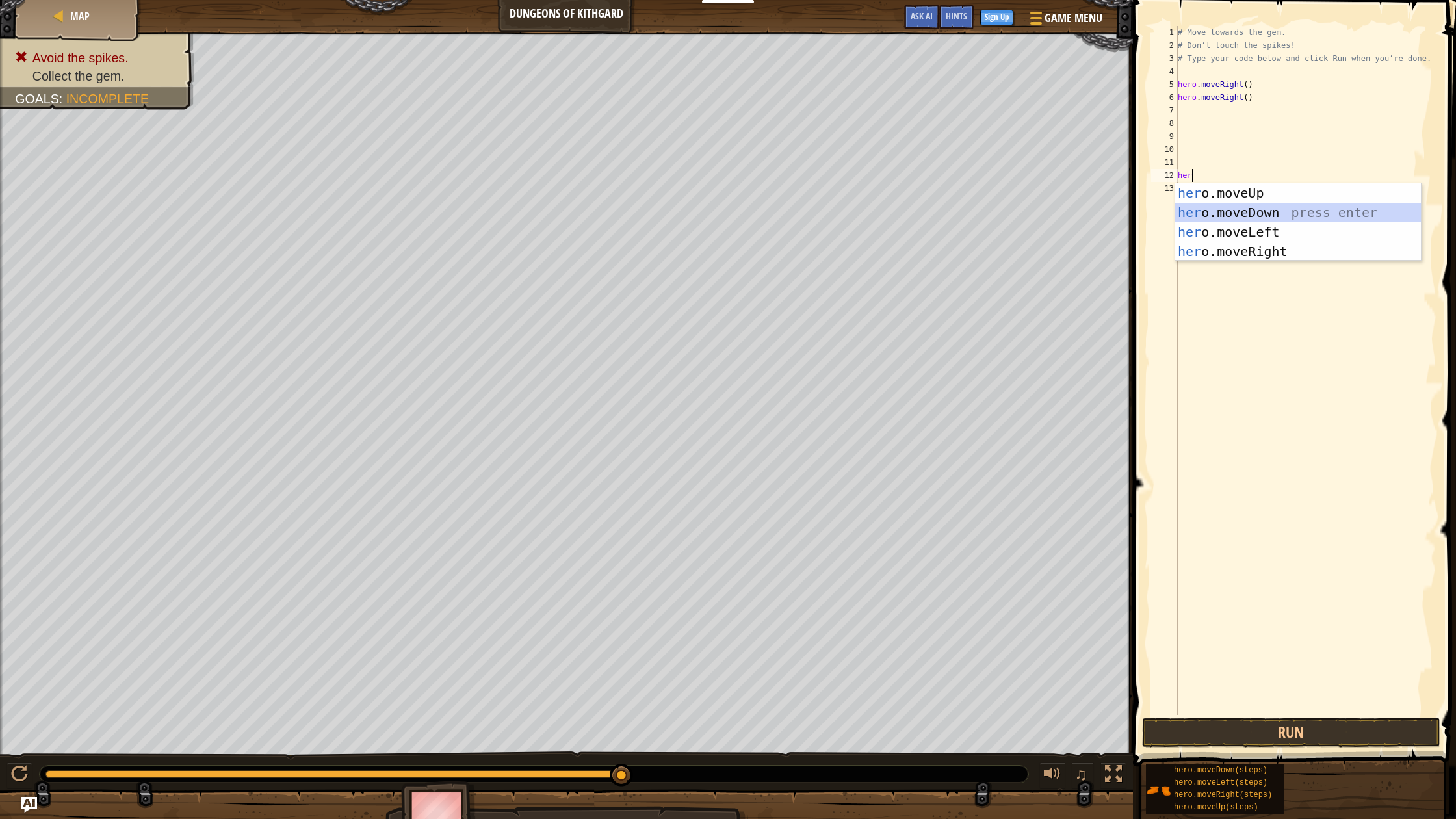
click at [1243, 208] on div "her o.moveUp press enter her o.moveDown press enter her o.moveLeft press enter …" at bounding box center [1297, 241] width 246 height 117
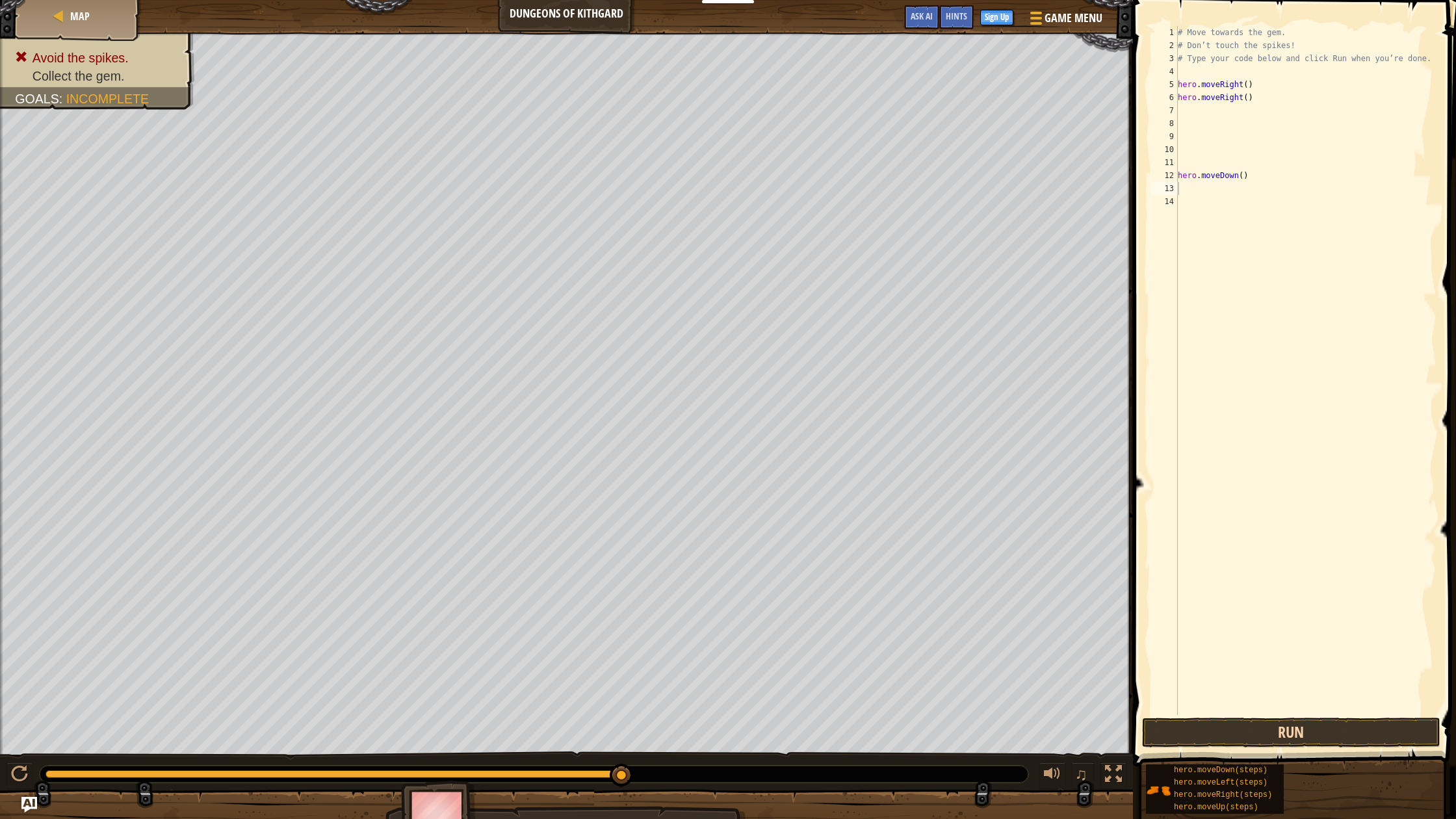
click at [1243, 740] on button "Run" at bounding box center [1291, 732] width 298 height 30
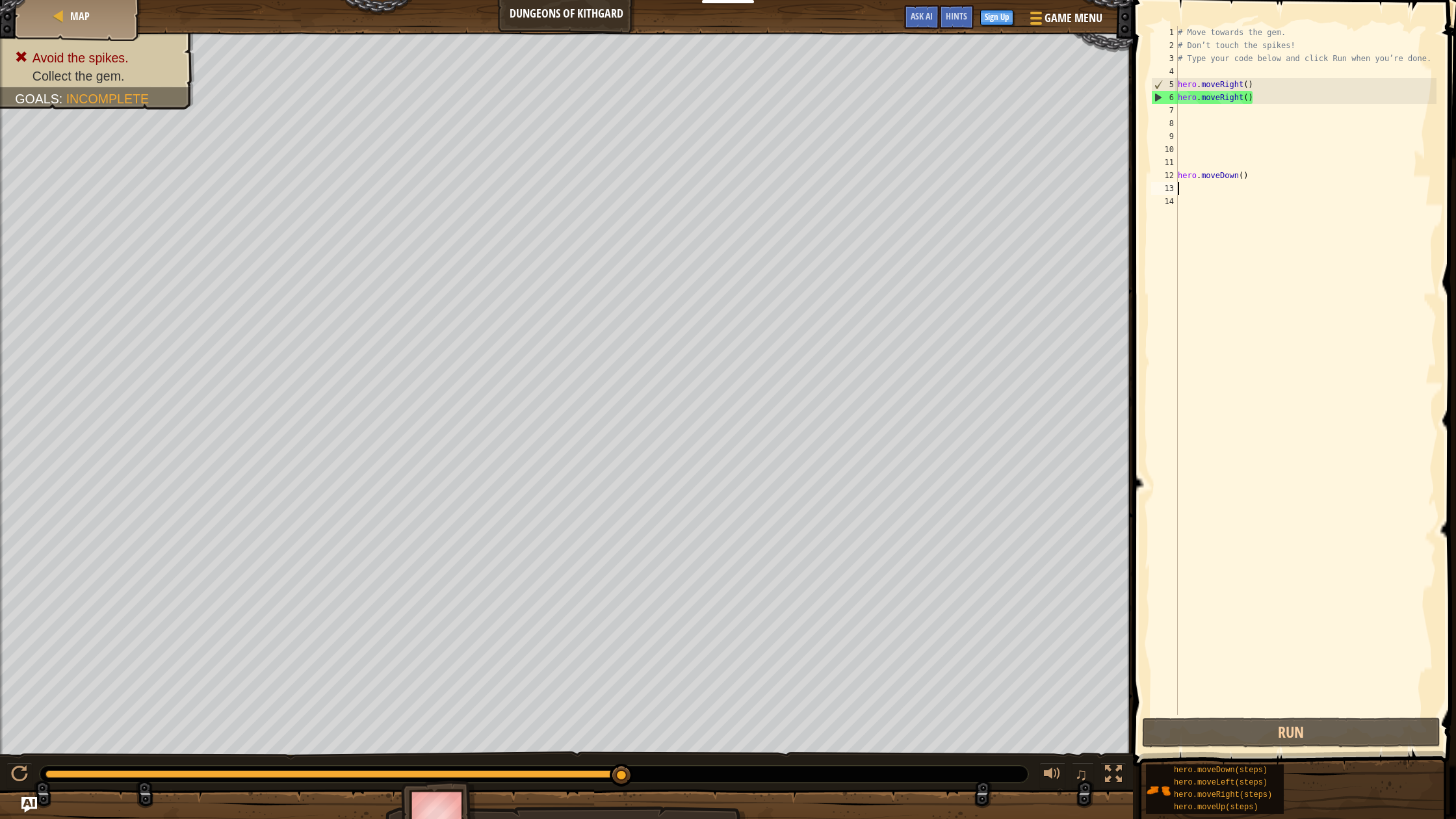
scroll to position [0, 0]
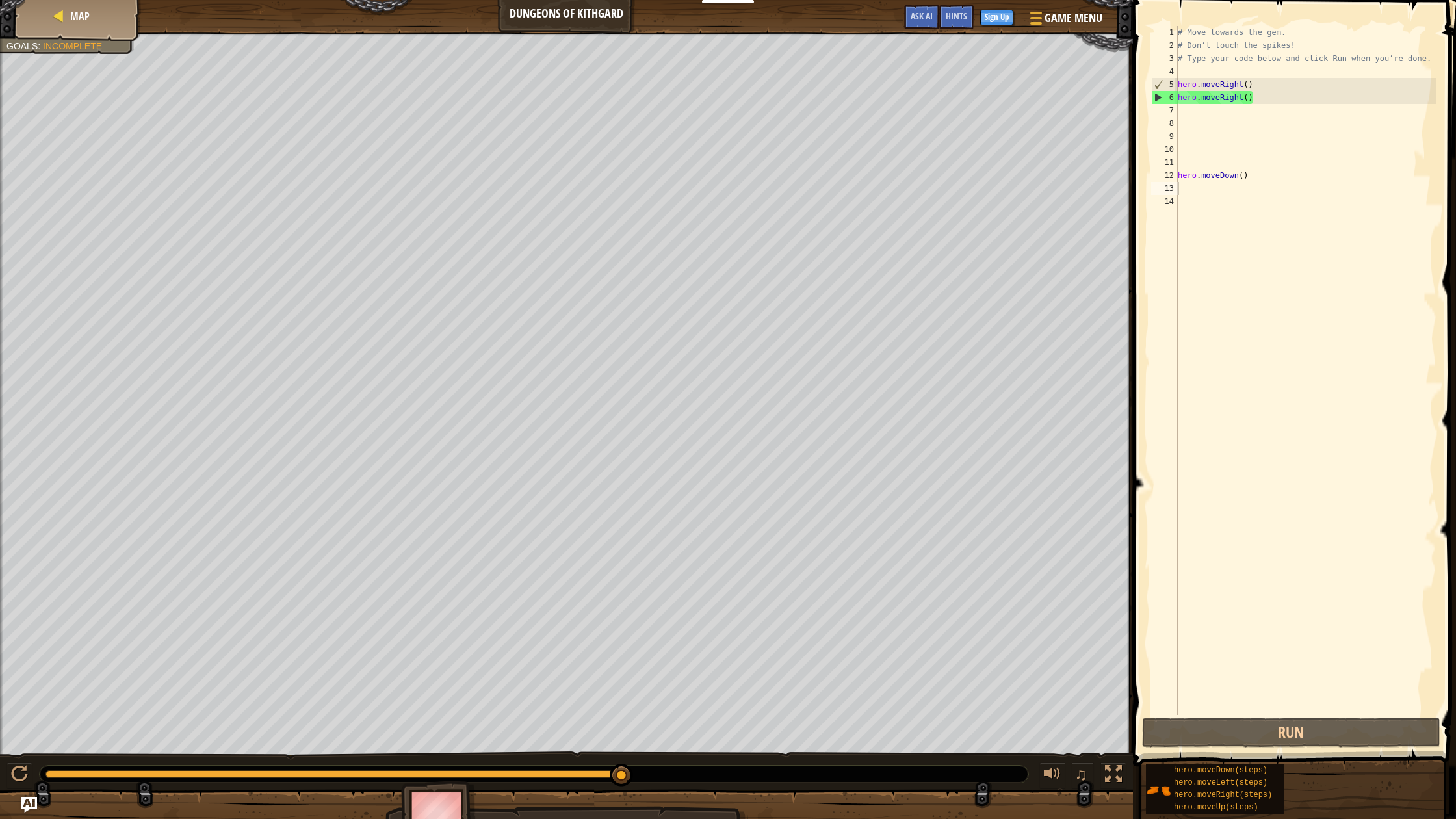
click at [54, 15] on div at bounding box center [59, 16] width 13 height 13
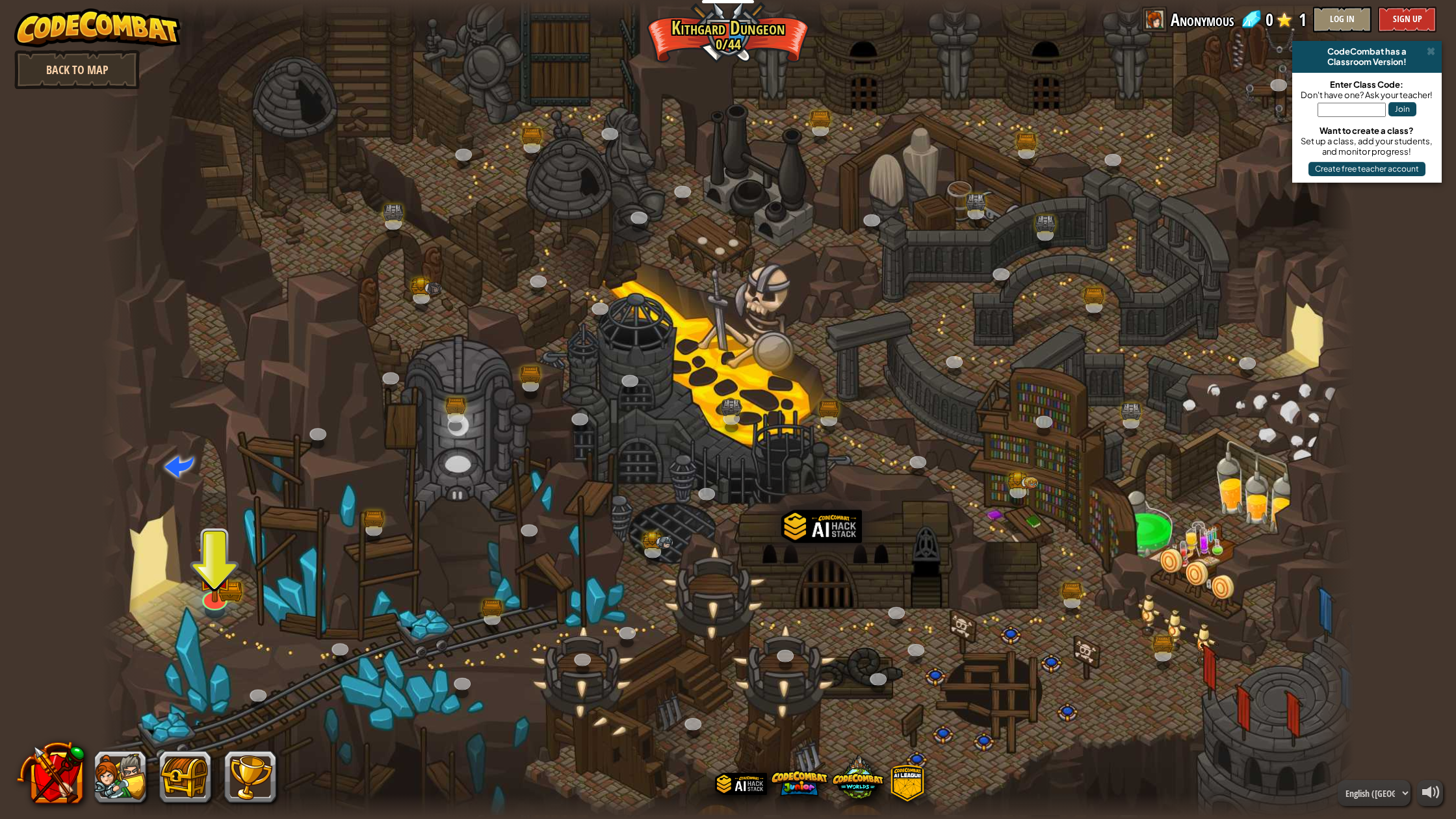
scroll to position [1, 0]
click at [64, 68] on link "Back to Map" at bounding box center [76, 69] width 125 height 39
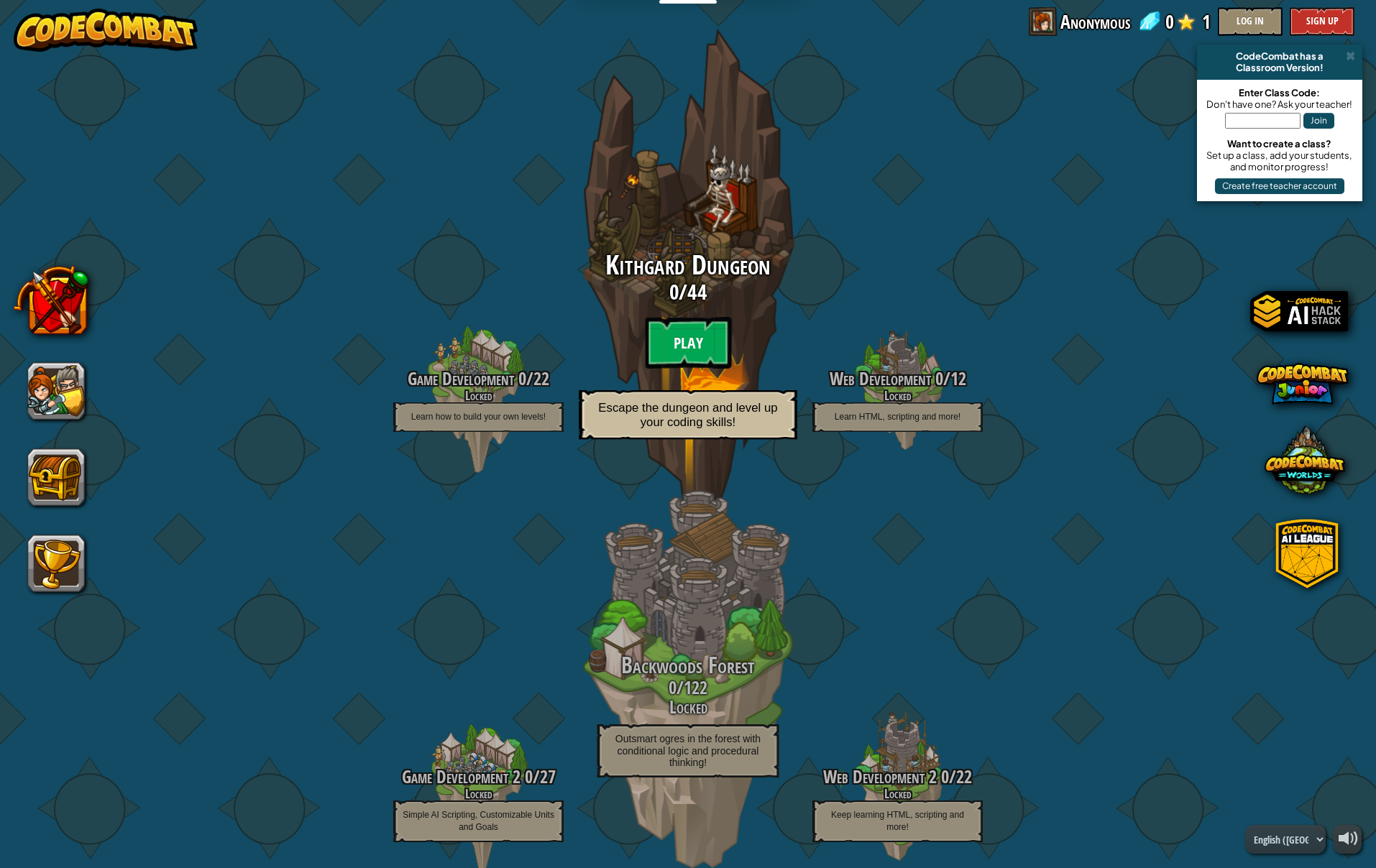
click at [683, 331] on btn "Play" at bounding box center [687, 343] width 86 height 52
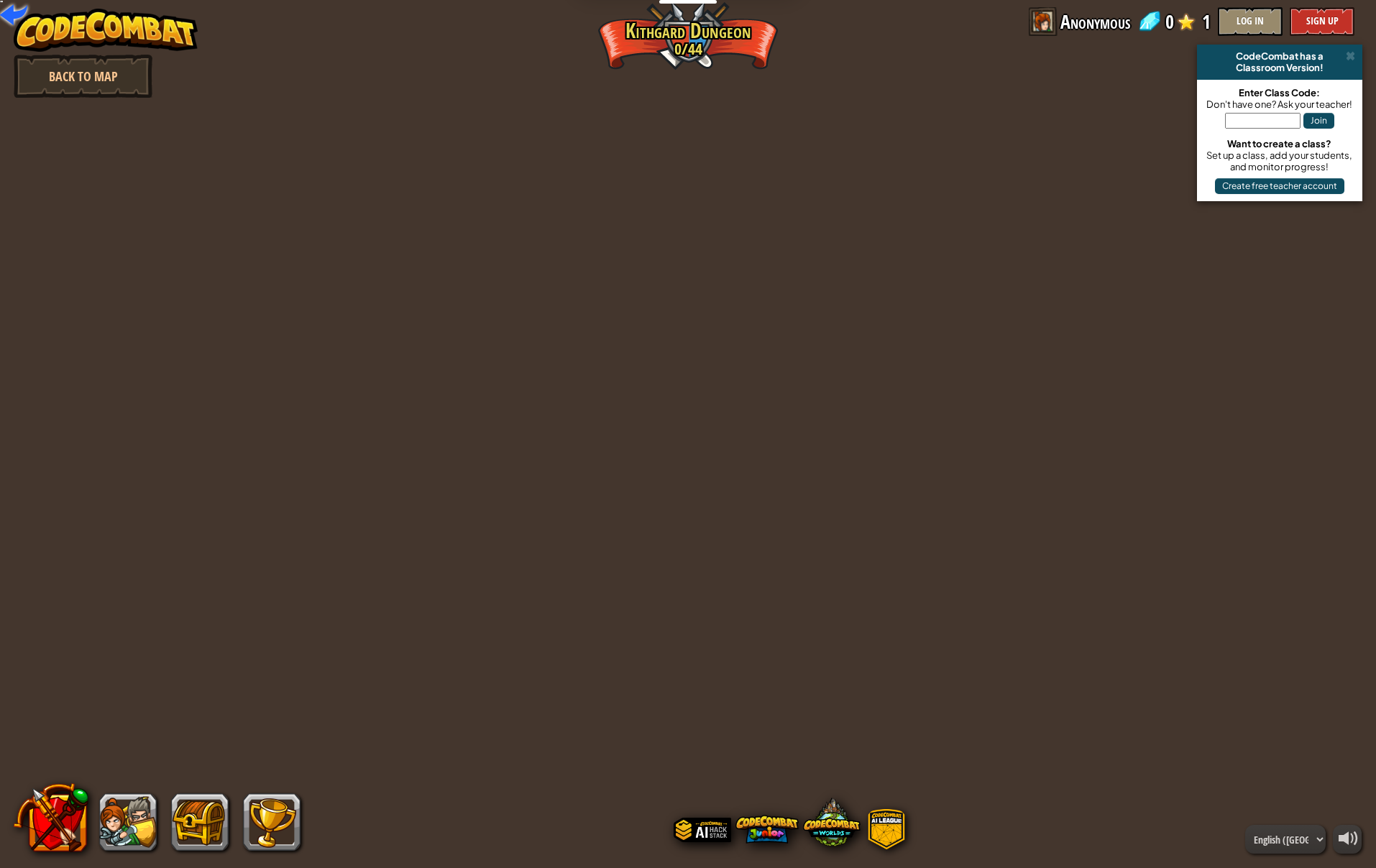
scroll to position [0, 1]
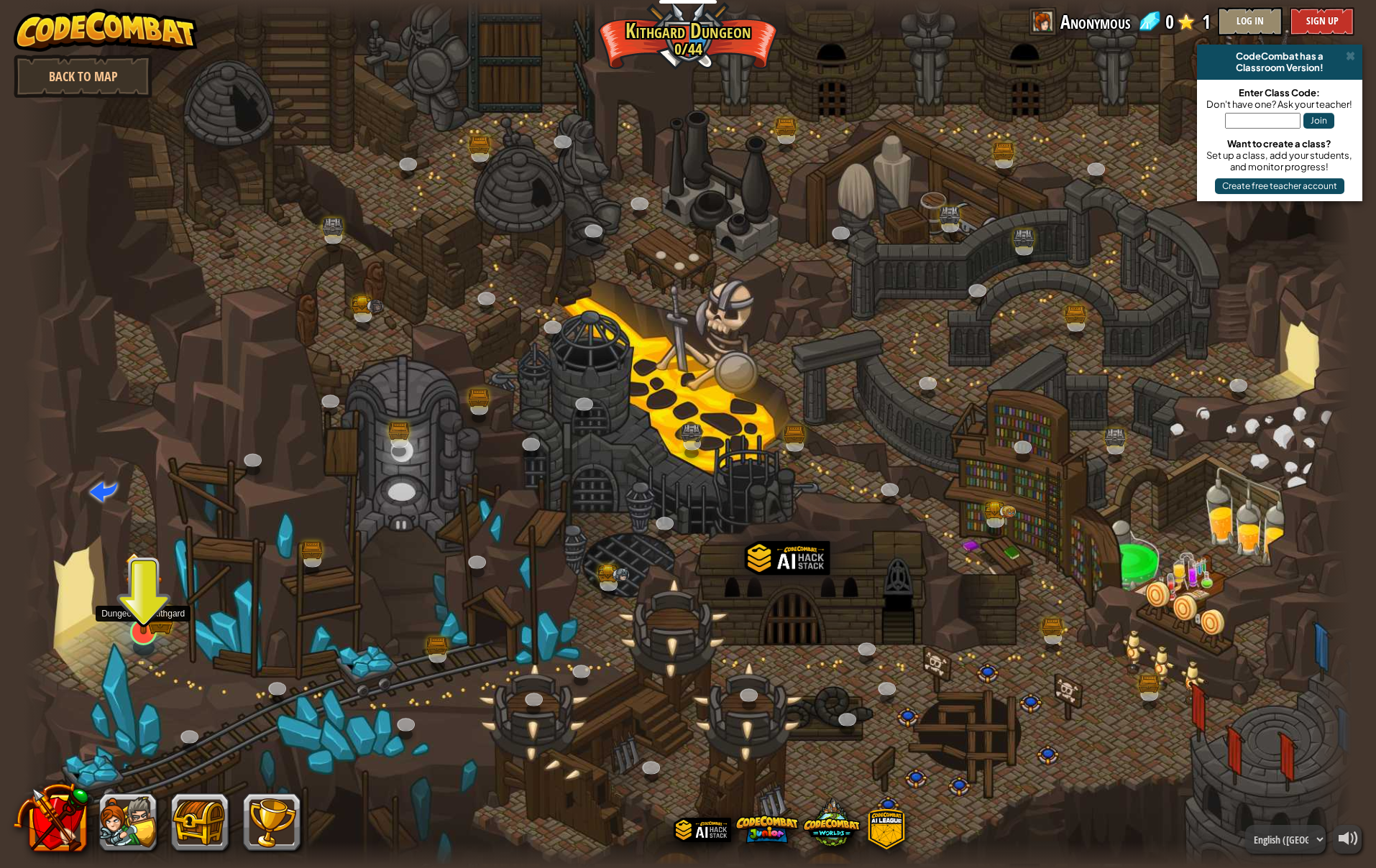
click at [138, 607] on div "Twisted Canyon (Locked) Challenge: collect the most gold using all the programm…" at bounding box center [687, 434] width 1328 height 868
click at [146, 552] on img at bounding box center [144, 594] width 38 height 83
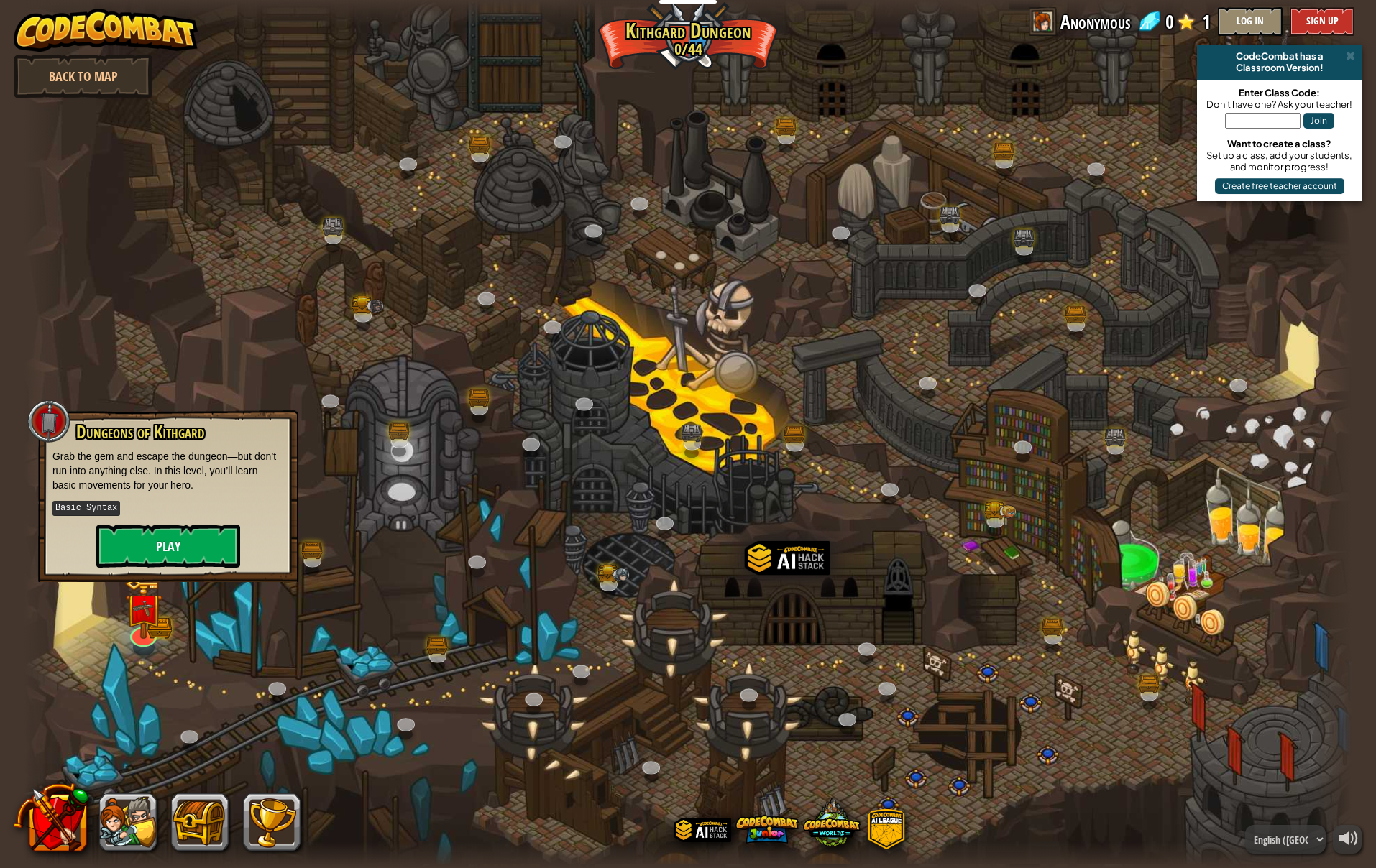
scroll to position [0, 1]
click at [187, 542] on button "Play" at bounding box center [168, 546] width 144 height 43
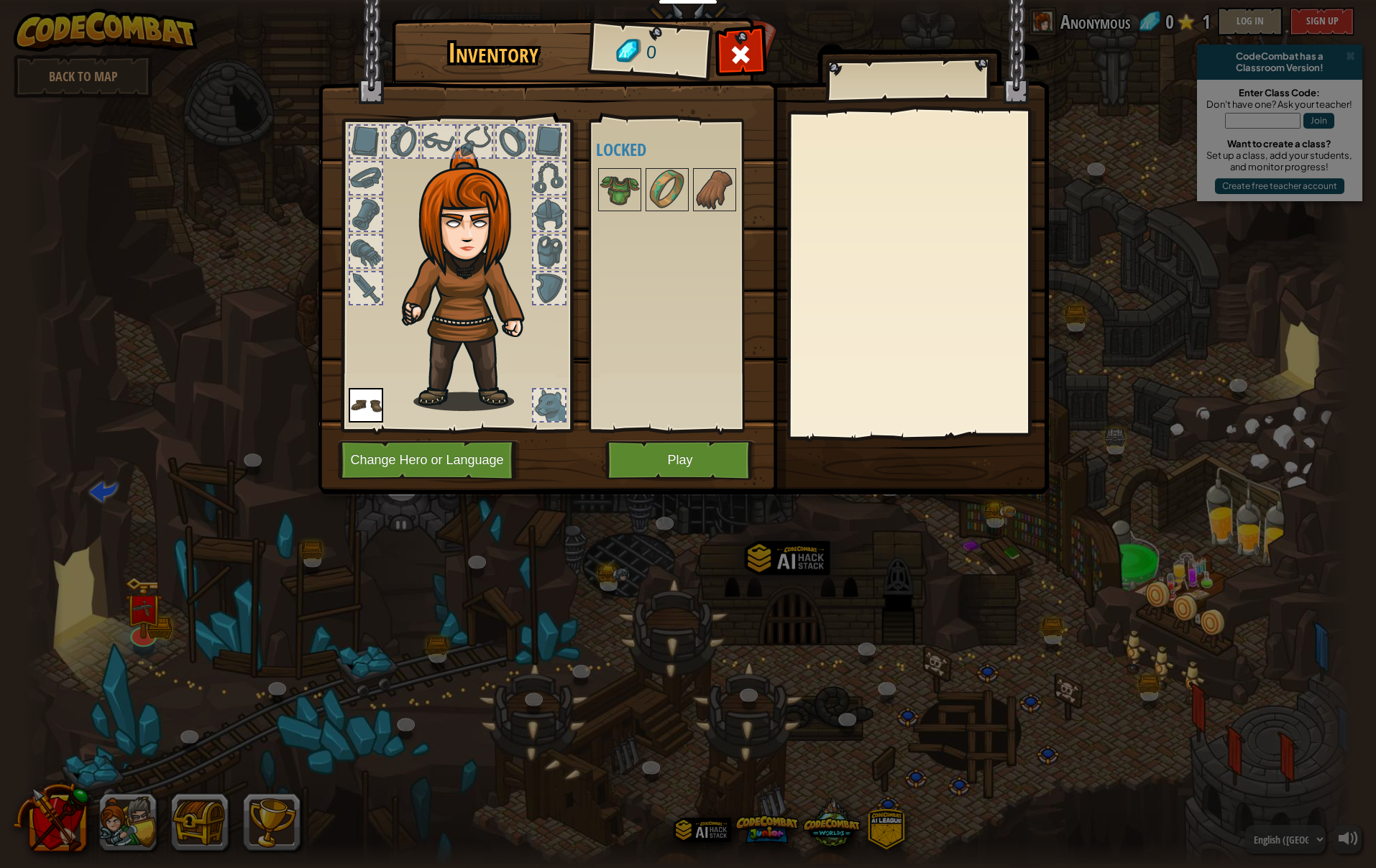
click at [663, 467] on button "Play" at bounding box center [680, 460] width 150 height 40
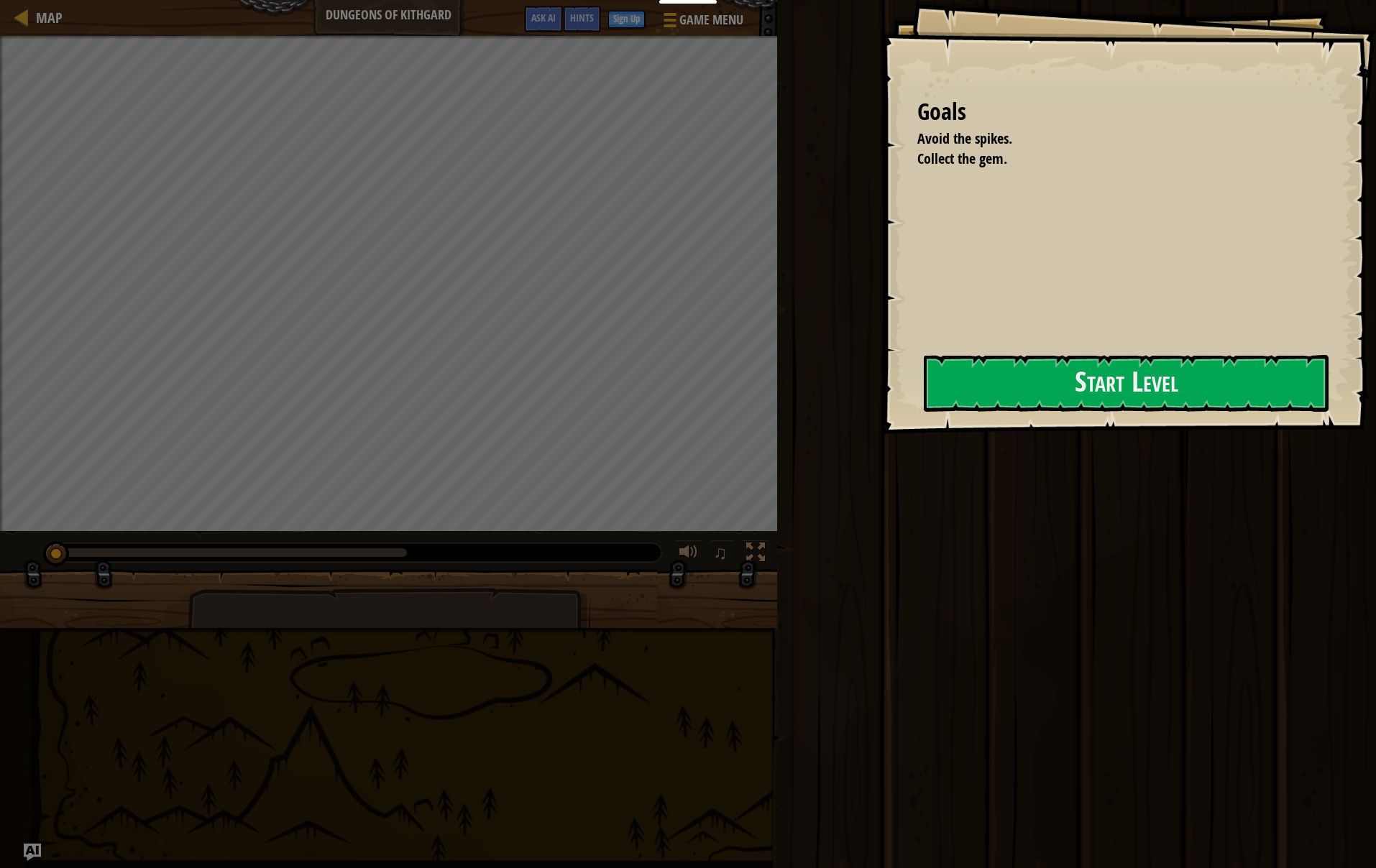
scroll to position [-1, 1]
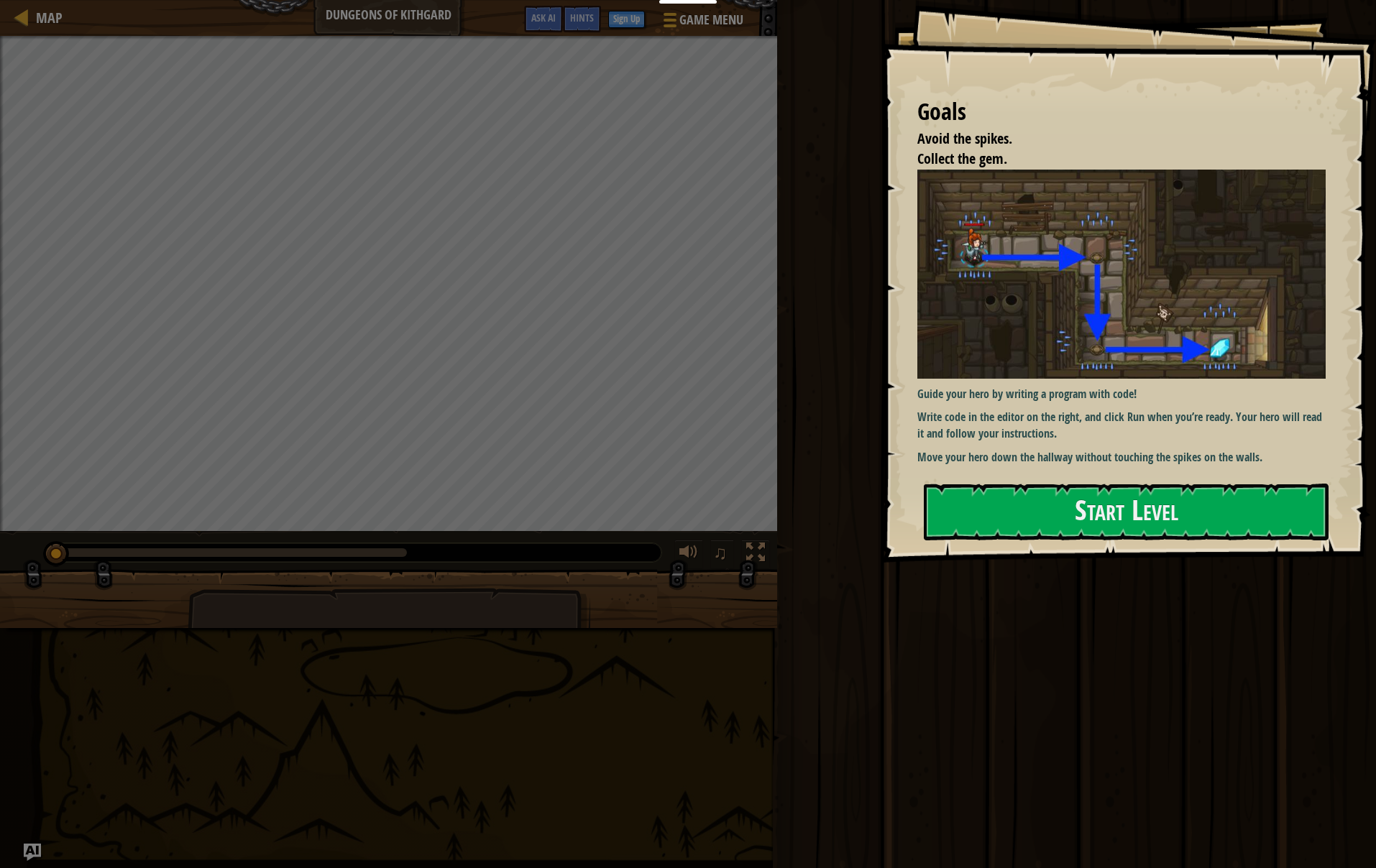
click at [1002, 461] on p "Move your hero down the hallway without touching the spikes on the walls." at bounding box center [1121, 458] width 409 height 16
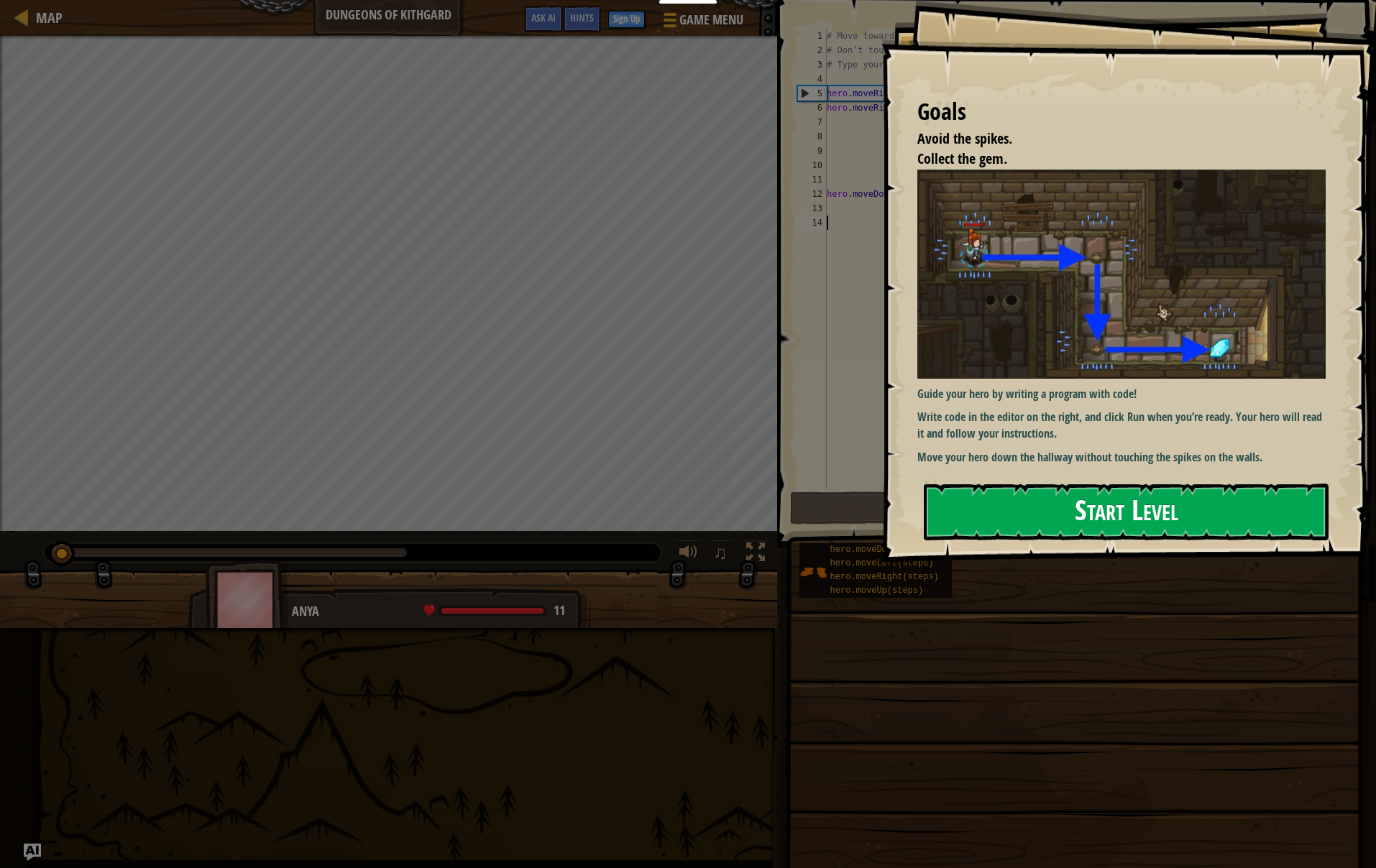
click at [998, 521] on button "Start Level" at bounding box center [1126, 512] width 405 height 57
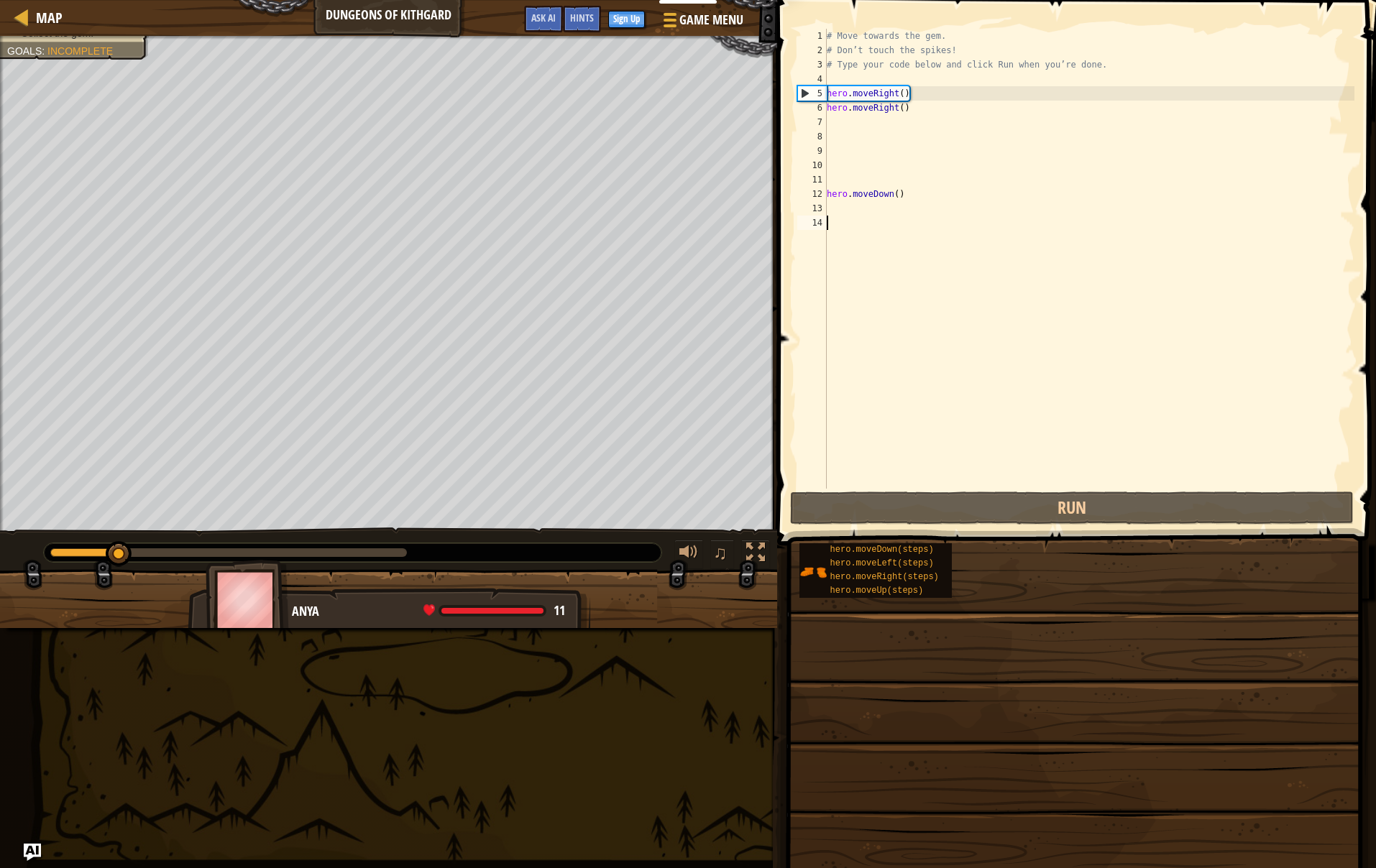
scroll to position [0, 0]
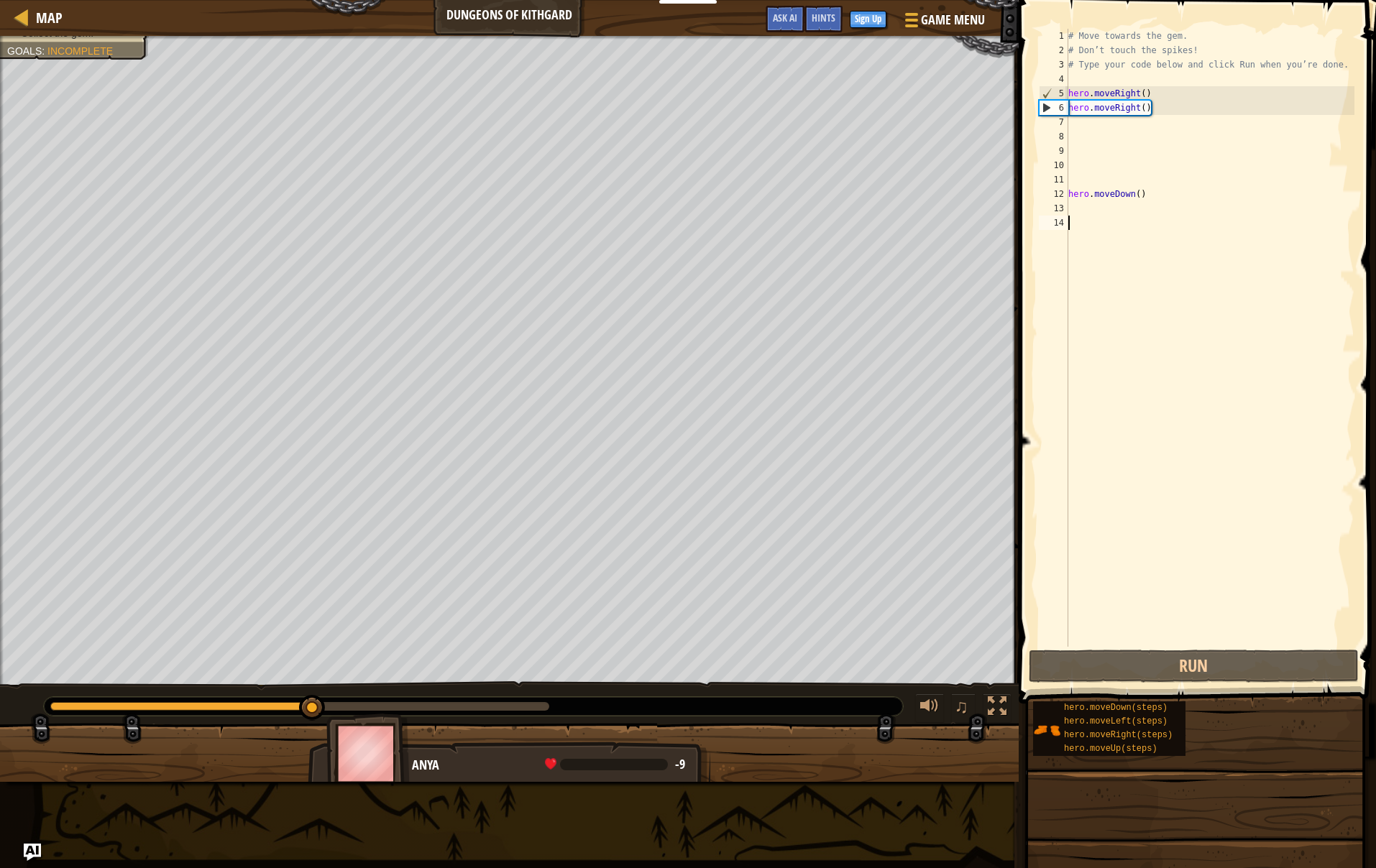
click at [1155, 191] on div "# Move towards the gem. # Don’t touch the spikes! # Type your code below and cl…" at bounding box center [1210, 353] width 289 height 647
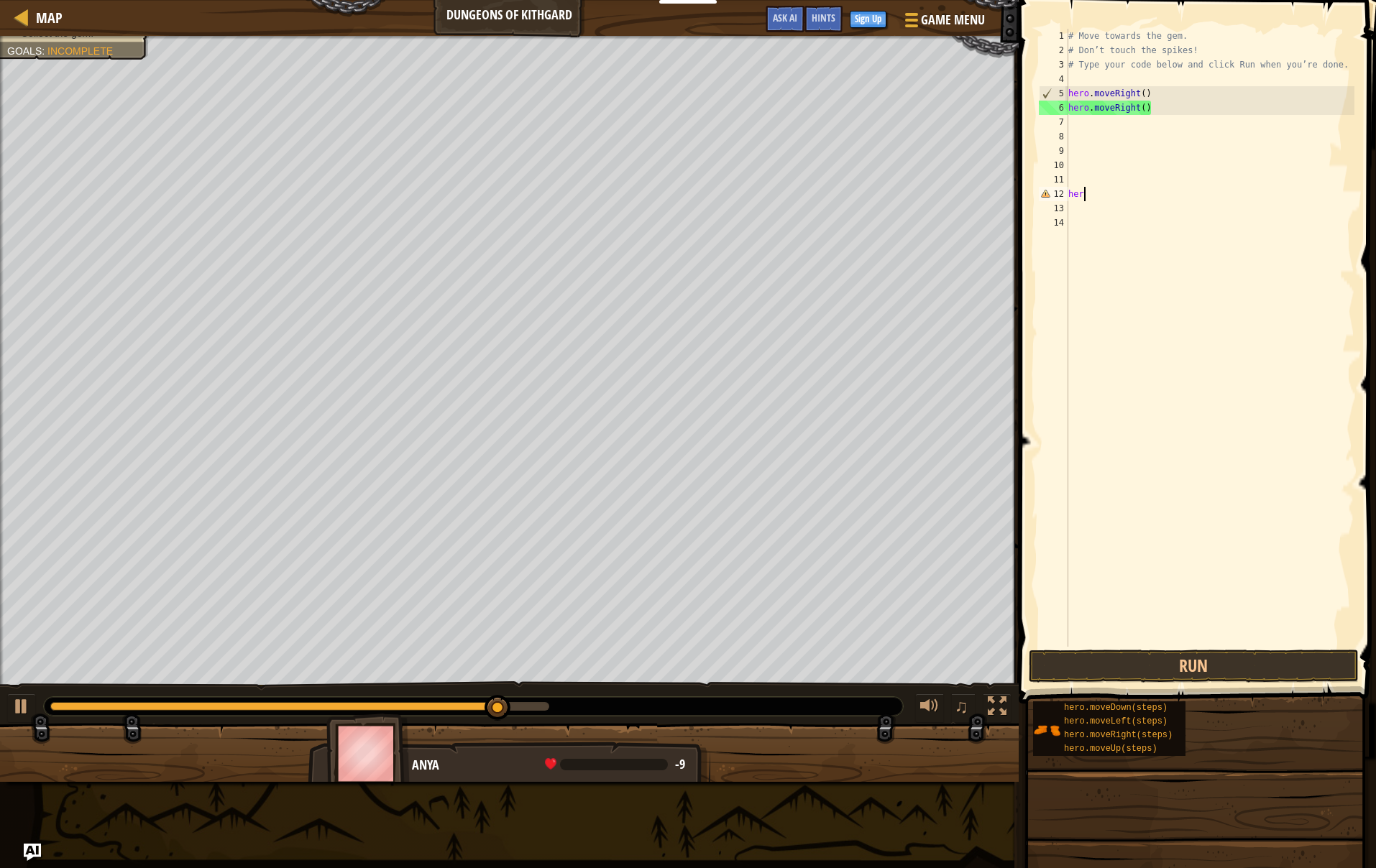
type textarea "h"
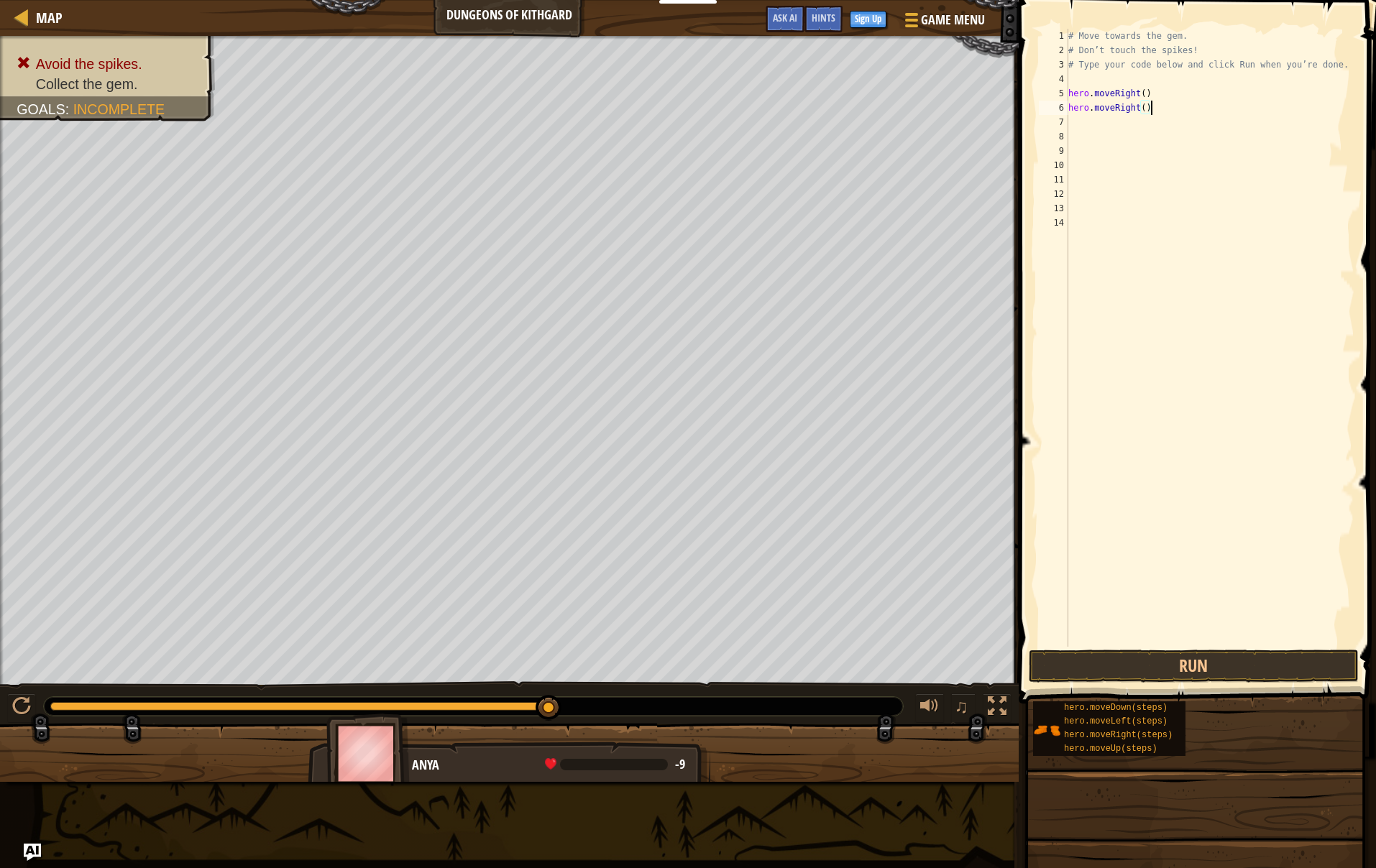
click at [1158, 109] on div "# Move towards the gem. # Don’t touch the spikes! # Type your code below and cl…" at bounding box center [1210, 353] width 289 height 647
type textarea "h"
click at [1203, 670] on button "Run" at bounding box center [1193, 666] width 330 height 33
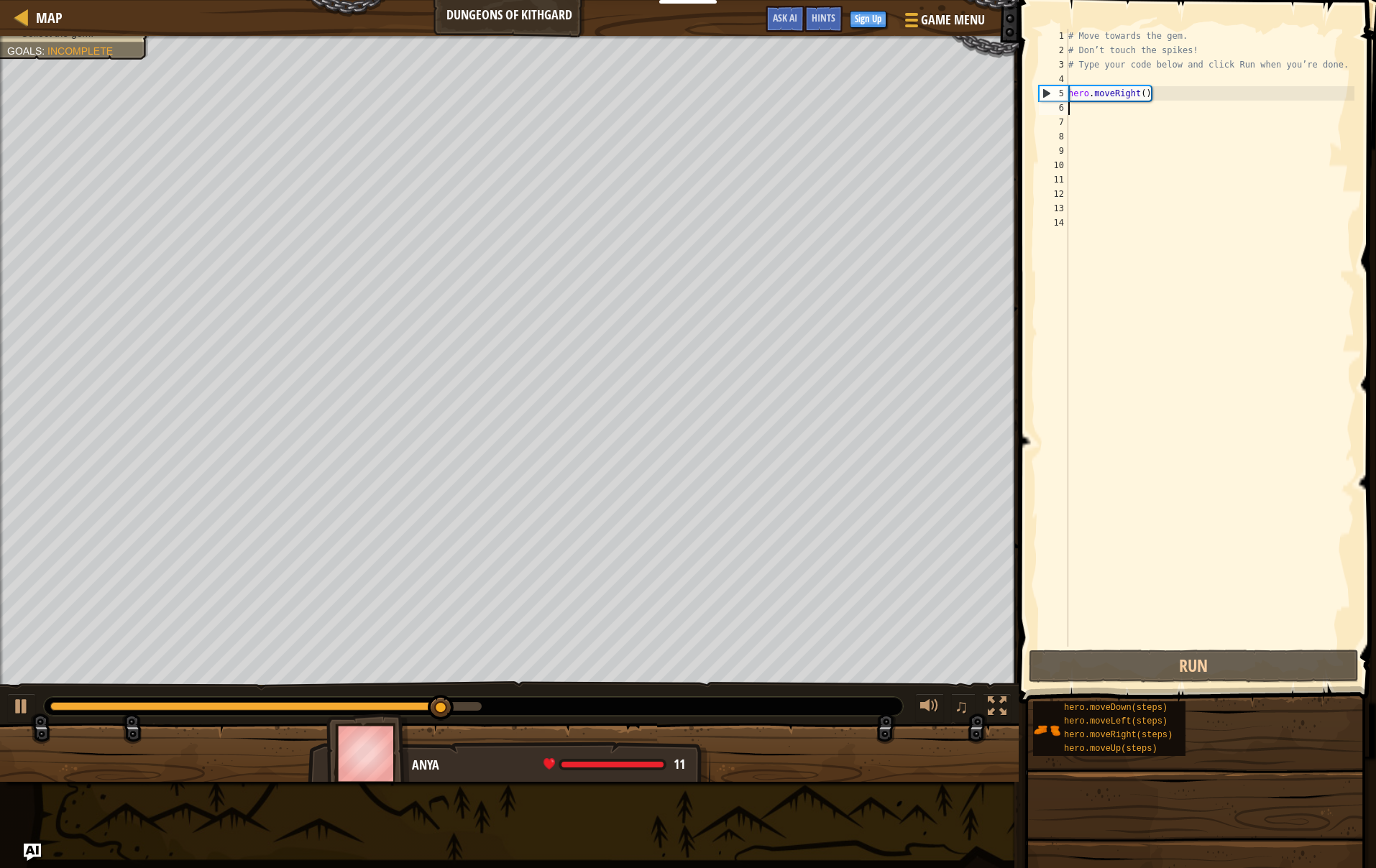
scroll to position [6, 0]
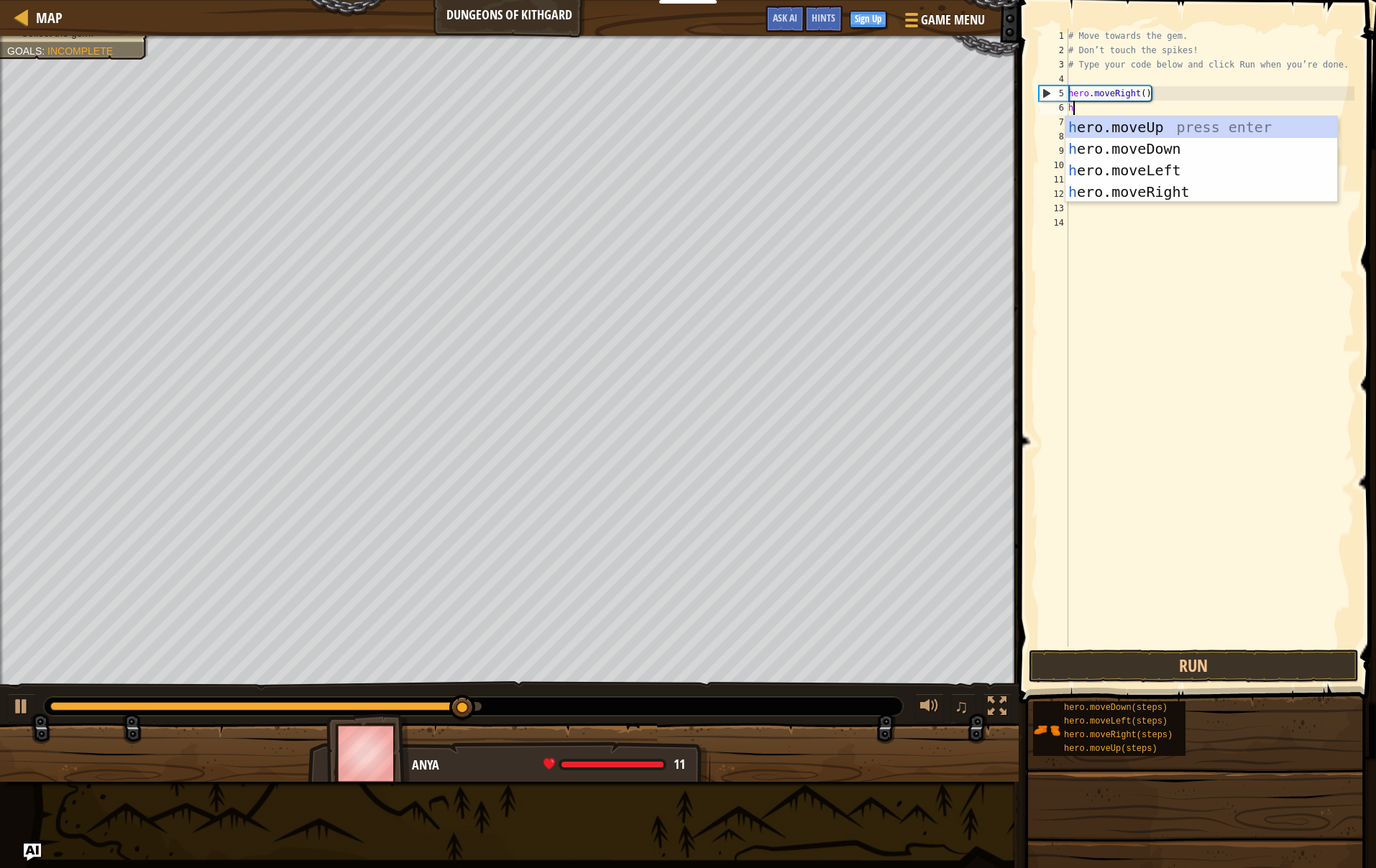
type textarea "he"
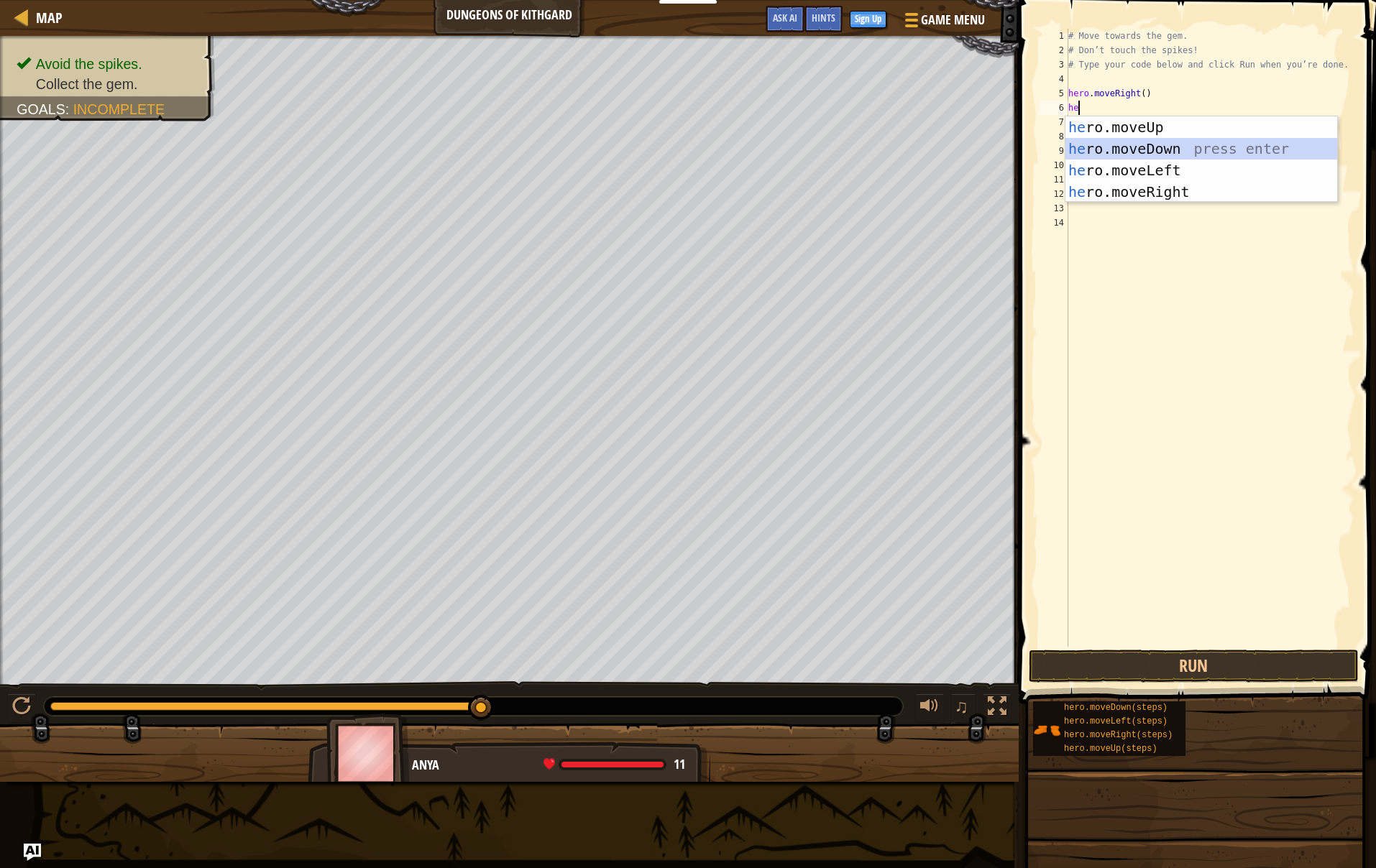
click at [1083, 149] on div "he ro.moveUp press enter he ro.moveDown press enter he ro.moveLeft press enter …" at bounding box center [1201, 181] width 272 height 129
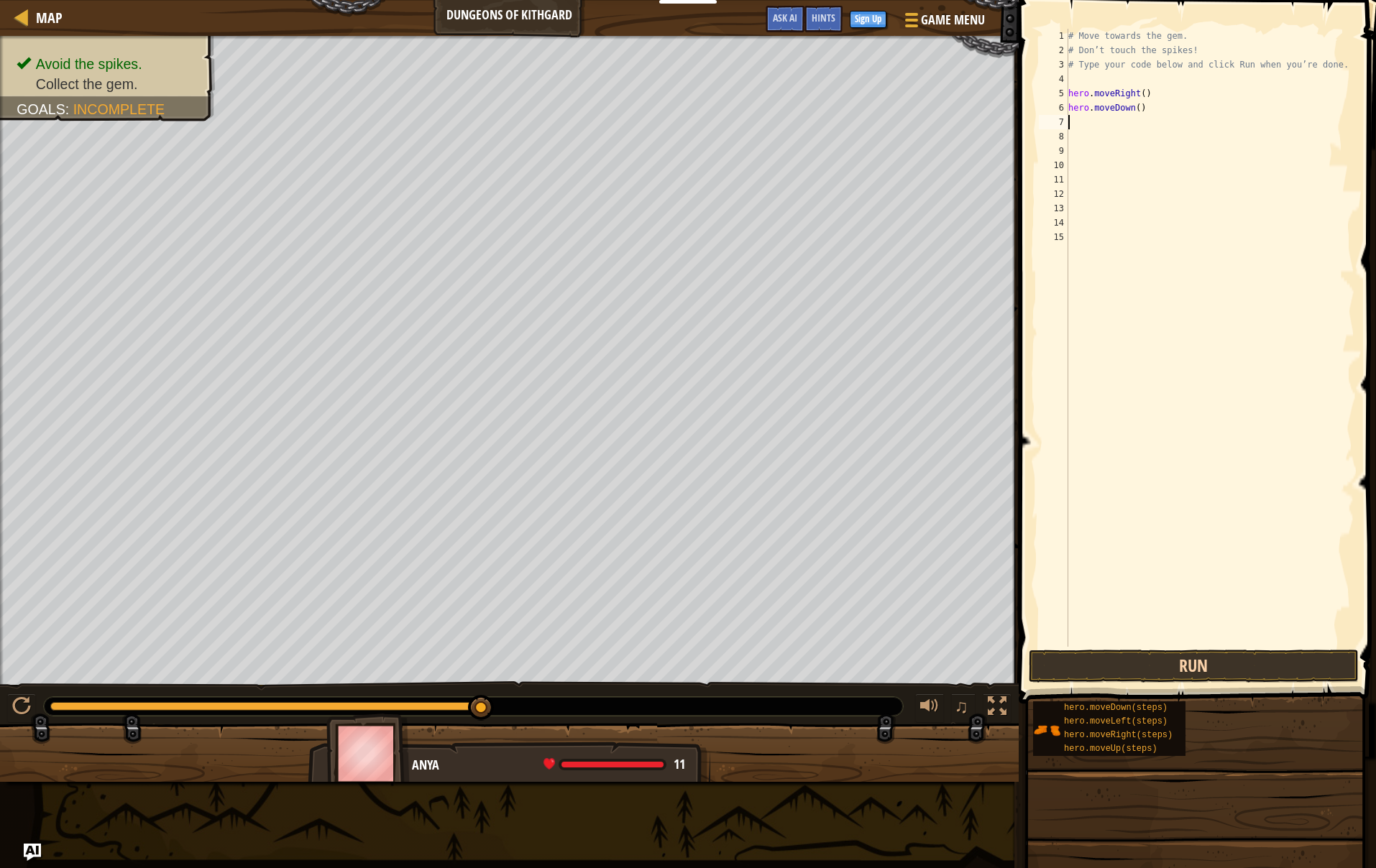
click at [1190, 669] on button "Run" at bounding box center [1193, 666] width 330 height 33
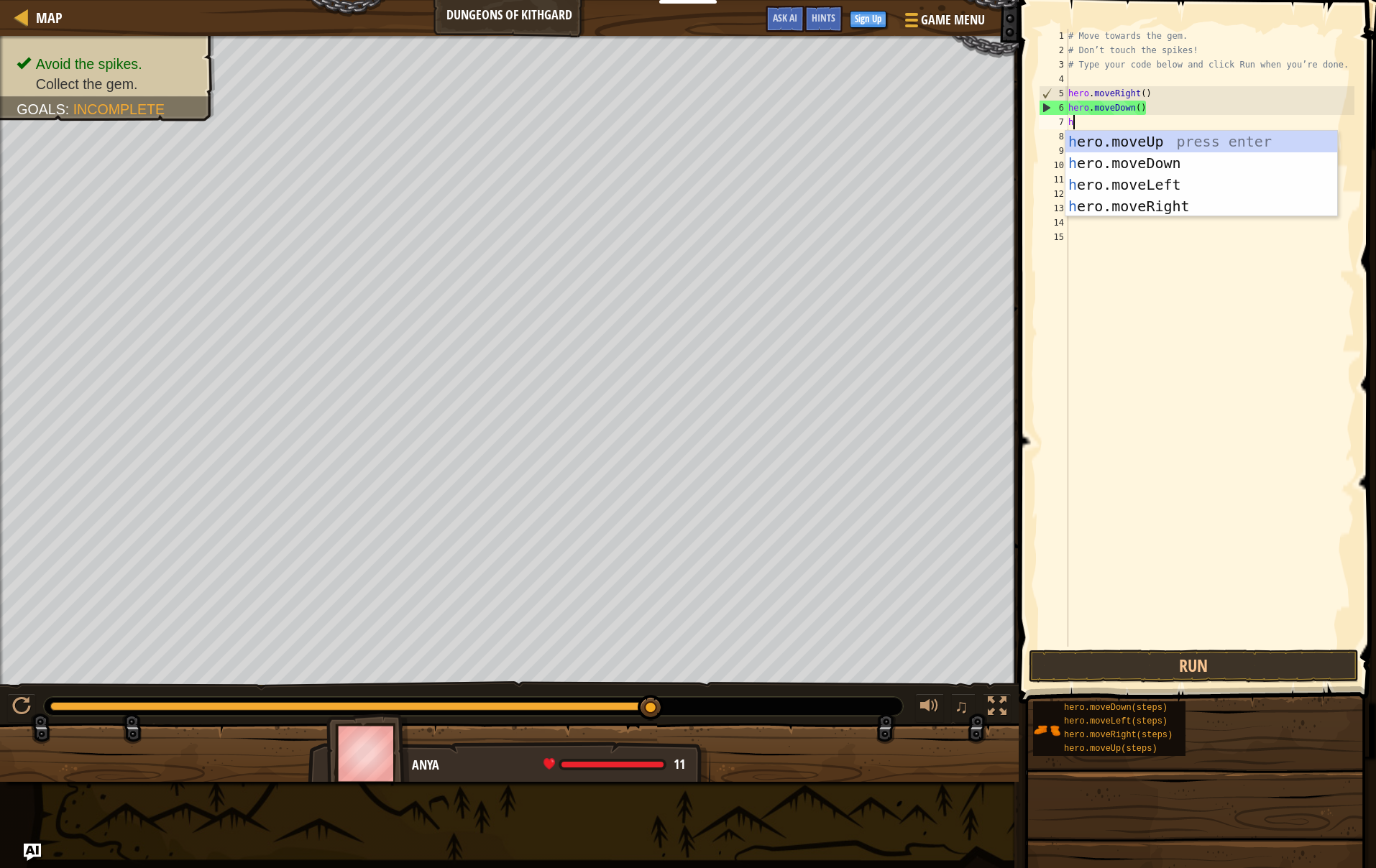
type textarea "he"
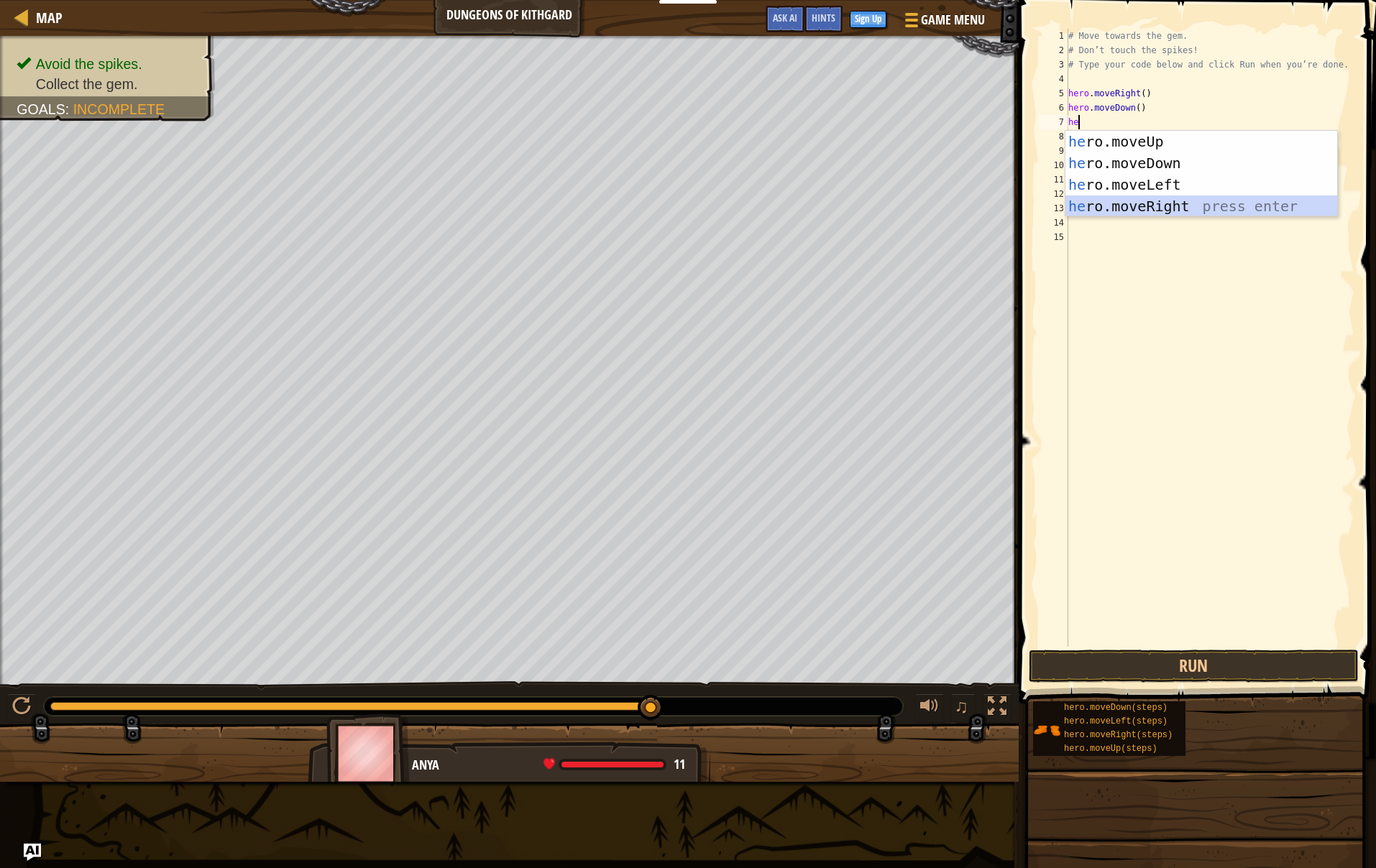
click at [1122, 205] on div "he ro.moveUp press enter he ro.moveDown press enter he ro.moveLeft press enter …" at bounding box center [1201, 195] width 272 height 129
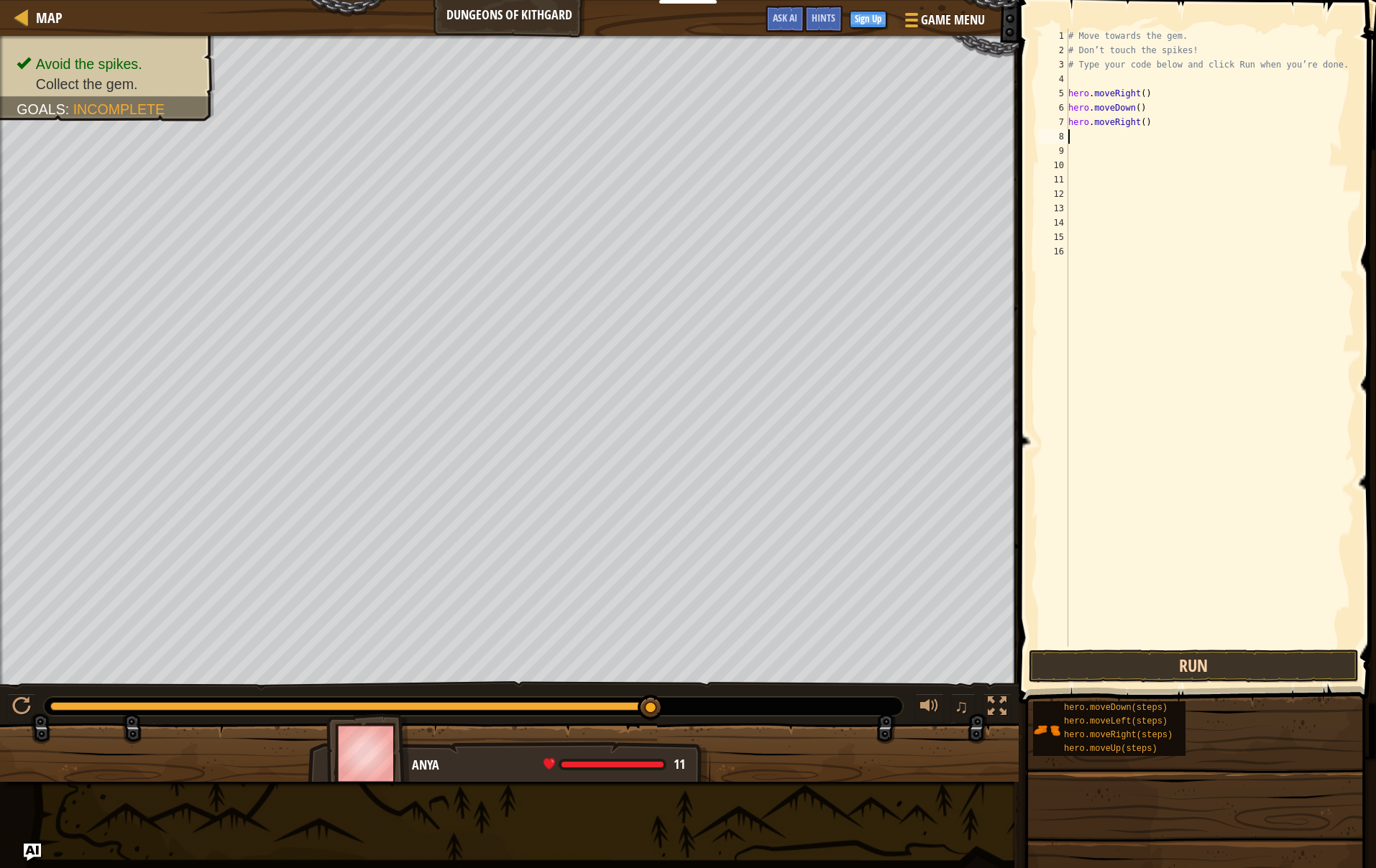
click at [1107, 667] on button "Run" at bounding box center [1193, 666] width 330 height 33
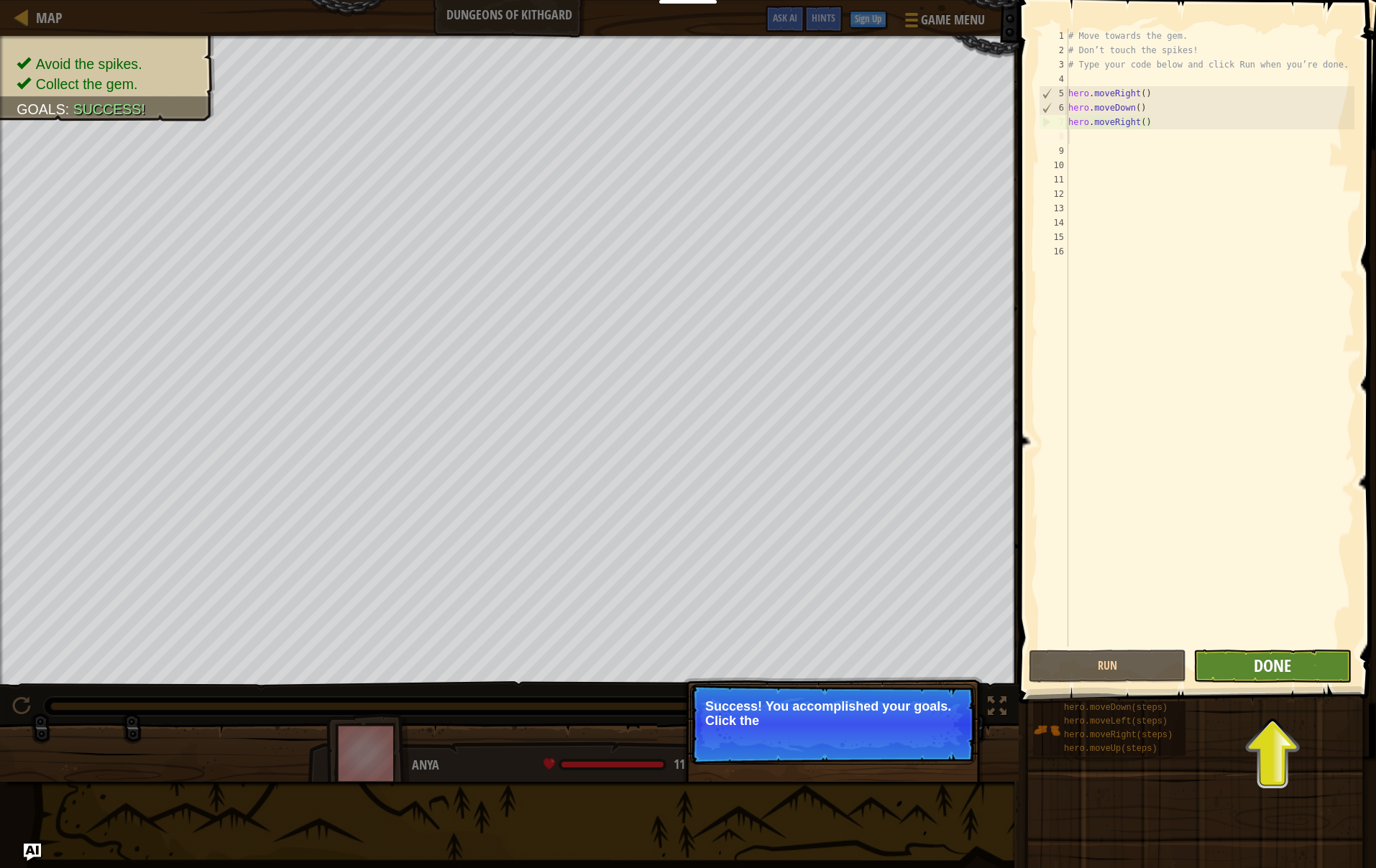
scroll to position [0, 5]
click at [1282, 657] on span "Done" at bounding box center [1272, 665] width 37 height 23
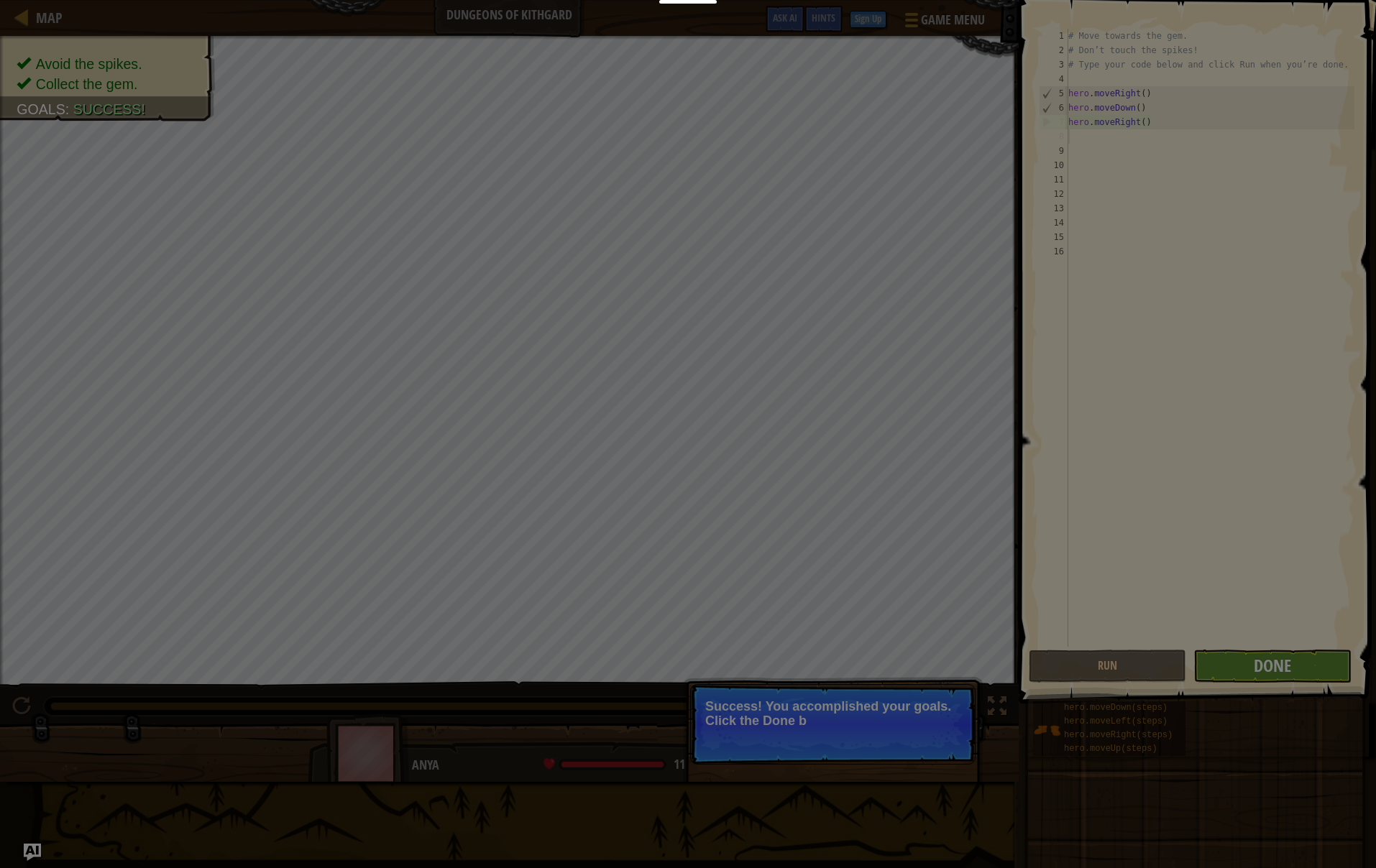
scroll to position [0, 0]
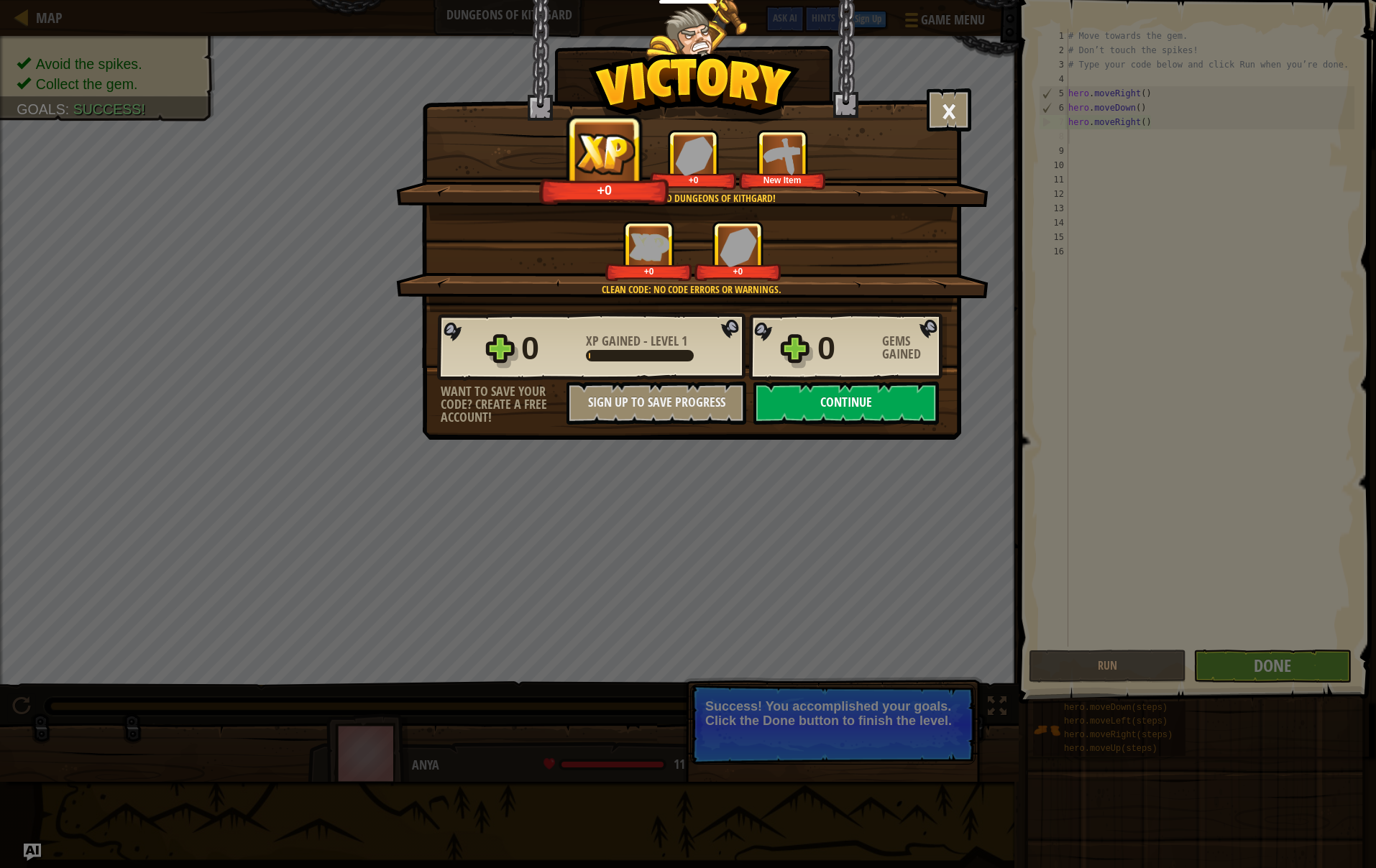
click at [874, 414] on button "Continue" at bounding box center [845, 403] width 185 height 43
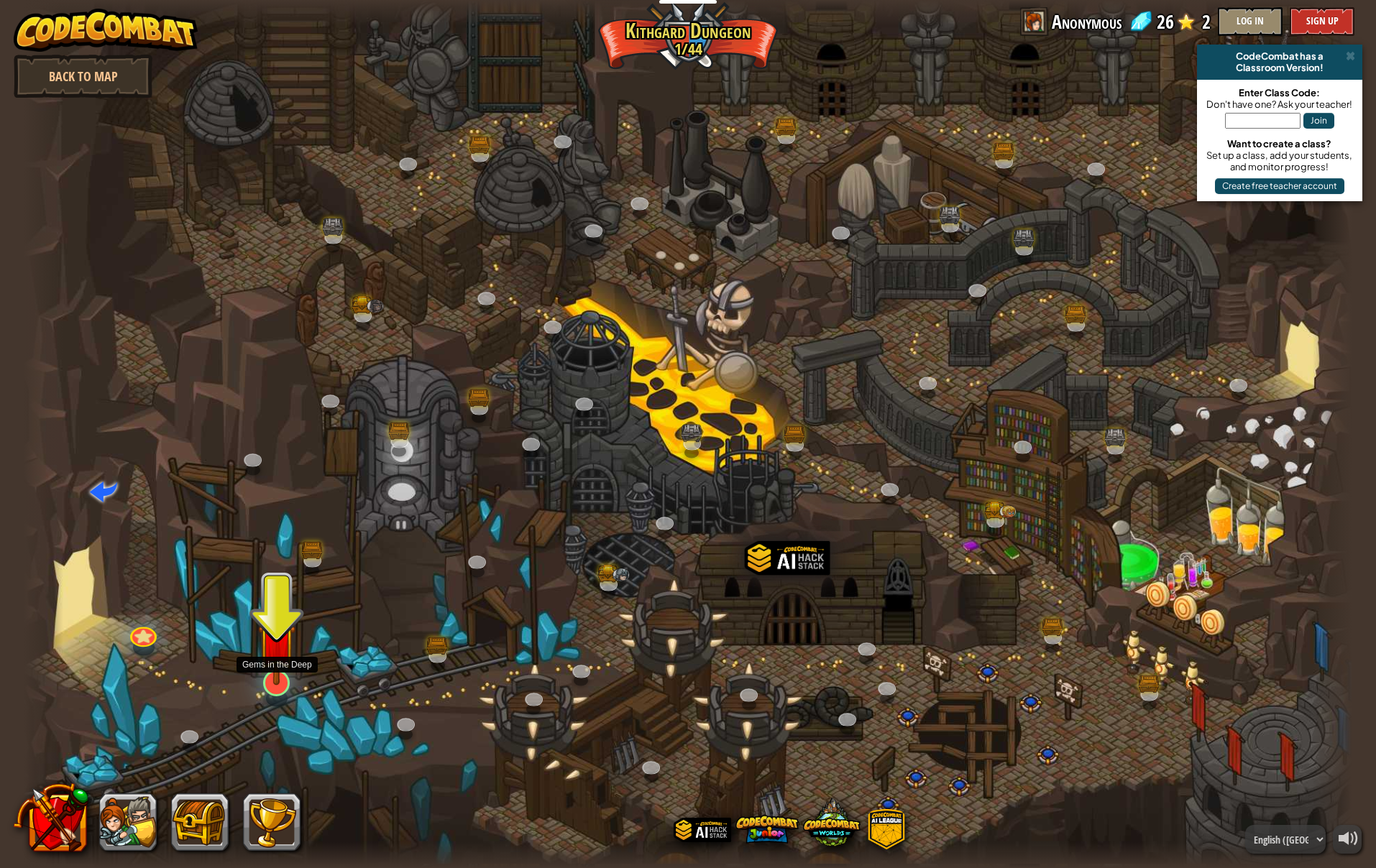
click at [275, 668] on img at bounding box center [277, 642] width 38 height 87
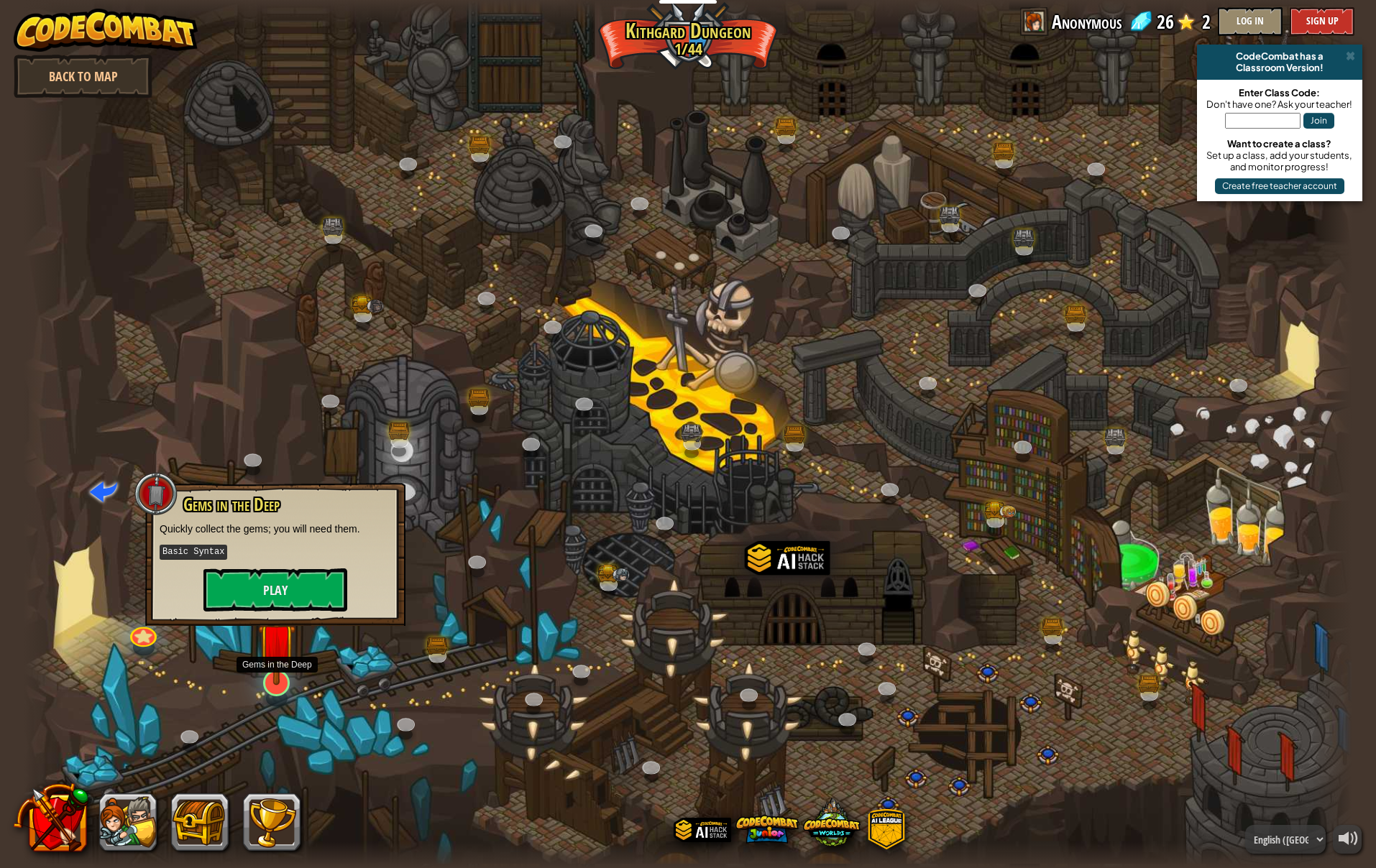
scroll to position [0, 2]
click at [300, 588] on button "Play" at bounding box center [275, 590] width 144 height 43
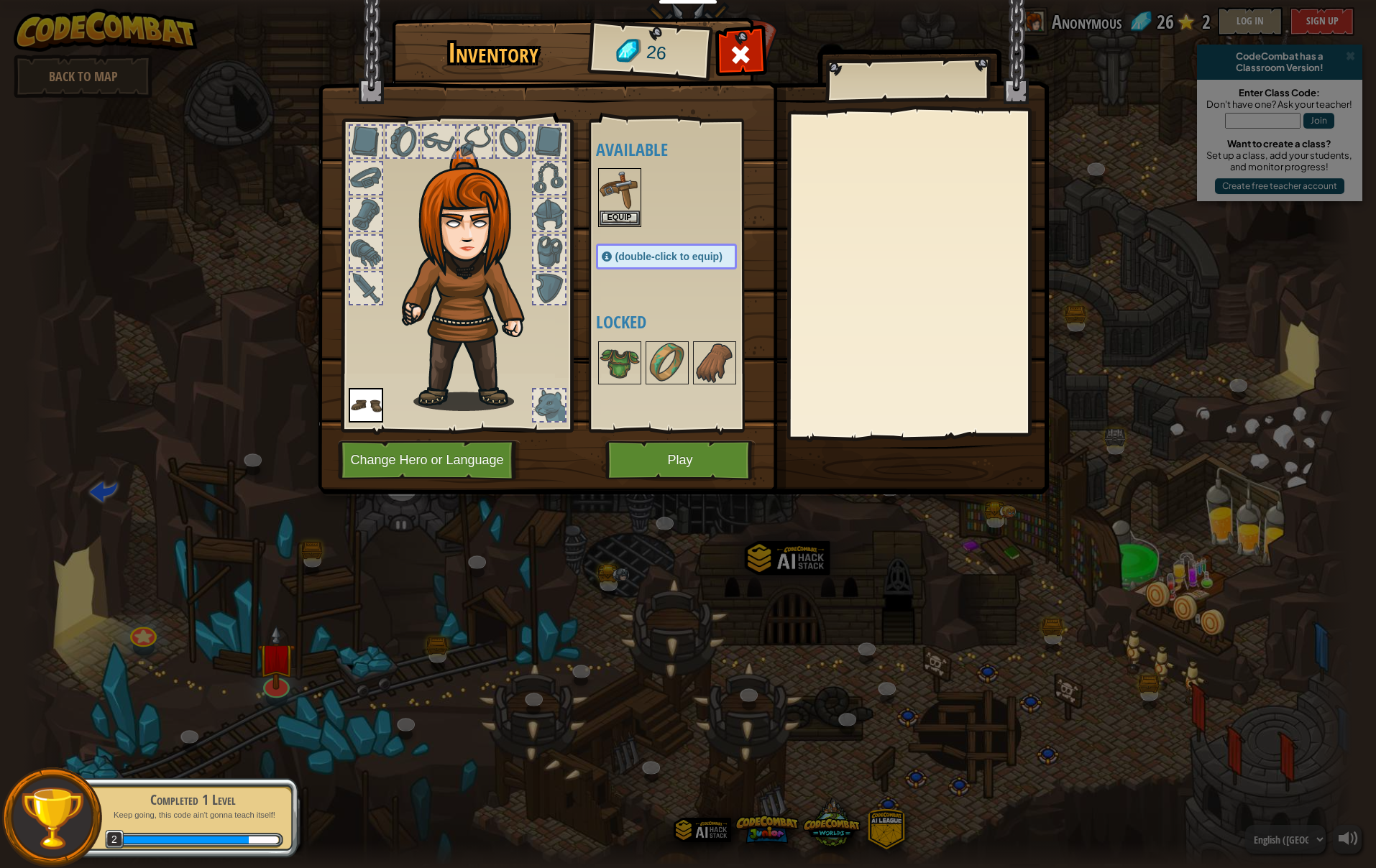
click at [637, 460] on button "Play" at bounding box center [680, 460] width 150 height 40
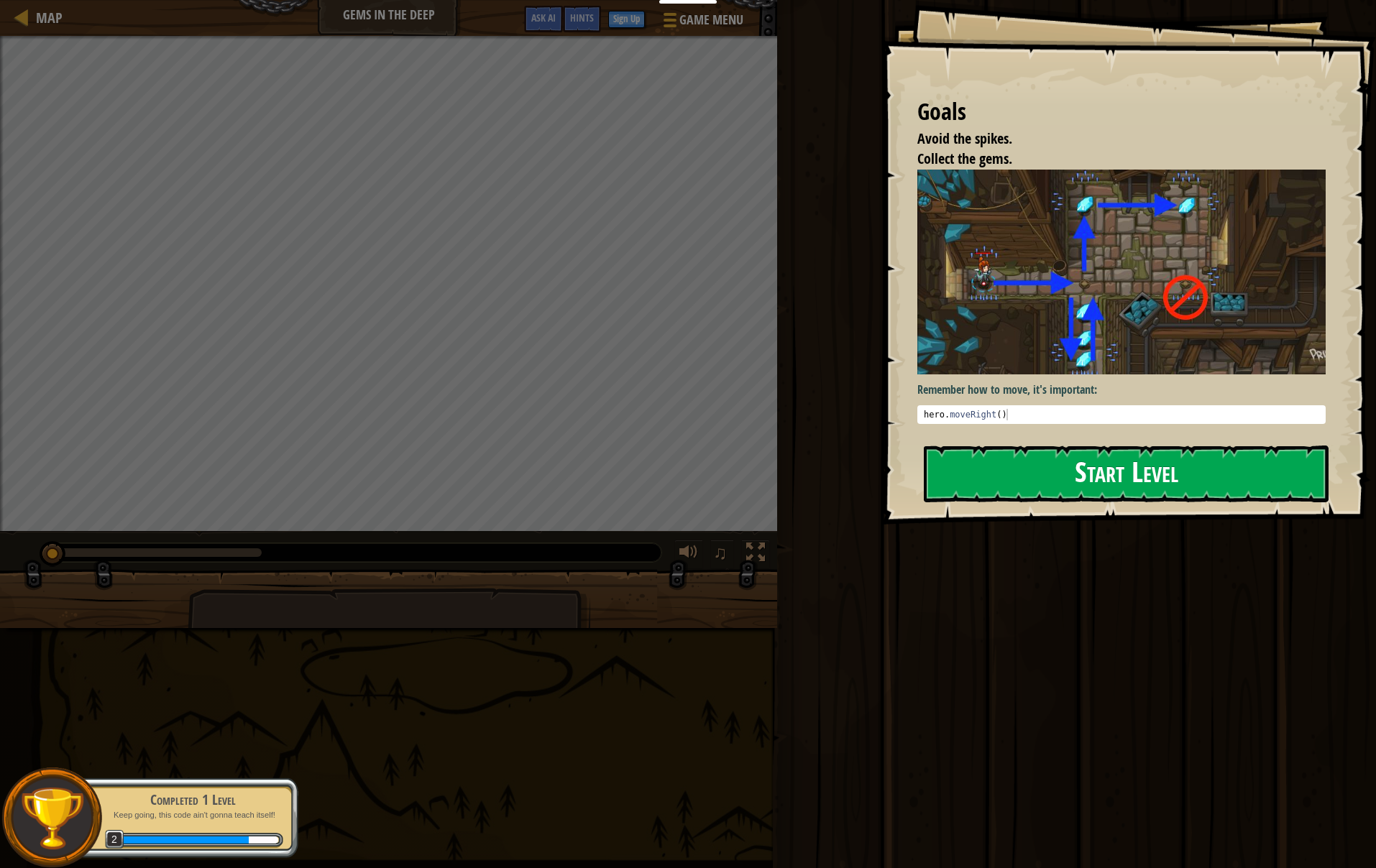
click at [1041, 484] on button "Start Level" at bounding box center [1126, 474] width 405 height 57
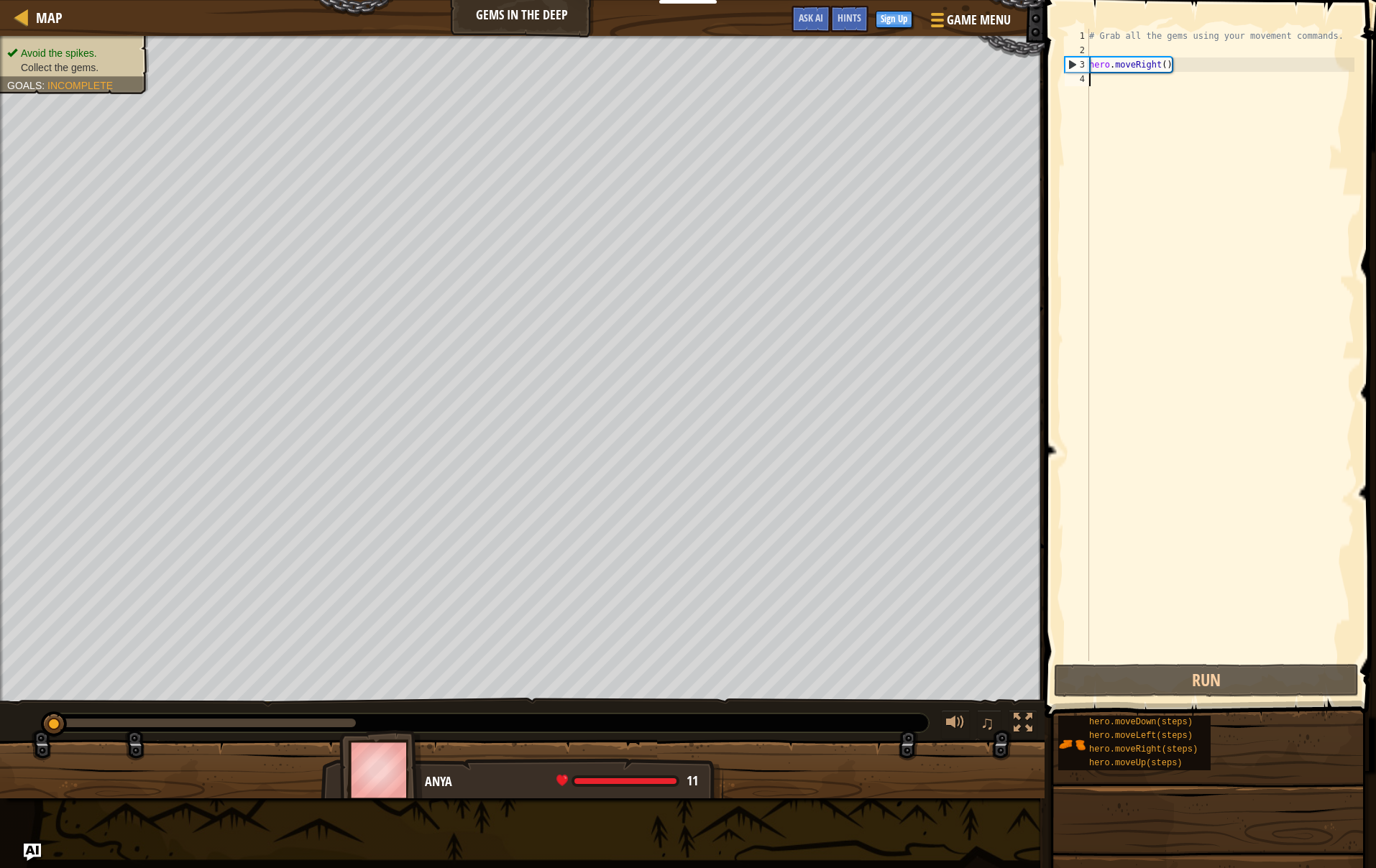
scroll to position [6, 0]
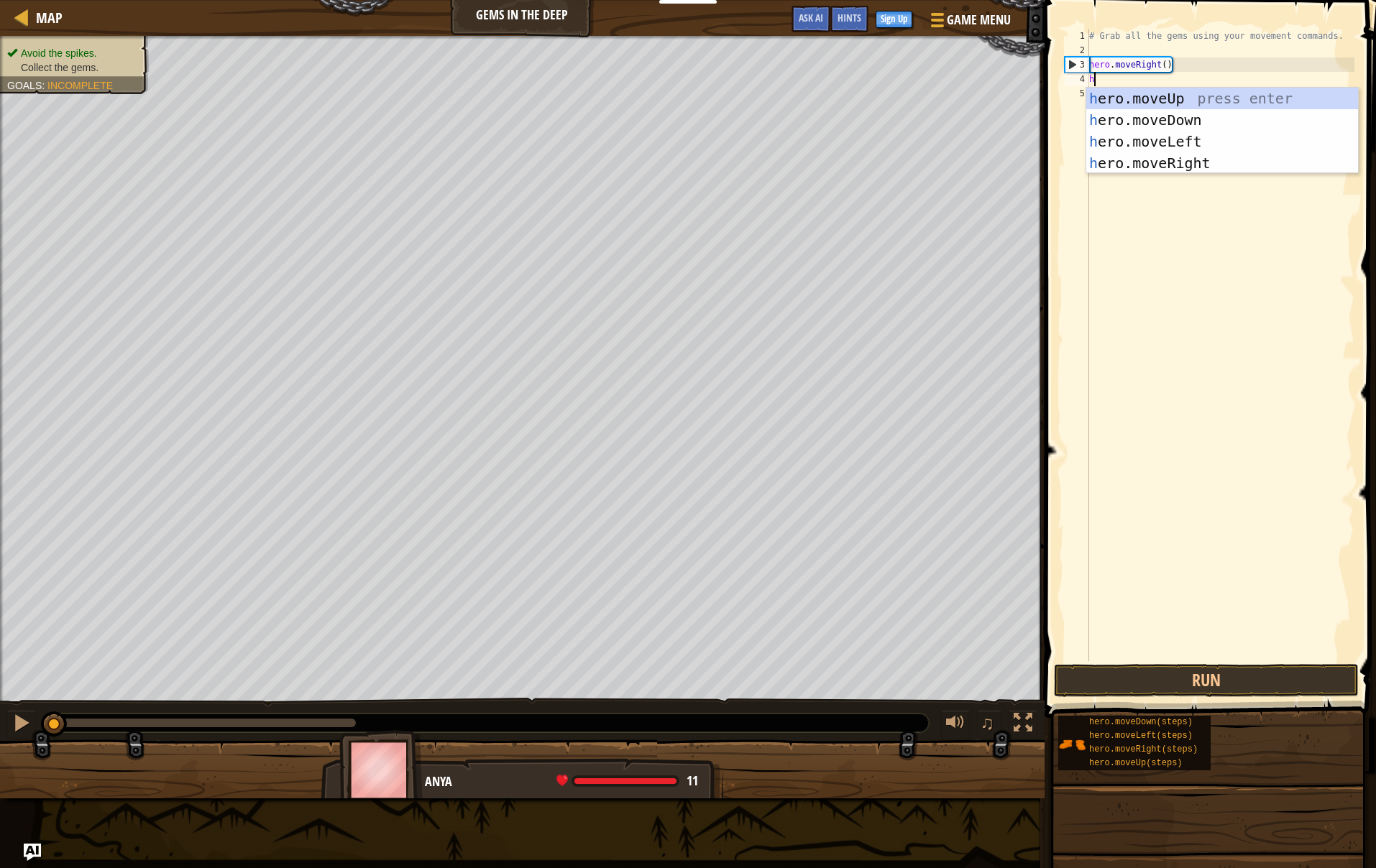
type textarea "her"
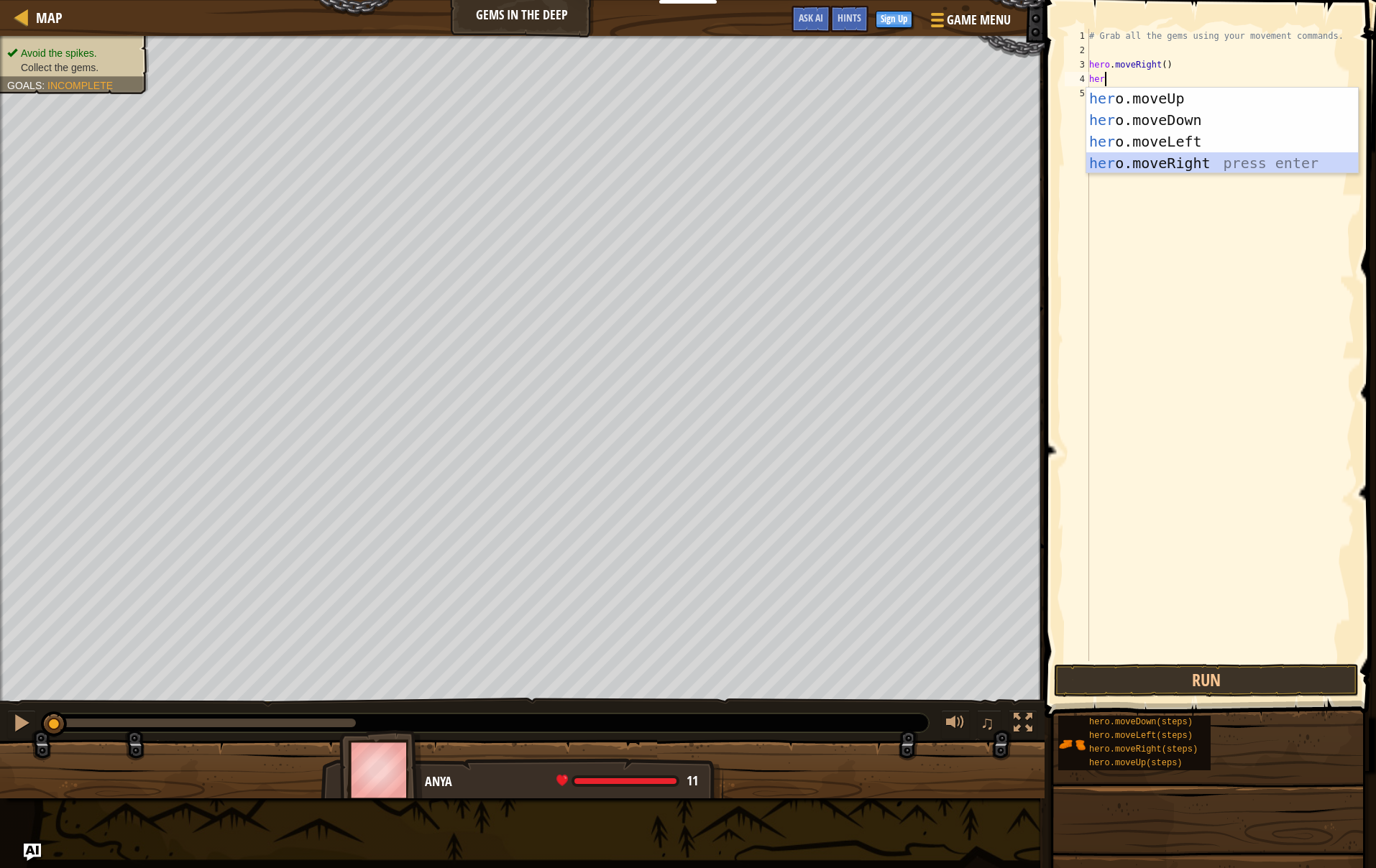
click at [1187, 160] on div "her o.moveUp press enter her o.moveDown press enter her o.moveLeft press enter …" at bounding box center [1221, 152] width 272 height 129
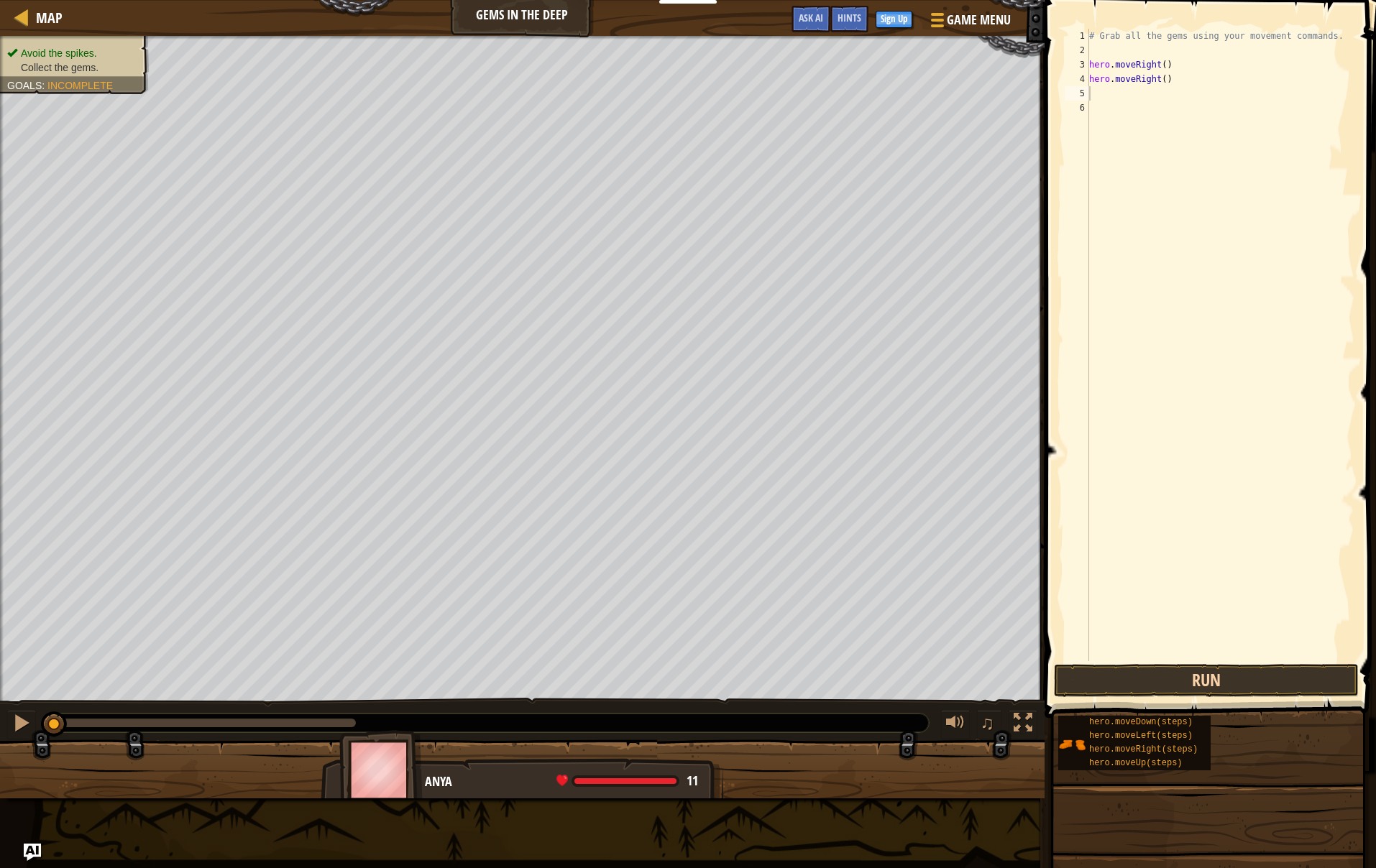
click at [1086, 684] on button "Run" at bounding box center [1206, 681] width 305 height 33
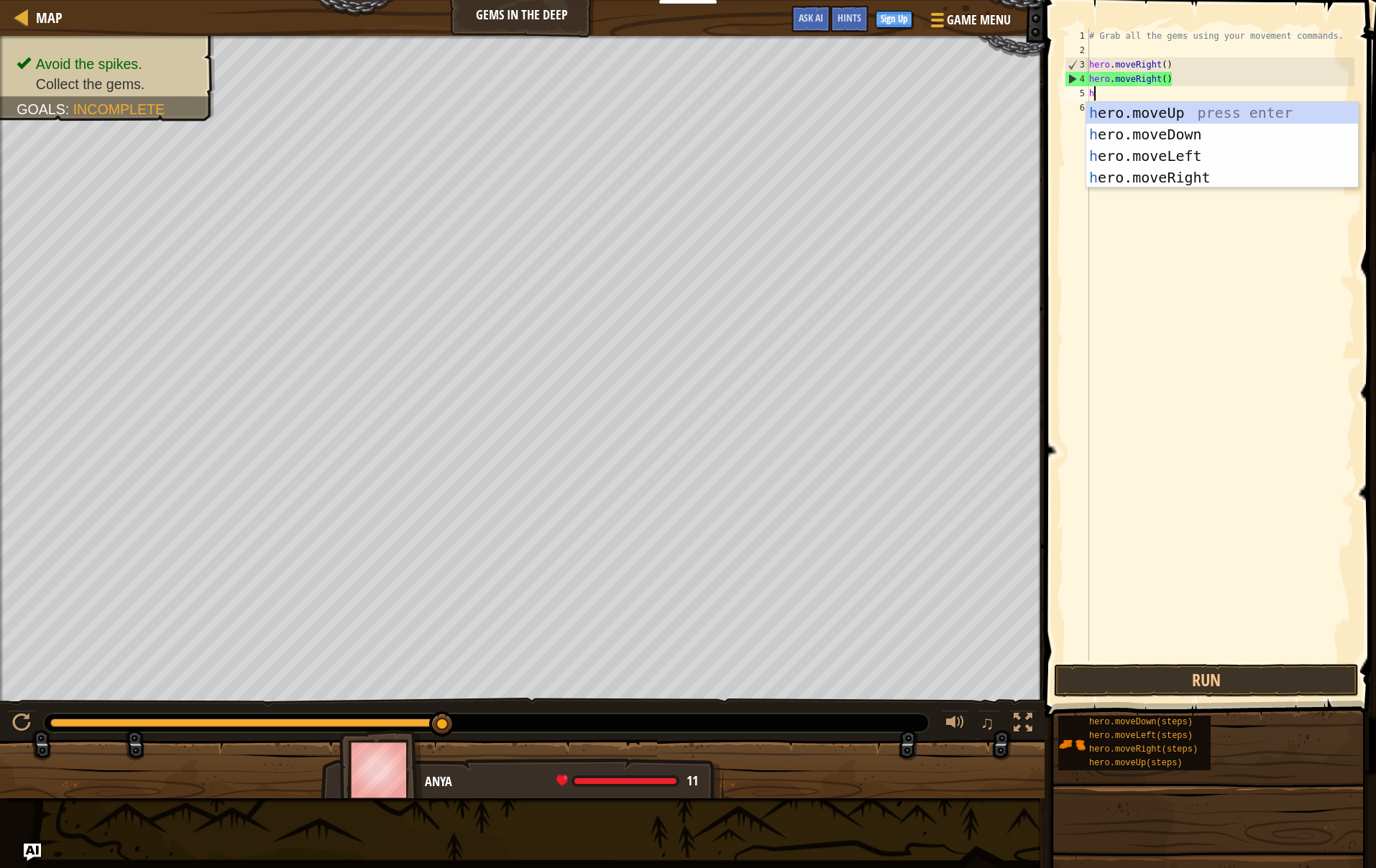
type textarea "her"
click at [1152, 107] on div "her o.moveUp press enter her o.moveDown press enter her o.moveLeft press enter …" at bounding box center [1221, 166] width 272 height 129
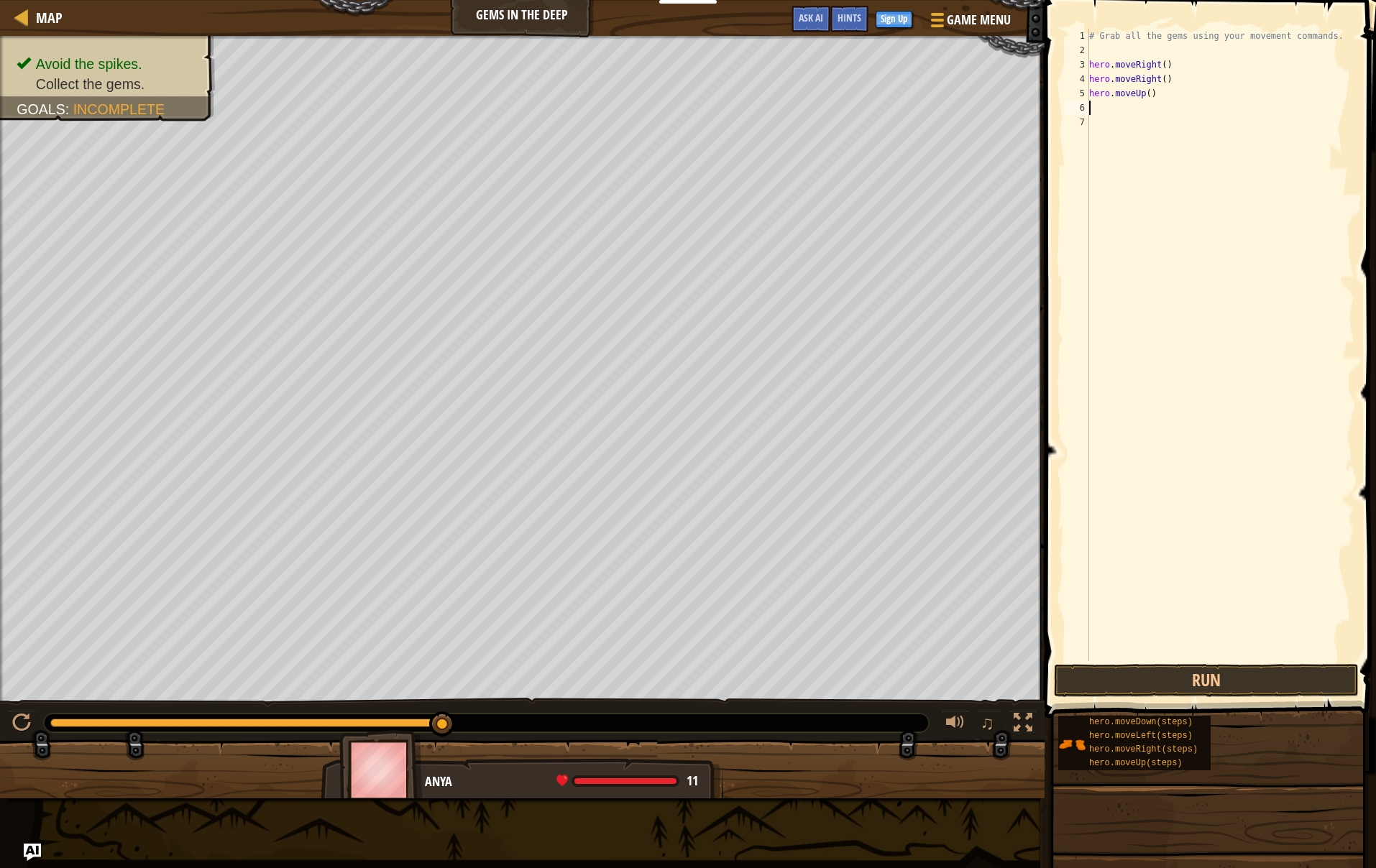
scroll to position [0, 0]
click at [1126, 686] on button "Run" at bounding box center [1206, 681] width 305 height 33
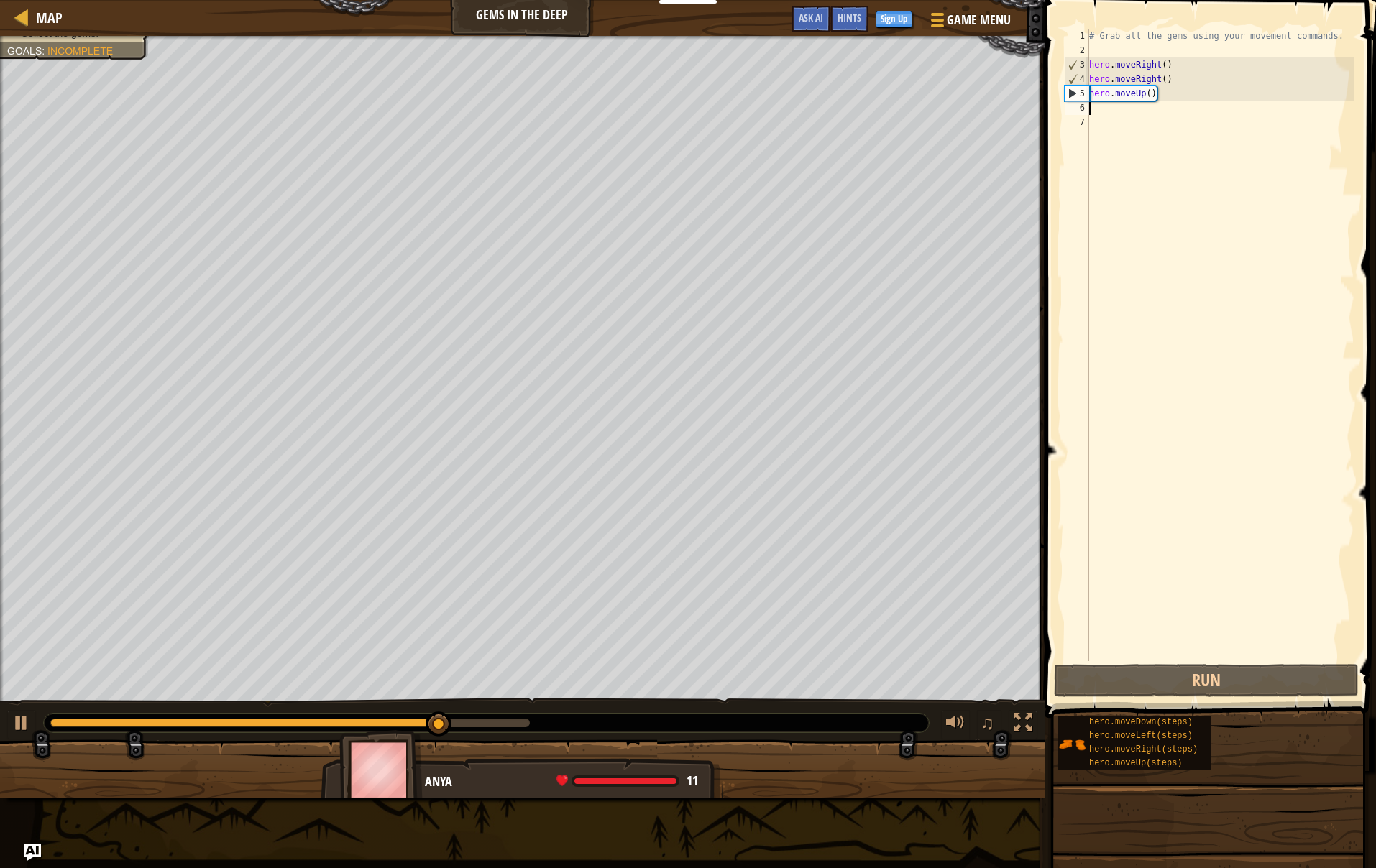
click at [1099, 106] on div "# Grab all the gems using your movement commands. hero . moveRight ( ) hero . m…" at bounding box center [1220, 359] width 269 height 661
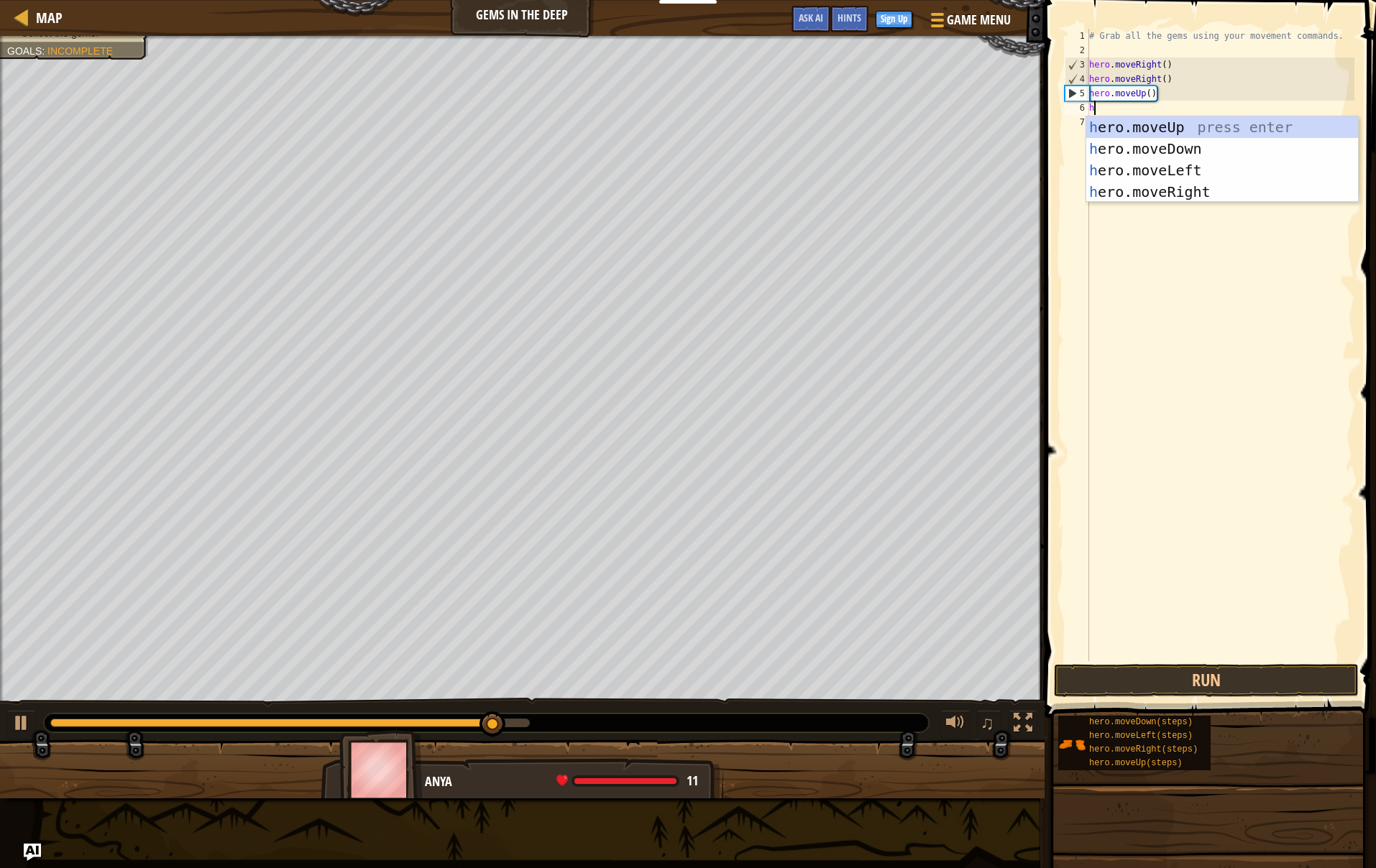
type textarea "he"
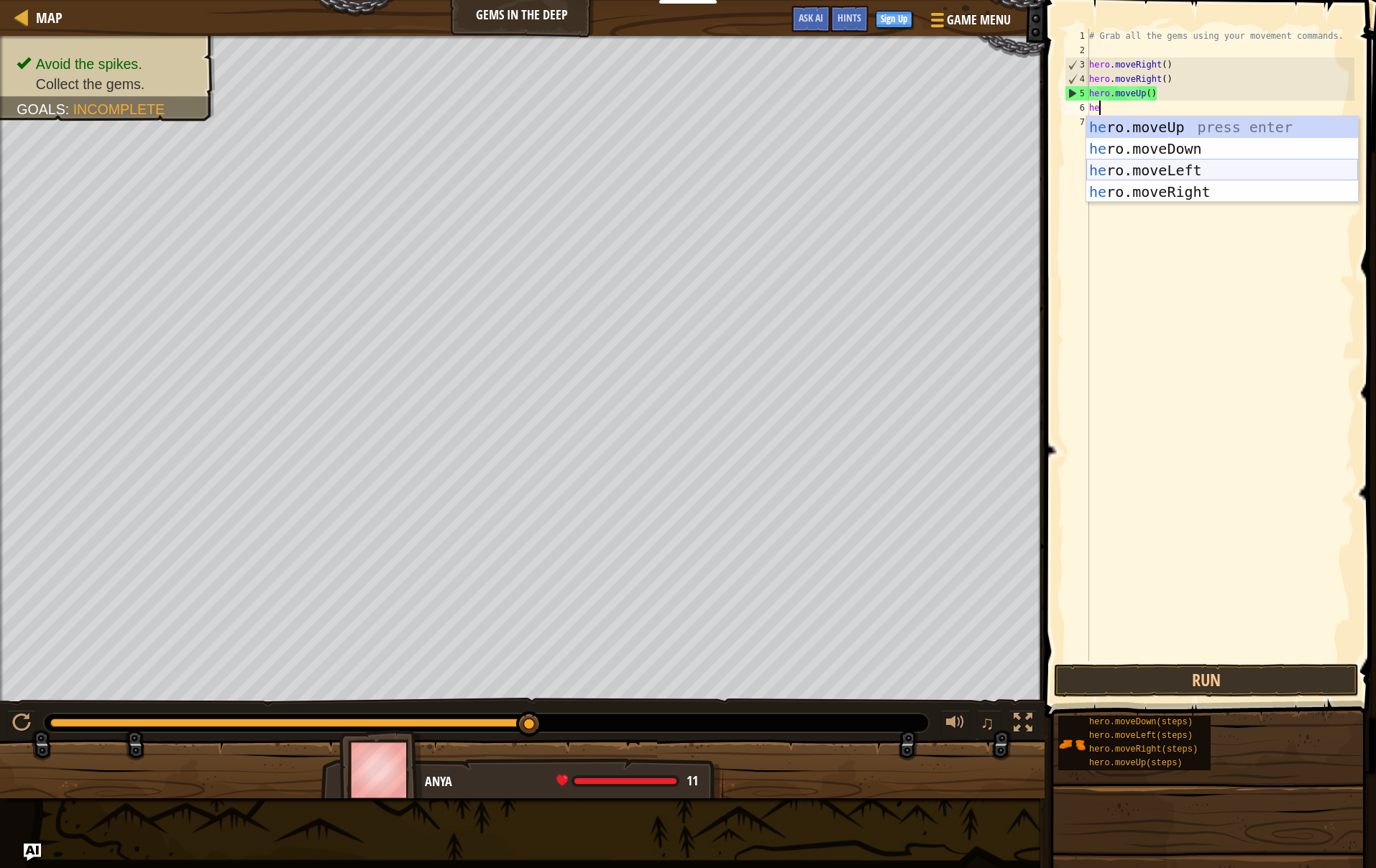
click at [1126, 174] on div "he ro.moveUp press enter he ro.moveDown press enter he ro.moveLeft press enter …" at bounding box center [1221, 181] width 272 height 129
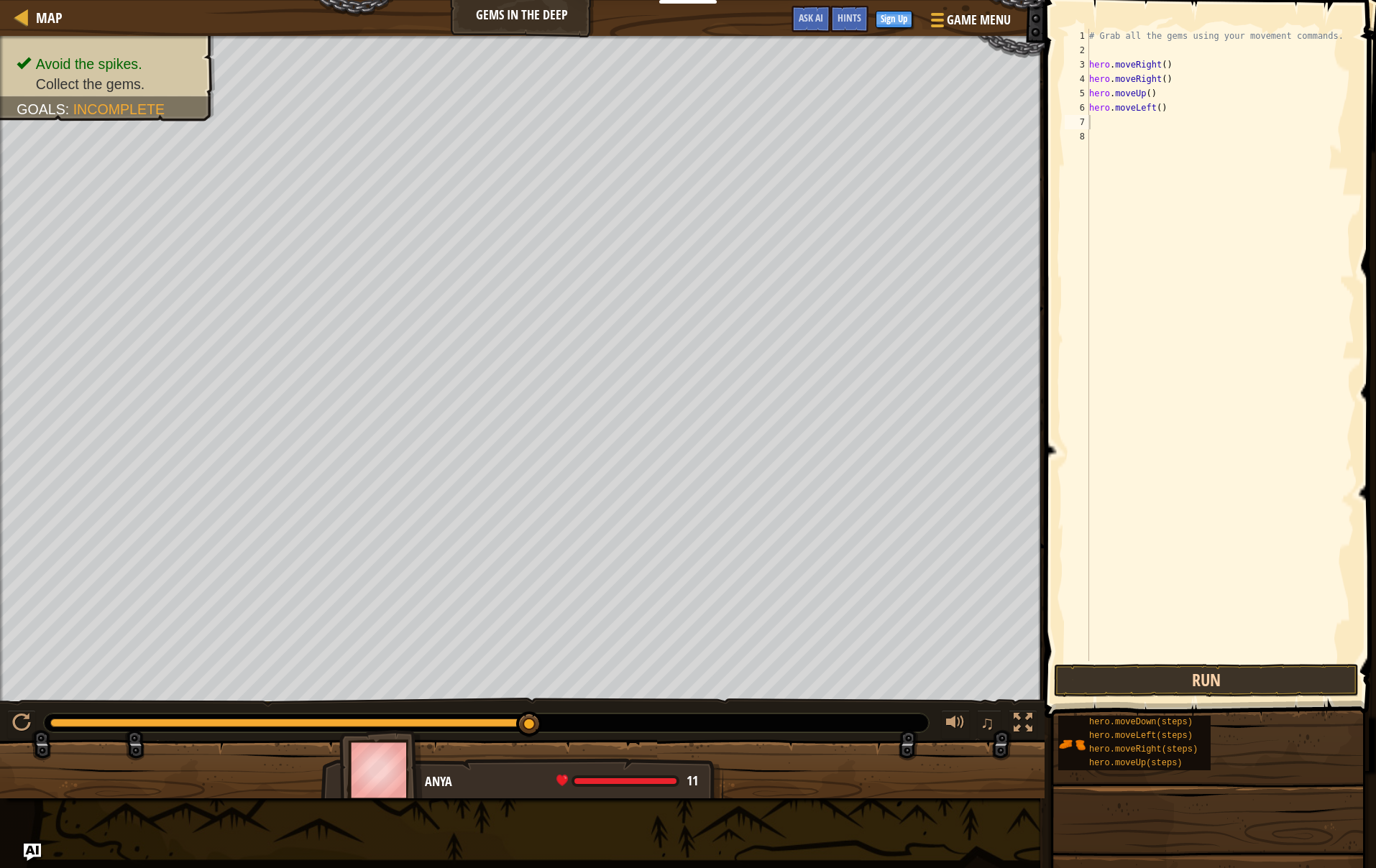
click at [1167, 689] on button "Run" at bounding box center [1206, 681] width 305 height 33
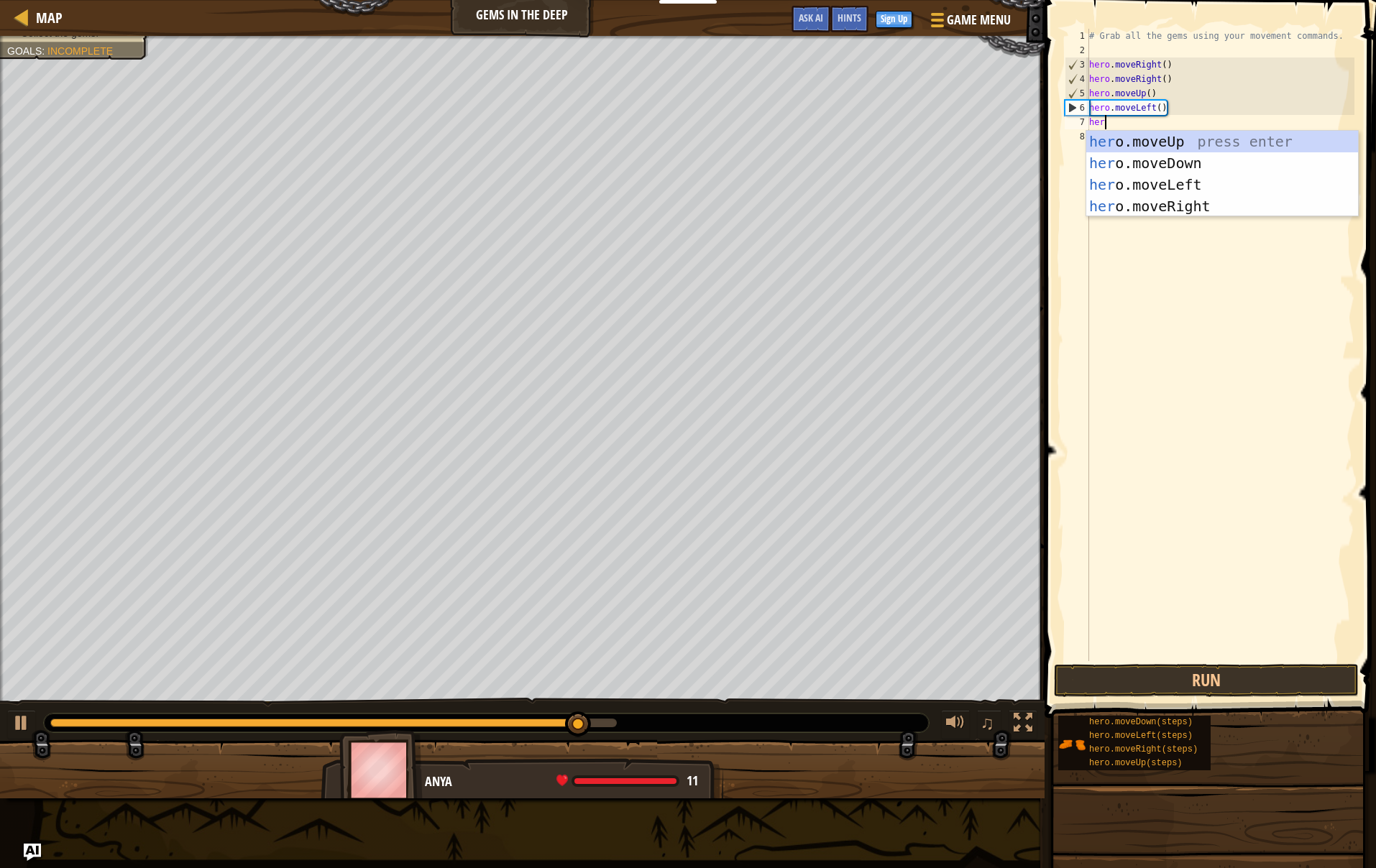
type textarea "hero"
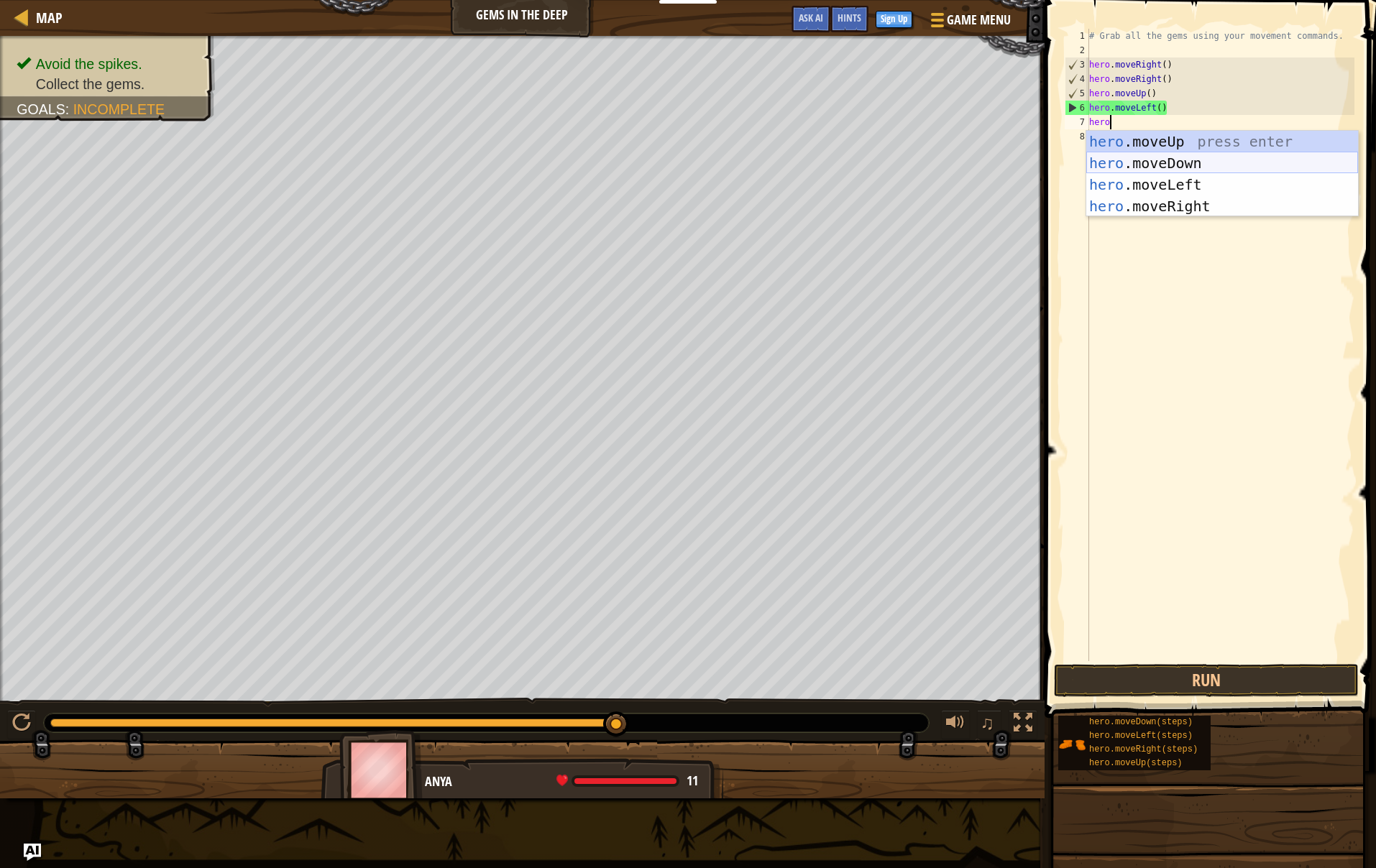
click at [1166, 156] on div "hero .moveUp press enter hero .moveDown press enter hero .moveLeft press enter …" at bounding box center [1221, 195] width 272 height 129
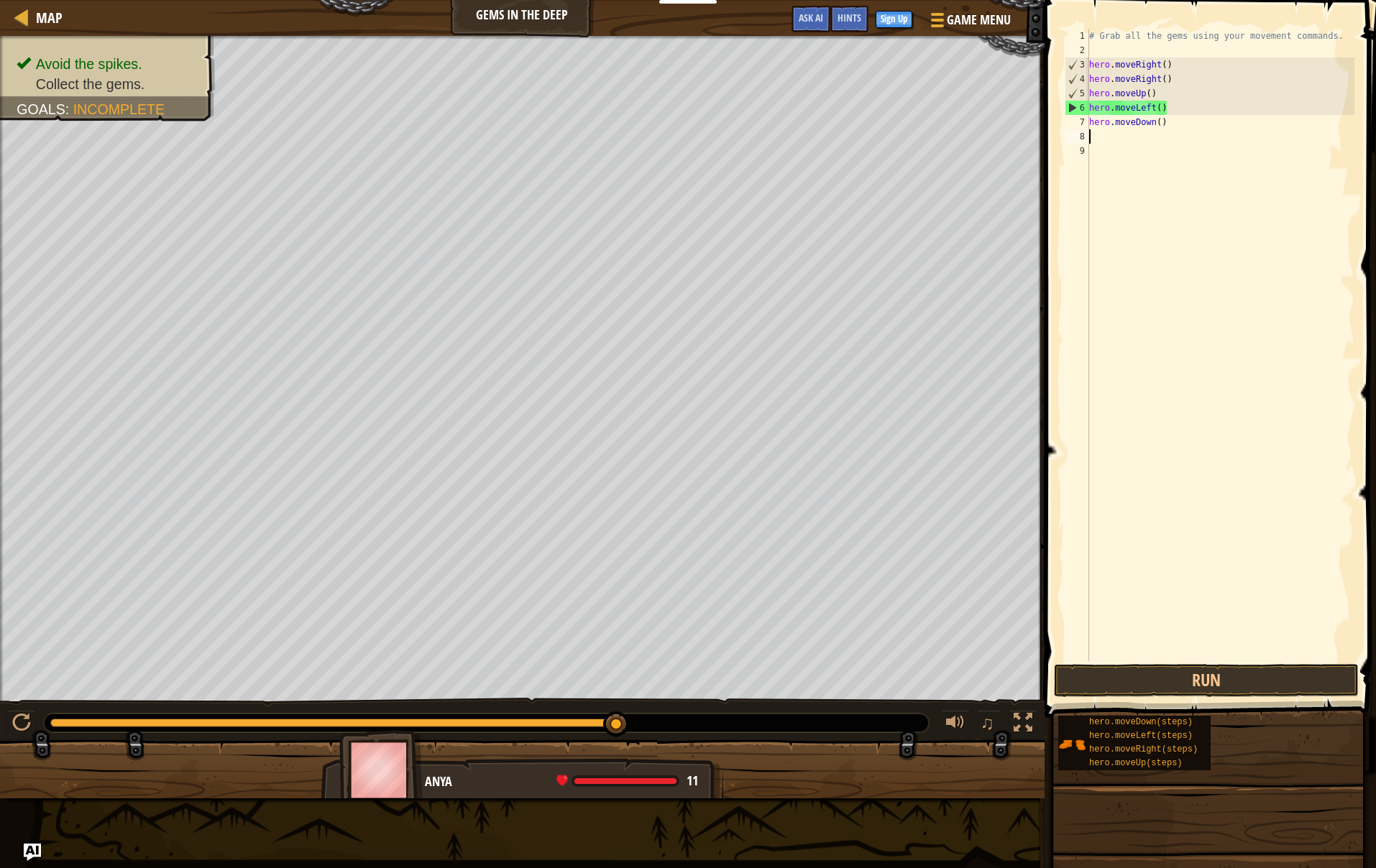
scroll to position [6, 0]
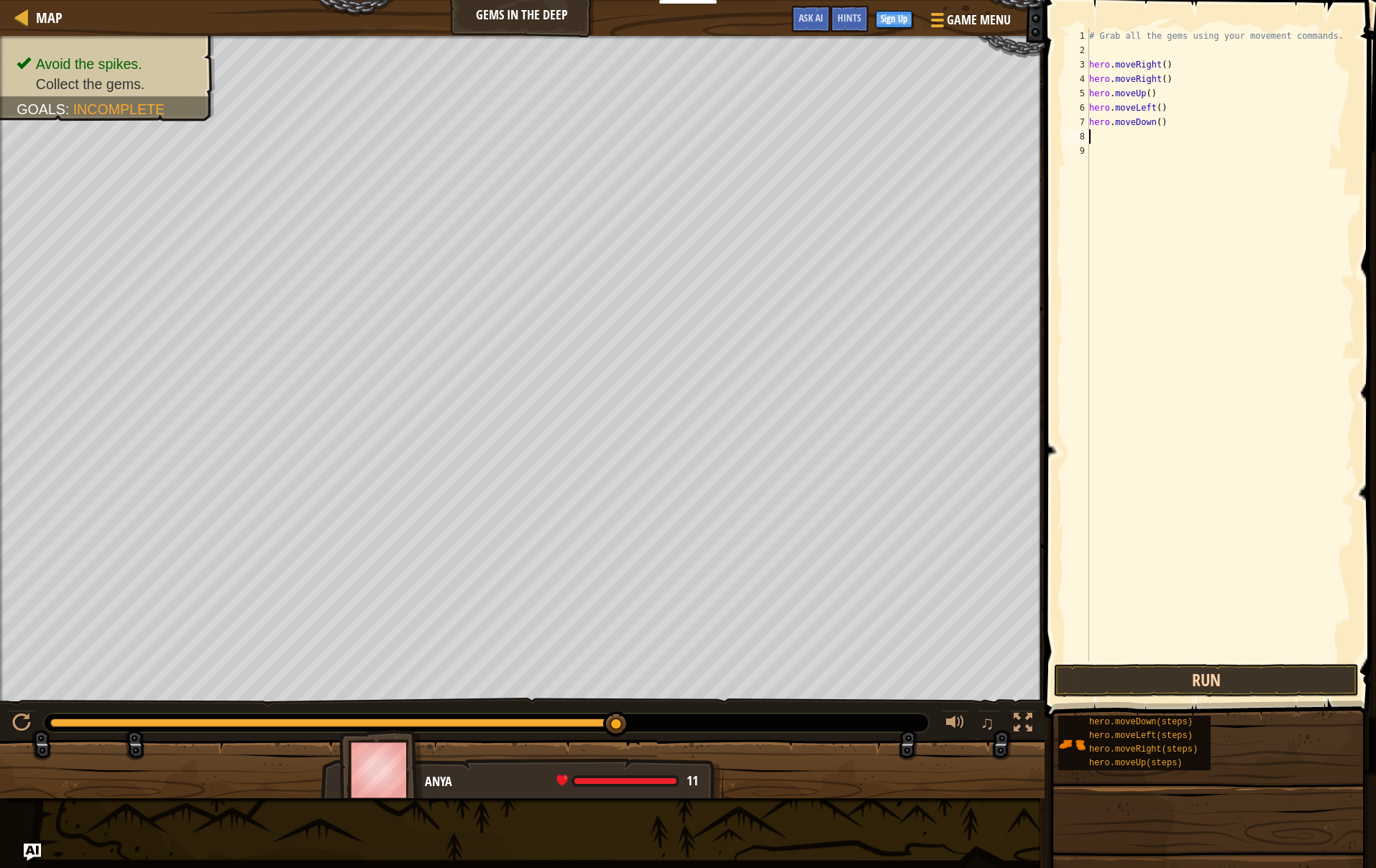
click at [1126, 686] on button "Run" at bounding box center [1206, 681] width 305 height 33
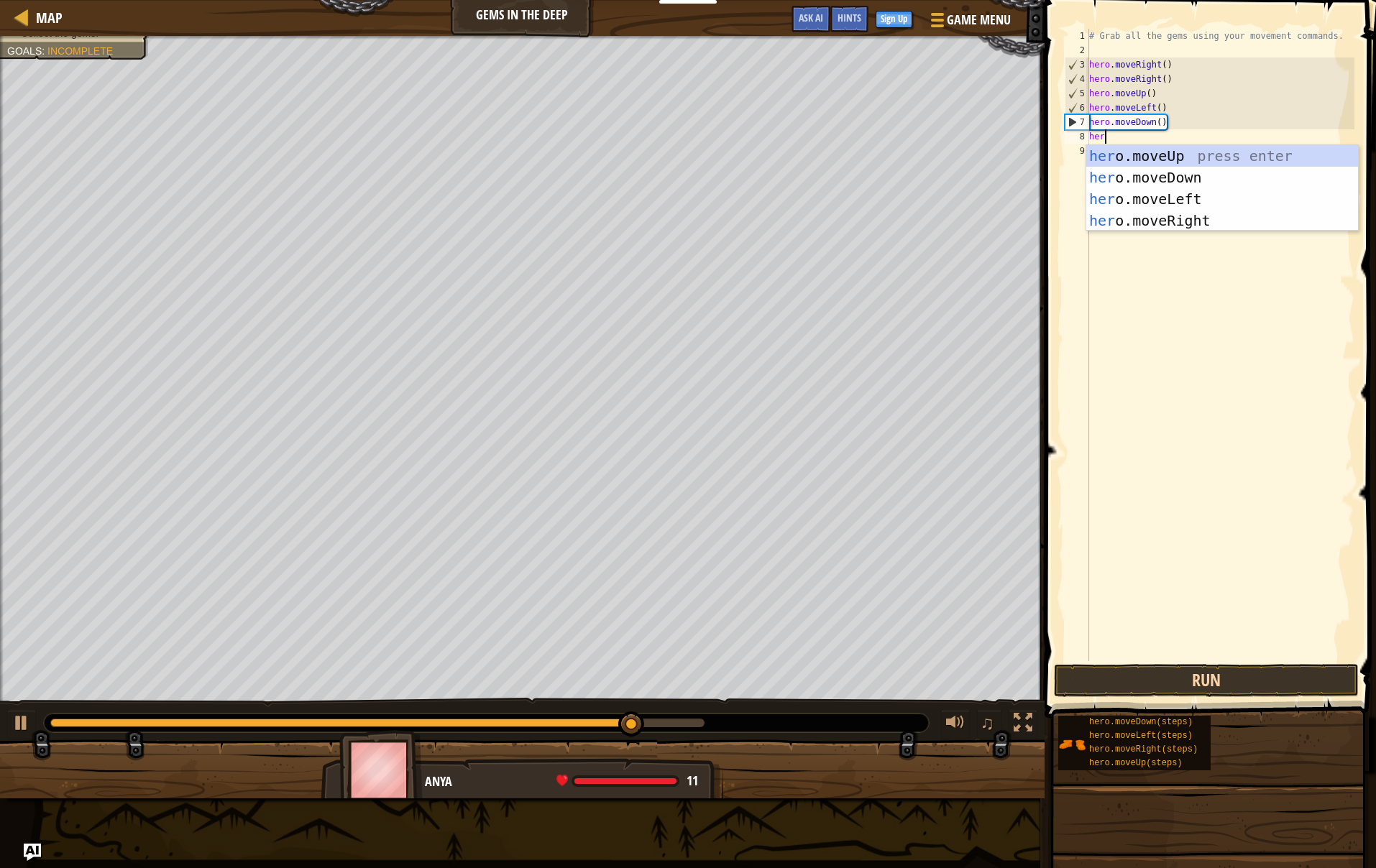
type textarea "hero"
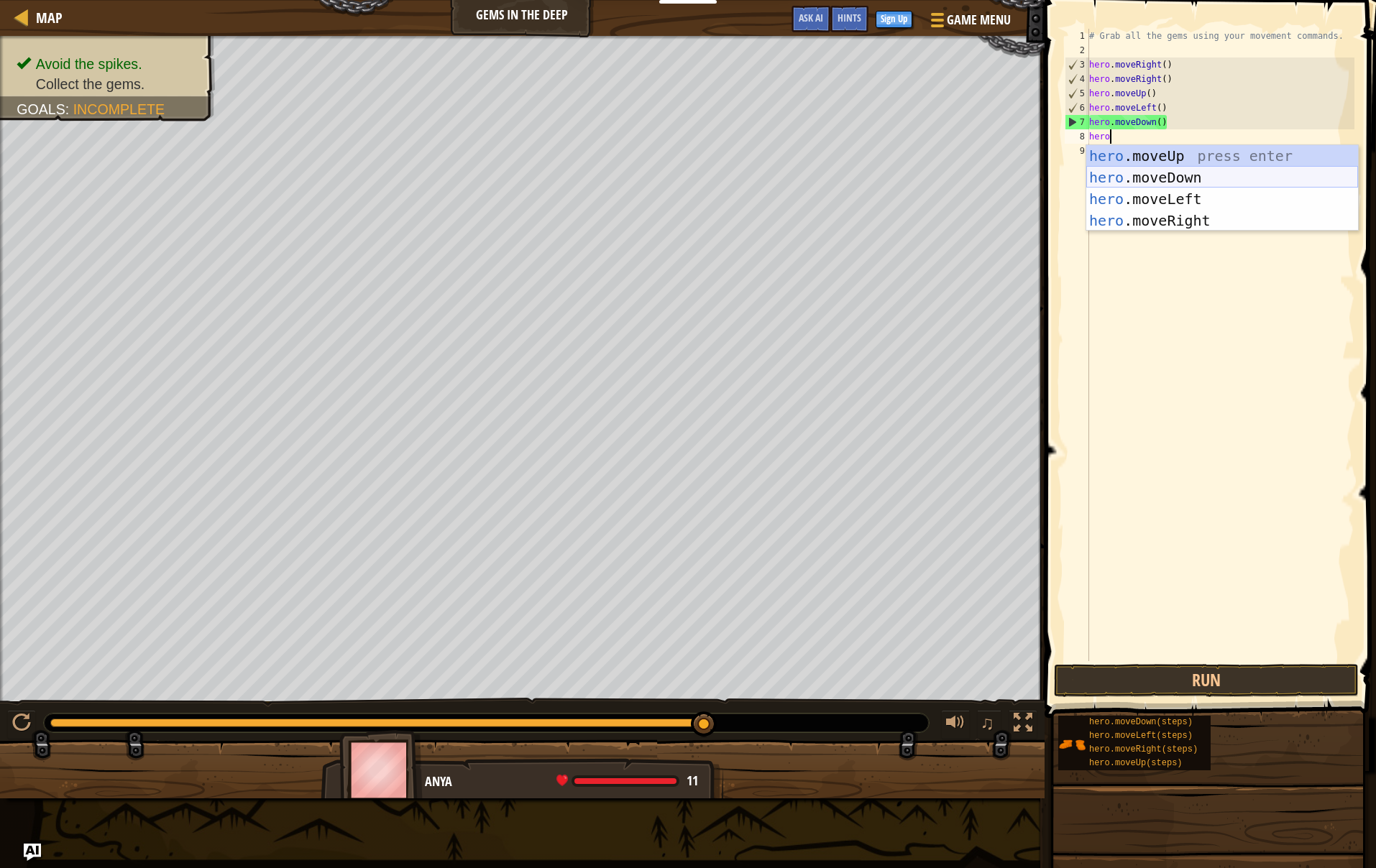
click at [1166, 177] on div "hero .moveUp press enter hero .moveDown press enter hero .moveLeft press enter …" at bounding box center [1221, 210] width 272 height 129
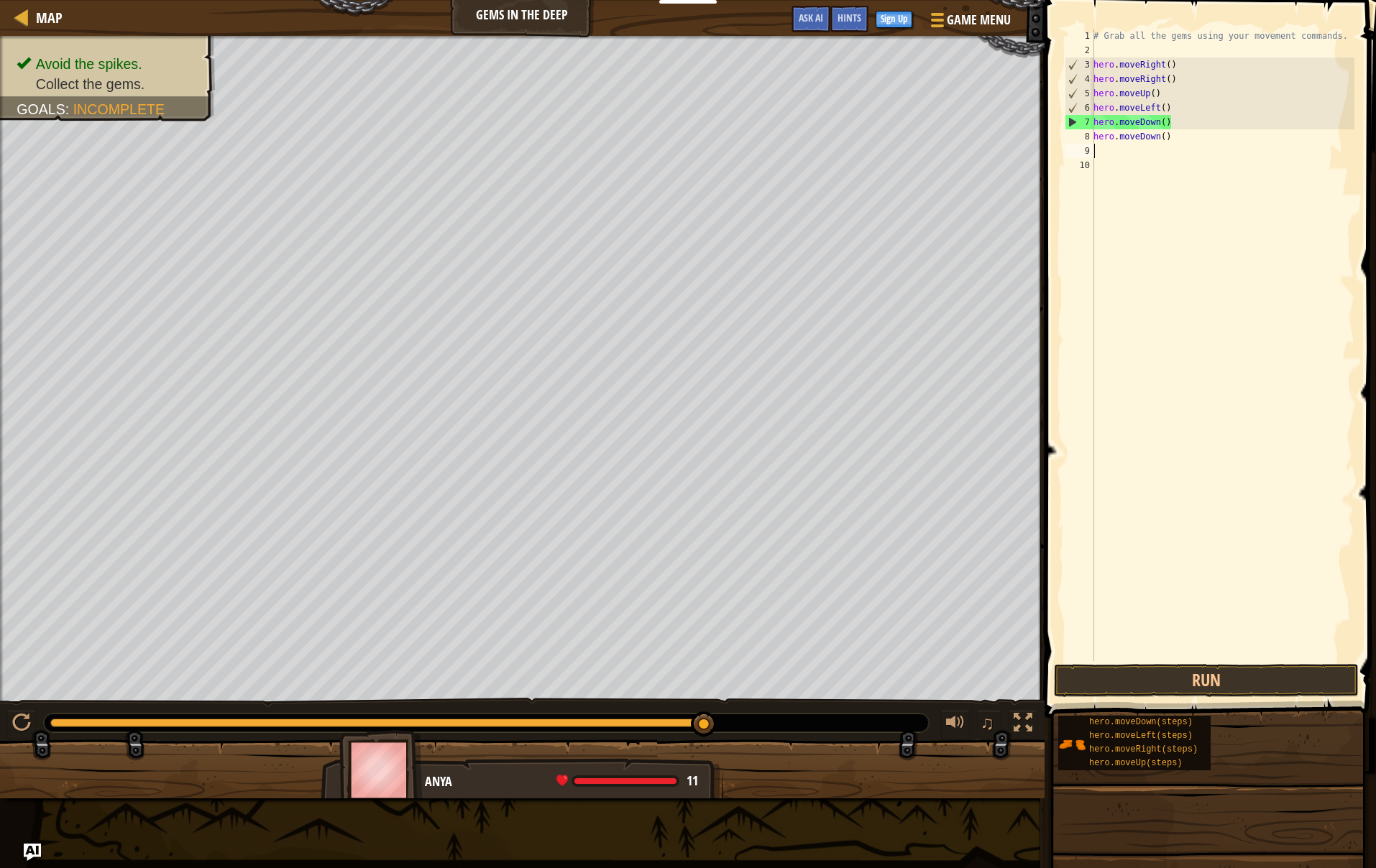
scroll to position [6, 0]
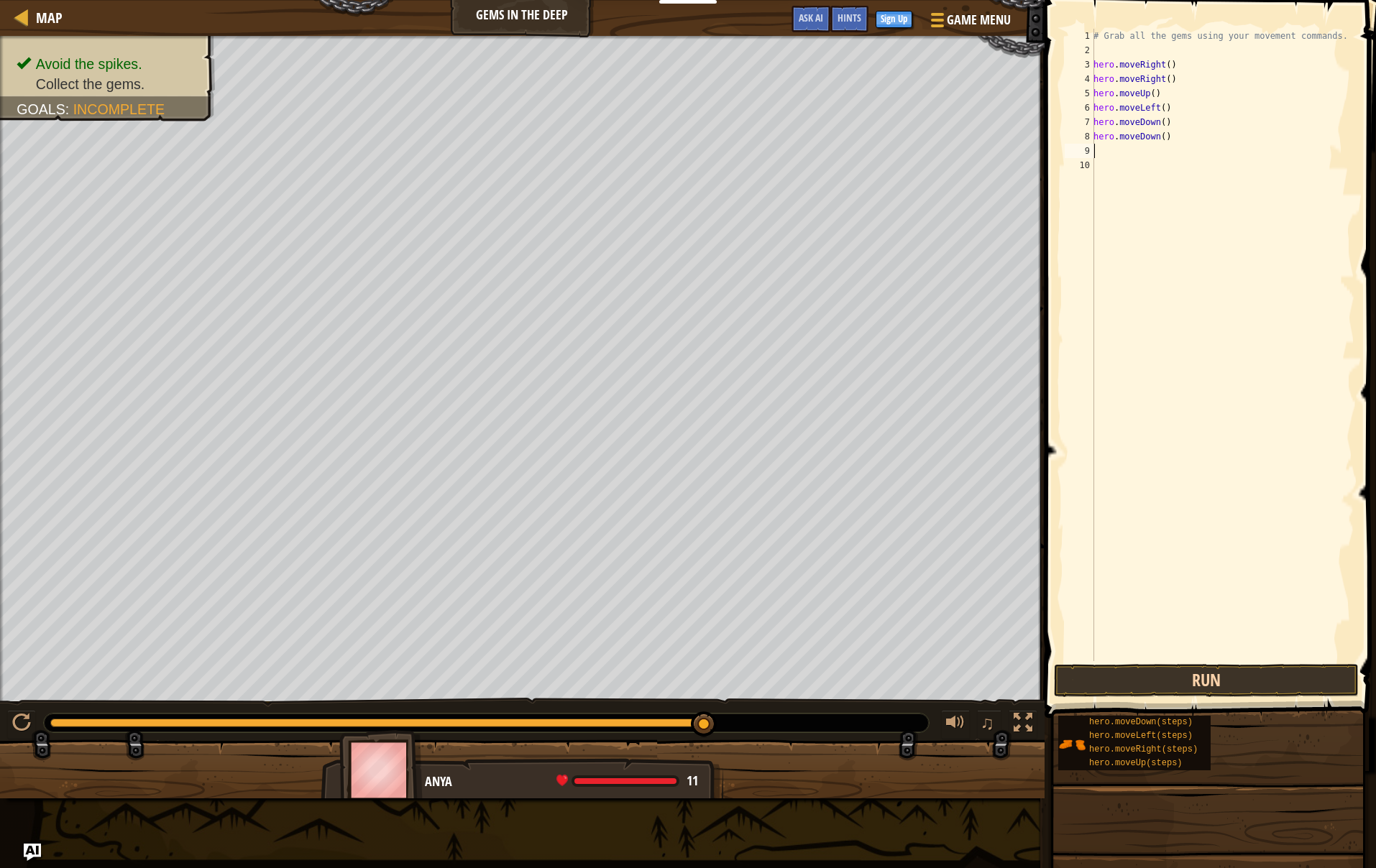
click at [1097, 688] on button "Run" at bounding box center [1206, 681] width 305 height 33
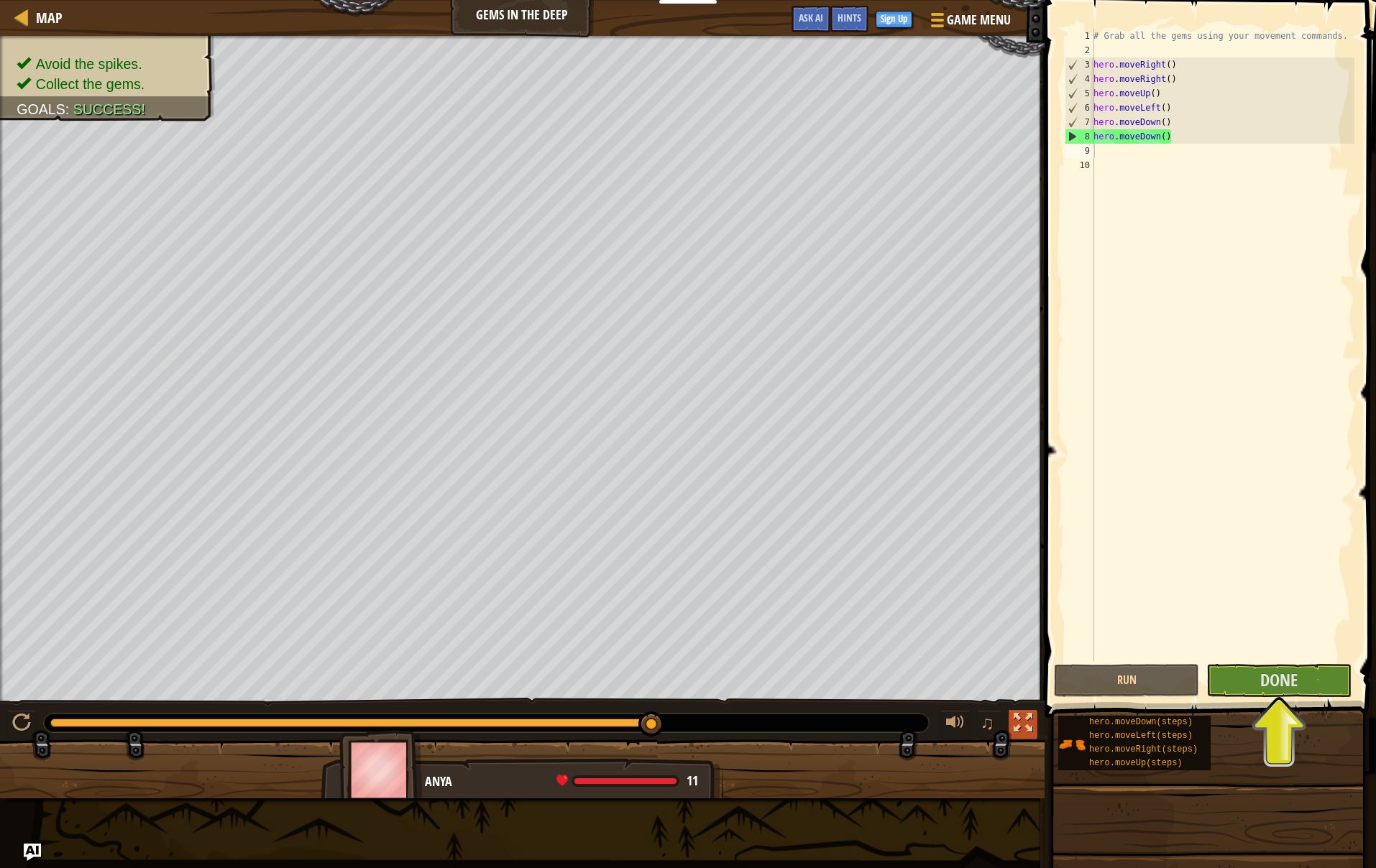
click at [1027, 732] on div at bounding box center [1023, 722] width 19 height 19
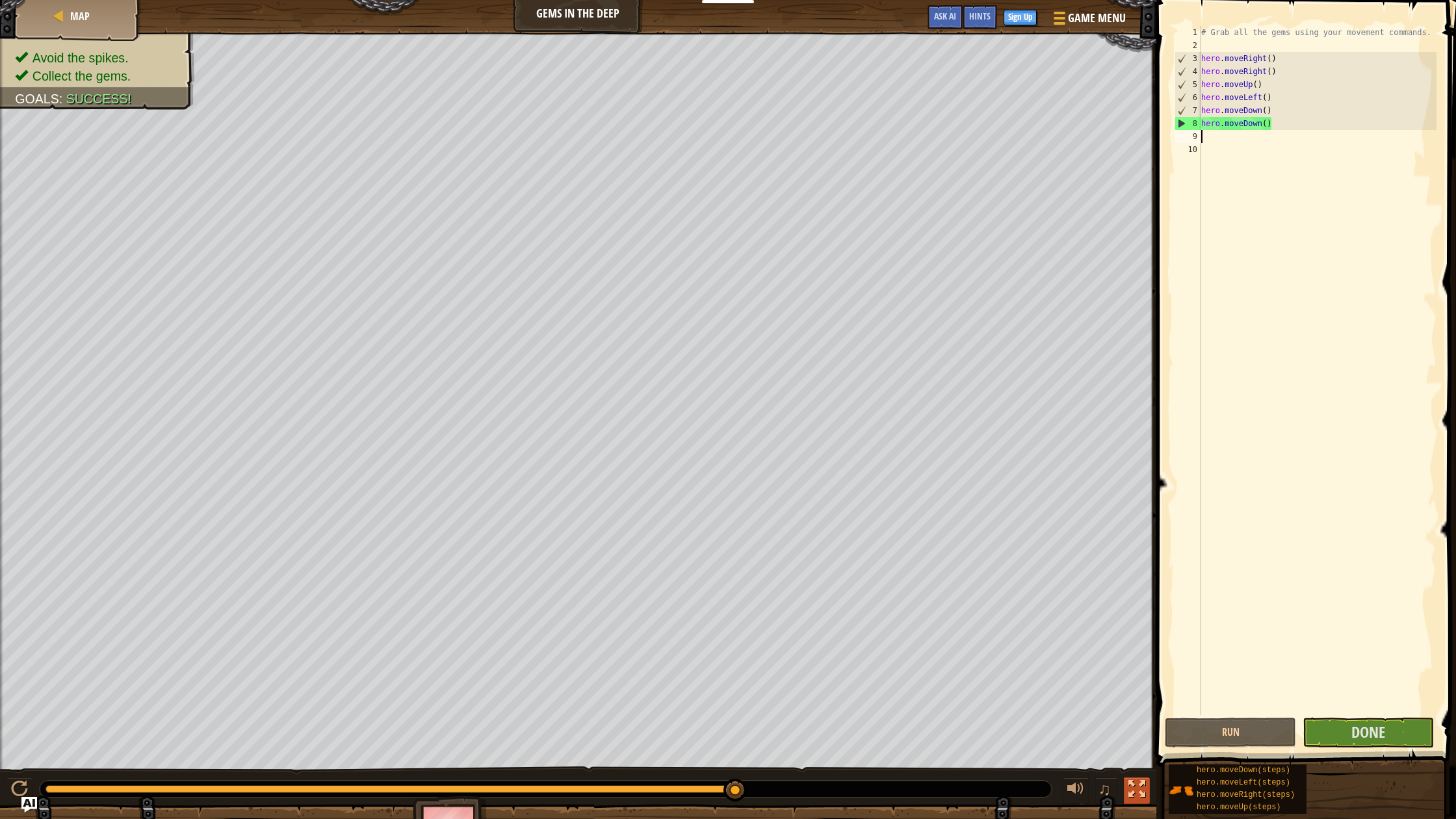
click at [1141, 785] on div at bounding box center [1136, 789] width 17 height 17
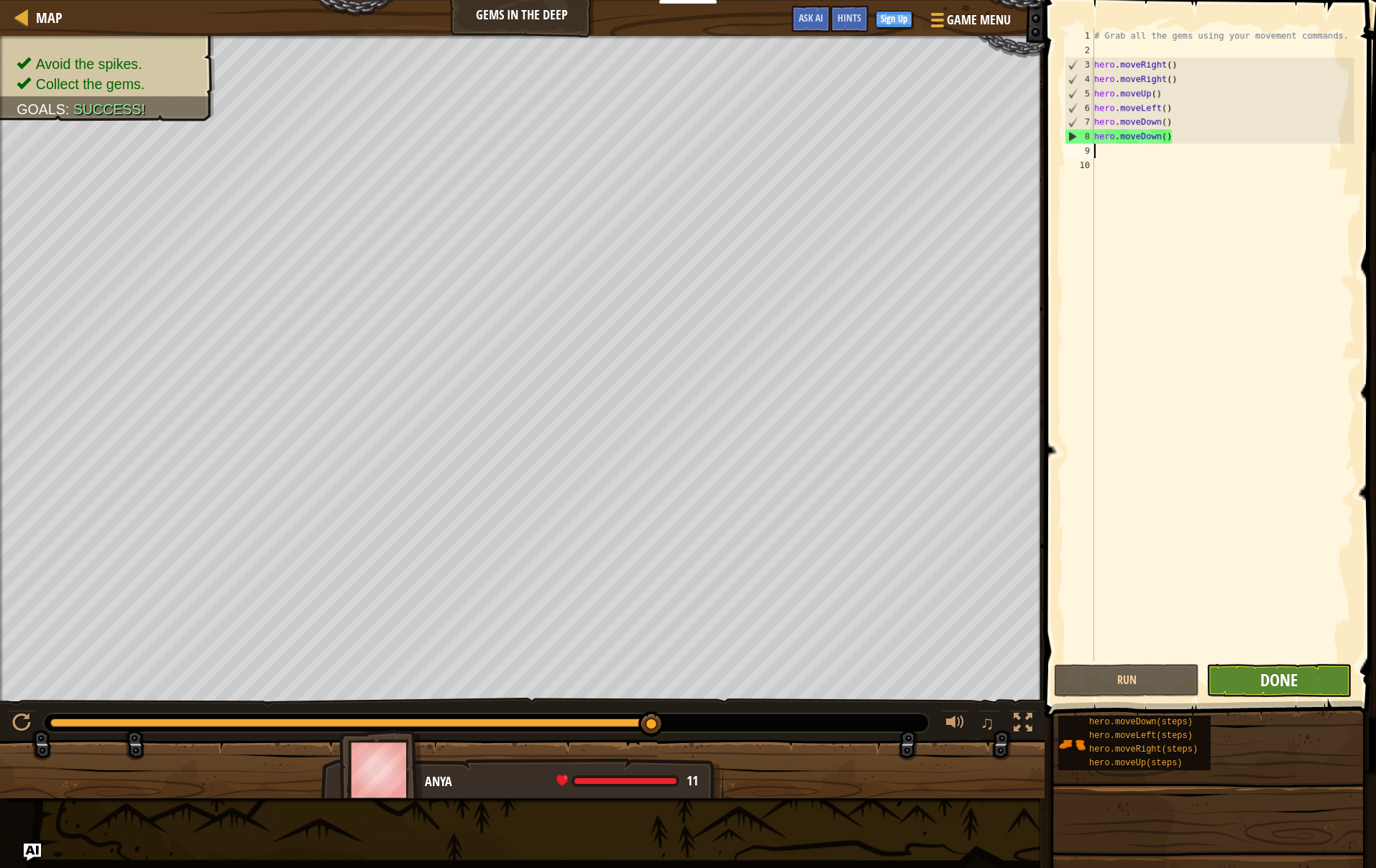
click at [1265, 680] on span "Done" at bounding box center [1278, 679] width 37 height 23
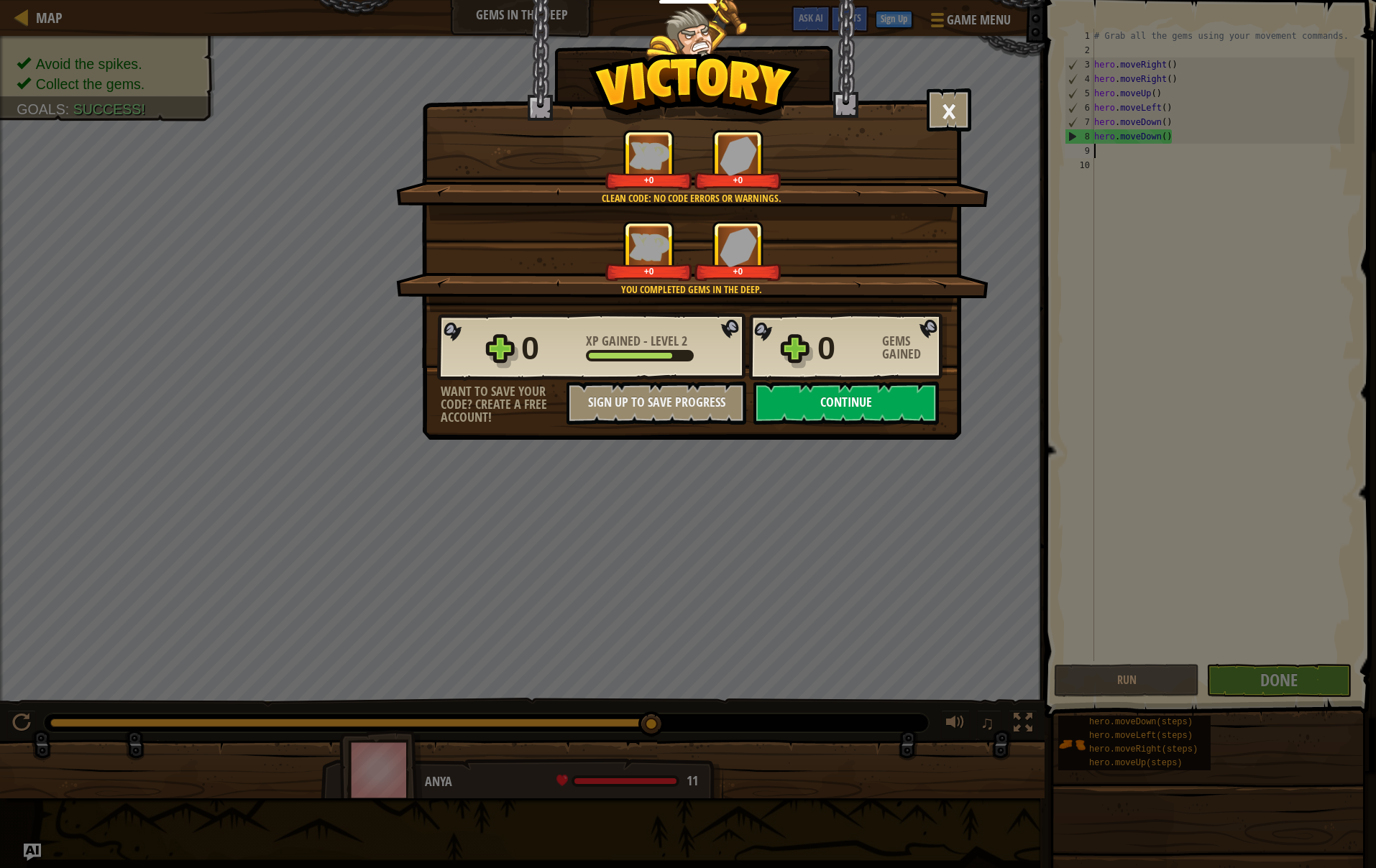
click at [879, 398] on button "Continue" at bounding box center [845, 403] width 185 height 43
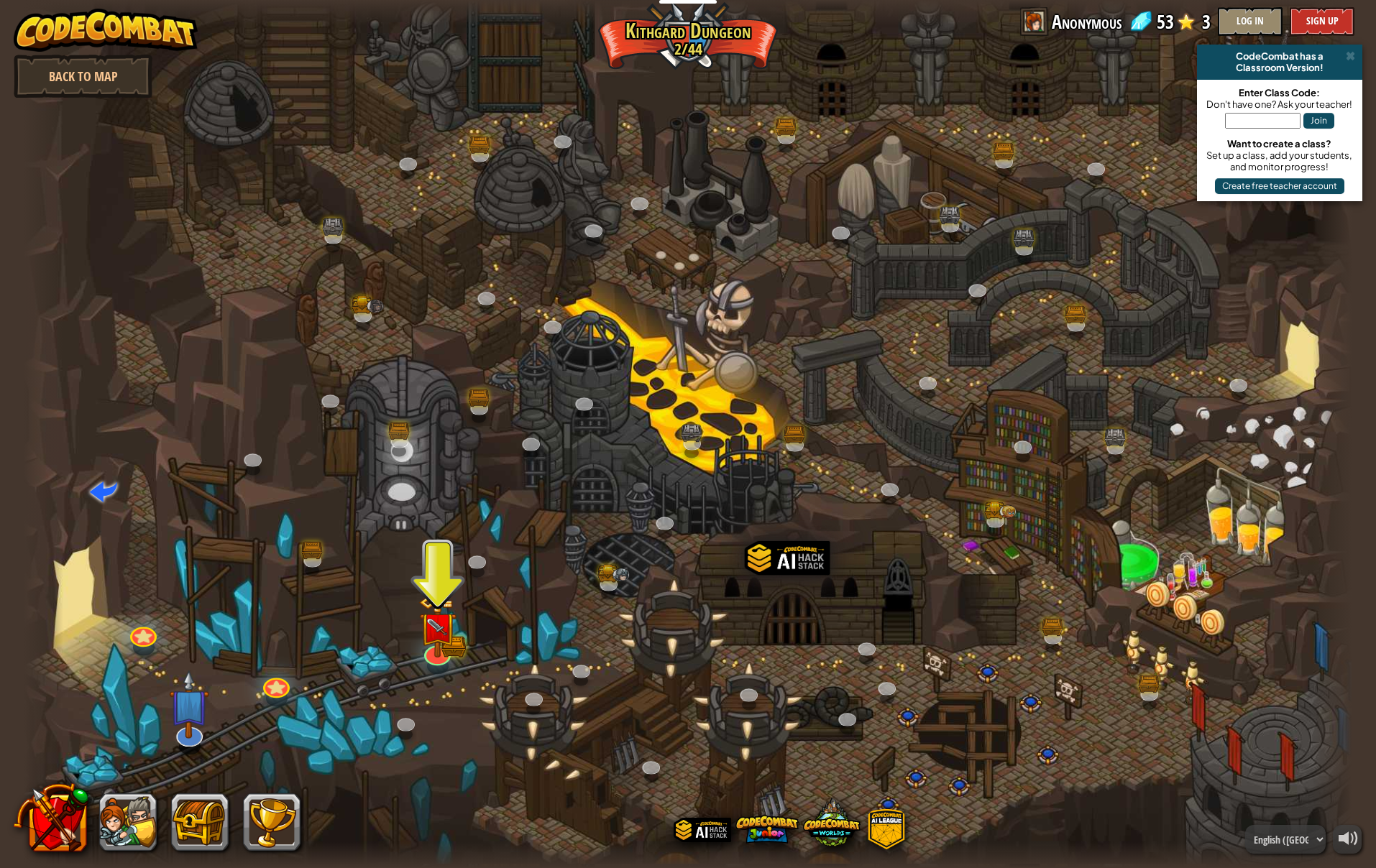
scroll to position [0, 2]
click at [427, 664] on div "Twisted Canyon (Locked) Challenge: collect the most gold using all the programm…" at bounding box center [687, 434] width 1328 height 868
click at [430, 643] on img at bounding box center [438, 611] width 38 height 83
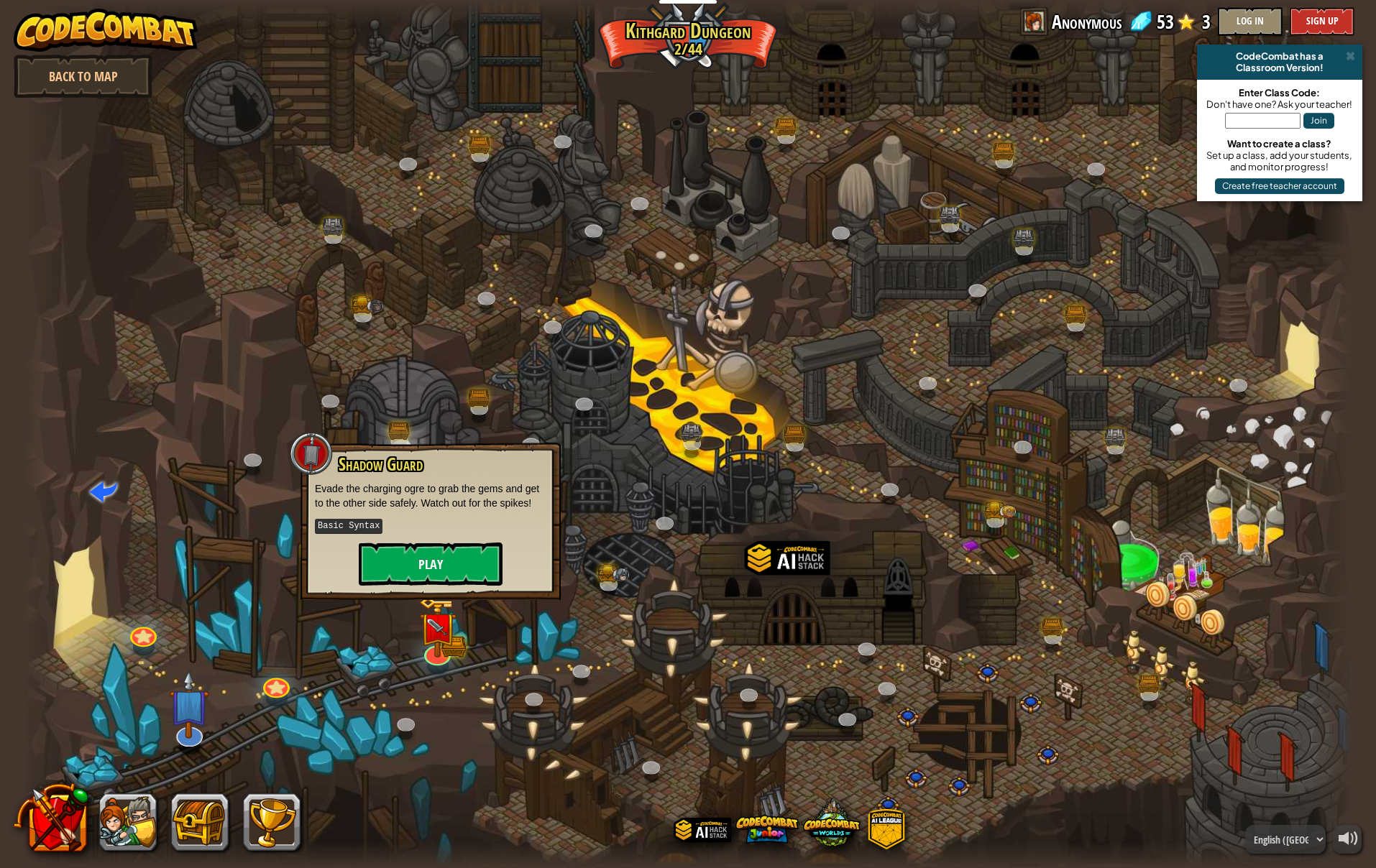
click at [457, 571] on button "Play" at bounding box center [430, 564] width 144 height 43
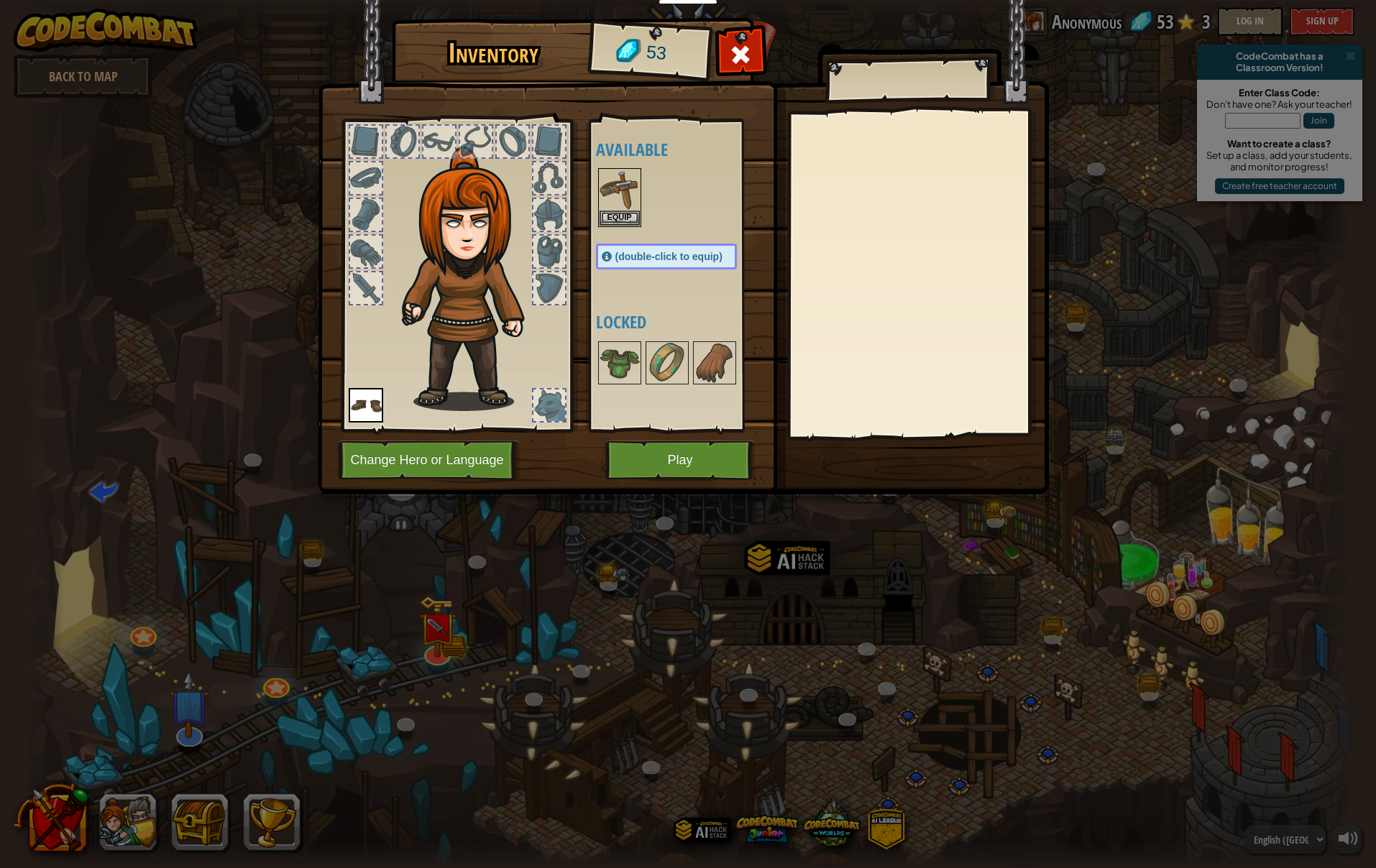
click at [640, 474] on button "Play" at bounding box center [680, 460] width 150 height 40
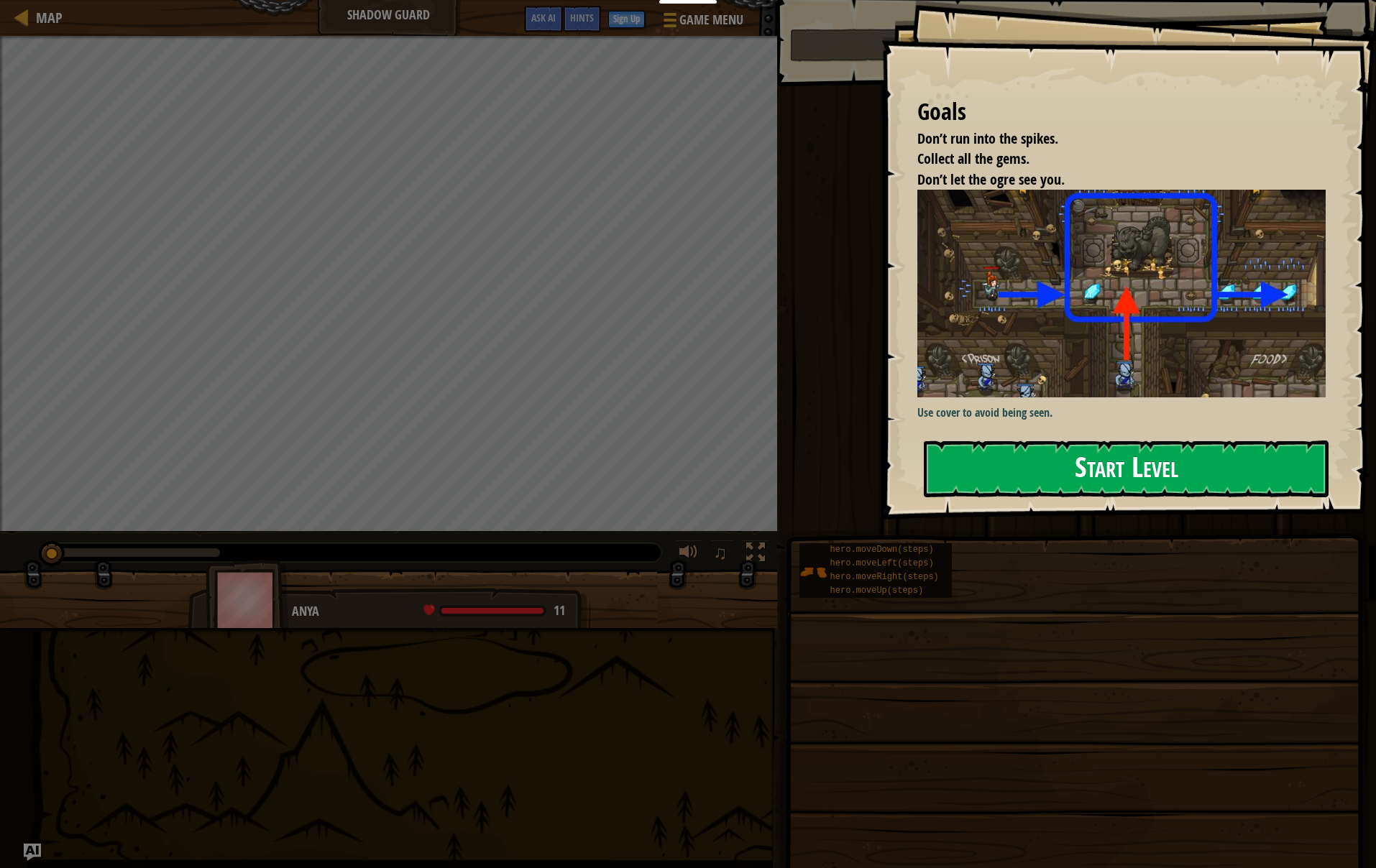
click at [937, 476] on button "Start Level" at bounding box center [1126, 468] width 405 height 57
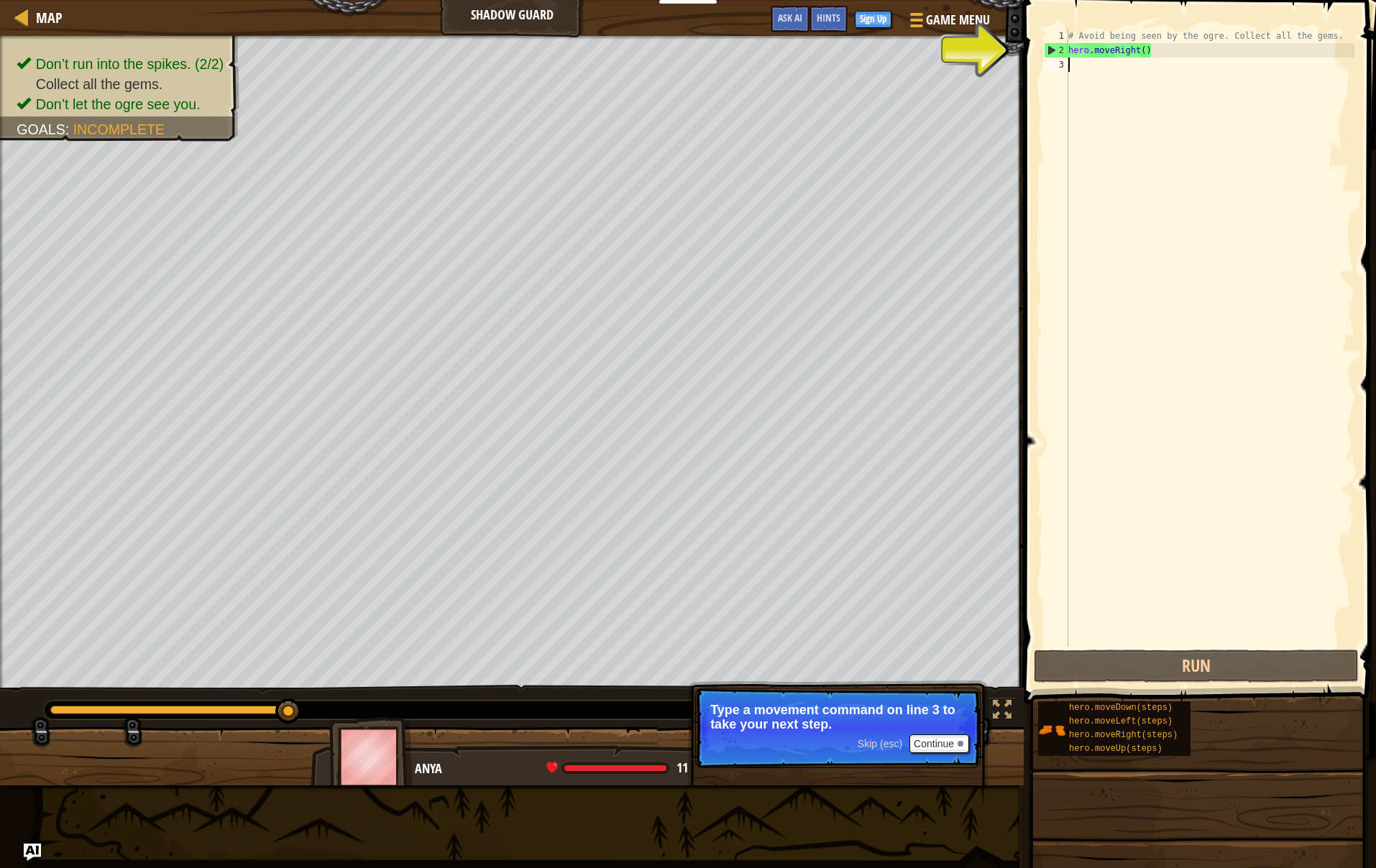
click at [1082, 60] on div "# Avoid being seen by the ogre. Collect all the gems. hero . moveRight ( )" at bounding box center [1210, 353] width 289 height 647
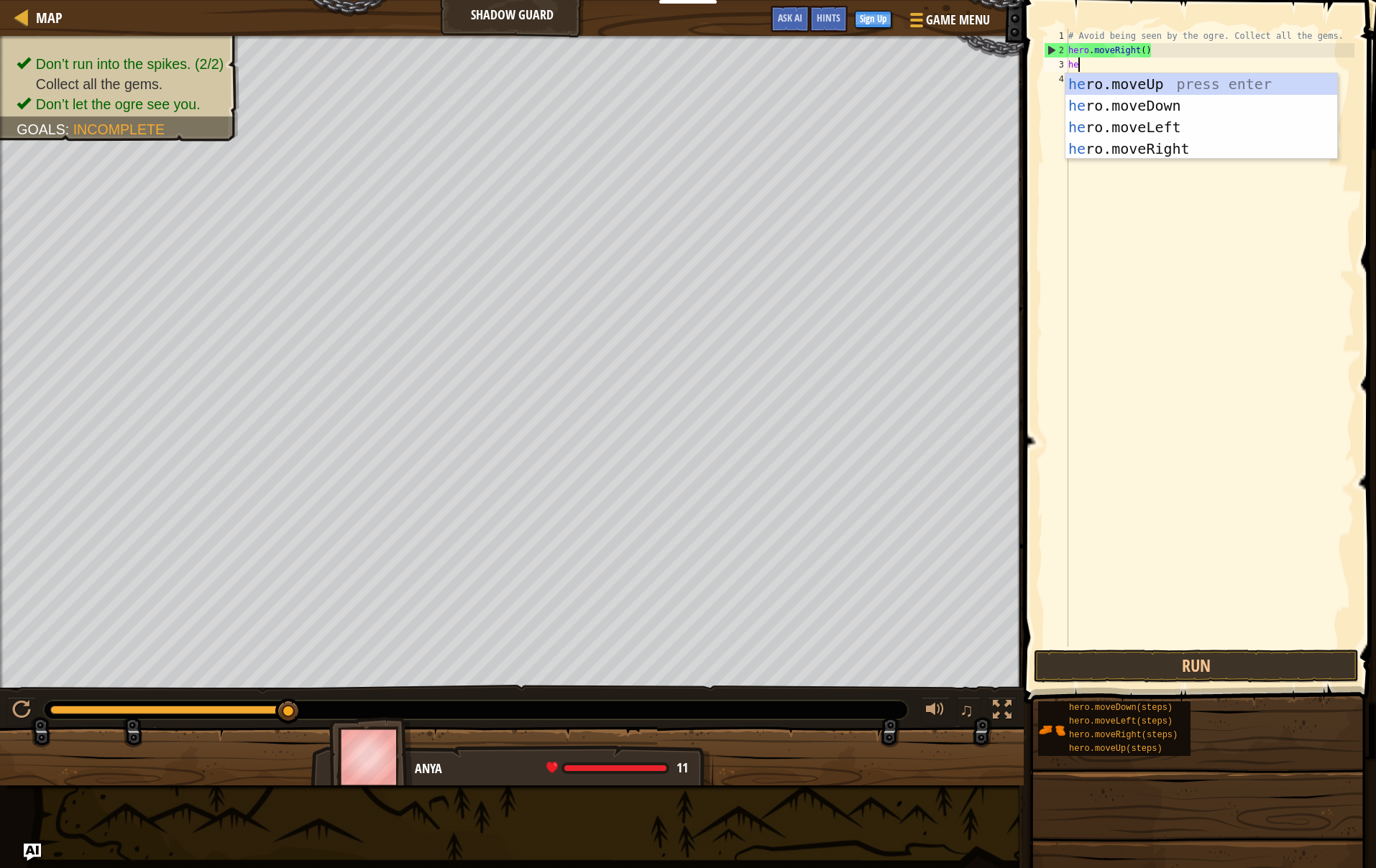
type textarea "her"
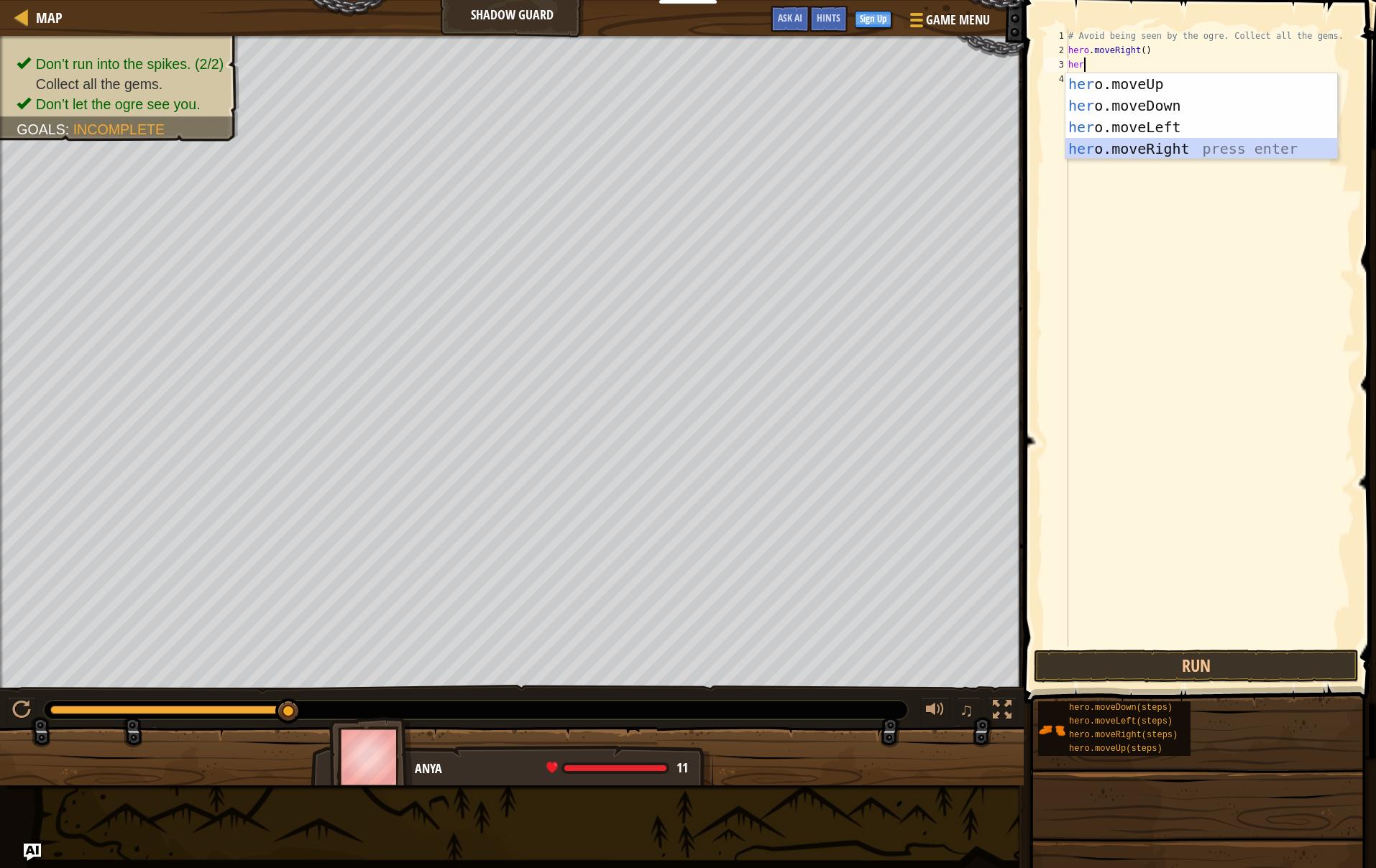
click at [1132, 153] on div "her o.moveUp press enter her o.moveDown press enter her o.moveLeft press enter …" at bounding box center [1201, 137] width 272 height 129
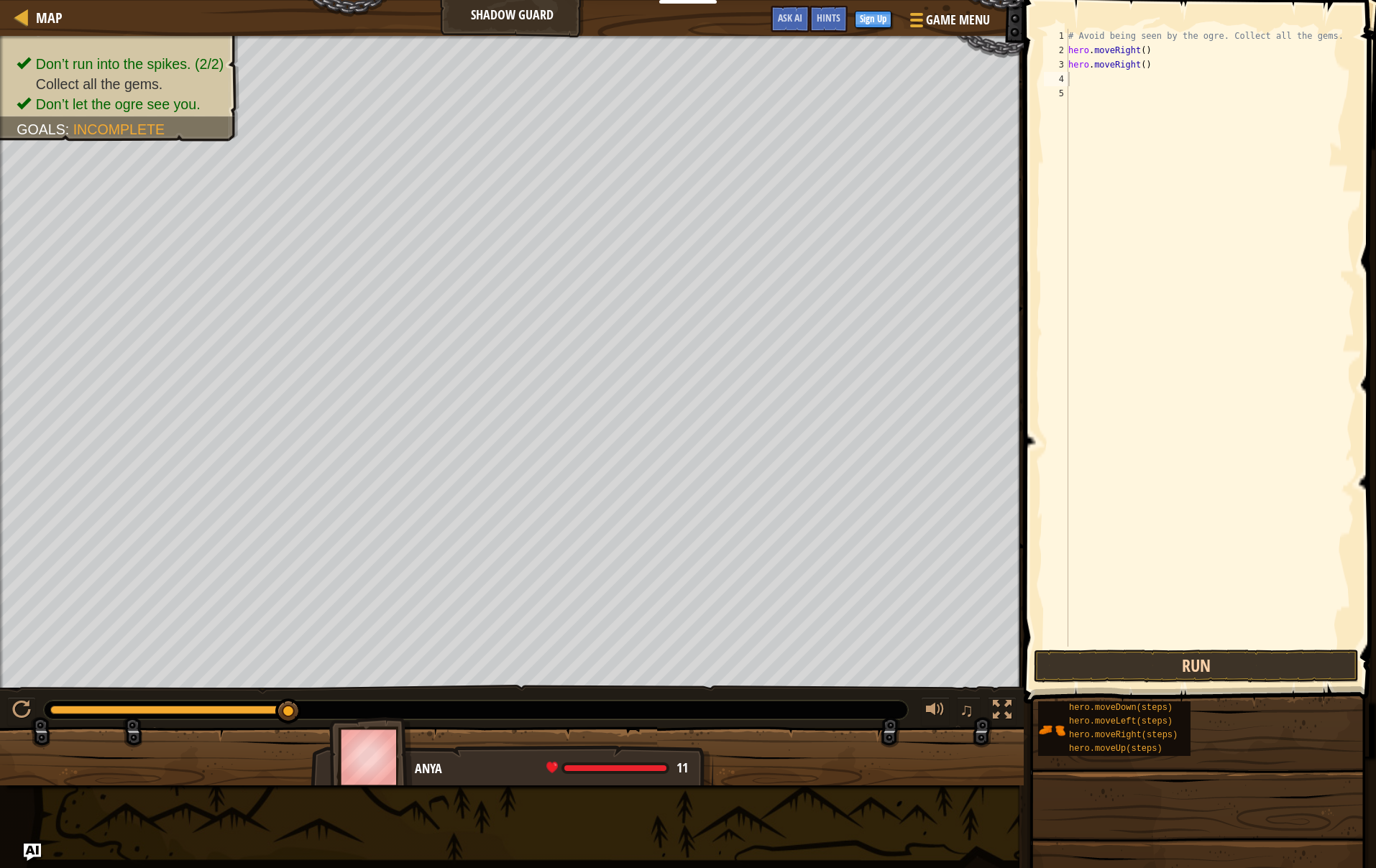
click at [1076, 676] on button "Run" at bounding box center [1195, 666] width 325 height 33
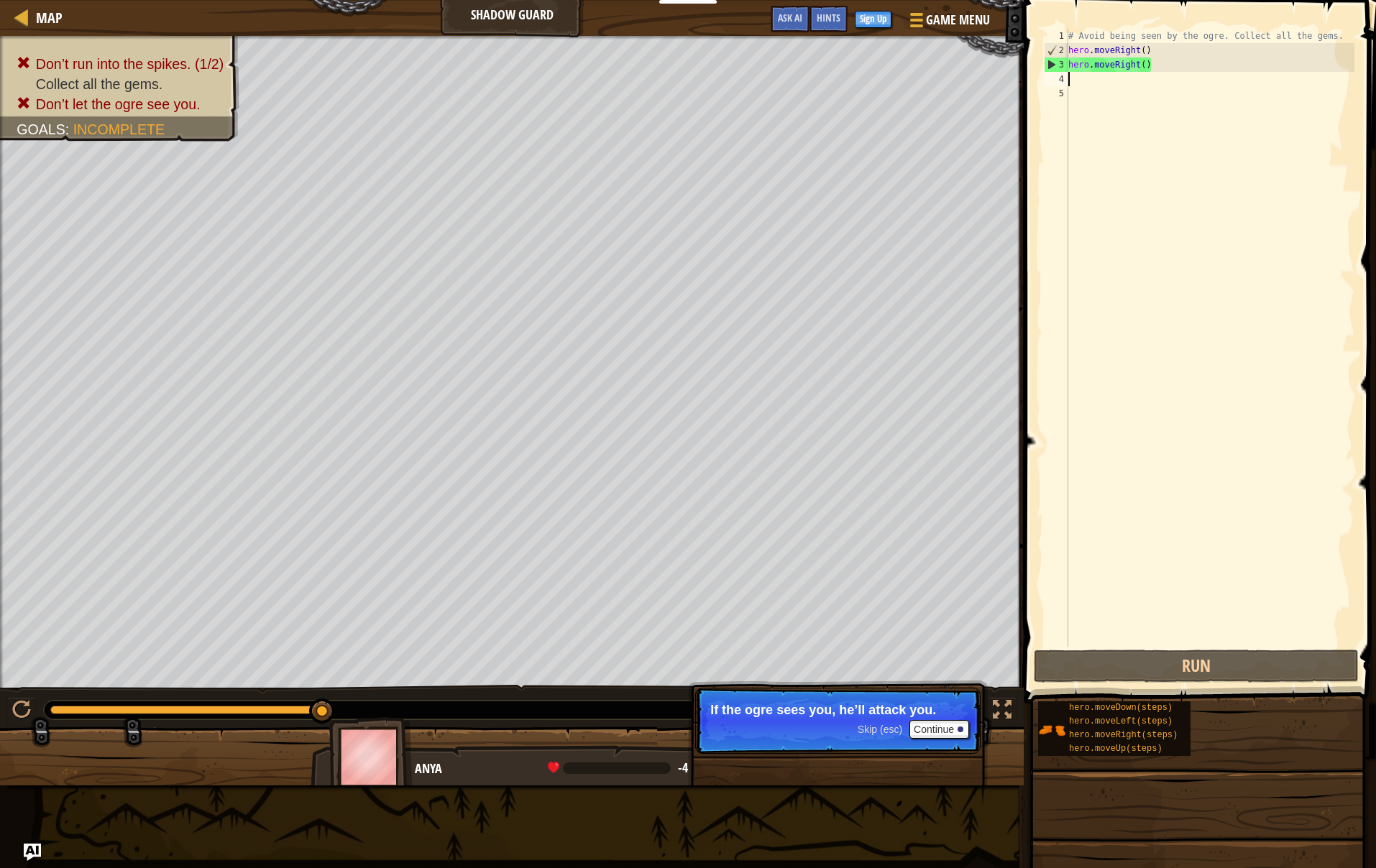
scroll to position [0, 0]
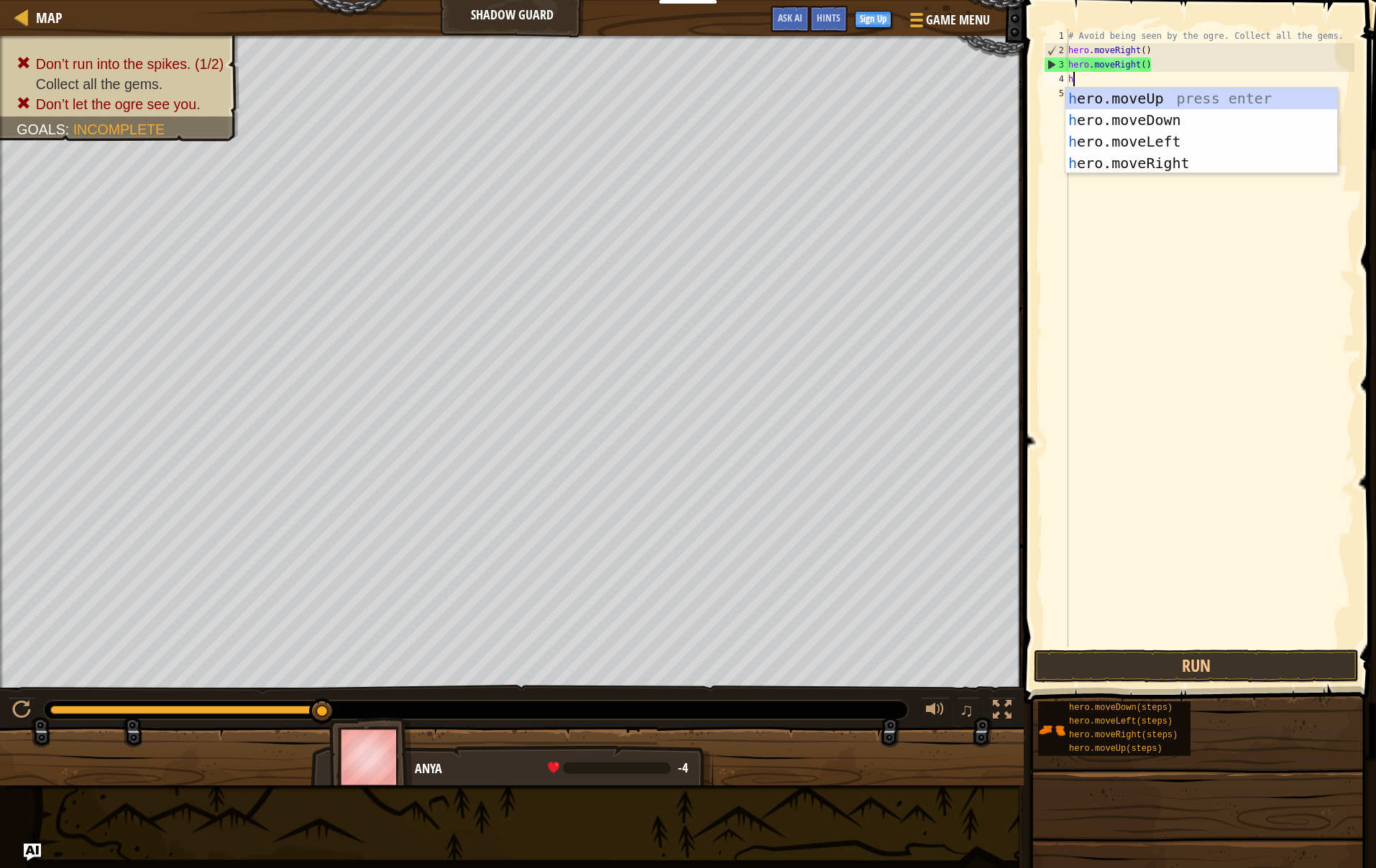
type textarea "he"
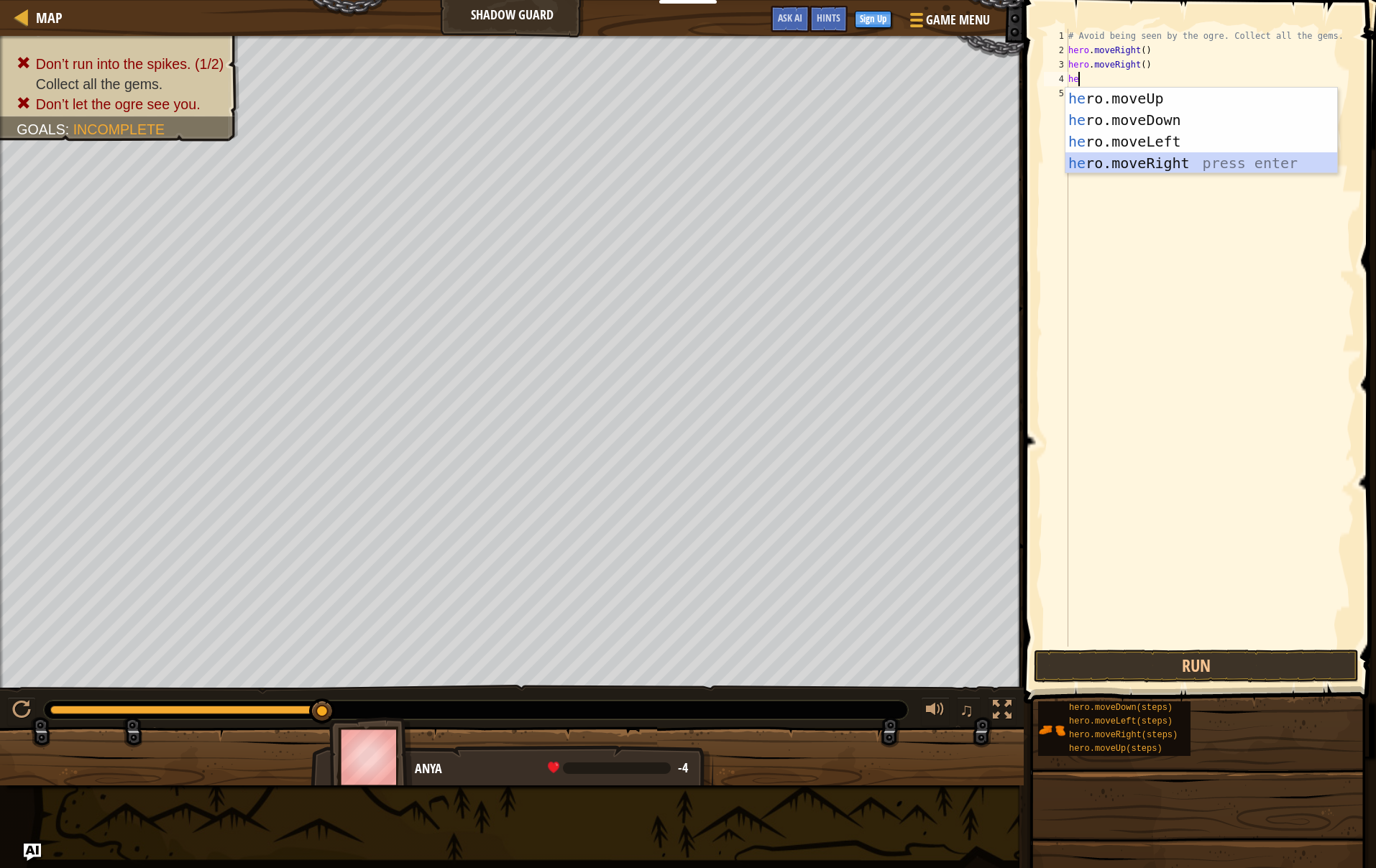
scroll to position [1, 0]
click at [1131, 156] on div "he ro.moveUp press enter he ro.moveDown press enter he ro.moveLeft press enter …" at bounding box center [1201, 152] width 272 height 129
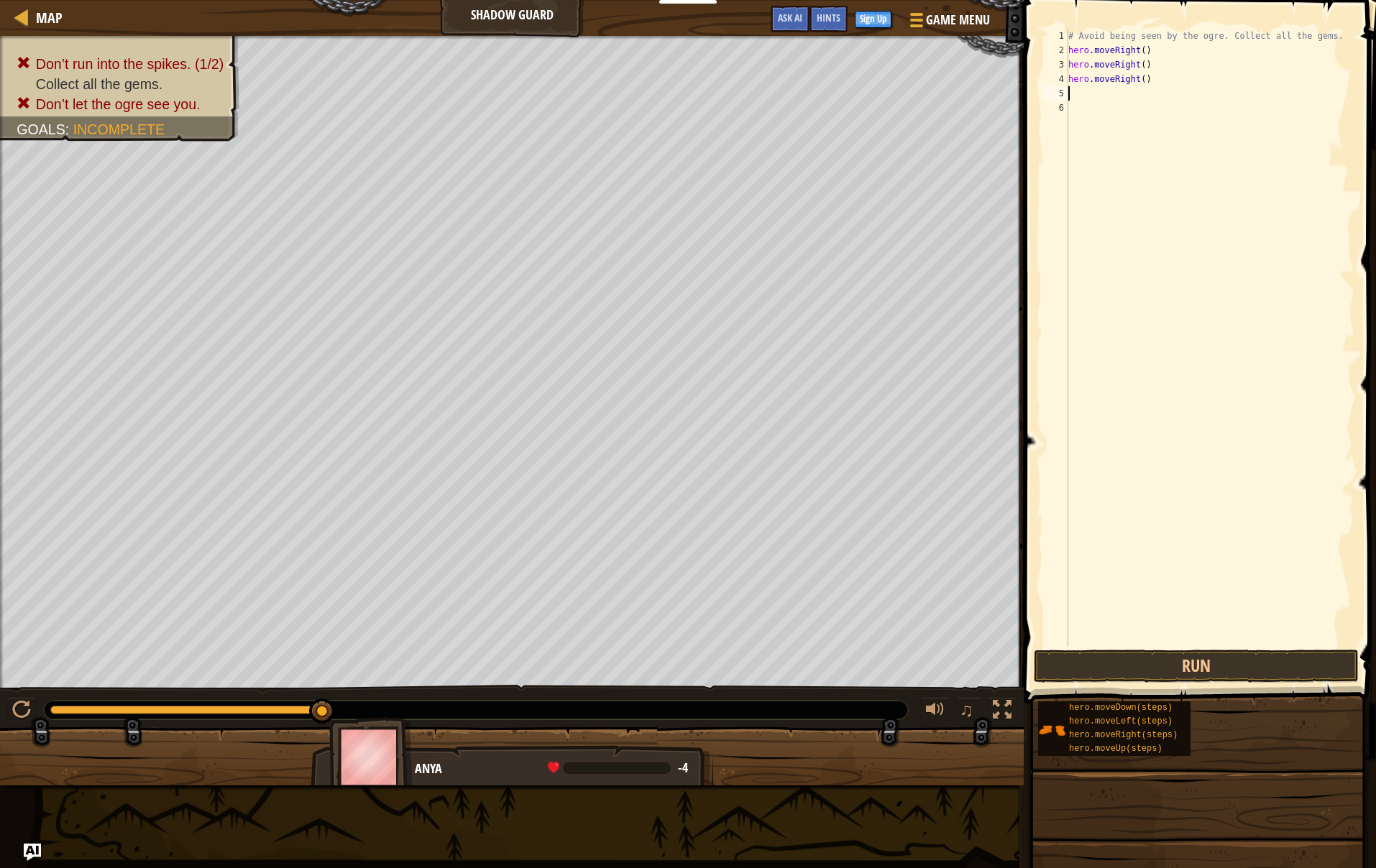
scroll to position [0, 0]
click at [1079, 662] on button "Run" at bounding box center [1195, 666] width 325 height 33
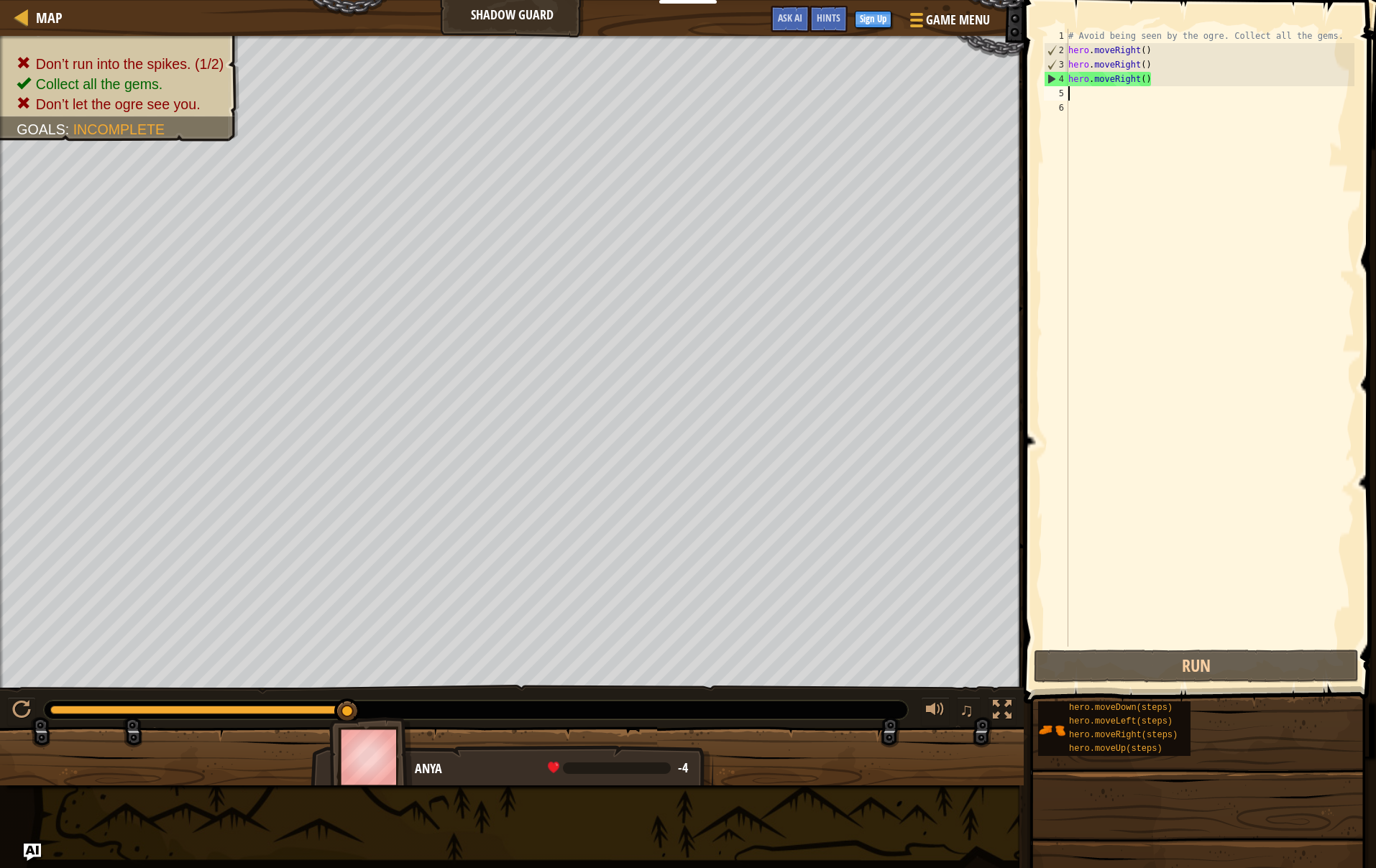
click at [1084, 97] on div "# Avoid being seen by the ogre. Collect all the gems. hero . moveRight ( ) hero…" at bounding box center [1210, 353] width 289 height 647
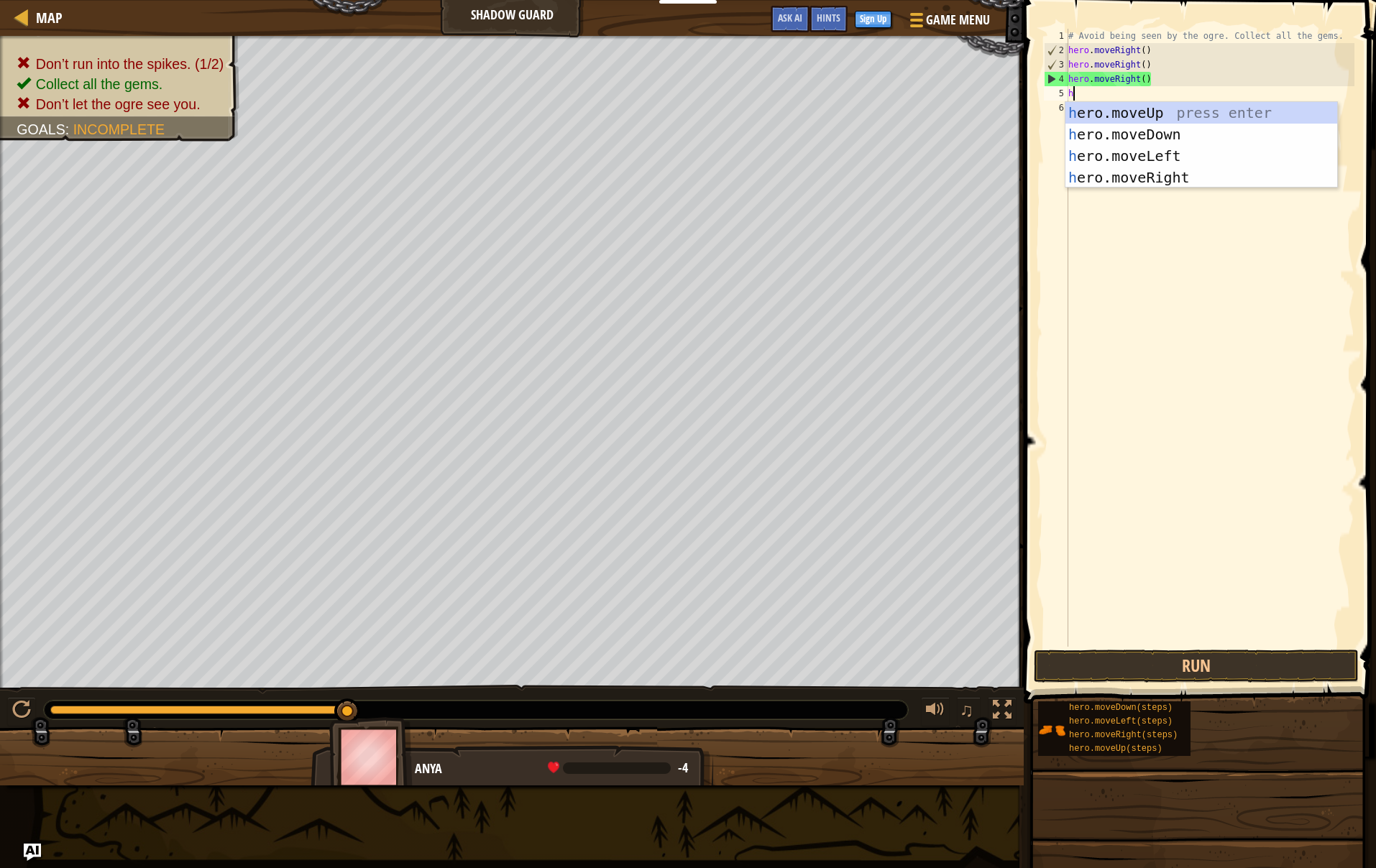
type textarea "her"
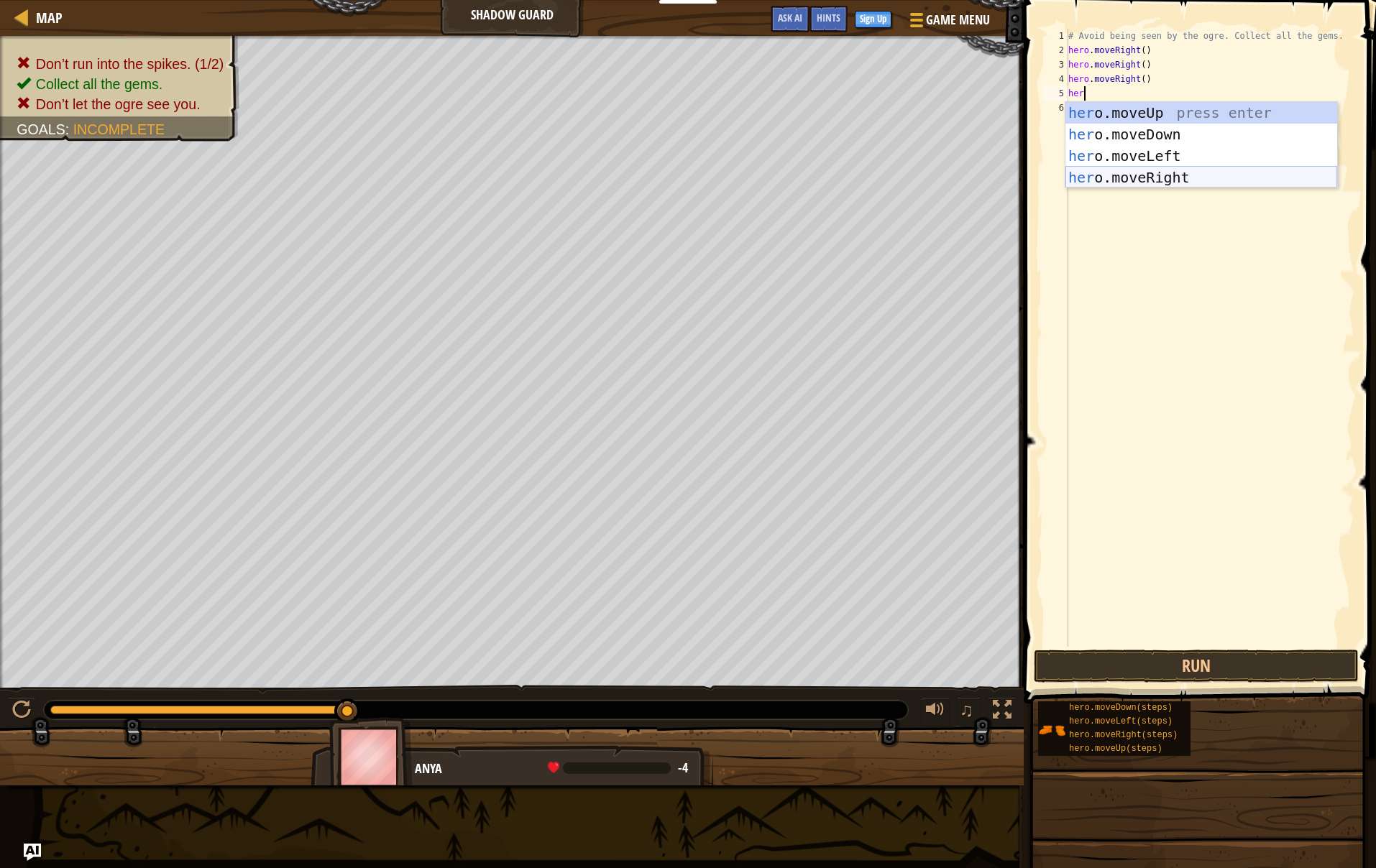
click at [1126, 177] on div "her o.moveUp press enter her o.moveDown press enter her o.moveLeft press enter …" at bounding box center [1201, 166] width 272 height 129
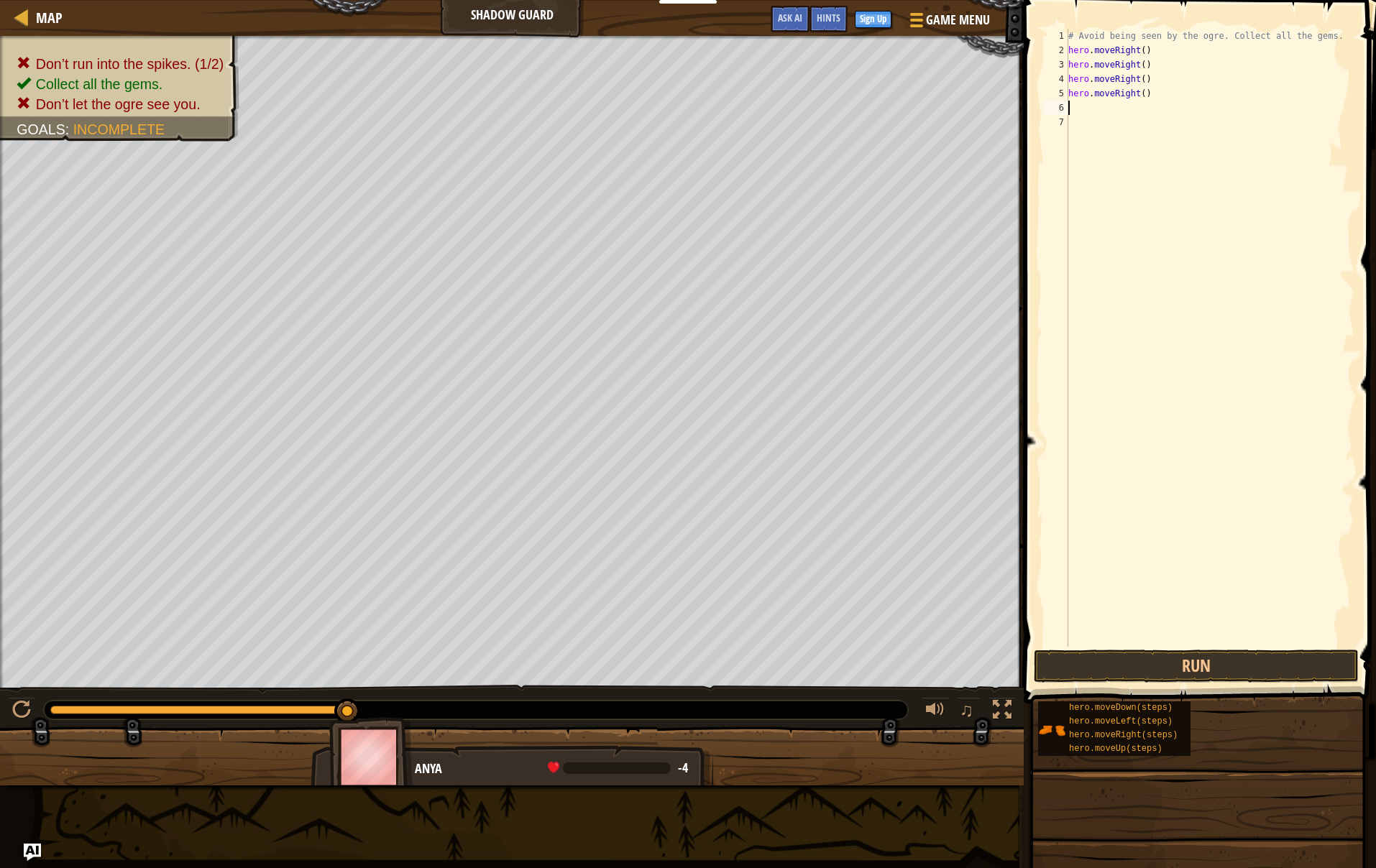
scroll to position [6, 0]
click at [1106, 659] on button "Run" at bounding box center [1195, 666] width 325 height 33
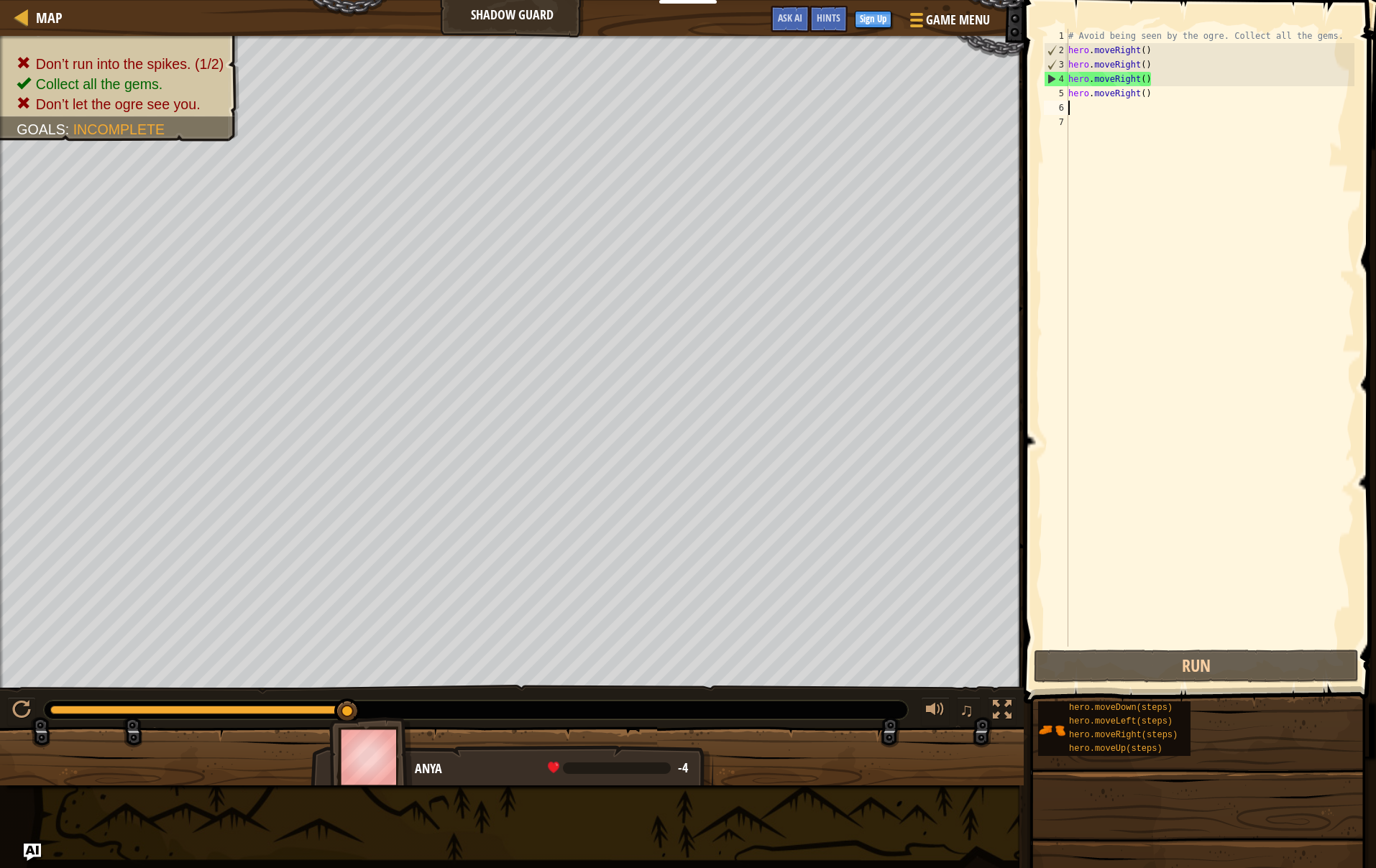
scroll to position [0, 0]
click at [1071, 107] on div "# Avoid being seen by the ogre. Collect all the gems. hero . moveRight ( ) hero…" at bounding box center [1210, 353] width 289 height 647
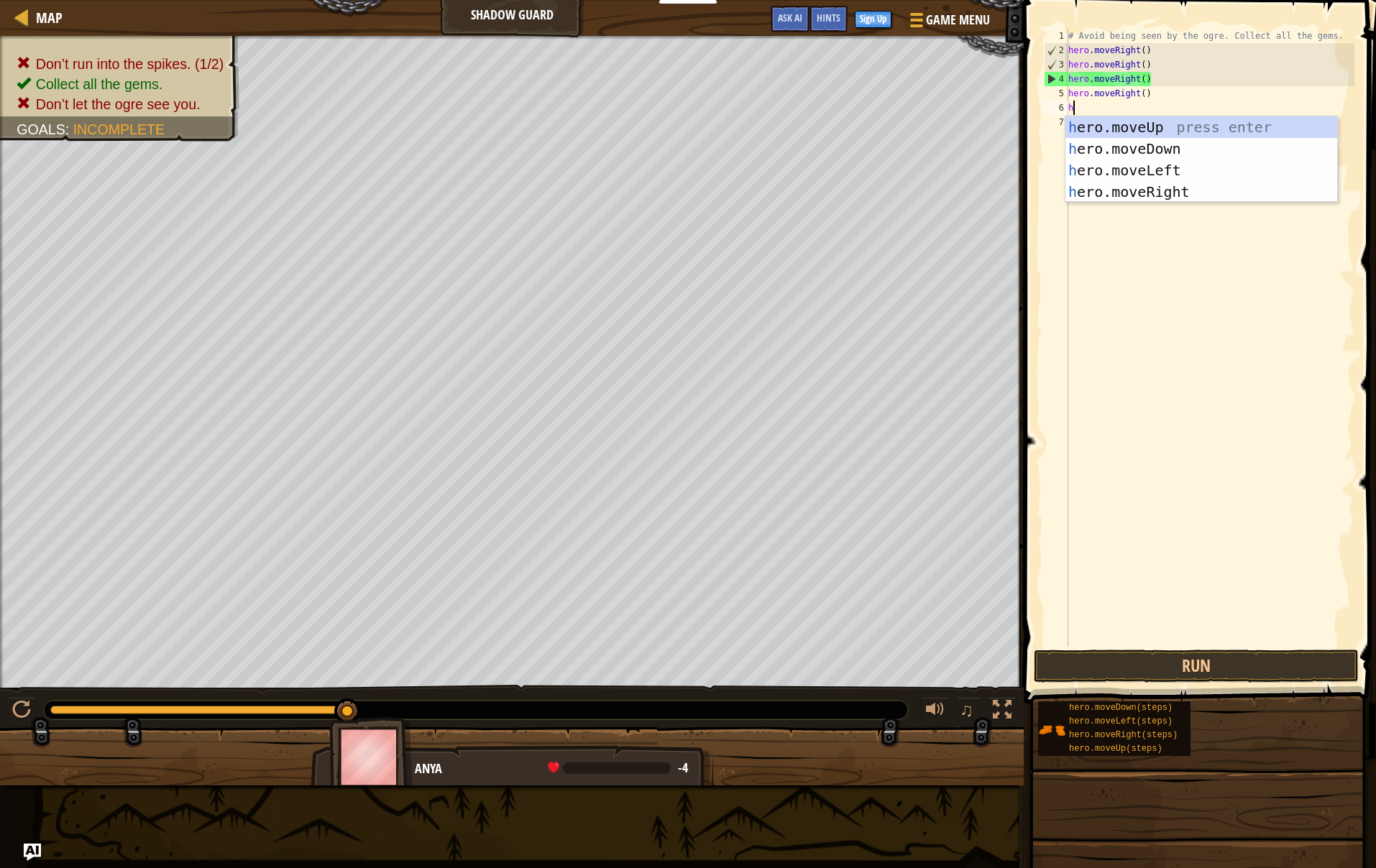
type textarea "he"
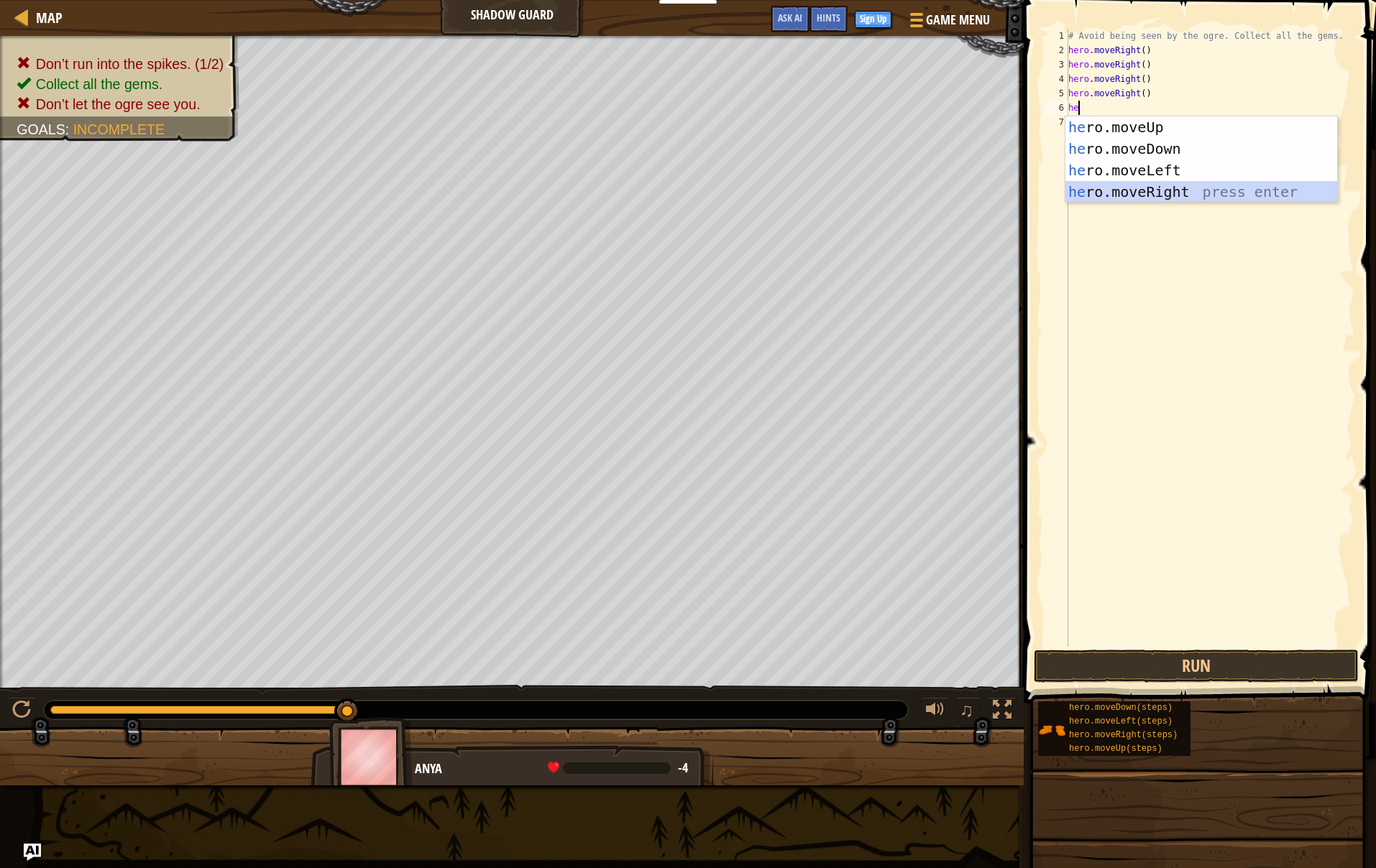
click at [1148, 196] on div "he ro.moveUp press enter he ro.moveDown press enter he ro.moveLeft press enter …" at bounding box center [1201, 181] width 272 height 129
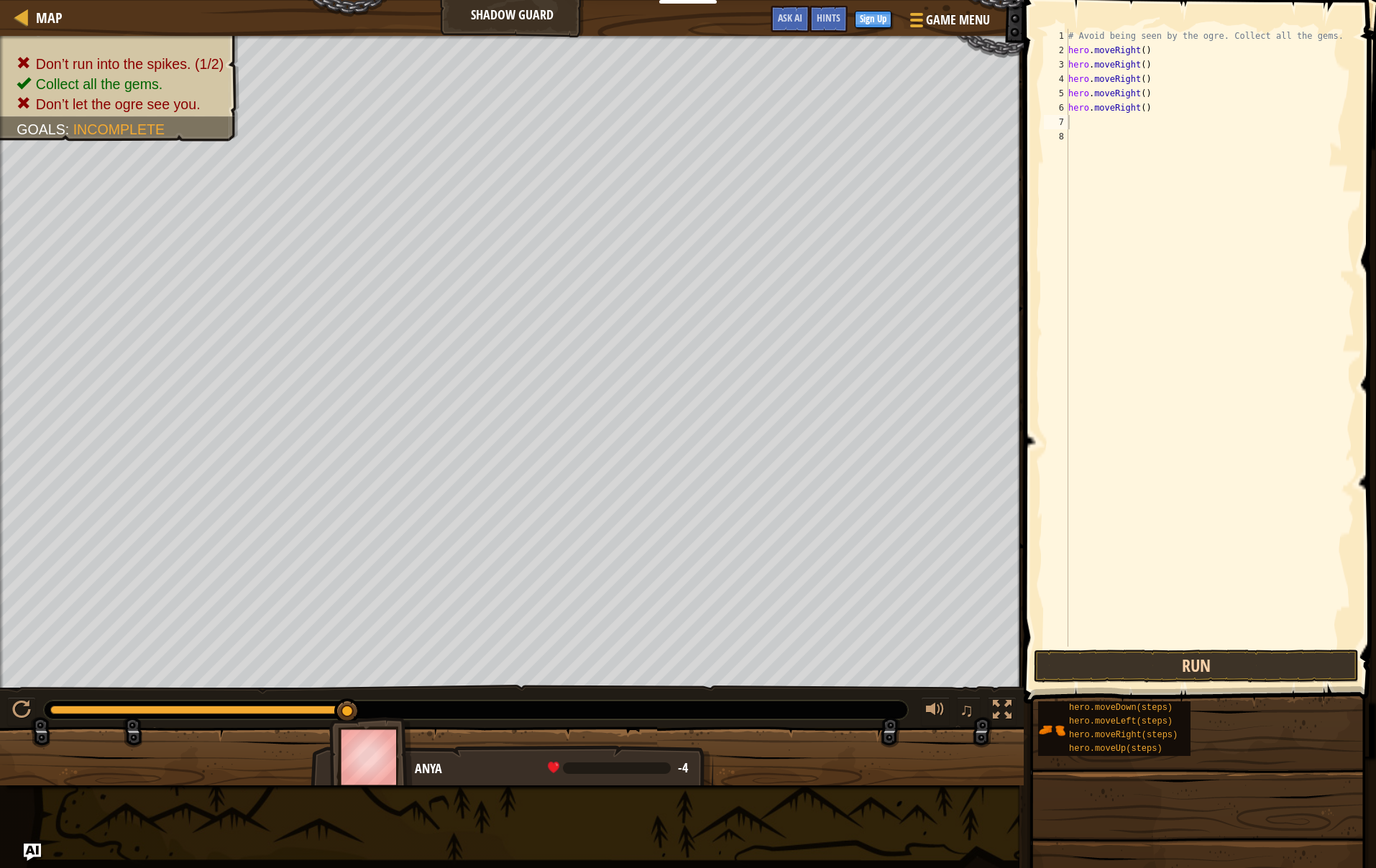
click at [1120, 666] on button "Run" at bounding box center [1195, 666] width 325 height 33
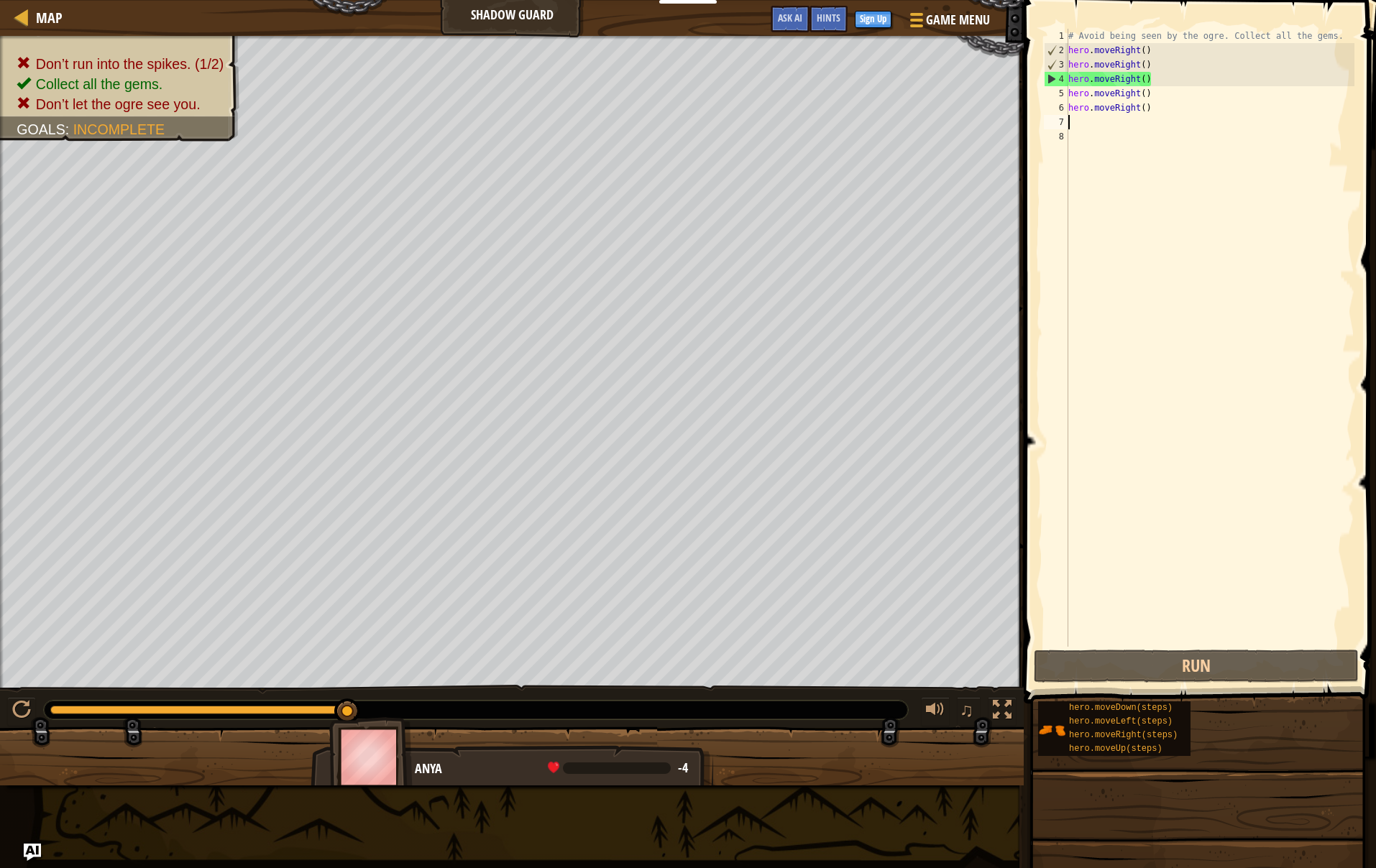
scroll to position [0, 1]
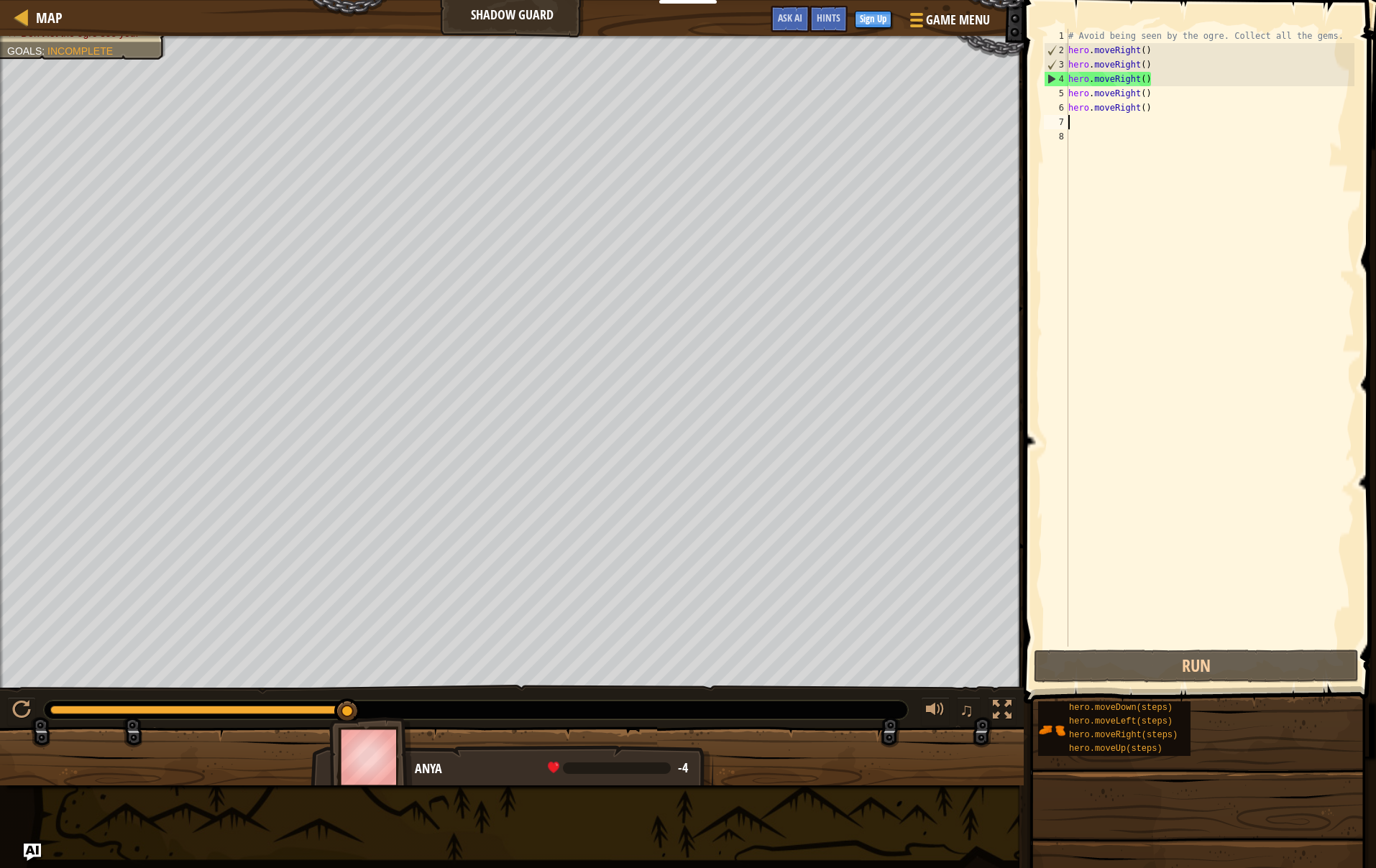
click at [1070, 118] on div "# Avoid being seen by the ogre. Collect all the gems. hero . moveRight ( ) hero…" at bounding box center [1210, 353] width 289 height 647
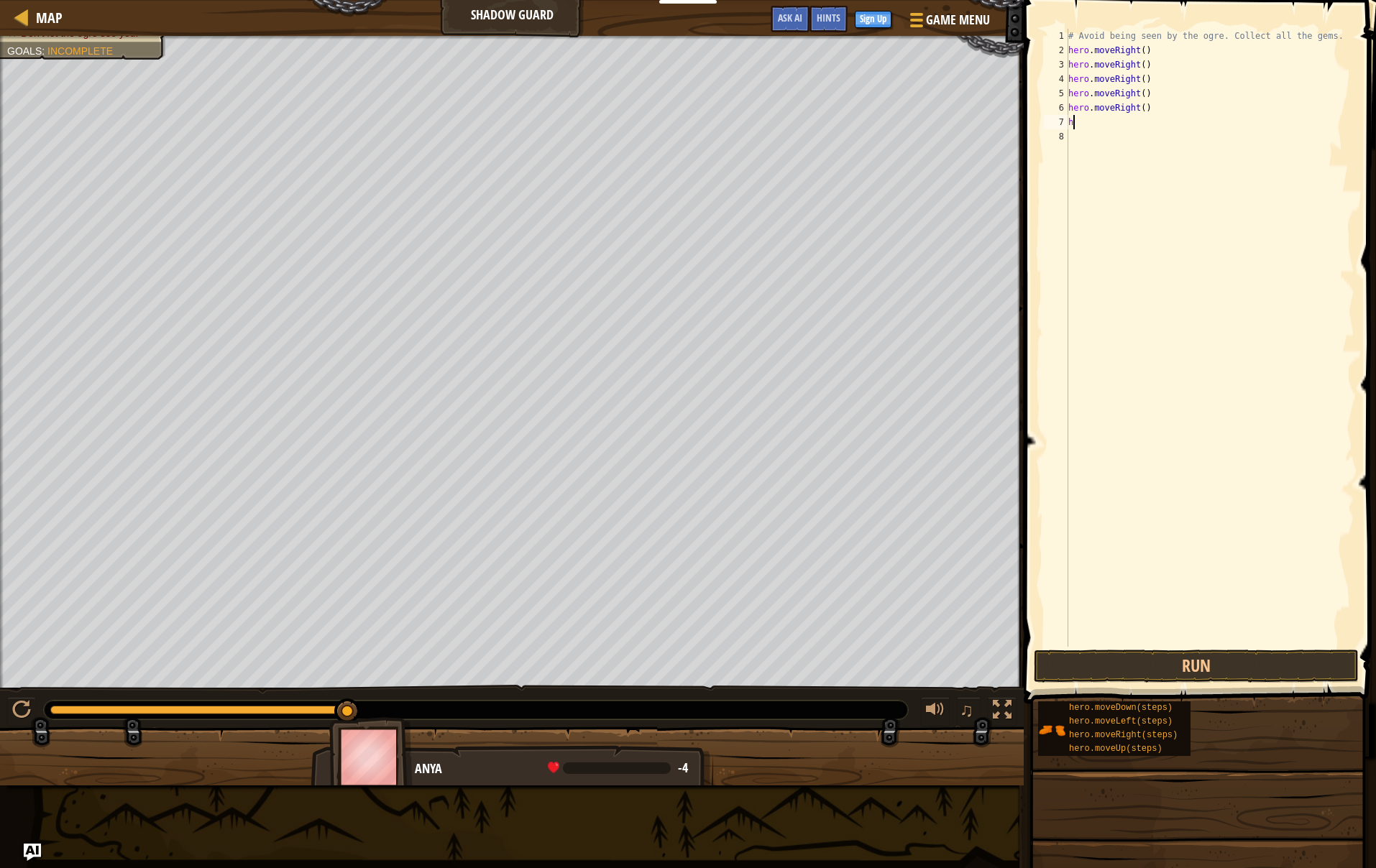
scroll to position [1, 0]
click at [1077, 120] on div "# Avoid being seen by the ogre. Collect all the gems. hero . moveRight ( ) hero…" at bounding box center [1210, 353] width 289 height 647
type textarea "he"
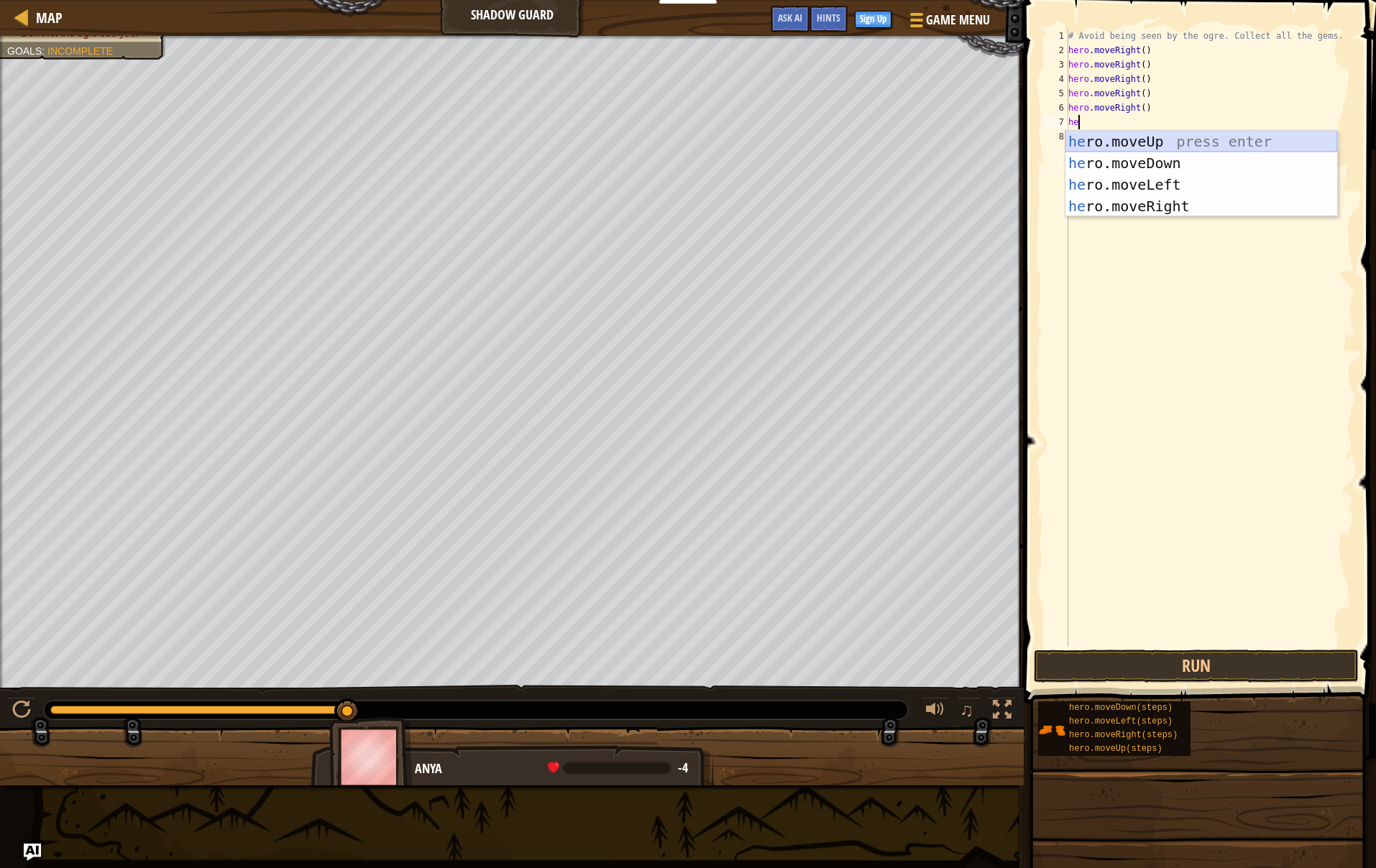
click at [1124, 145] on div "he ro.moveUp press enter he ro.moveDown press enter he ro.moveLeft press enter …" at bounding box center [1201, 195] width 272 height 129
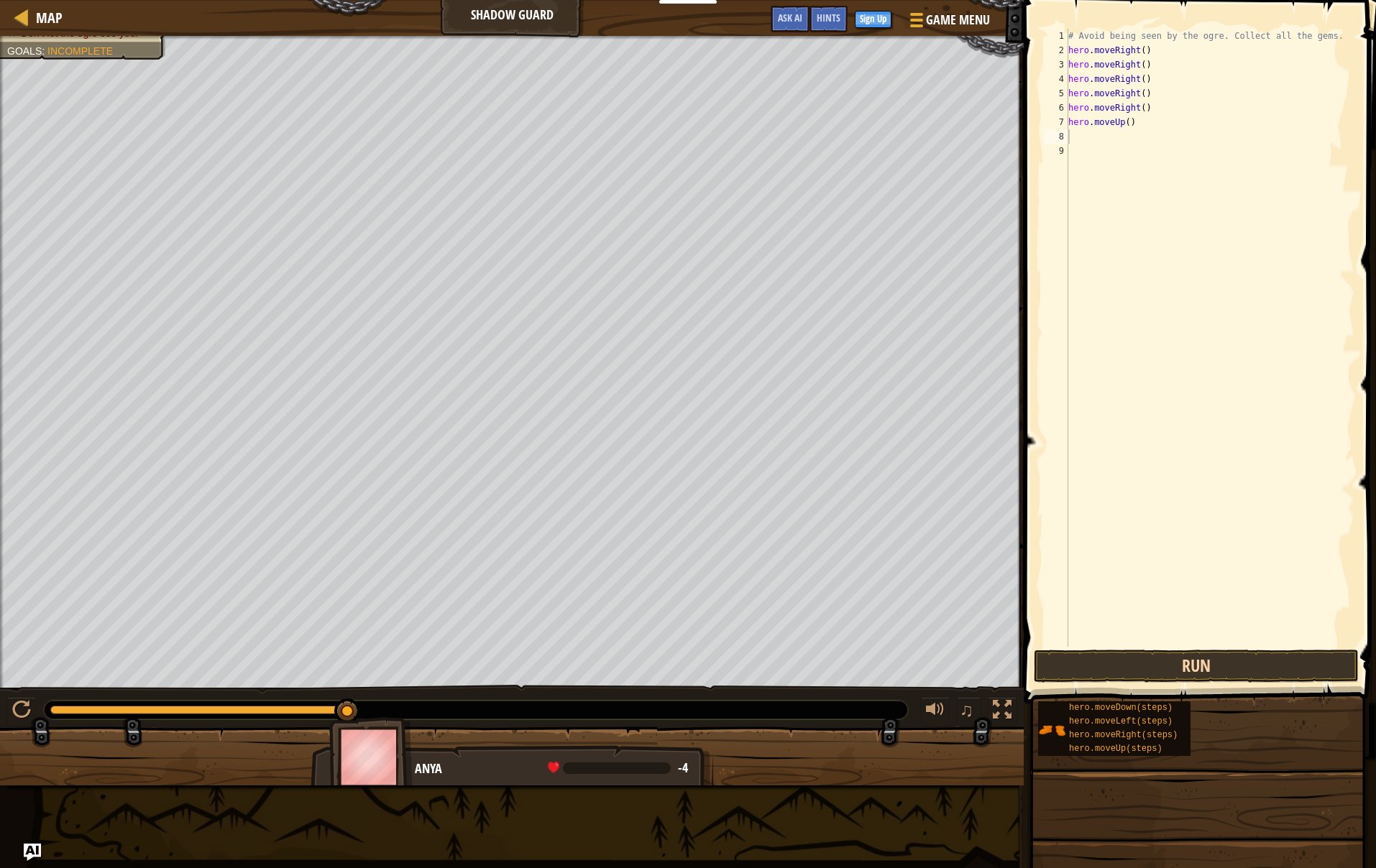
click at [1178, 665] on button "Run" at bounding box center [1195, 666] width 325 height 33
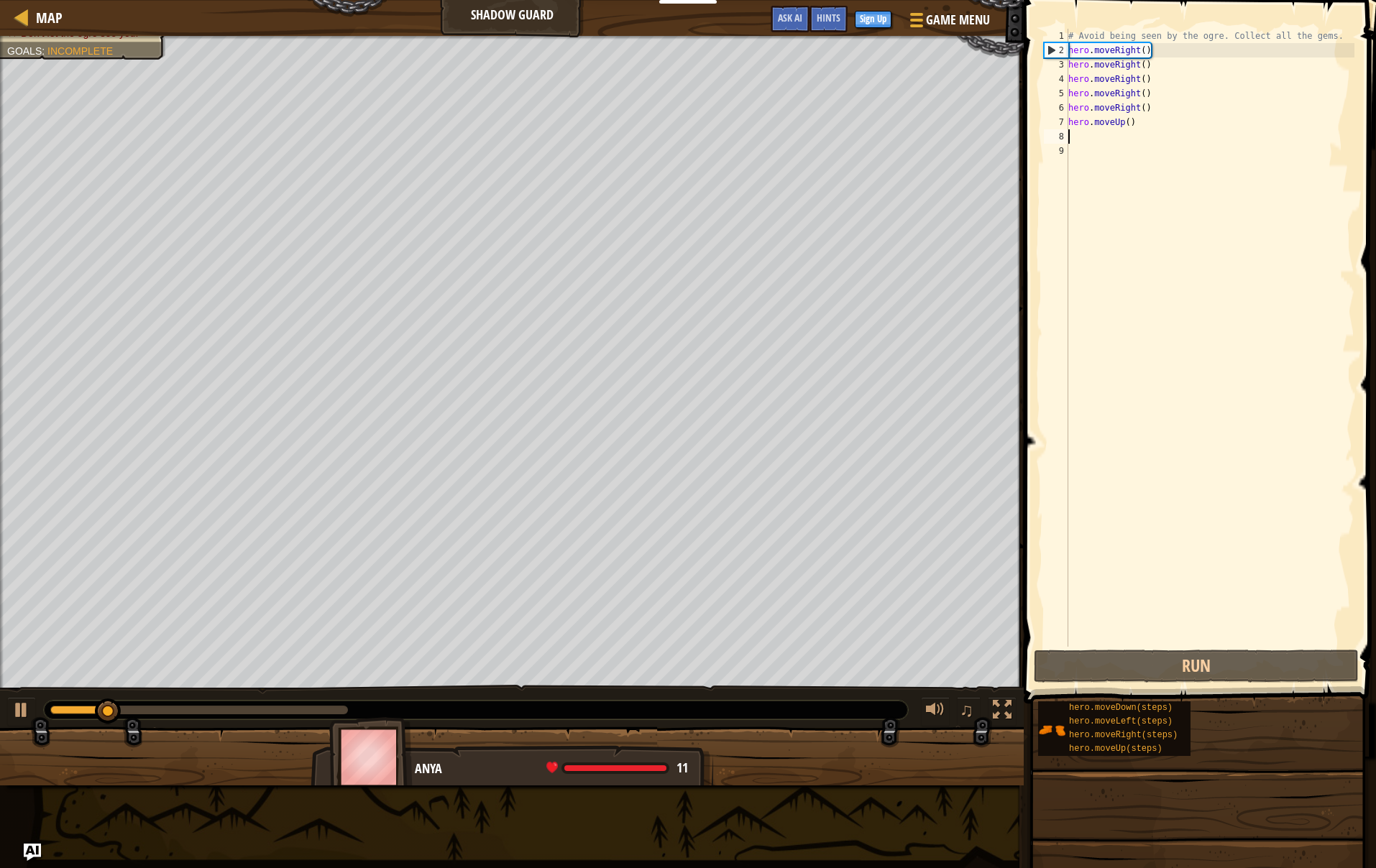
click at [0, 0] on html "Educators Create Free Account School & District Solutions Teacher Toolkit Previ…" at bounding box center [688, 0] width 1376 height 0
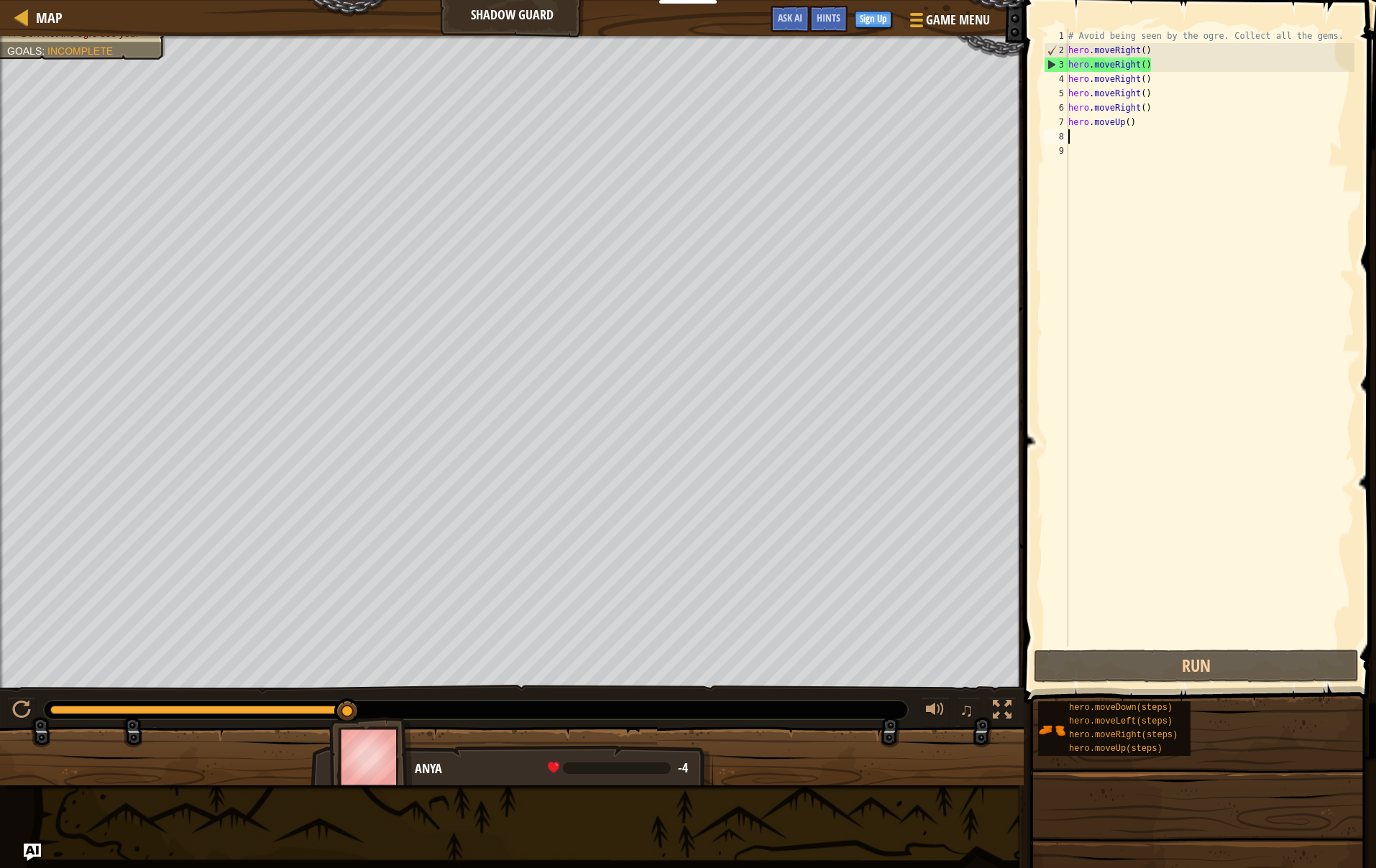
scroll to position [0, 1]
click at [1068, 138] on div "1 2 3 4 5 6 7 8 9 # Avoid being seen by the ogre. Collect all the gems. hero . …" at bounding box center [1197, 338] width 314 height 618
click at [30, 14] on div at bounding box center [22, 17] width 18 height 18
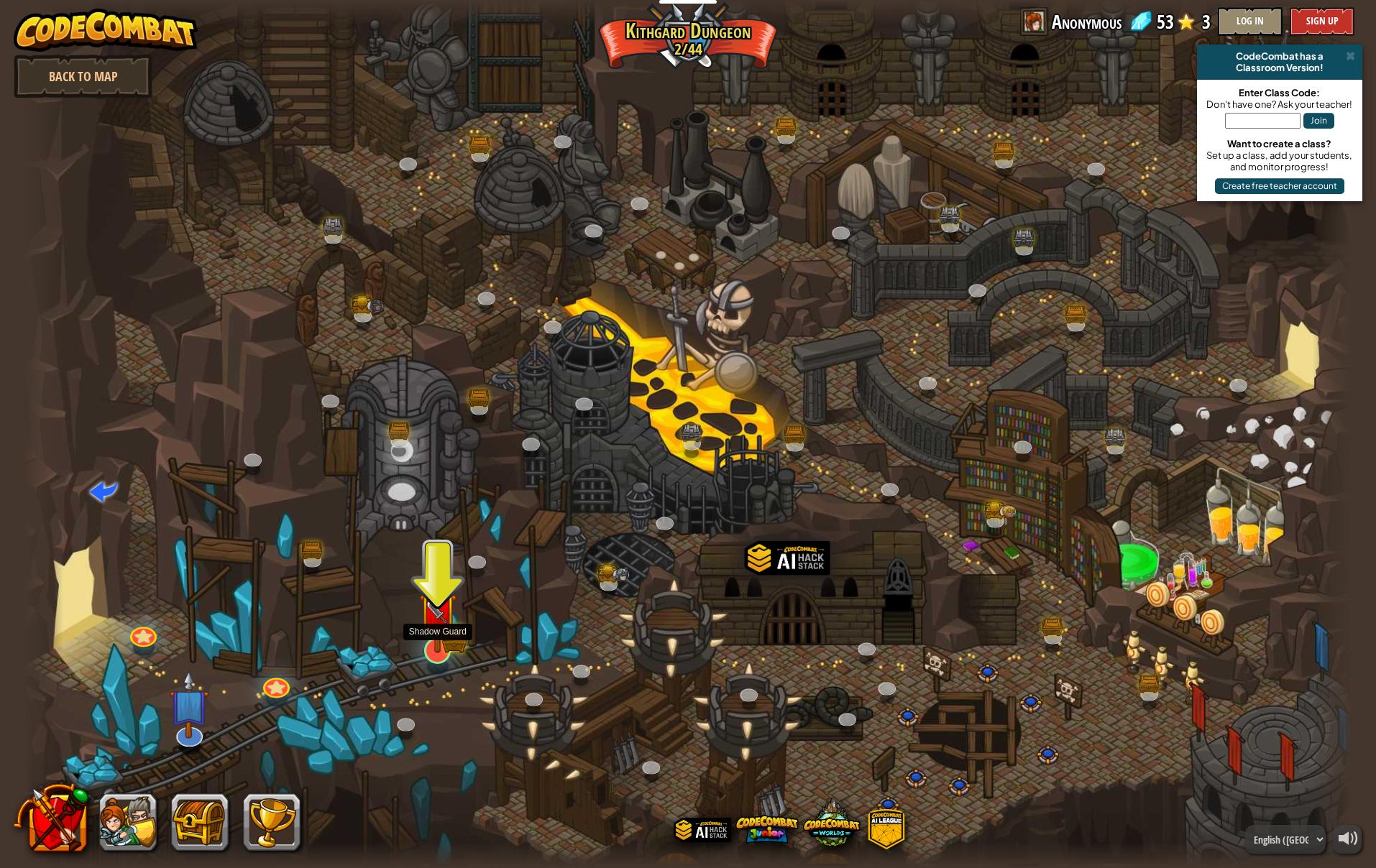
click at [445, 649] on img at bounding box center [438, 611] width 38 height 83
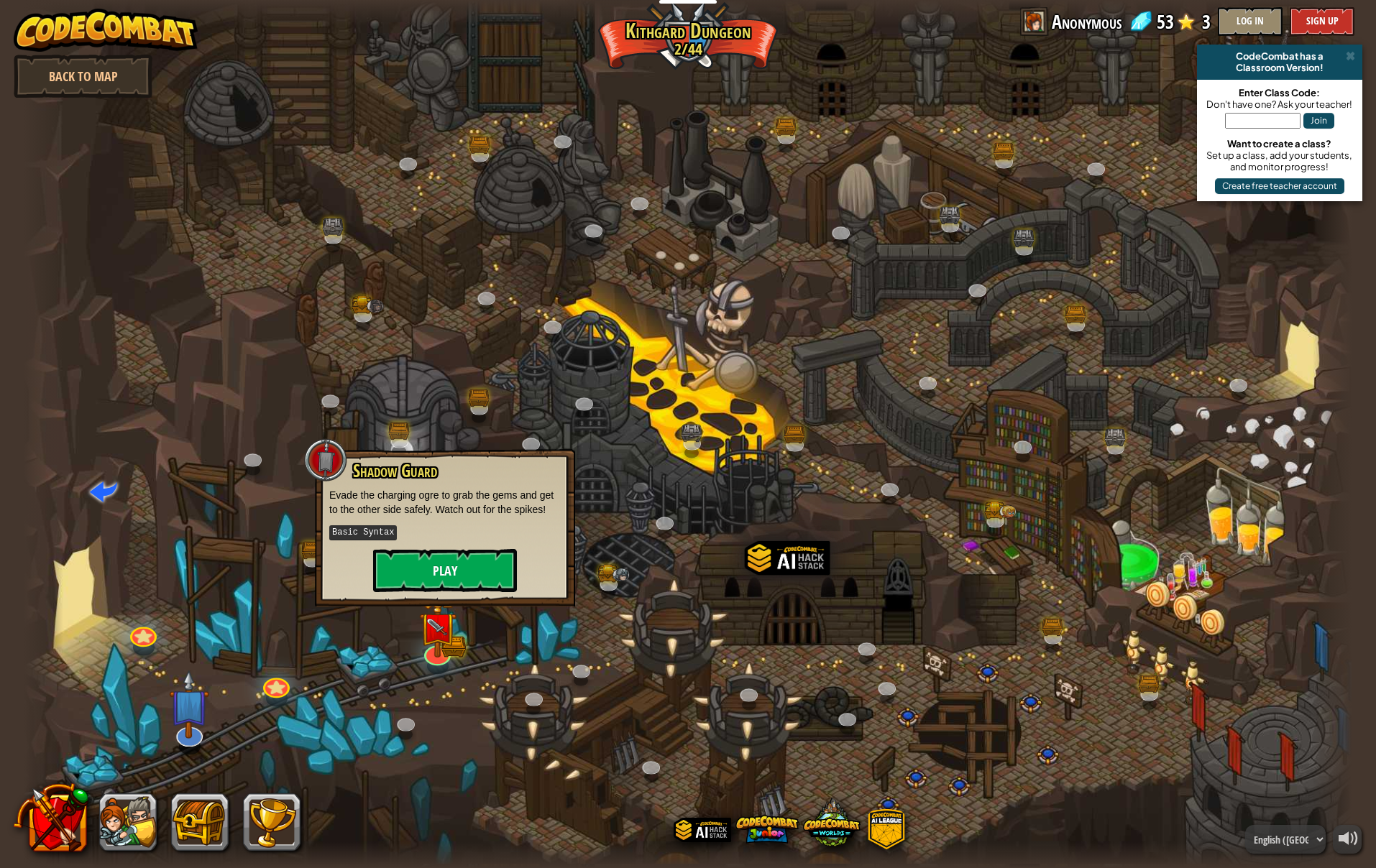
click at [435, 574] on button "Play" at bounding box center [445, 571] width 144 height 43
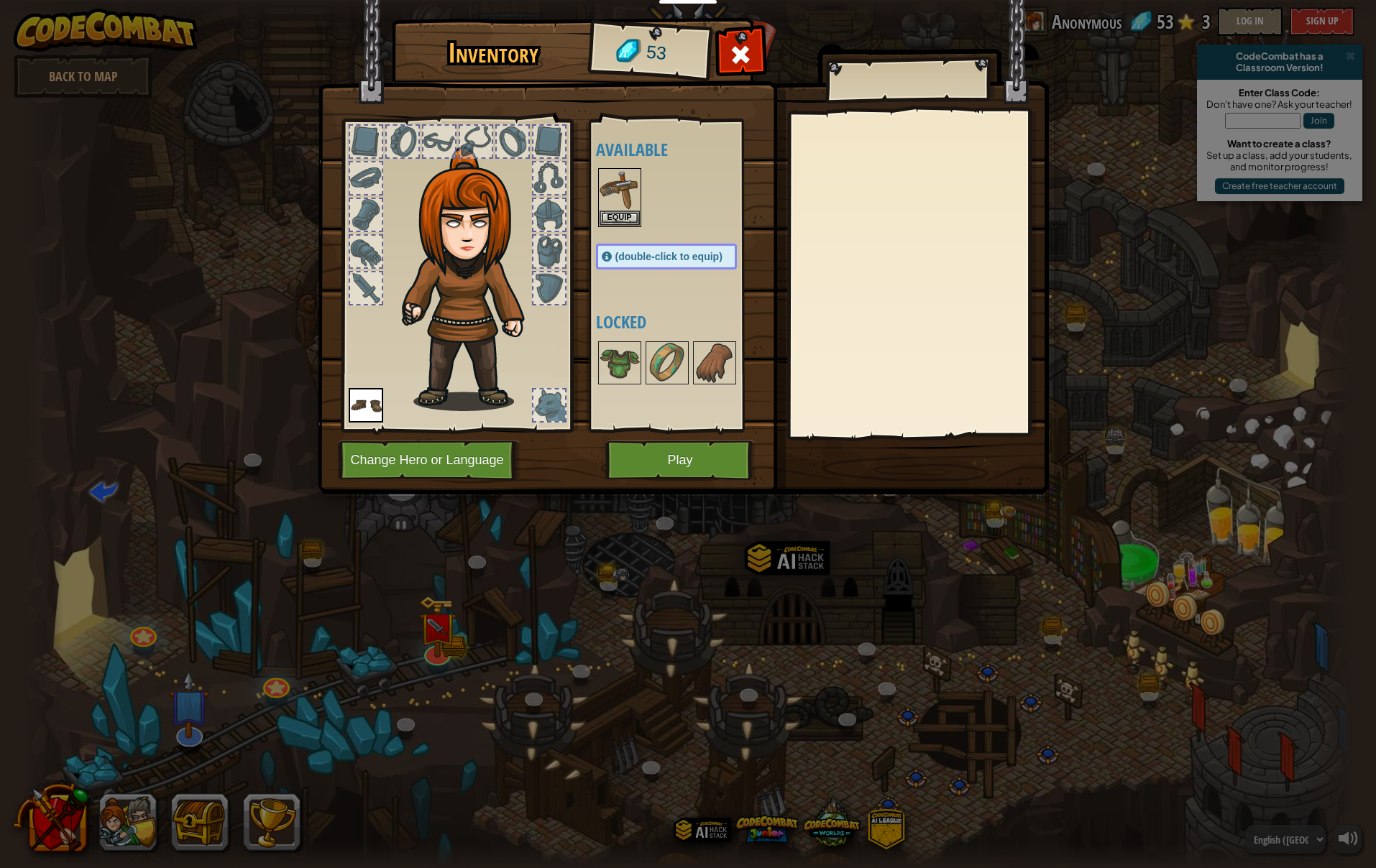
click at [708, 461] on button "Play" at bounding box center [680, 460] width 150 height 40
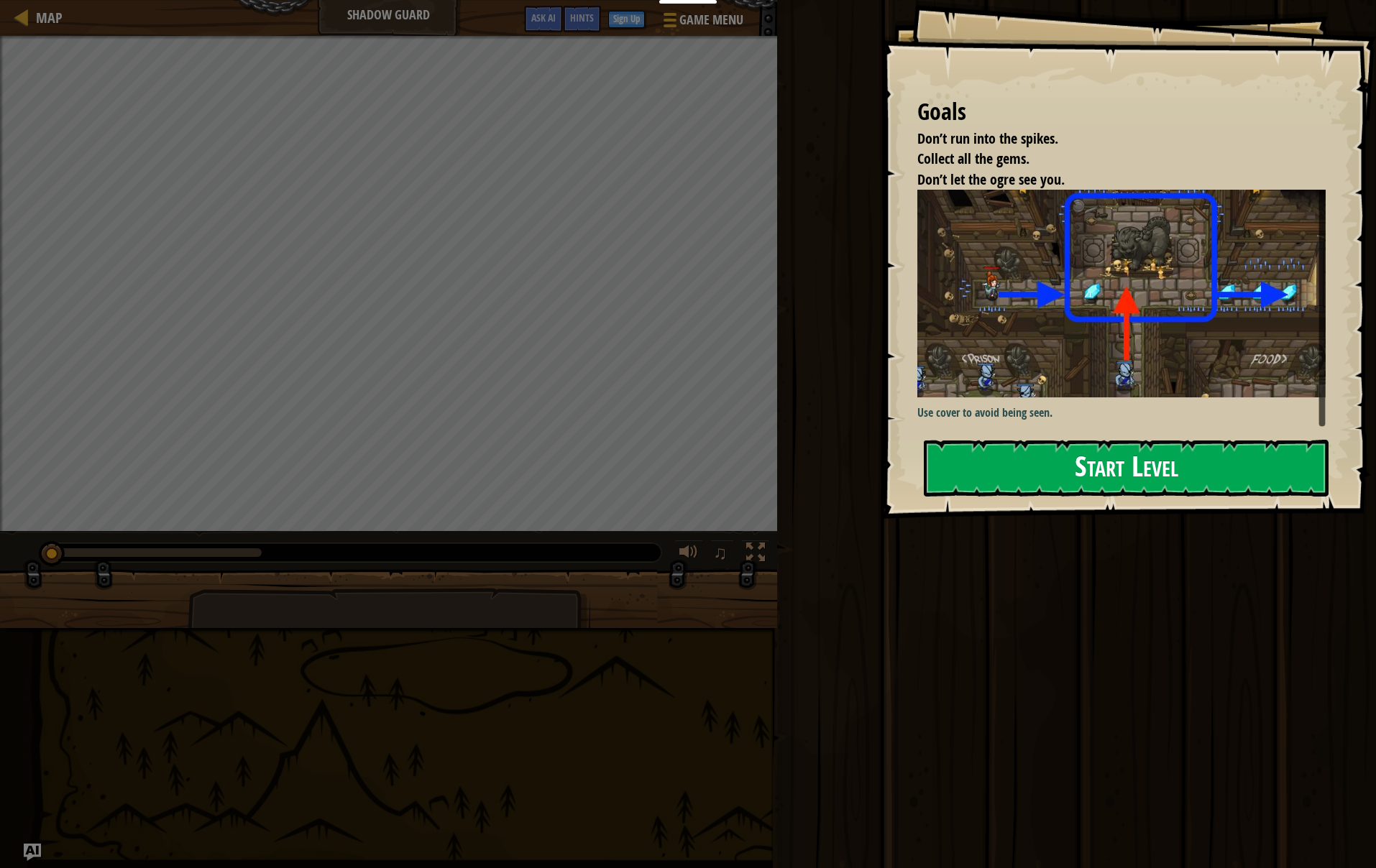
click at [1199, 472] on button "Start Level" at bounding box center [1126, 468] width 405 height 57
